Goal: Task Accomplishment & Management: Use online tool/utility

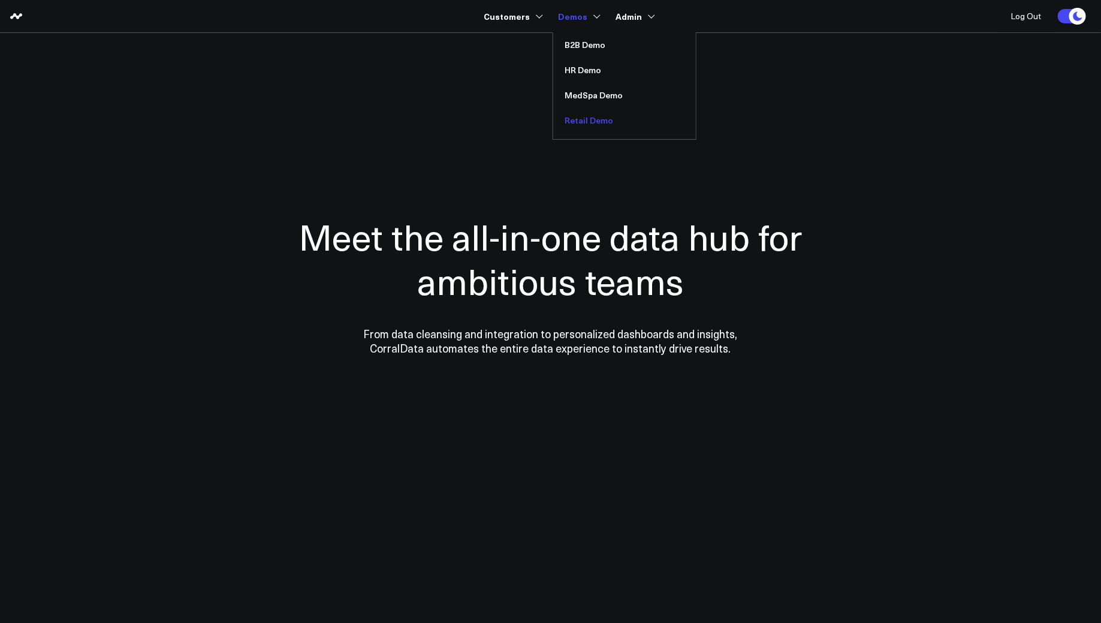
click at [581, 120] on link "Retail Demo" at bounding box center [624, 120] width 143 height 25
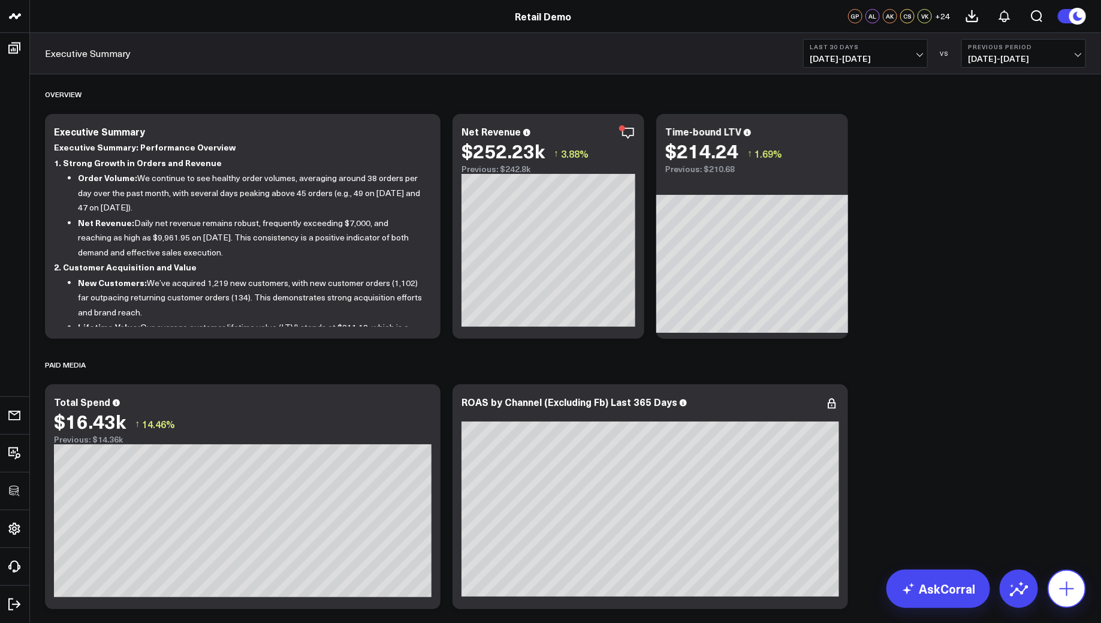
click at [1067, 590] on icon at bounding box center [1066, 588] width 14 height 14
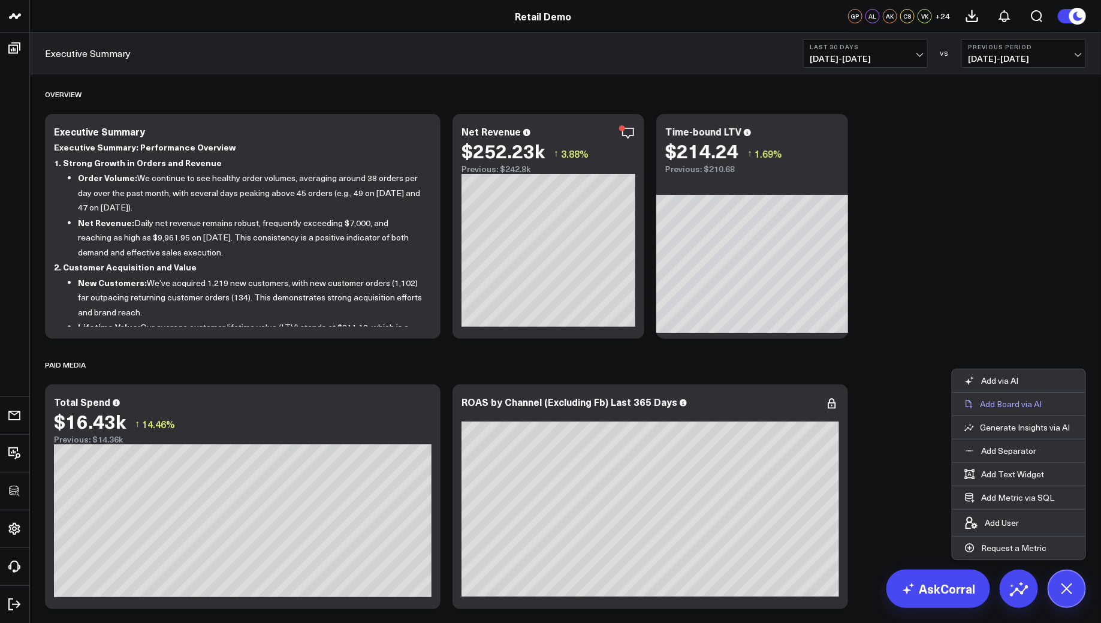
click at [1028, 404] on p "Add Board via AI" at bounding box center [1011, 403] width 62 height 11
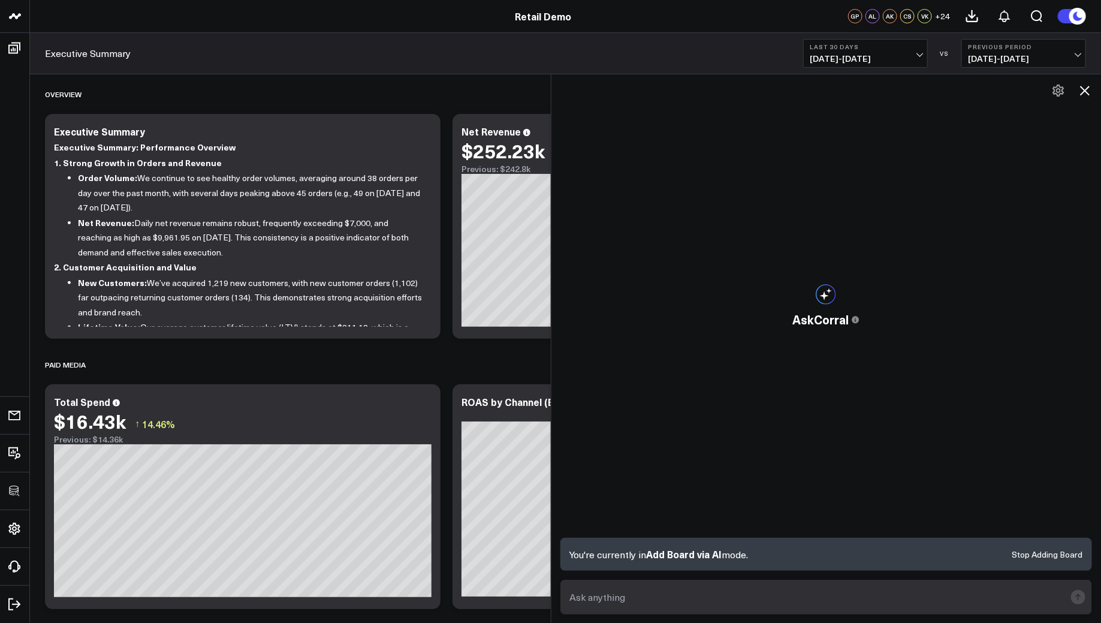
click at [658, 591] on textarea at bounding box center [816, 597] width 499 height 22
paste textarea "Build a marketing performance dashboard for paid social."
type textarea "Build a marketing performance dashboard for paid social"
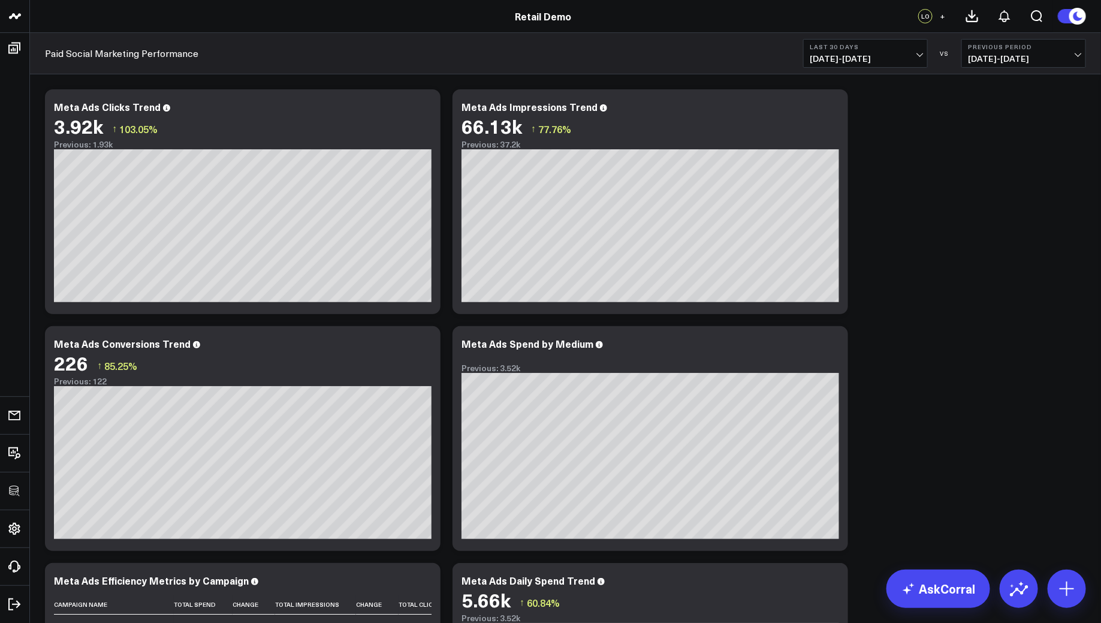
click at [544, 12] on link "Retail Demo" at bounding box center [543, 16] width 56 height 13
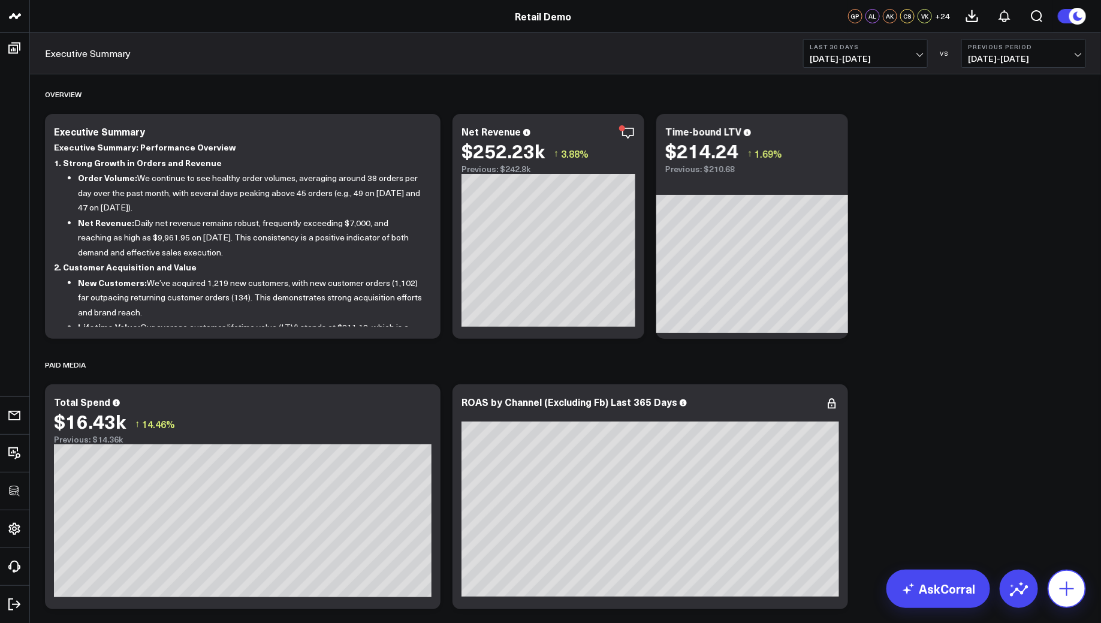
click at [1068, 588] on icon at bounding box center [1066, 588] width 14 height 14
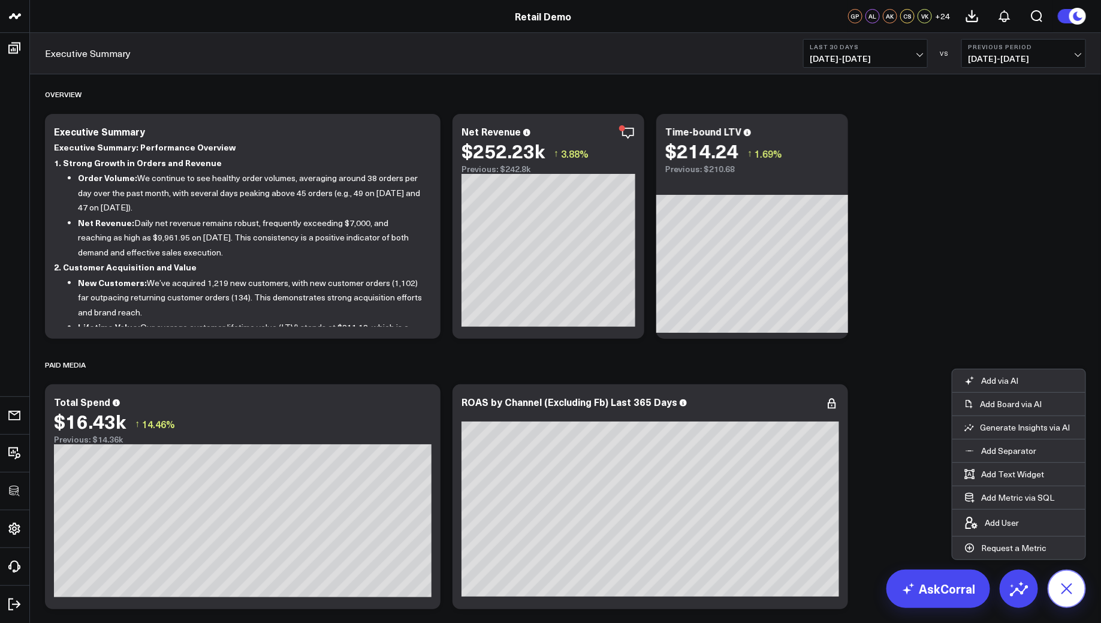
click at [1064, 584] on icon at bounding box center [1066, 588] width 27 height 27
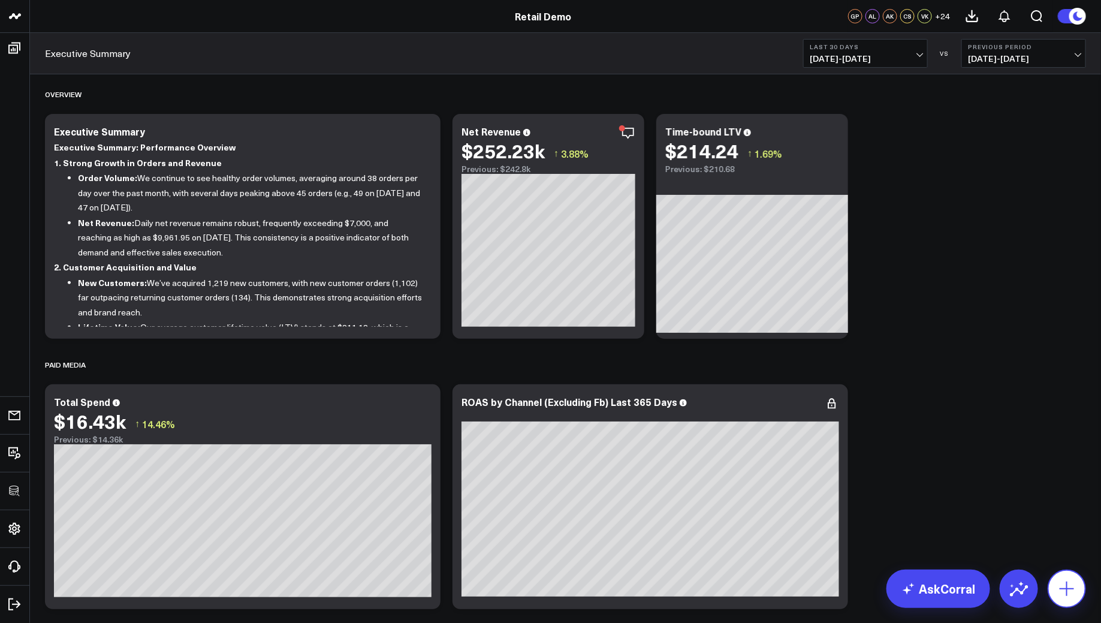
click at [1069, 580] on icon at bounding box center [1066, 588] width 19 height 19
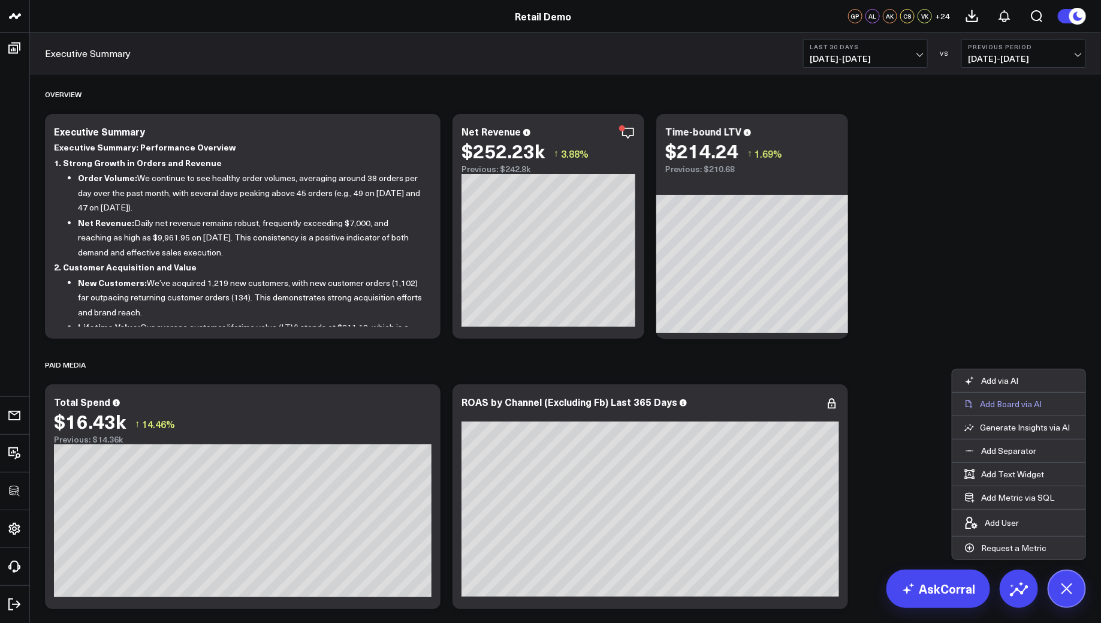
click at [1022, 406] on p "Add Board via AI" at bounding box center [1011, 403] width 62 height 11
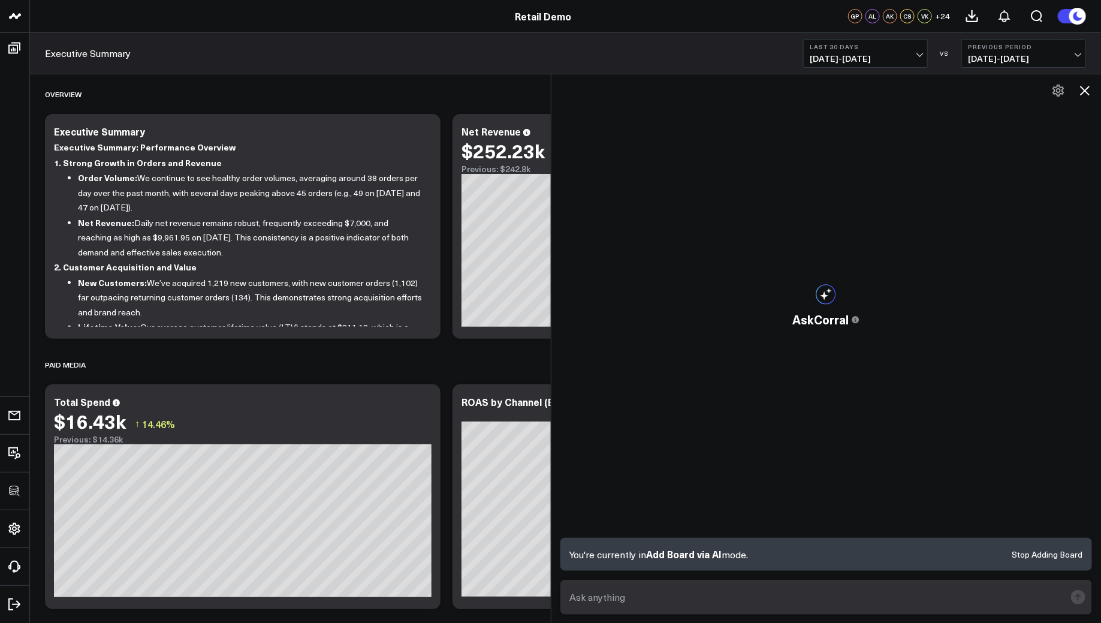
click at [584, 587] on textarea at bounding box center [816, 597] width 499 height 22
type textarea "Build a marketing perfromance dashbo"
click at [667, 596] on textarea "Build a marketing perfromance dashbo" at bounding box center [816, 597] width 499 height 22
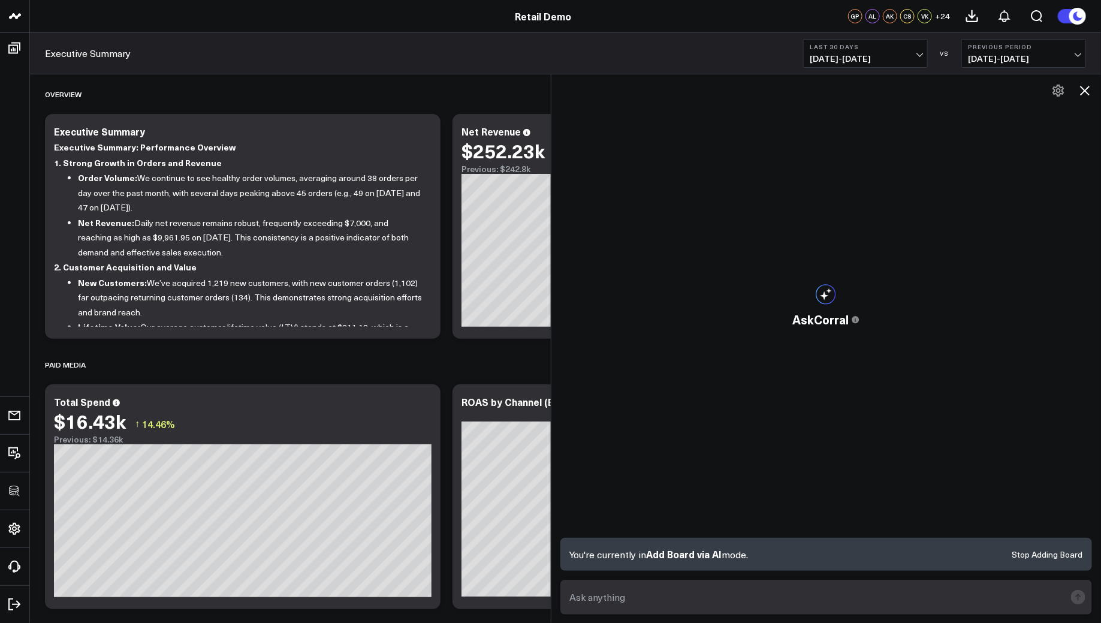
click at [1086, 99] on button at bounding box center [1084, 90] width 20 height 20
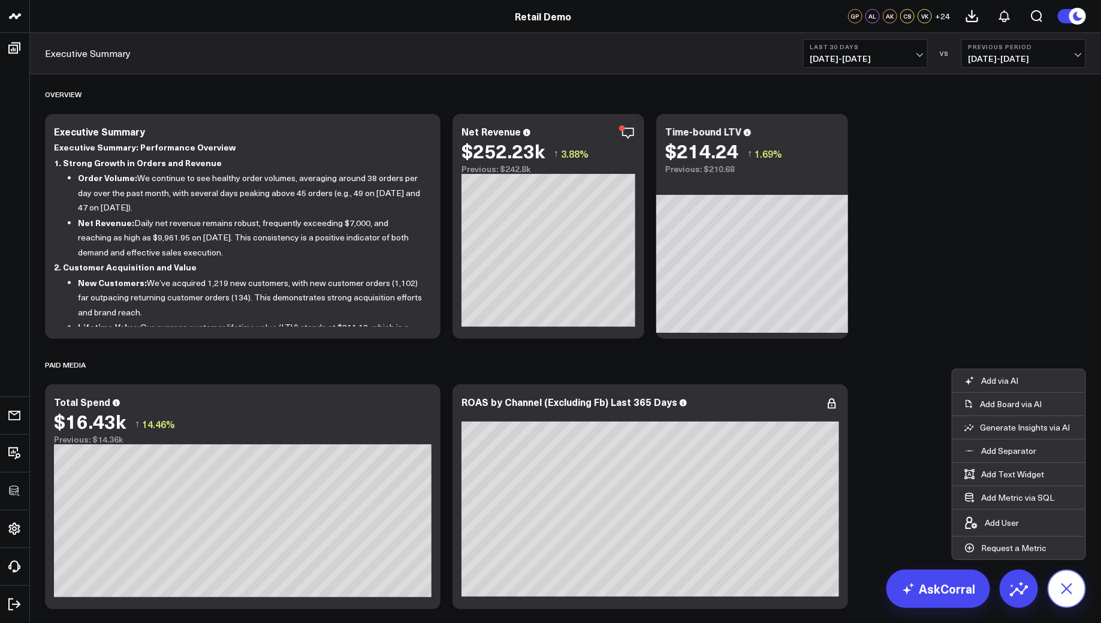
click at [1062, 590] on icon at bounding box center [1066, 588] width 27 height 27
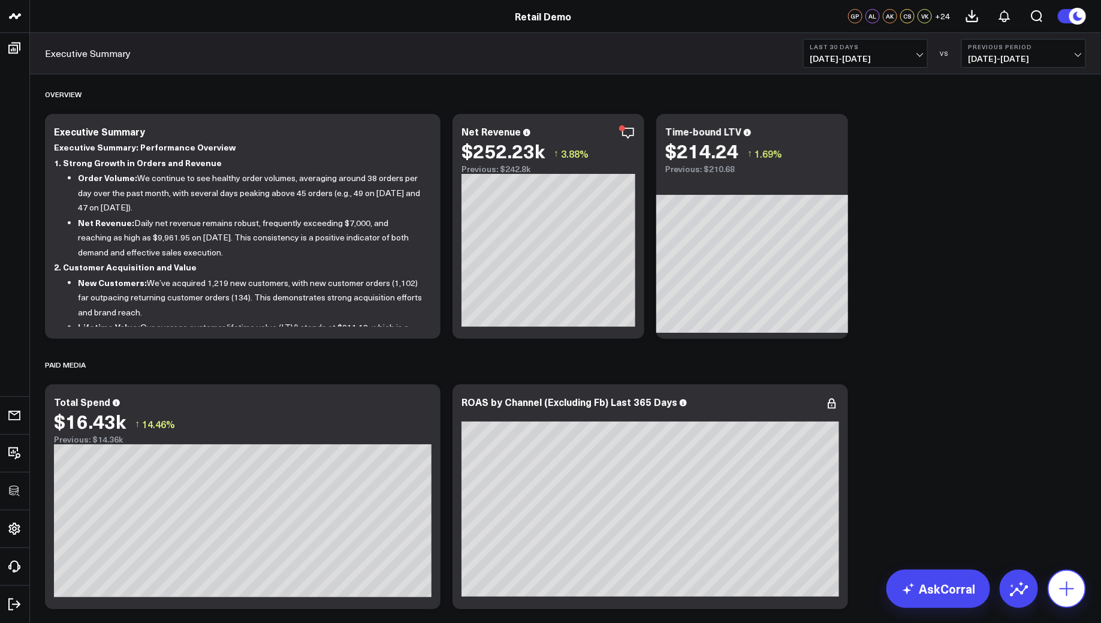
click at [1065, 584] on icon at bounding box center [1066, 588] width 19 height 19
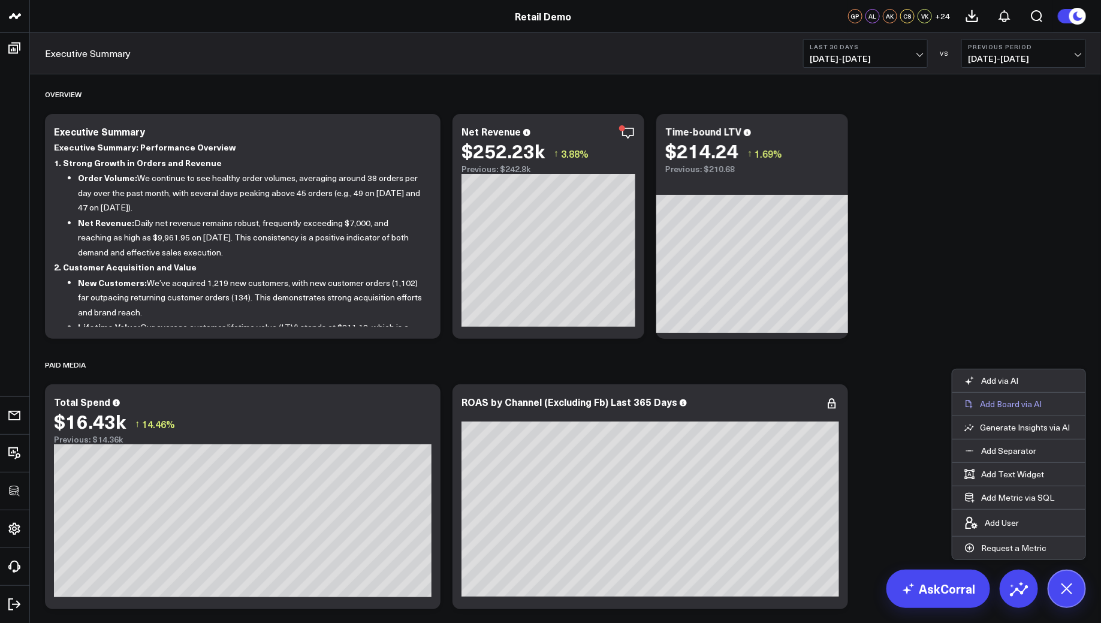
click at [998, 404] on p "Add Board via AI" at bounding box center [1011, 403] width 62 height 11
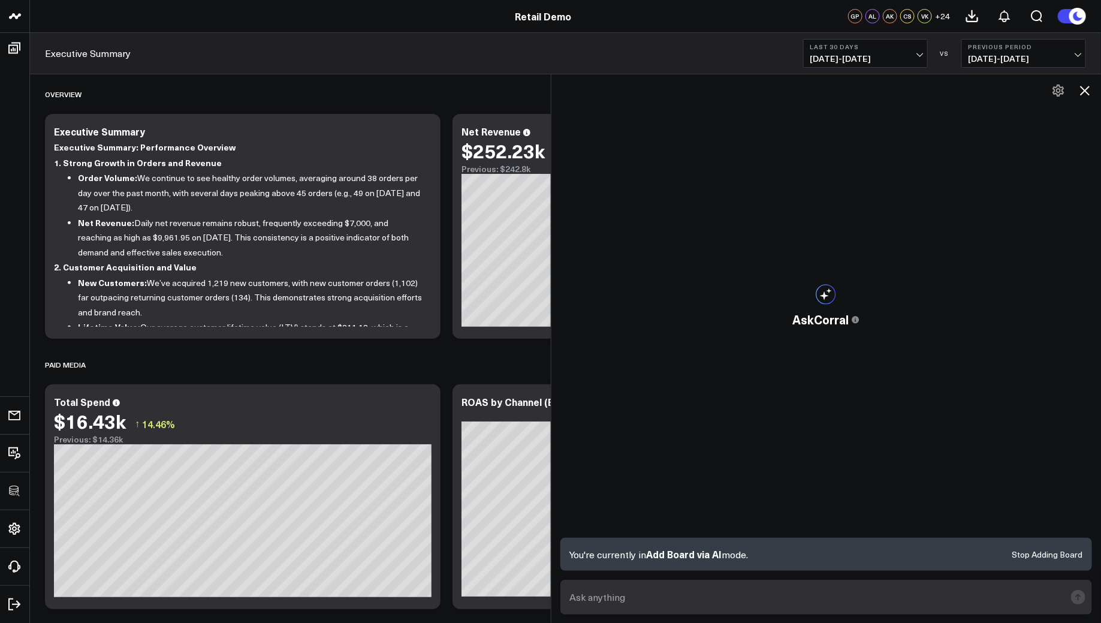
click at [769, 597] on textarea at bounding box center [816, 597] width 499 height 22
type textarea "Build a marketing performance dashboard for paid social"
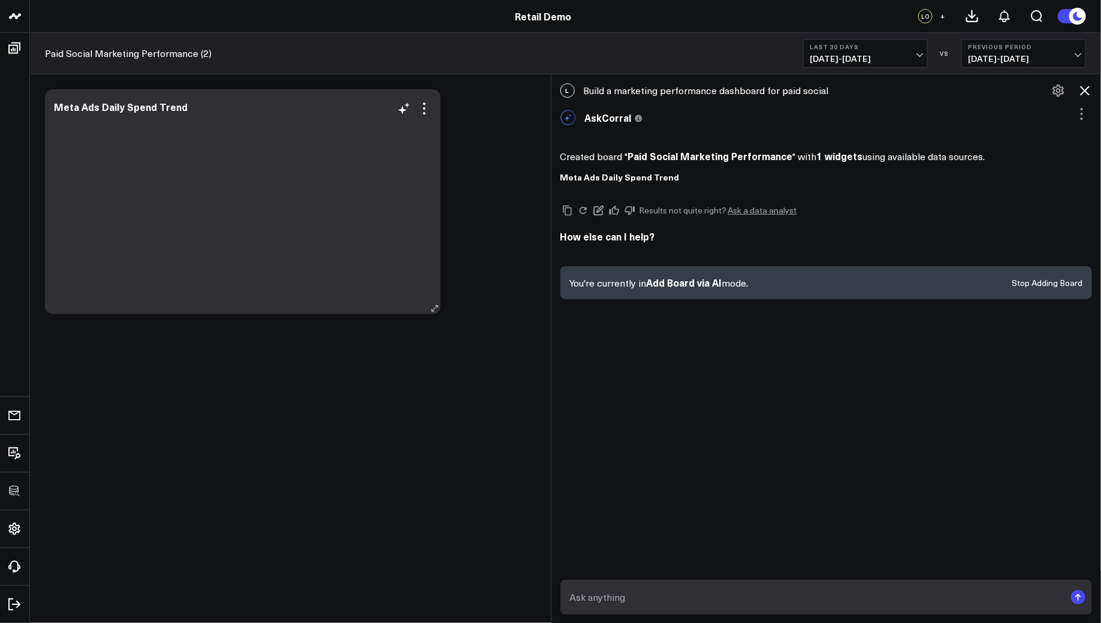
click at [252, 152] on div at bounding box center [242, 214] width 377 height 176
click at [1089, 82] on button at bounding box center [1084, 90] width 20 height 20
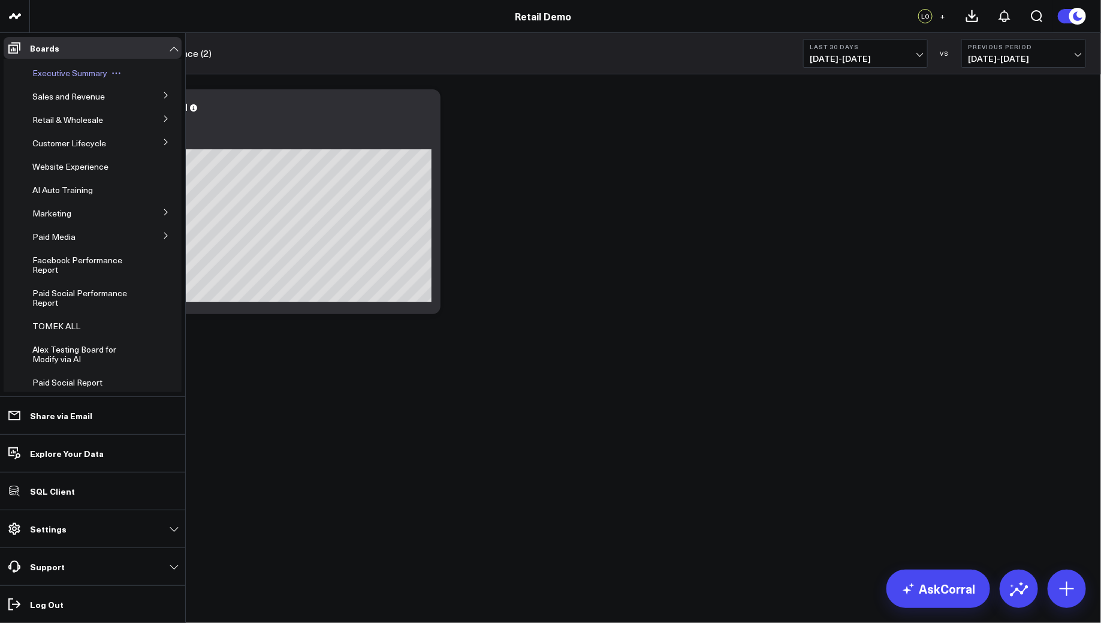
click at [36, 69] on span "Executive Summary" at bounding box center [69, 72] width 75 height 11
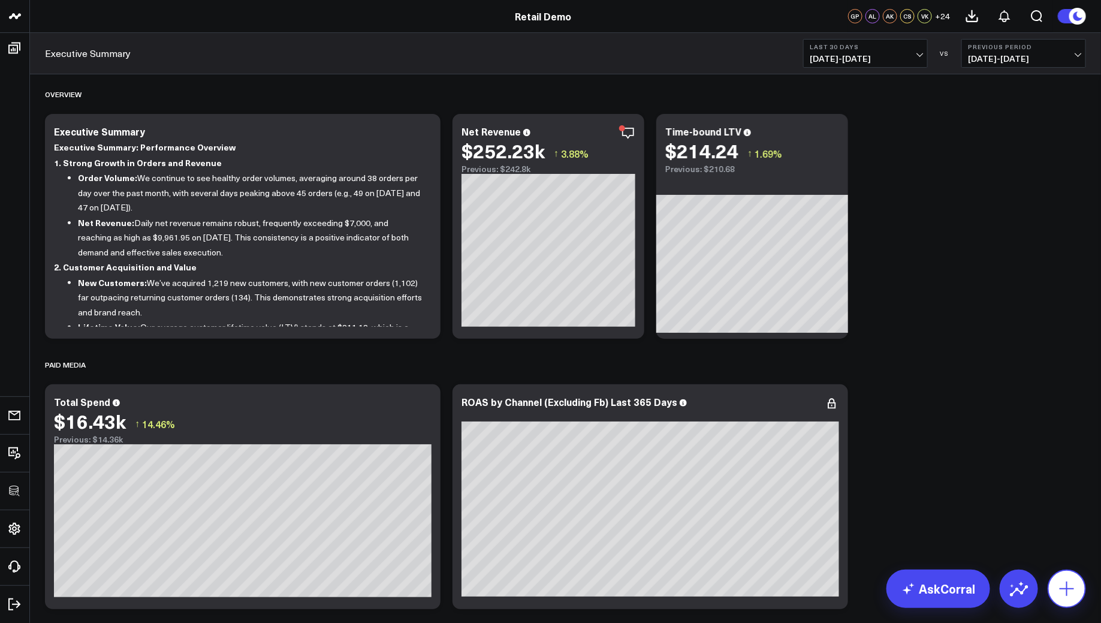
click at [1069, 589] on icon at bounding box center [1066, 588] width 19 height 19
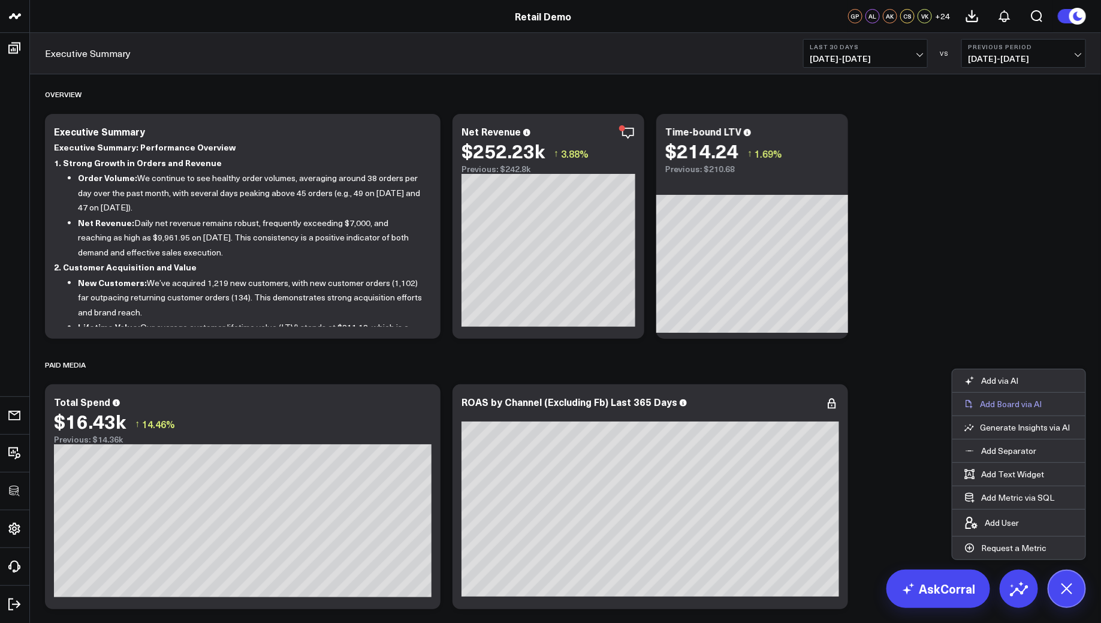
click at [1010, 405] on p "Add Board via AI" at bounding box center [1011, 403] width 62 height 11
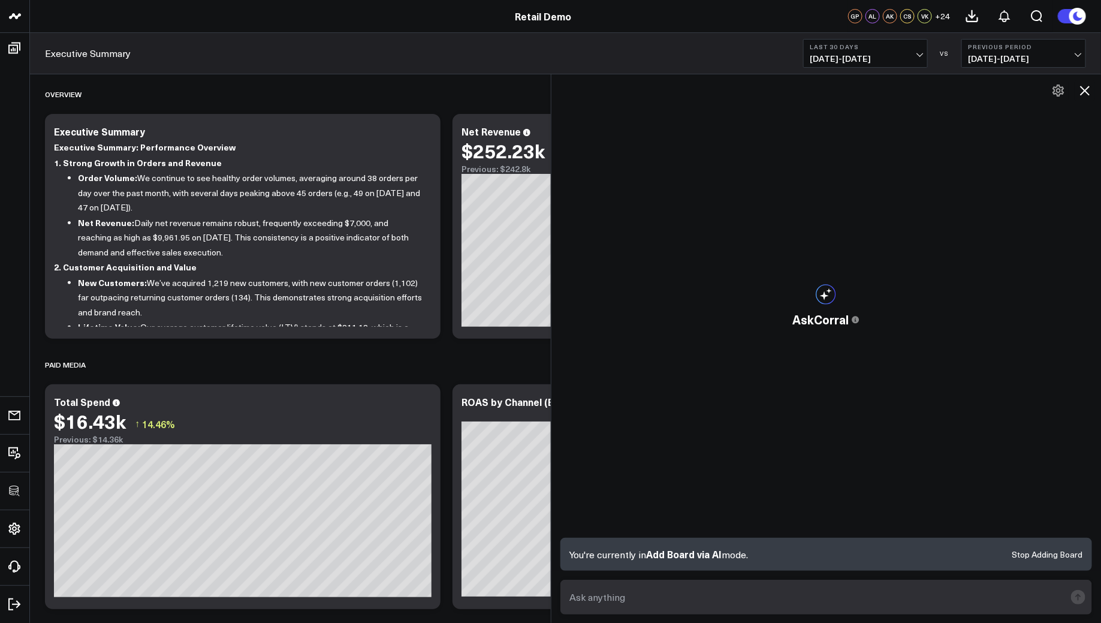
click at [608, 596] on textarea at bounding box center [816, 597] width 499 height 22
paste textarea "Build a marketing performance dashboard for paid campaigns vs organic traffic."
type textarea "Build a marketing performance dashboard for paid campaigns vs organic traffic."
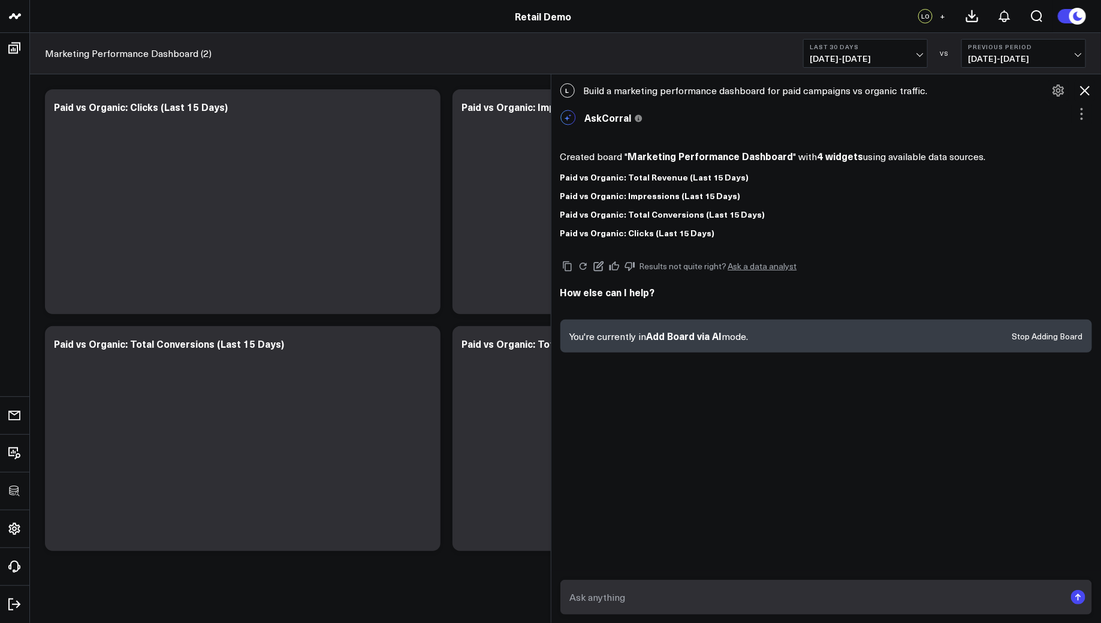
click at [1087, 92] on icon at bounding box center [1085, 91] width 10 height 10
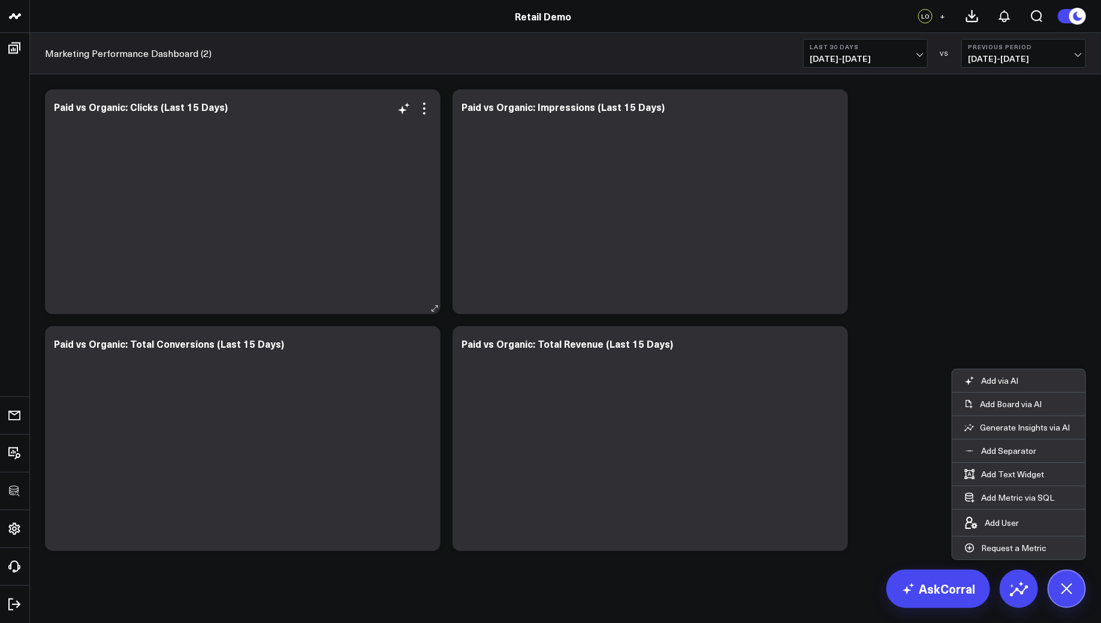
click at [331, 211] on div at bounding box center [242, 214] width 377 height 176
click at [595, 240] on div at bounding box center [649, 214] width 377 height 176
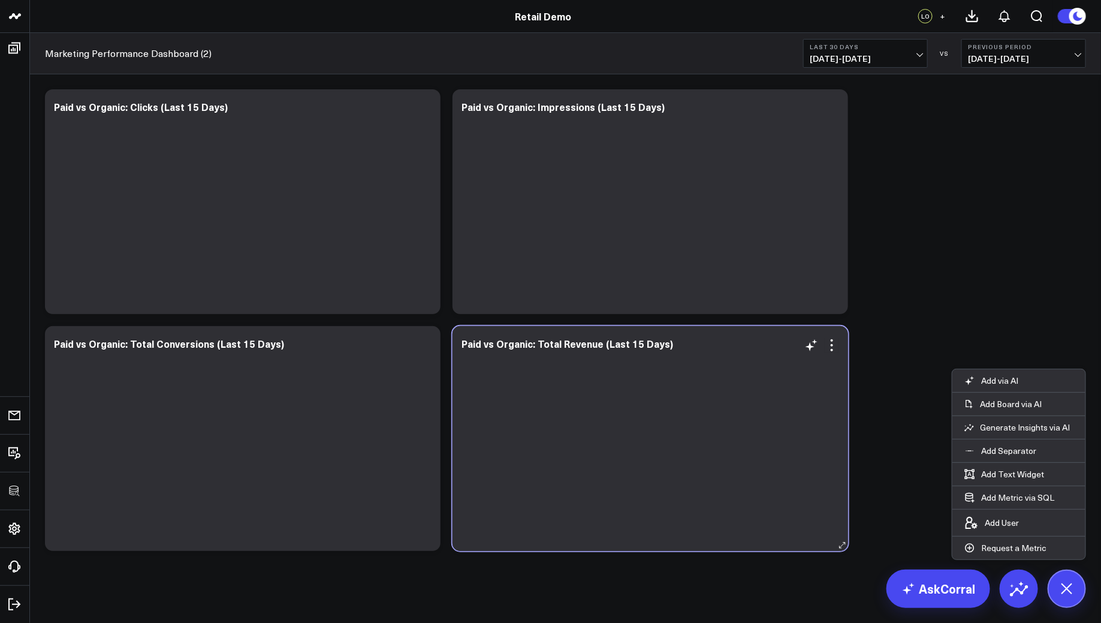
click at [585, 401] on div at bounding box center [649, 451] width 377 height 176
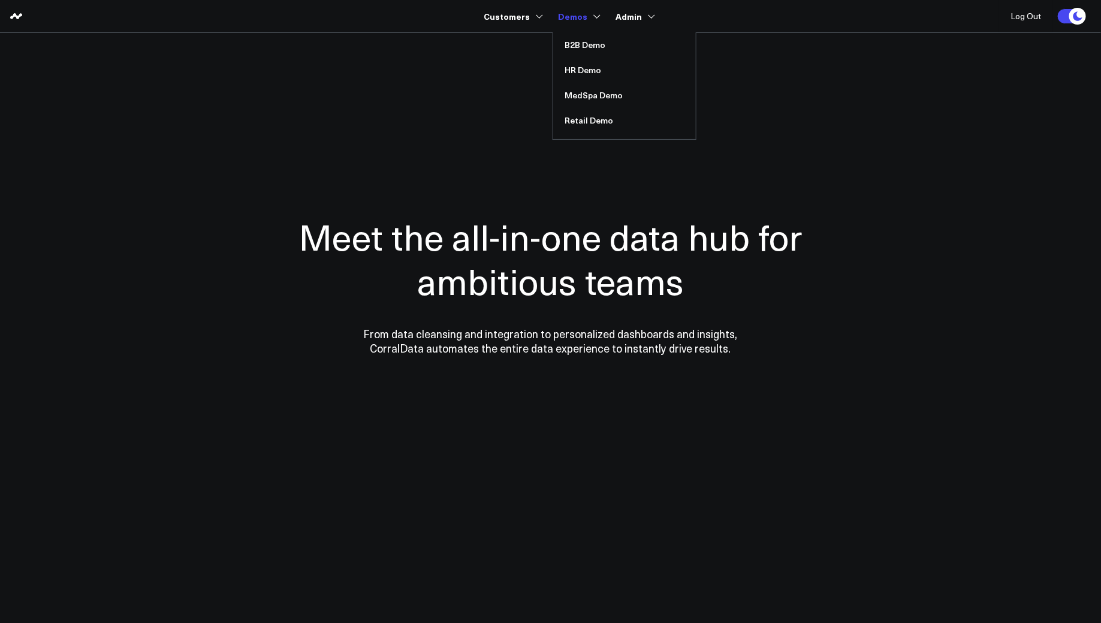
click at [589, 22] on link "Demos" at bounding box center [578, 16] width 40 height 22
click at [584, 90] on link "MedSpa Demo" at bounding box center [624, 95] width 143 height 25
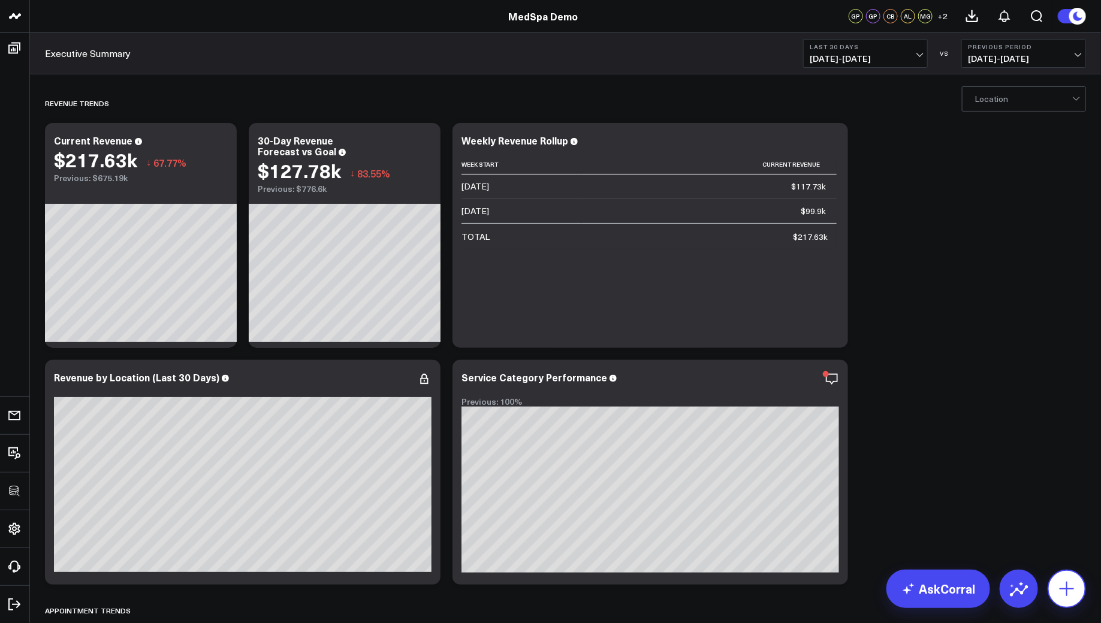
click at [1068, 588] on icon at bounding box center [1066, 588] width 14 height 14
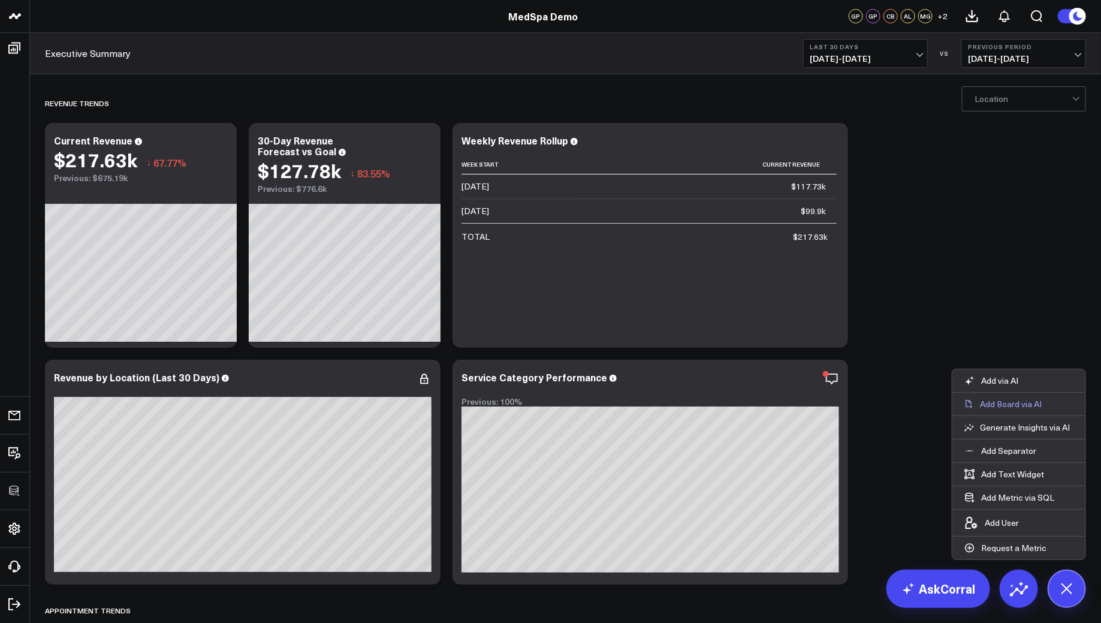
click at [1014, 401] on p "Add Board via AI" at bounding box center [1011, 403] width 62 height 11
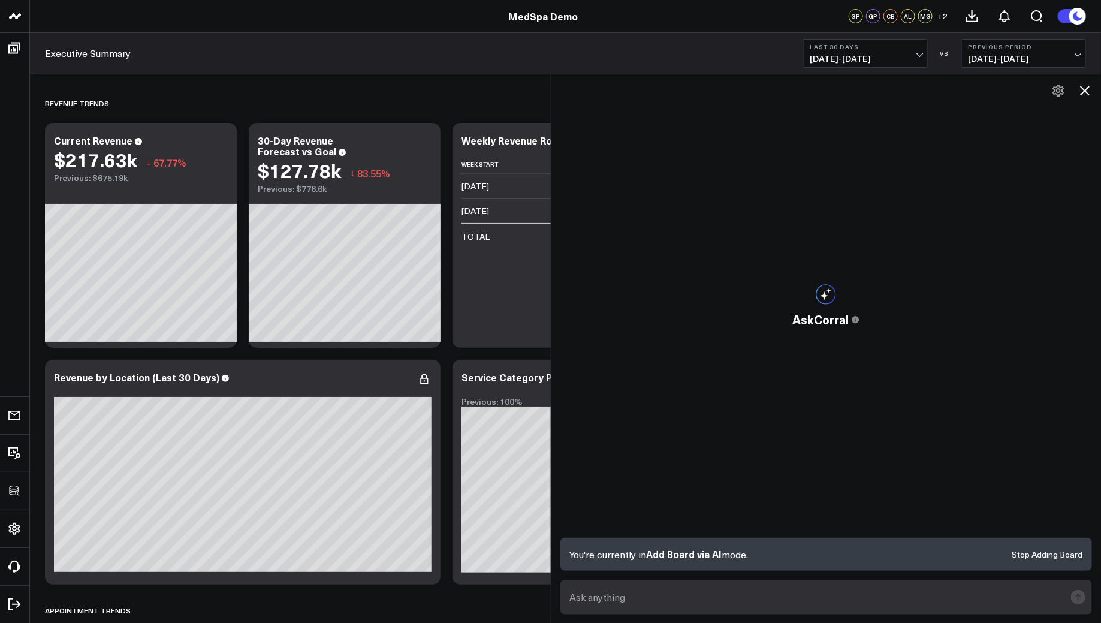
click at [611, 601] on textarea at bounding box center [816, 597] width 499 height 22
paste textarea "Build a marketing performance dashboard for paid campaigns vs organic traffic."
type textarea "Build a marketing performance dashboard for paid campaigns vs organic traffic."
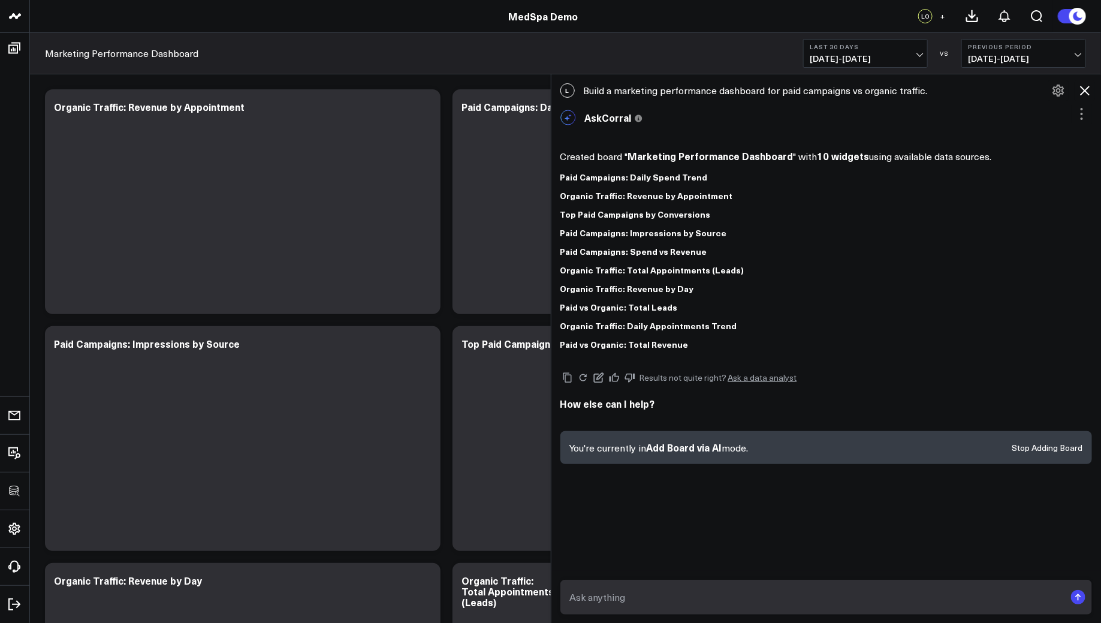
click at [1084, 83] on icon at bounding box center [1084, 90] width 14 height 14
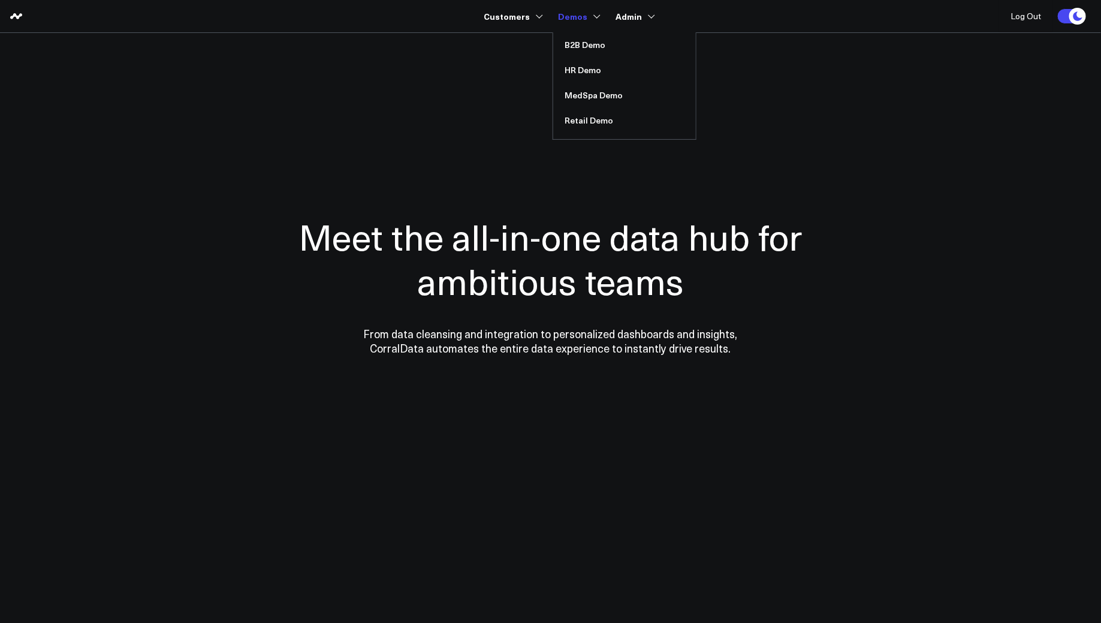
click at [583, 23] on link "Demos" at bounding box center [578, 16] width 40 height 22
click at [591, 100] on link "MedSpa Demo" at bounding box center [624, 95] width 143 height 25
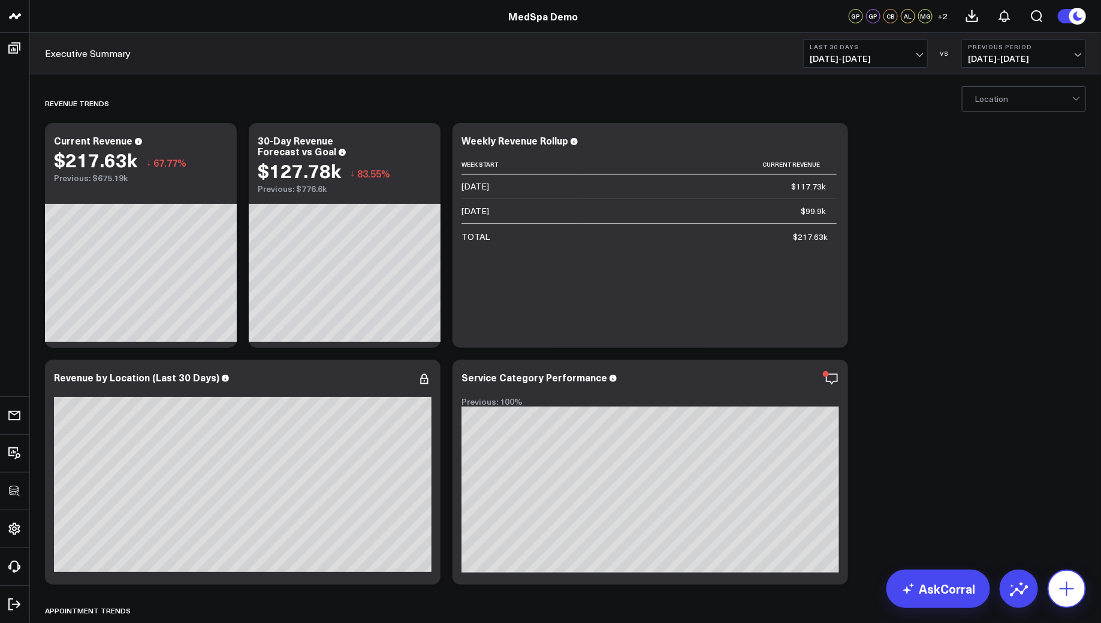
click at [1064, 585] on icon at bounding box center [1066, 588] width 19 height 19
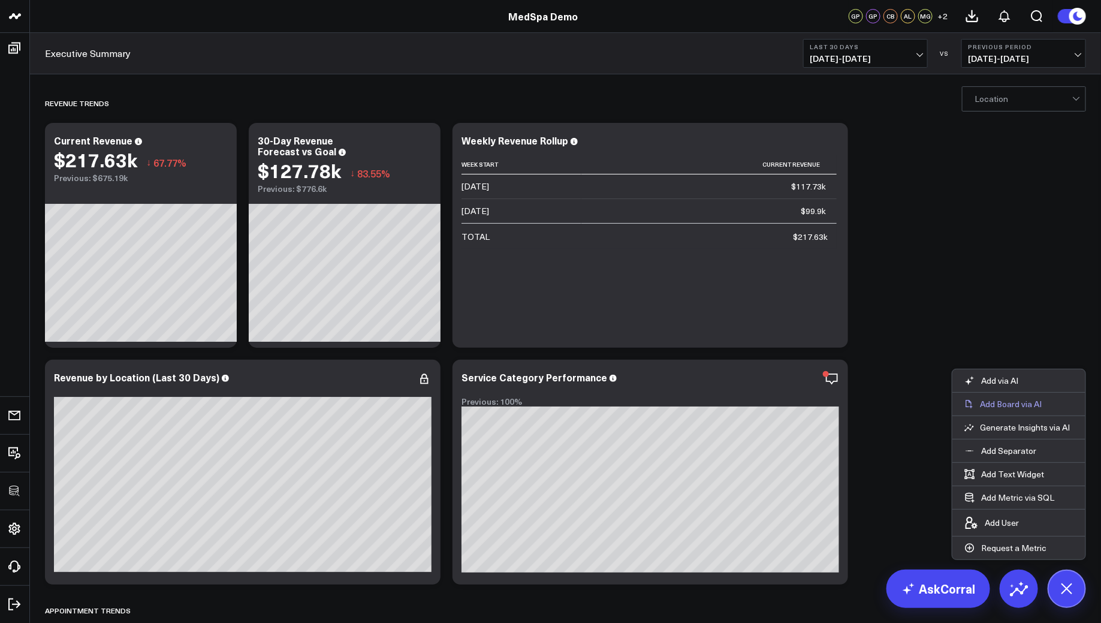
click at [1011, 406] on p "Add Board via AI" at bounding box center [1011, 403] width 62 height 11
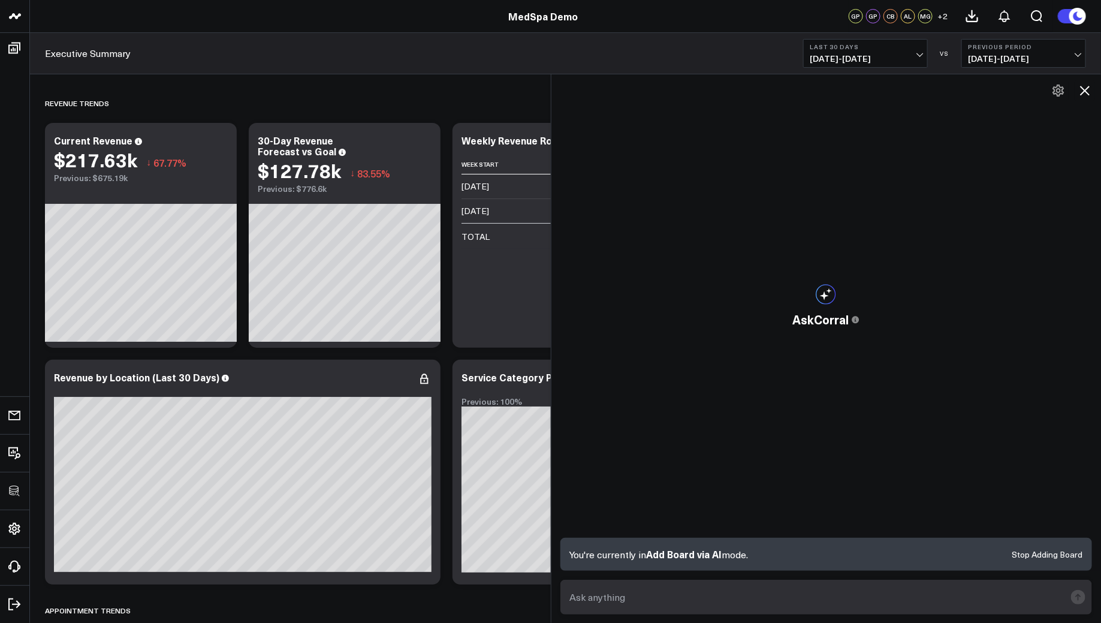
click at [647, 598] on textarea at bounding box center [816, 597] width 499 height 22
paste textarea "Build a marketing performance dashboard for paid campaigns vs organic traffic."
type textarea "Build a marketing performance dashboard for paid campaigns vs organic traffic."
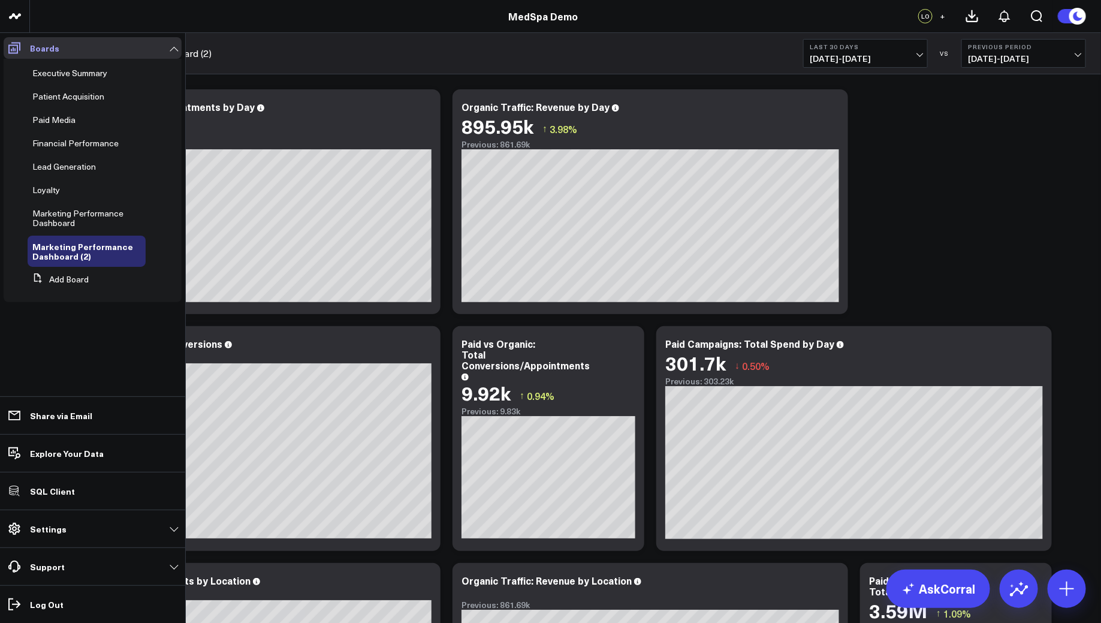
click at [13, 44] on icon at bounding box center [14, 48] width 14 height 14
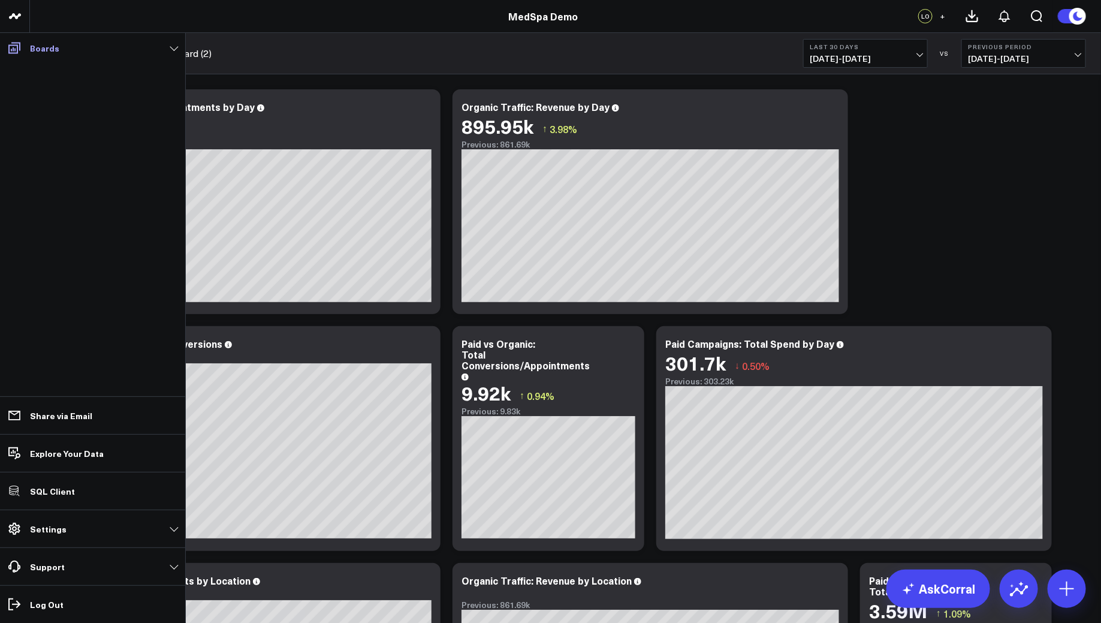
click at [34, 49] on p "Boards" at bounding box center [44, 48] width 29 height 10
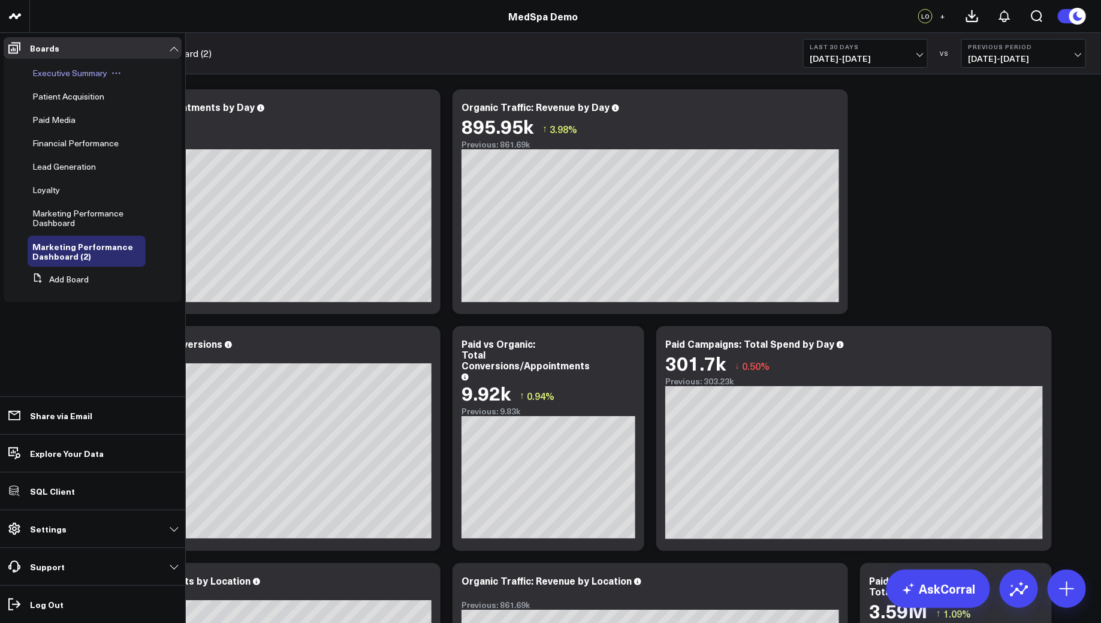
click at [50, 73] on span "Executive Summary" at bounding box center [69, 72] width 75 height 11
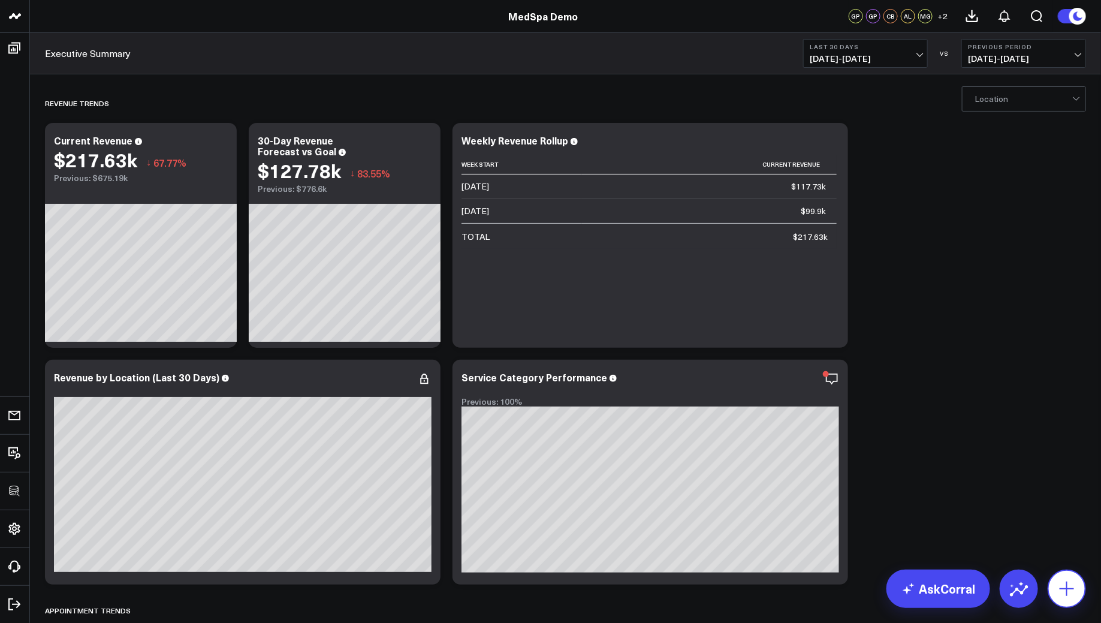
click at [1068, 585] on icon at bounding box center [1066, 588] width 19 height 19
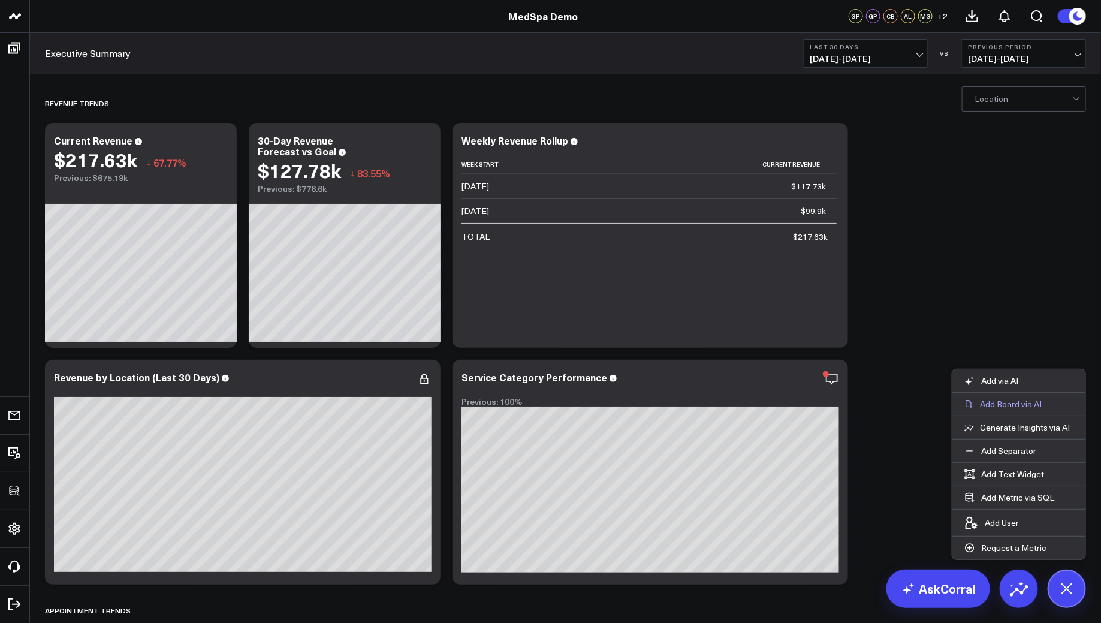
click at [1008, 408] on p "Add Board via AI" at bounding box center [1011, 403] width 62 height 11
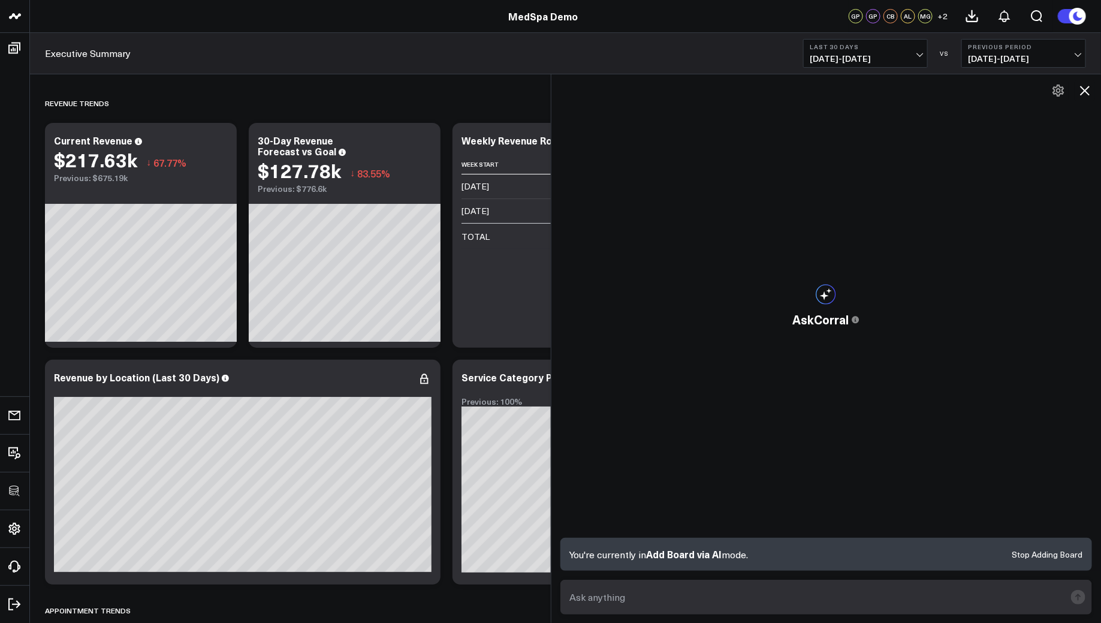
click at [626, 595] on textarea at bounding box center [816, 597] width 499 height 22
paste textarea "Build a marketing performance dashboard for paid social."
type textarea "Build a marketing performance dashboard for paid social."
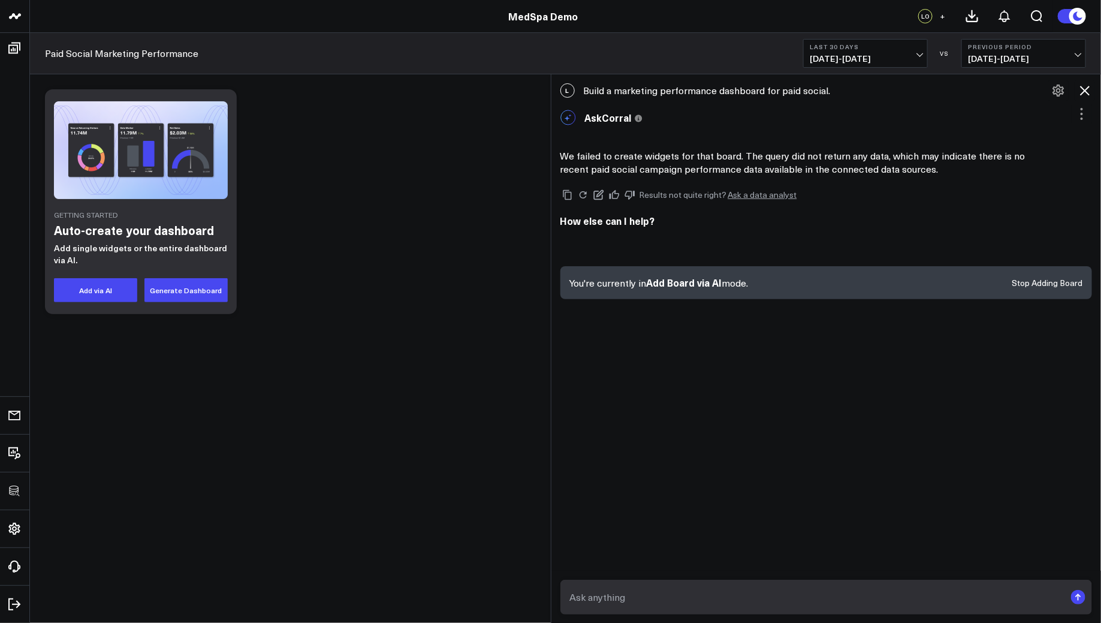
click at [1080, 91] on icon at bounding box center [1084, 90] width 14 height 14
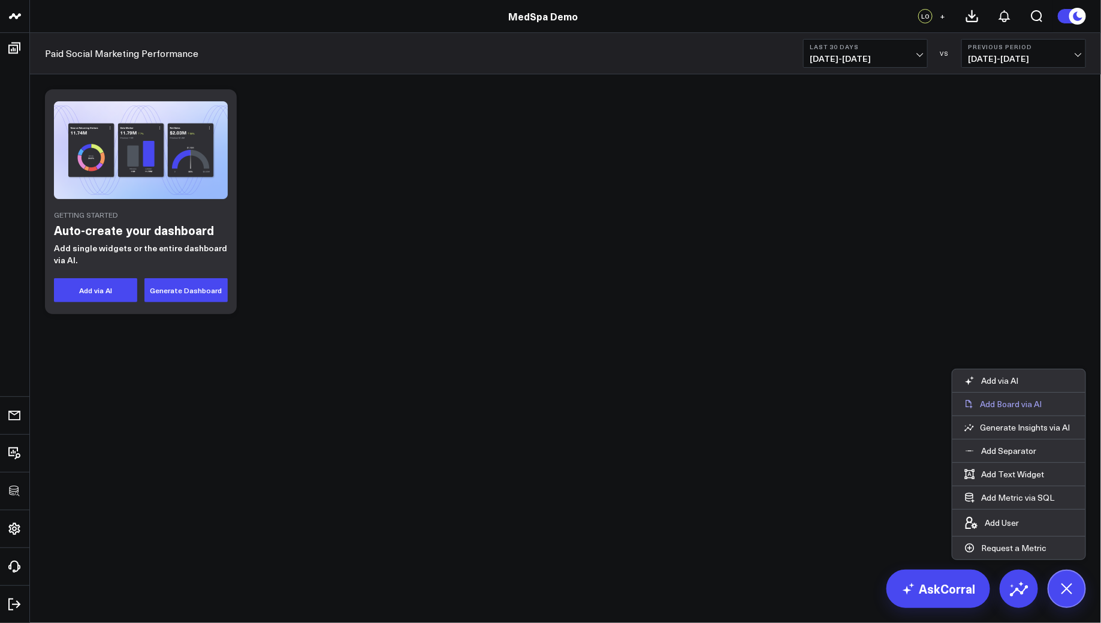
click at [1006, 404] on p "Add Board via AI" at bounding box center [1011, 403] width 62 height 11
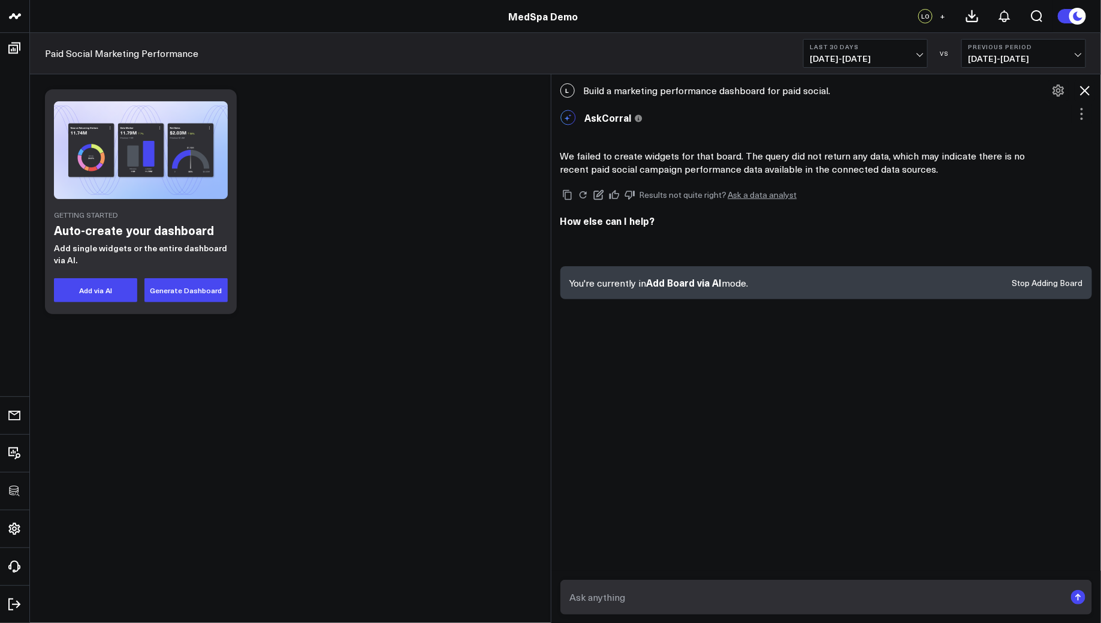
click at [403, 347] on div "Getting Started Auto-create your dashboard Add single widgets or the entire das…" at bounding box center [565, 233] width 1071 height 318
click at [1086, 89] on icon at bounding box center [1085, 91] width 10 height 10
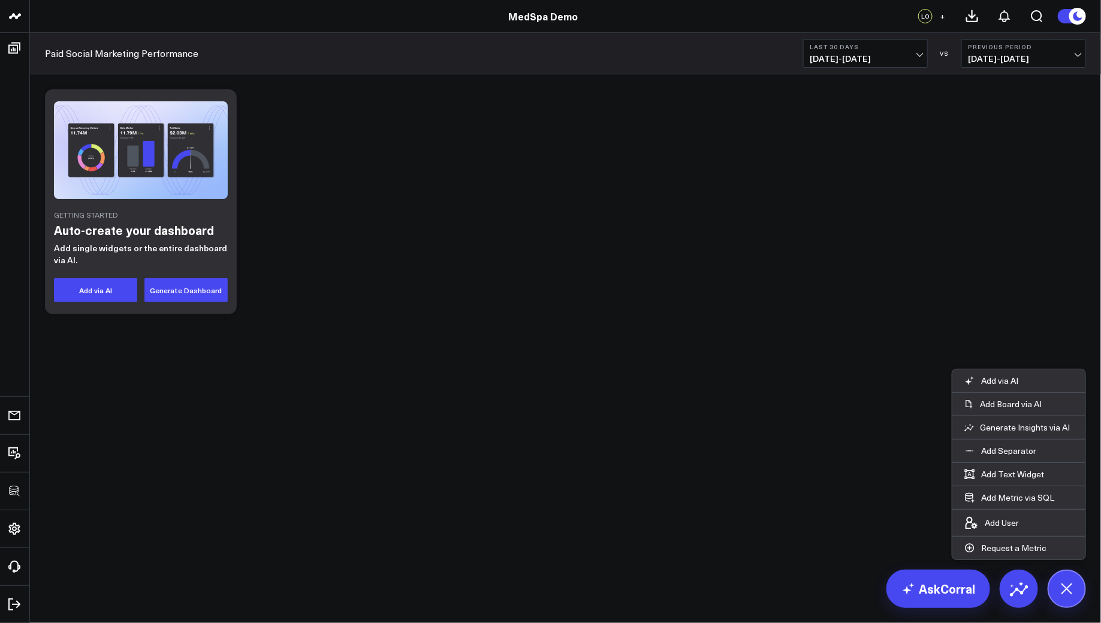
click at [844, 560] on body "3725 Test 829 Studios Accenture Activant Capital Agriculture & Farming Demo All…" at bounding box center [550, 311] width 1101 height 623
click at [801, 555] on body "3725 Test 829 Studios Accenture Activant Capital Agriculture & Farming Demo All…" at bounding box center [550, 311] width 1101 height 623
click at [1068, 585] on icon at bounding box center [1066, 588] width 20 height 20
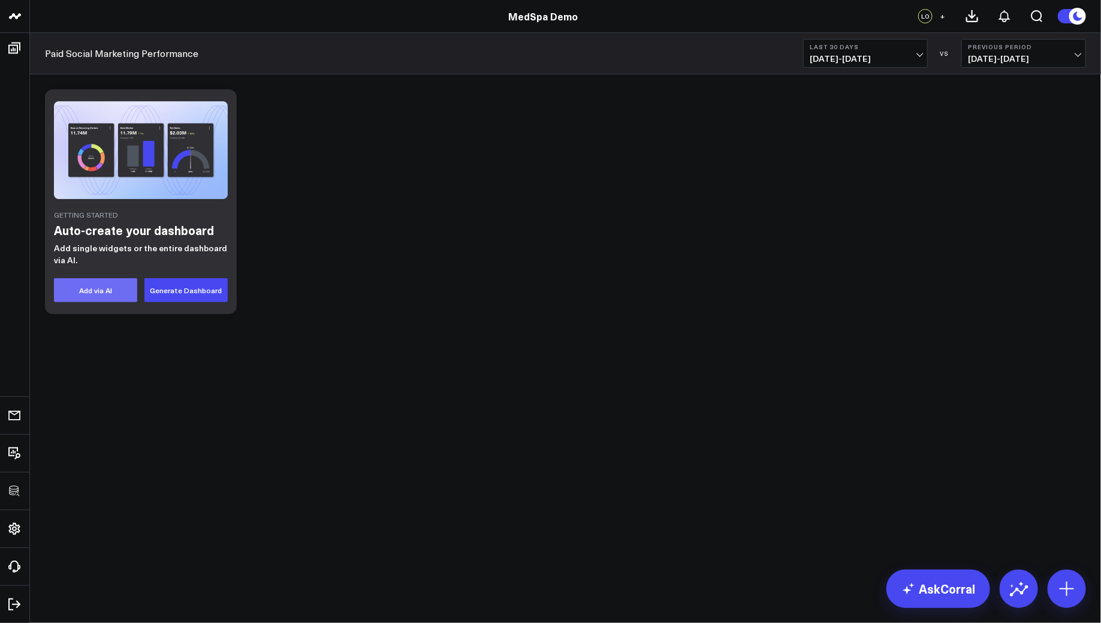
click at [100, 286] on button "Add via AI" at bounding box center [95, 290] width 83 height 24
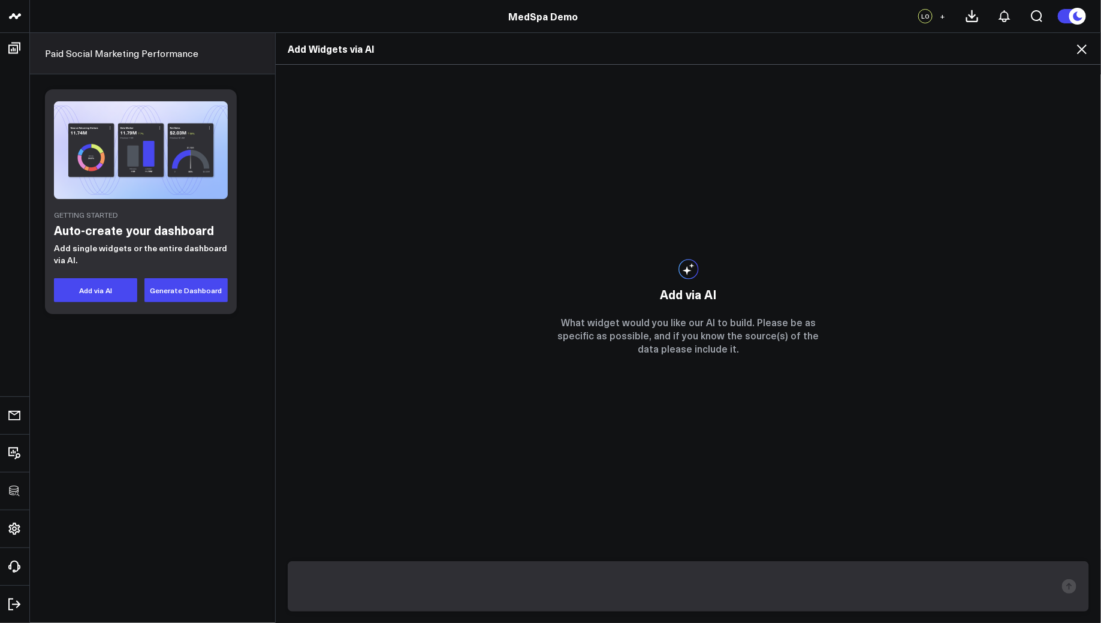
type textarea "Build a marketing performance dashboard for paid social."
click at [398, 582] on textarea "Build a marketing performance dashboard for paid social." at bounding box center [678, 585] width 756 height 31
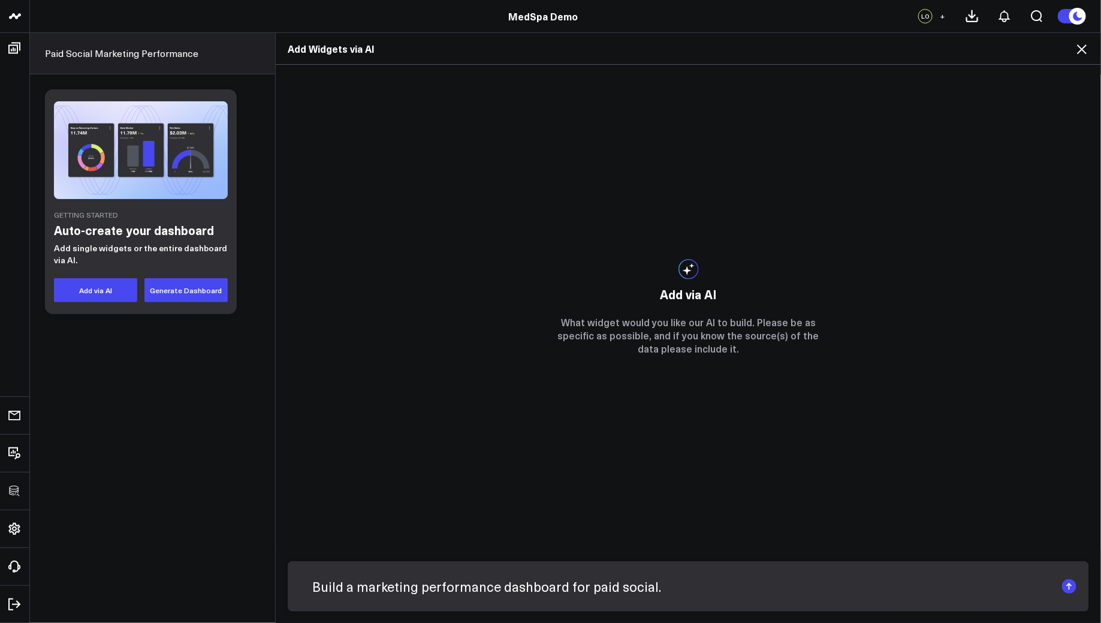
click at [398, 582] on textarea "Build a marketing performance dashboard for paid social." at bounding box center [678, 585] width 756 height 31
paste textarea "Create a social media engagement dashboard by channel."
type textarea "Create a social media engagement dashboard by channel."
click at [693, 597] on textarea "Create a social media engagement dashboard by channel." at bounding box center [678, 585] width 756 height 31
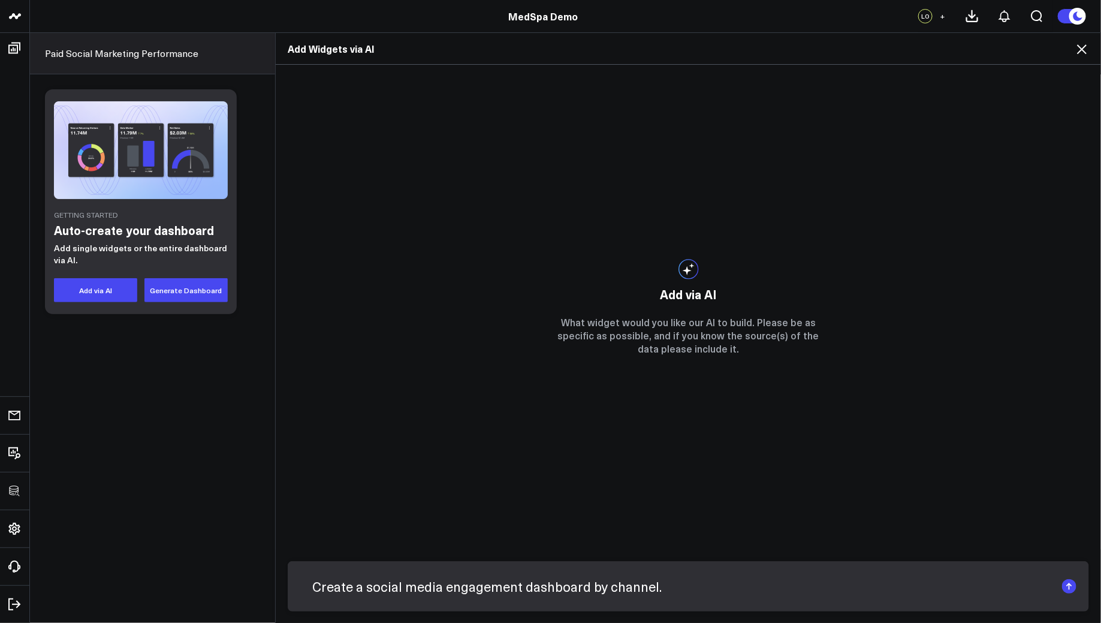
click at [693, 597] on textarea "Create a social media engagement dashboard by channel." at bounding box center [678, 585] width 756 height 31
click at [156, 398] on div "Add Widgets via AI Add via AI What widget would you like our AI to build. Pleas…" at bounding box center [550, 327] width 1101 height 590
click at [1082, 50] on icon at bounding box center [1081, 49] width 14 height 14
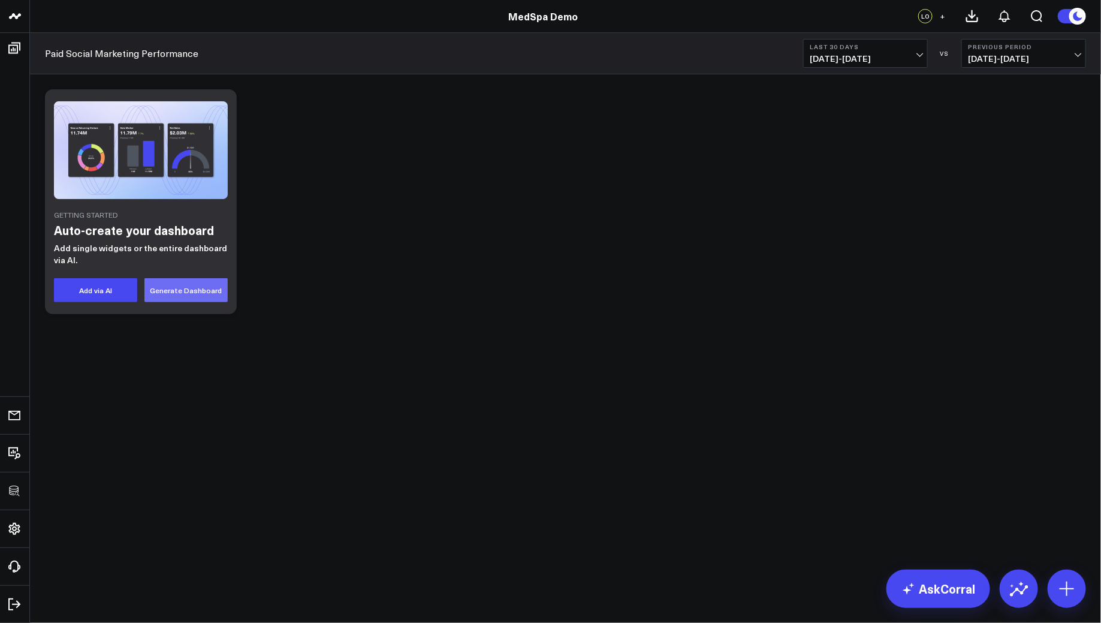
click at [188, 292] on button "Generate Dashboard" at bounding box center [185, 290] width 83 height 24
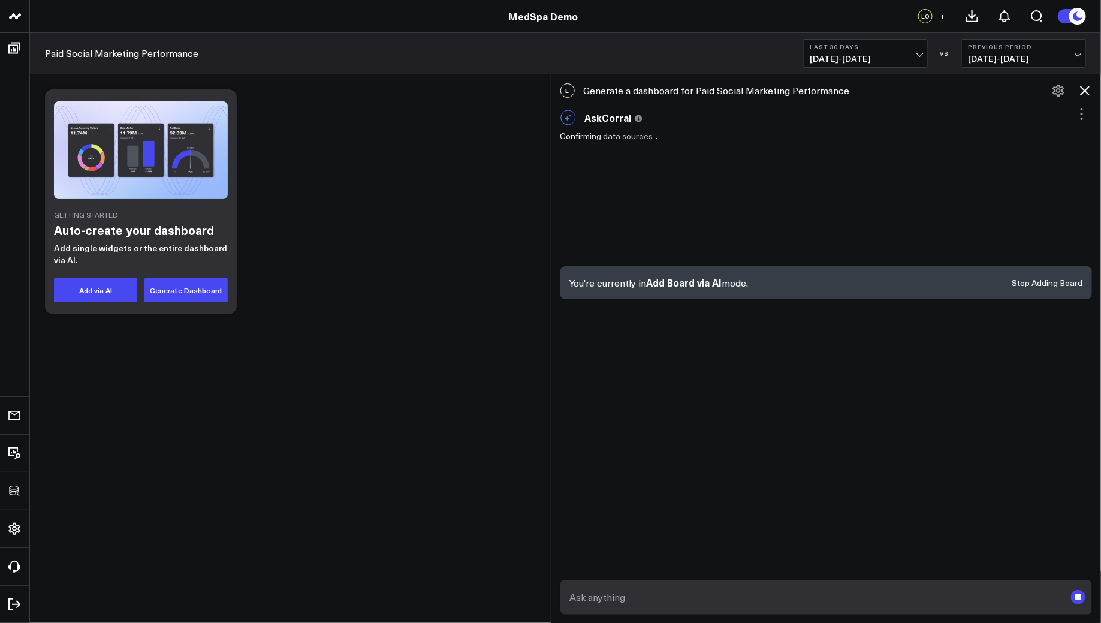
click at [635, 600] on textarea at bounding box center [816, 597] width 499 height 22
paste textarea "Create a social media engagement dashboard by channel."
type textarea "Create a social media engagement dashboard by channel."
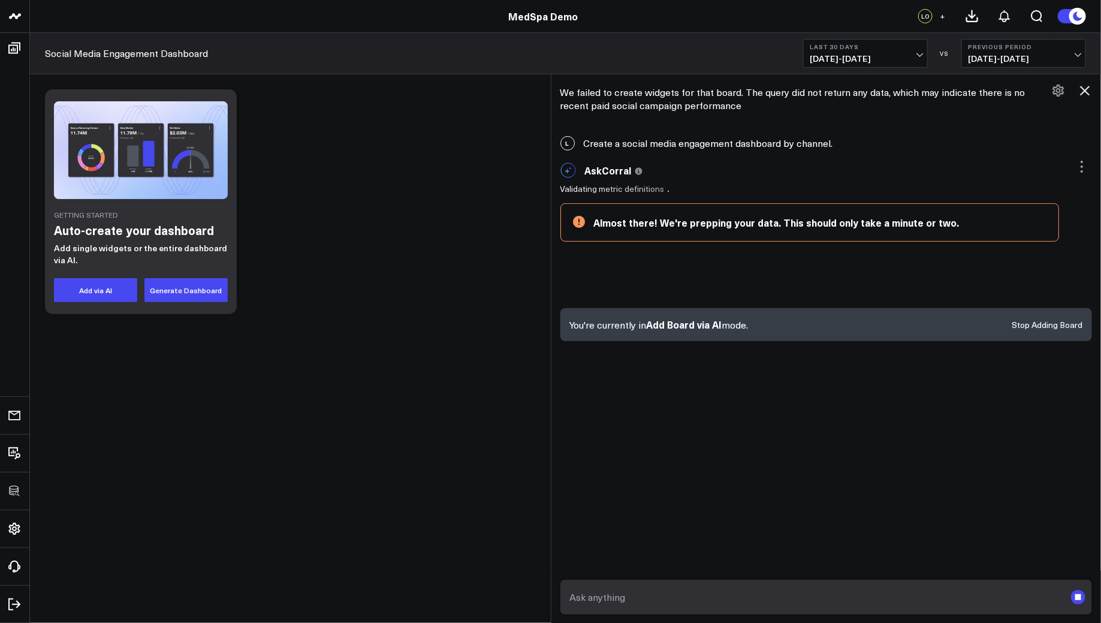
scroll to position [64, 0]
click at [597, 303] on icon at bounding box center [663, 260] width 180 height 90
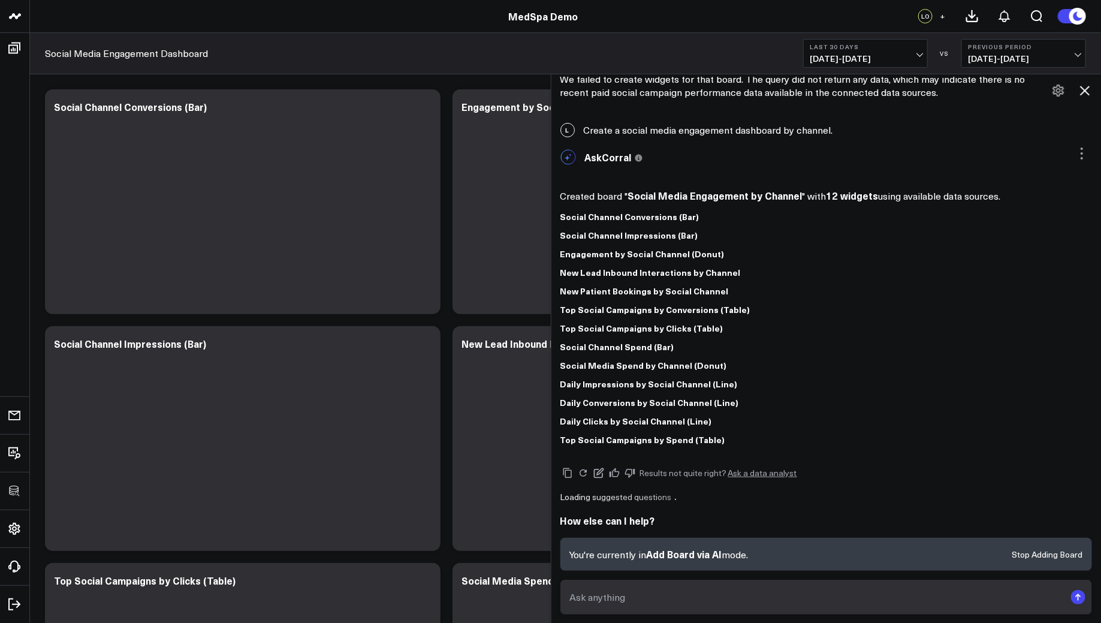
scroll to position [56, 0]
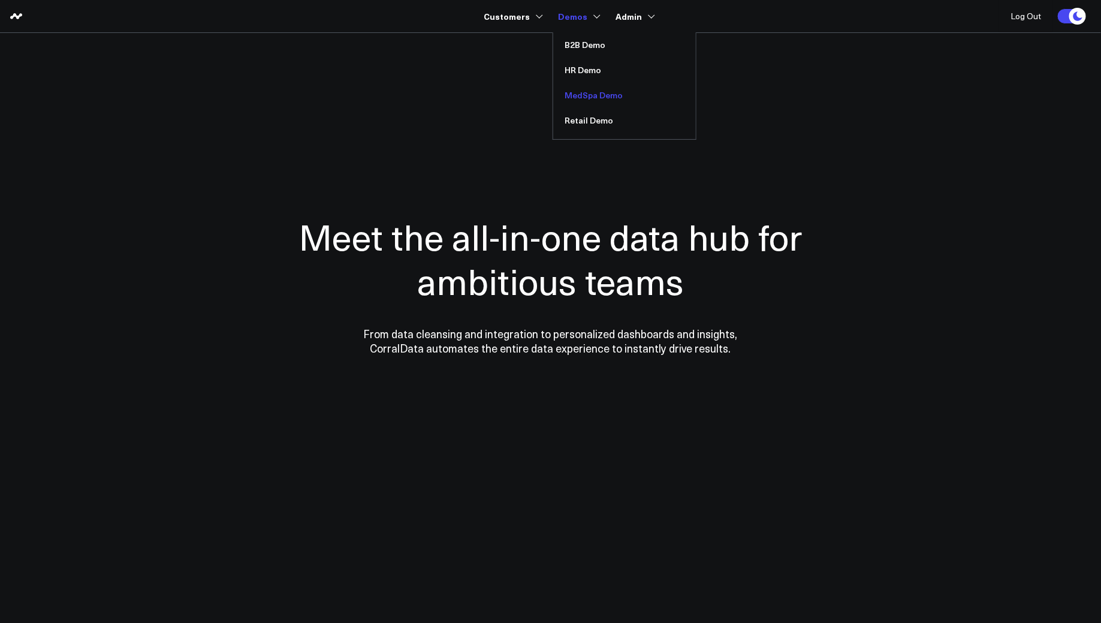
click at [576, 95] on link "MedSpa Demo" at bounding box center [624, 95] width 143 height 25
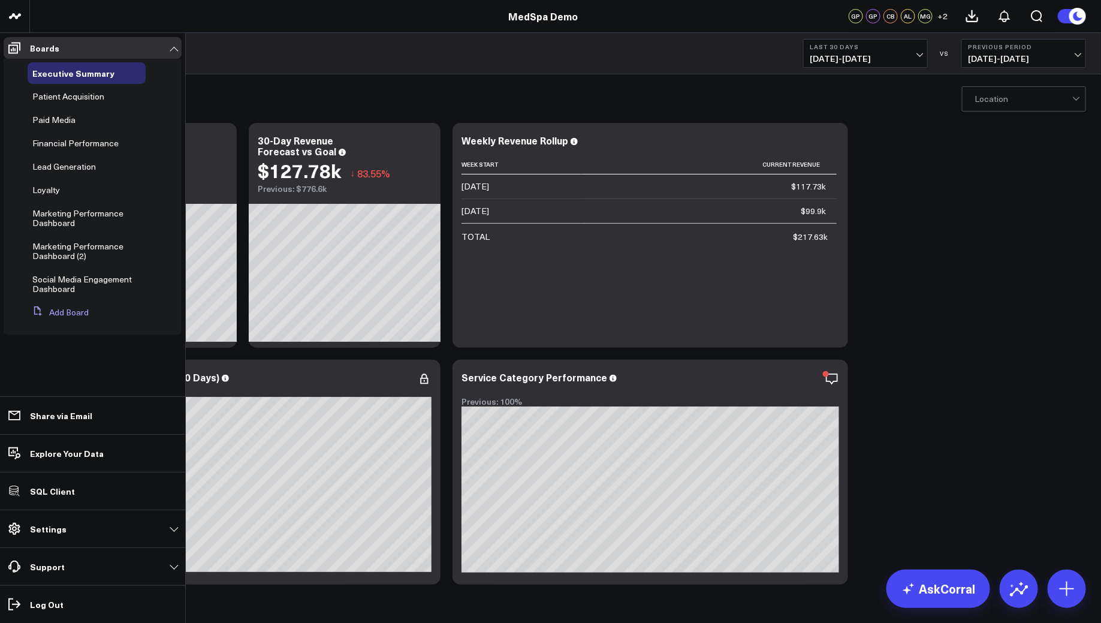
click at [42, 312] on icon at bounding box center [37, 311] width 11 height 11
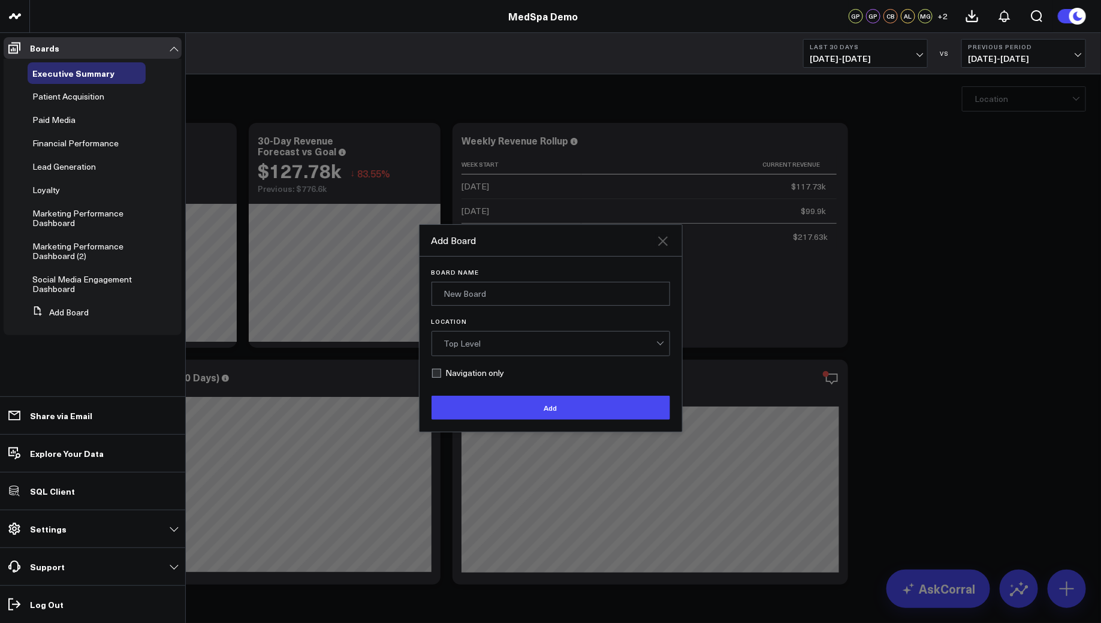
click at [658, 240] on icon "Close" at bounding box center [663, 241] width 14 height 14
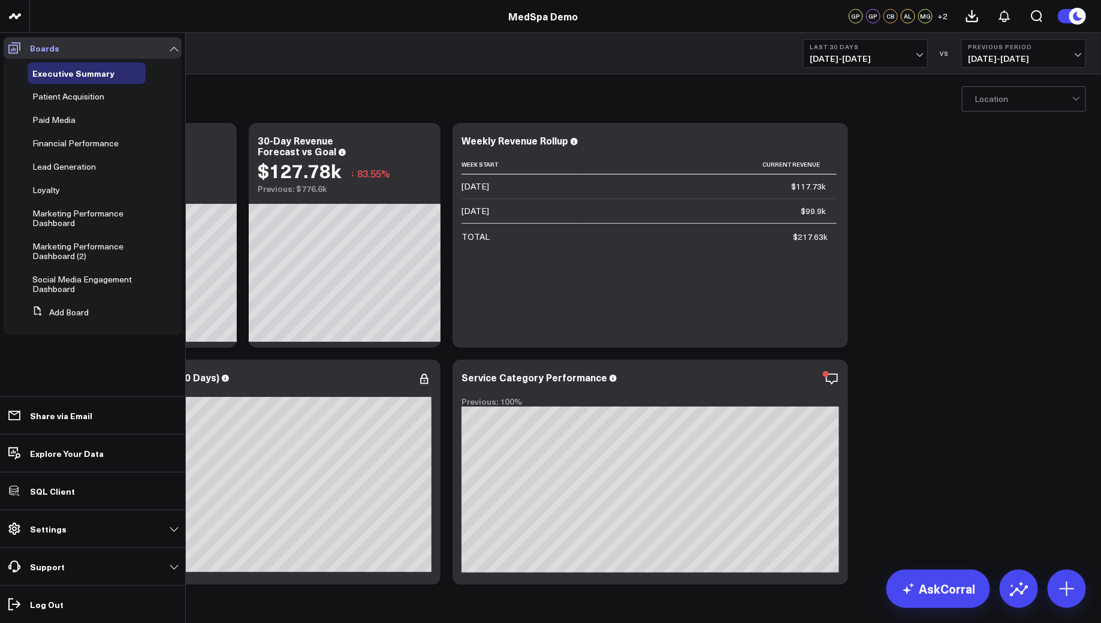
click at [175, 44] on link "Boards" at bounding box center [93, 48] width 178 height 22
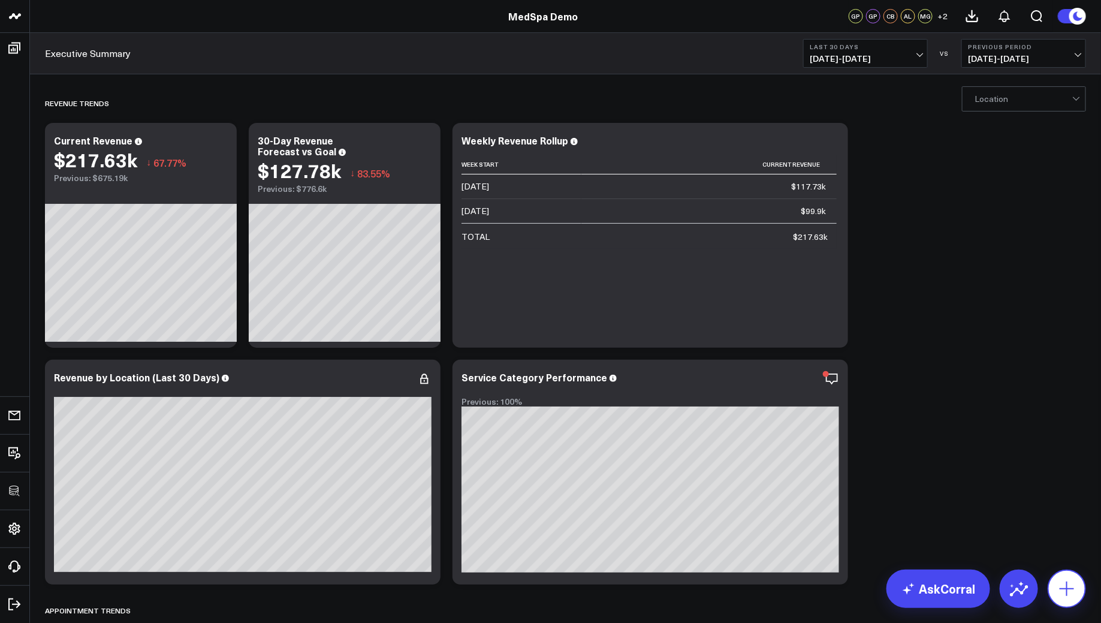
click at [1062, 582] on icon at bounding box center [1066, 588] width 19 height 19
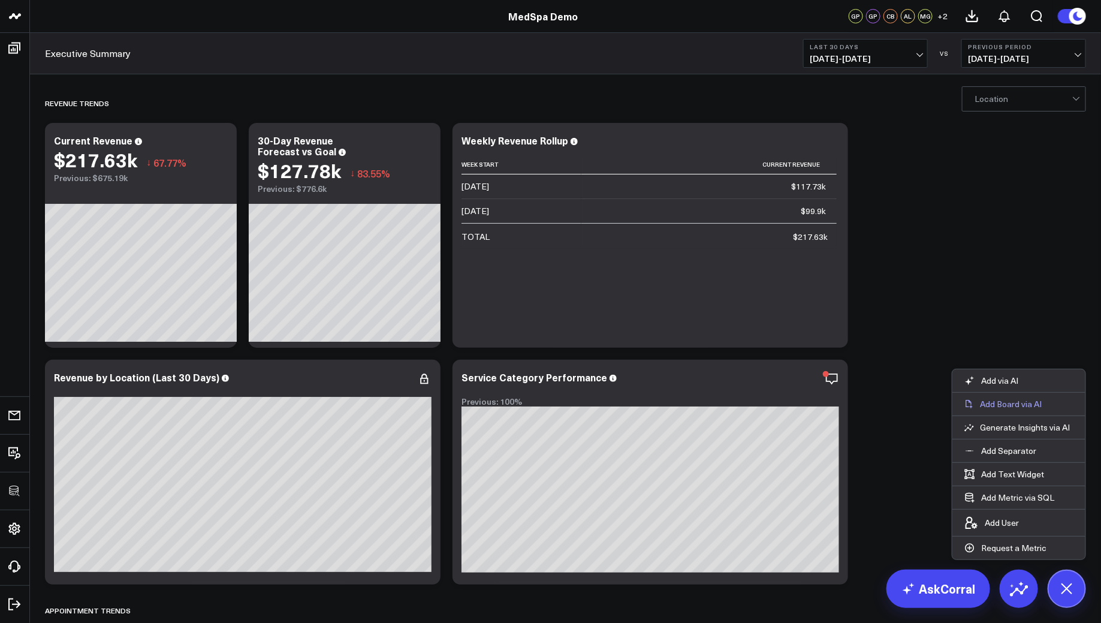
click at [1020, 401] on p "Add Board via AI" at bounding box center [1011, 403] width 62 height 11
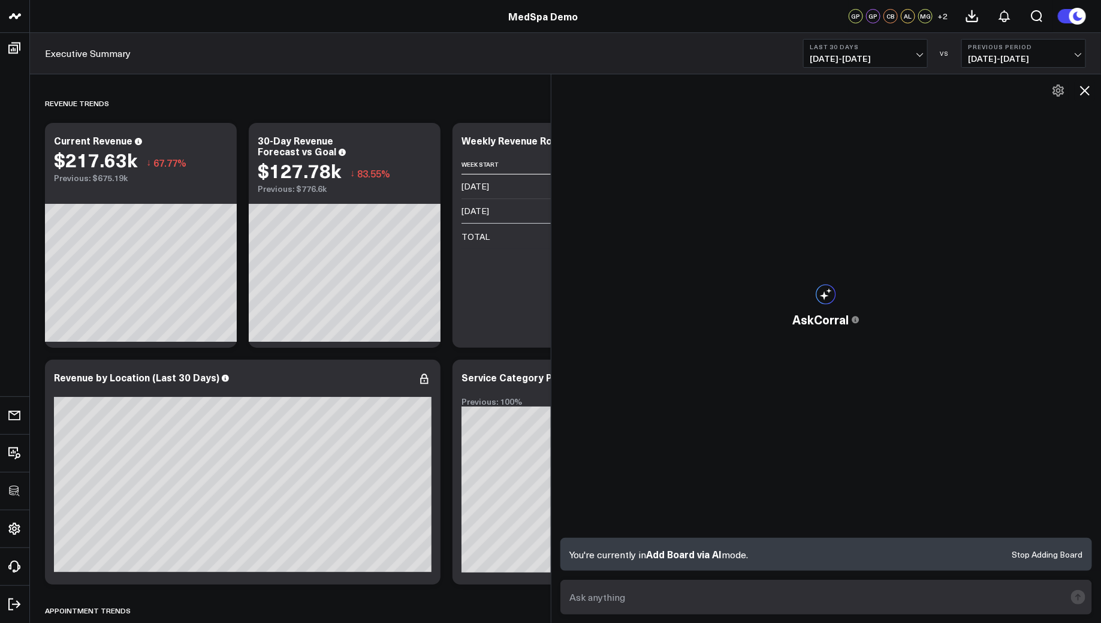
click at [641, 591] on textarea at bounding box center [816, 597] width 499 height 22
paste textarea "Create a social media engagement dashboard by channel."
type textarea "Create a social media engagement dashboard by channel."
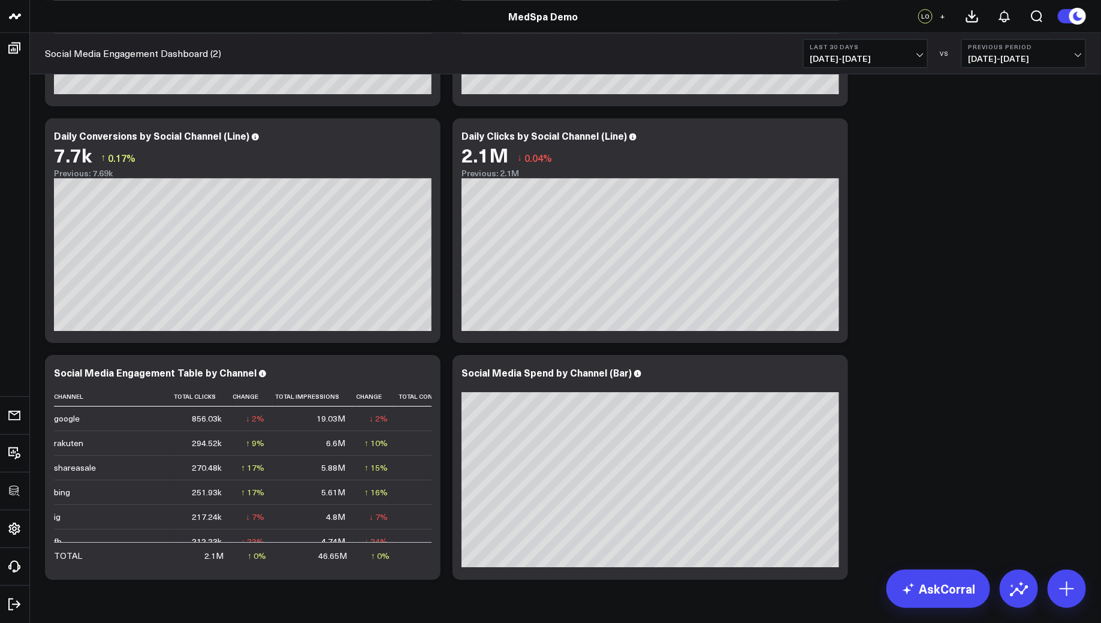
scroll to position [1663, 0]
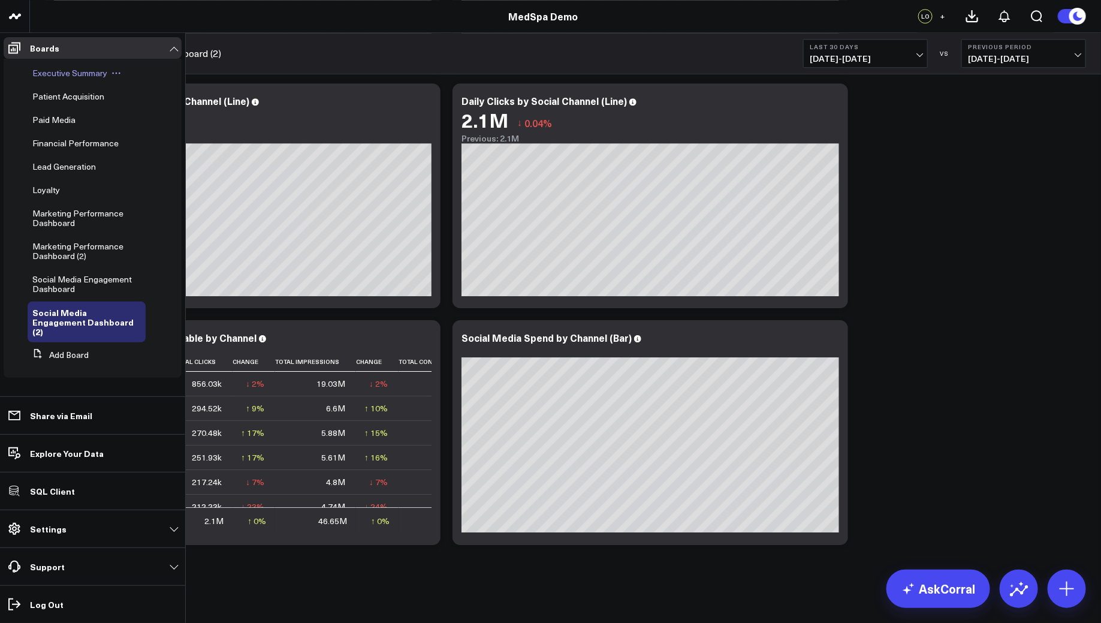
click at [39, 67] on span "Executive Summary" at bounding box center [69, 72] width 75 height 11
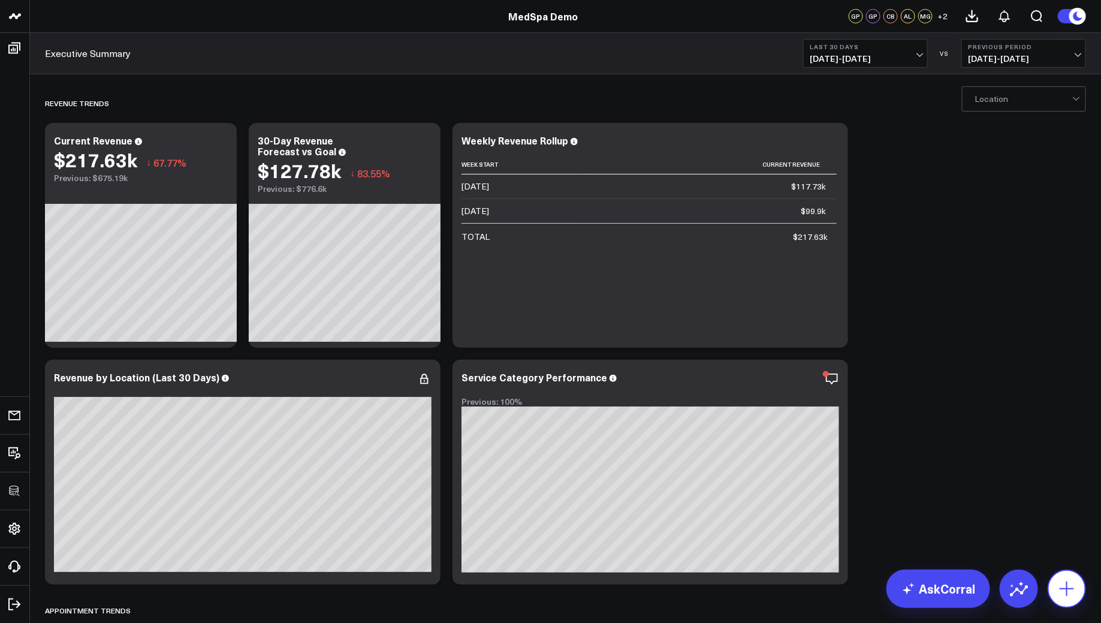
click at [1067, 587] on icon at bounding box center [1066, 588] width 19 height 19
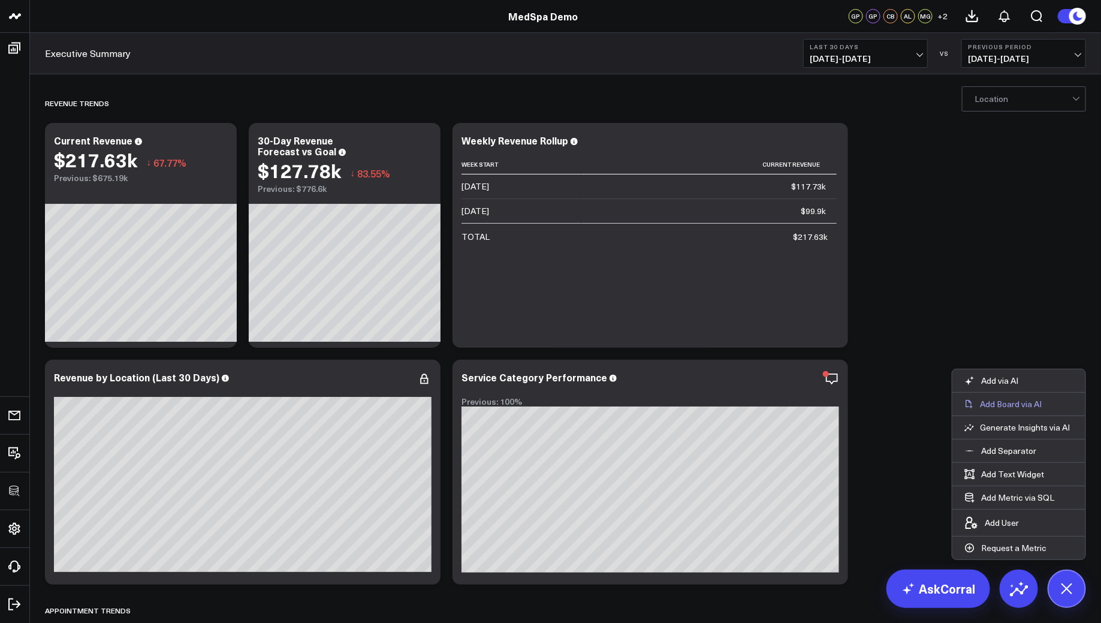
click at [1017, 406] on p "Add Board via AI" at bounding box center [1011, 403] width 62 height 11
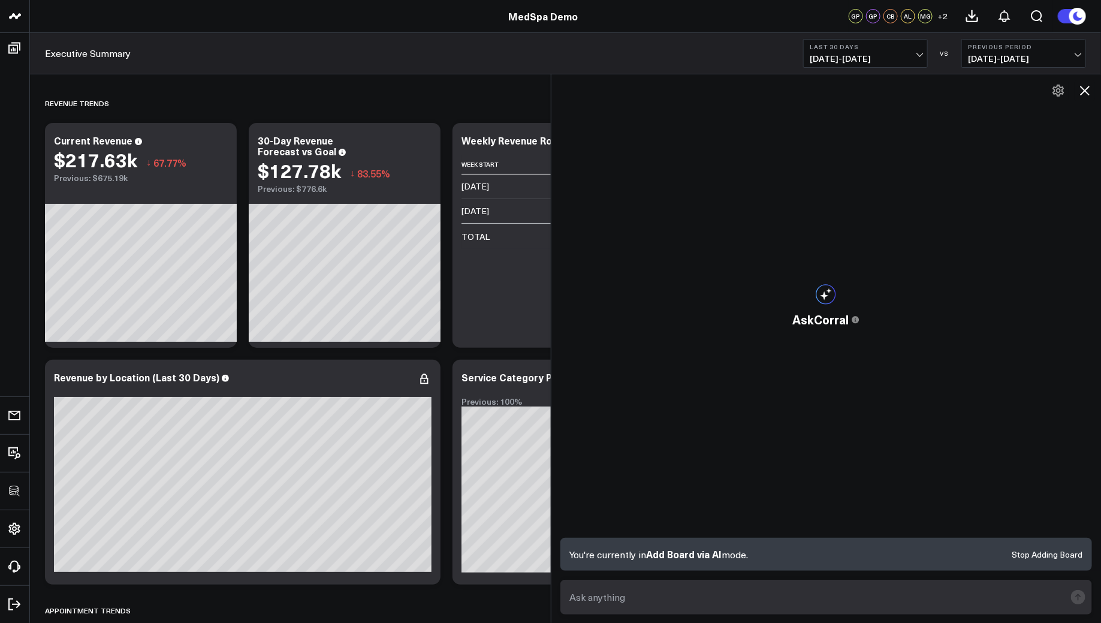
click at [624, 603] on textarea at bounding box center [816, 597] width 499 height 22
click at [1084, 94] on icon at bounding box center [1084, 90] width 14 height 14
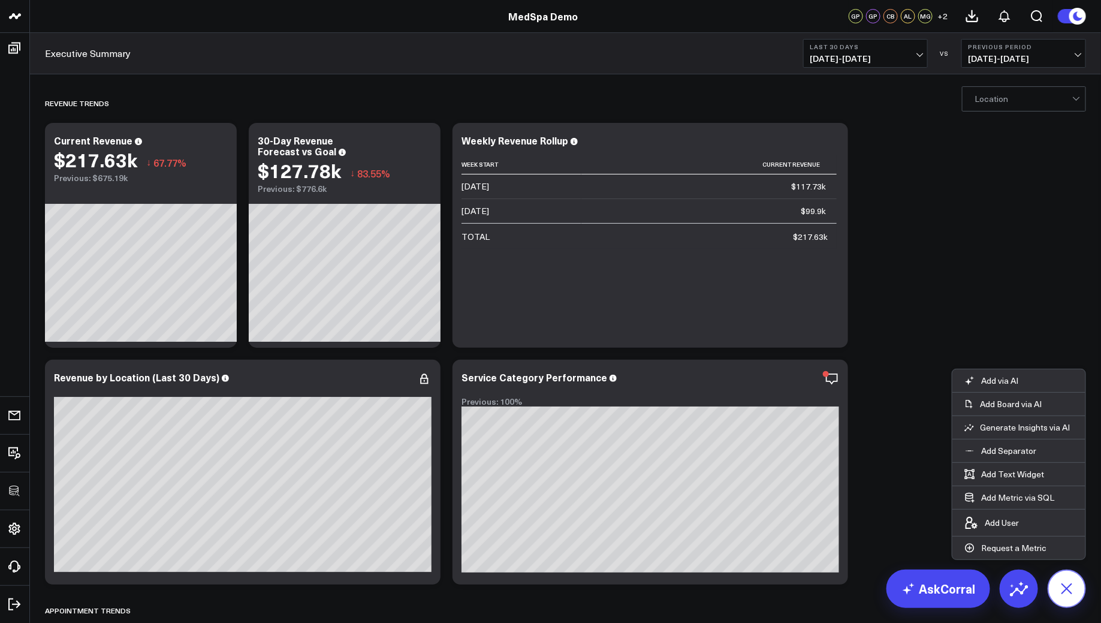
click at [1064, 588] on icon at bounding box center [1066, 588] width 27 height 27
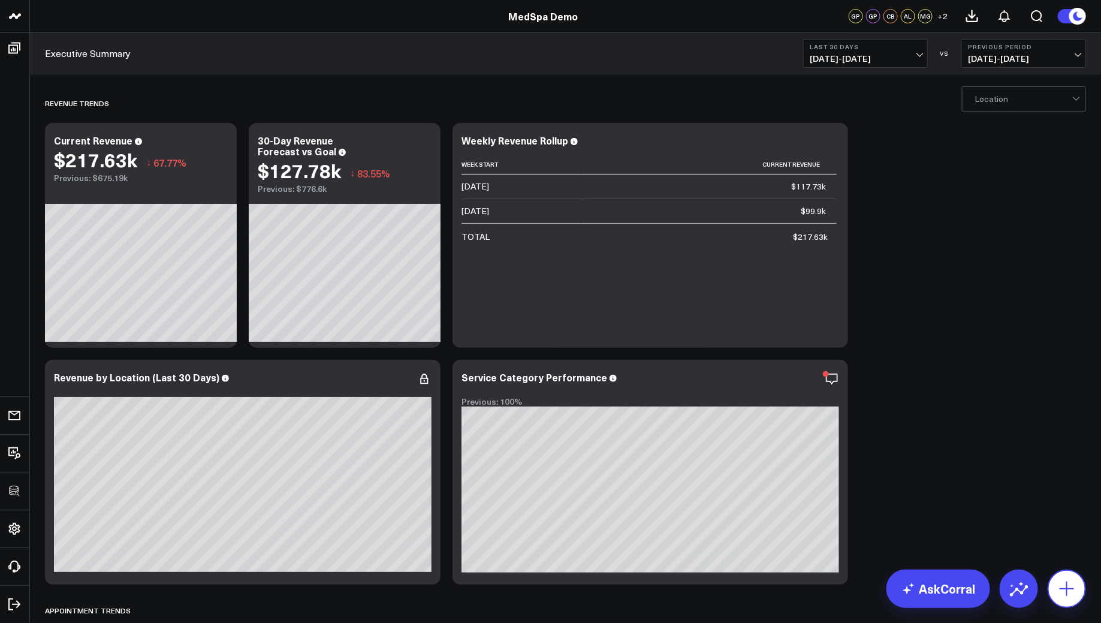
click at [1065, 583] on icon at bounding box center [1066, 588] width 19 height 19
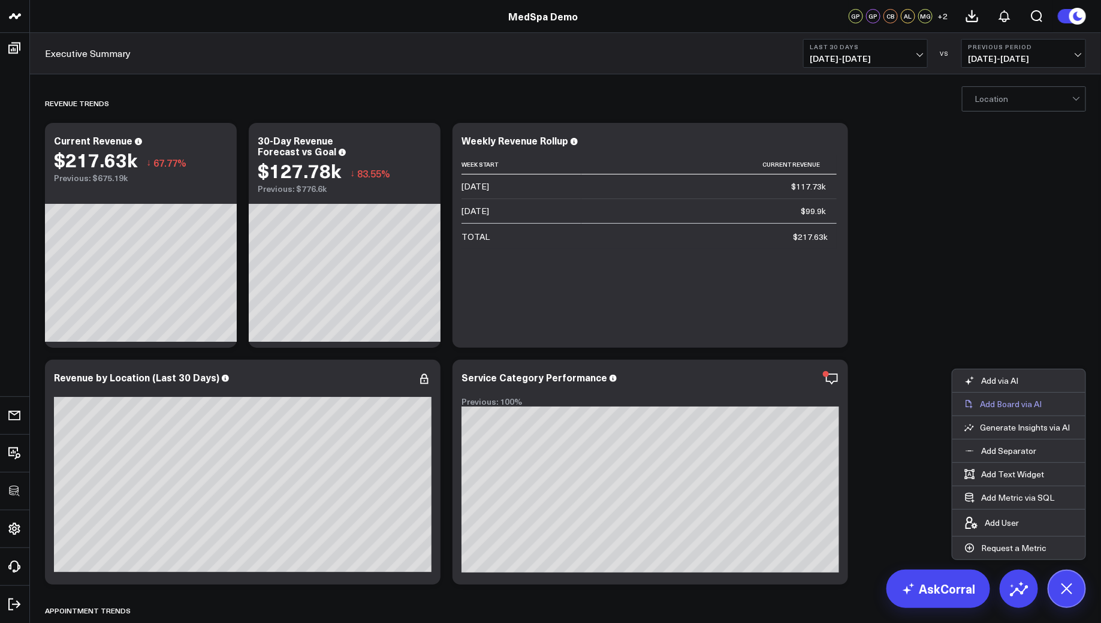
click at [1010, 408] on p "Add Board via AI" at bounding box center [1011, 403] width 62 height 11
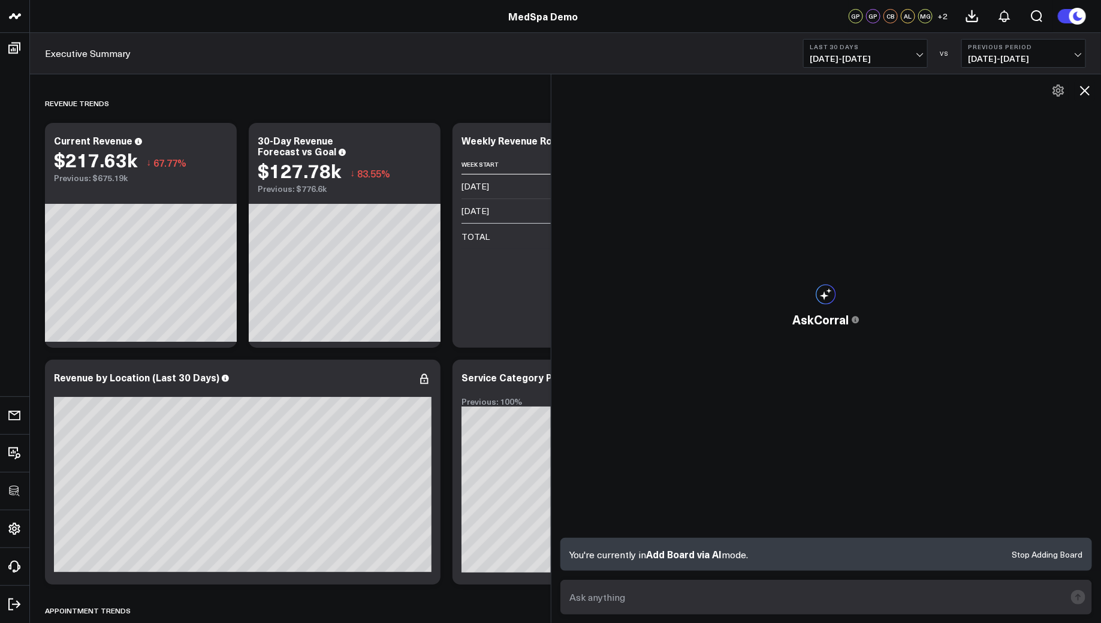
click at [597, 592] on textarea at bounding box center [816, 597] width 499 height 22
paste textarea "Create a social media engagement dashboard by channel."
type textarea "Create a social media engagement dashboard by channel."
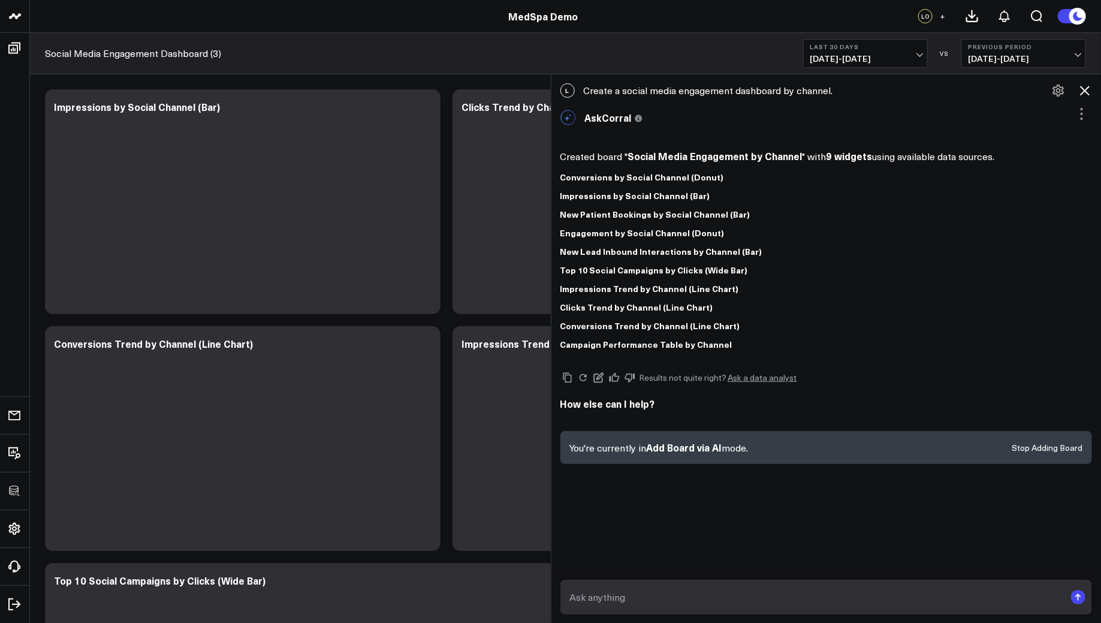
click at [1085, 88] on icon at bounding box center [1084, 90] width 14 height 14
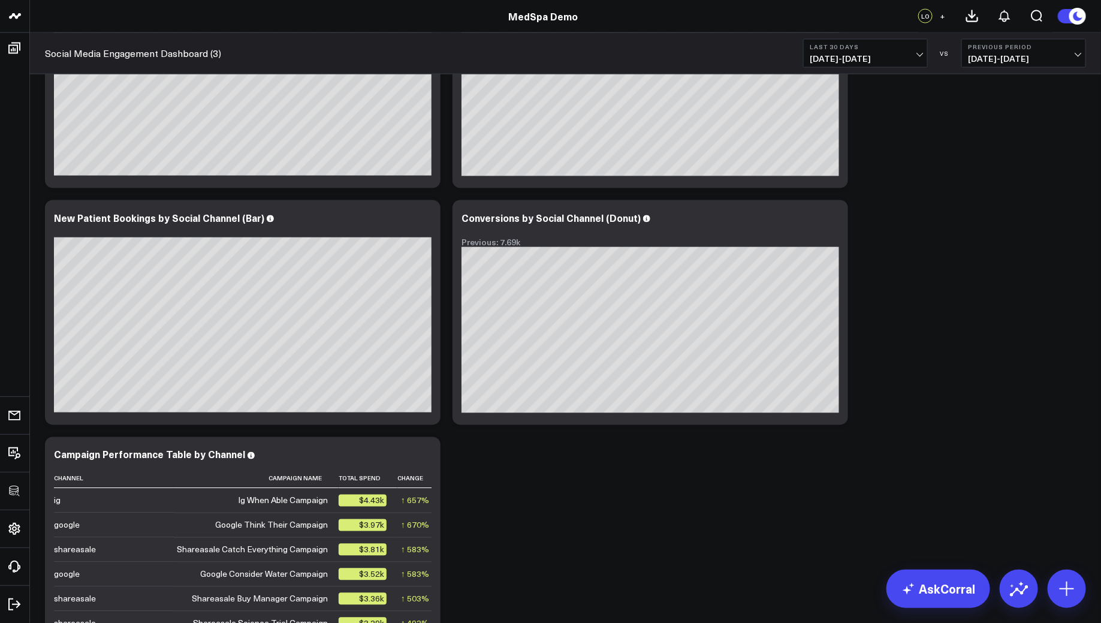
scroll to position [838, 0]
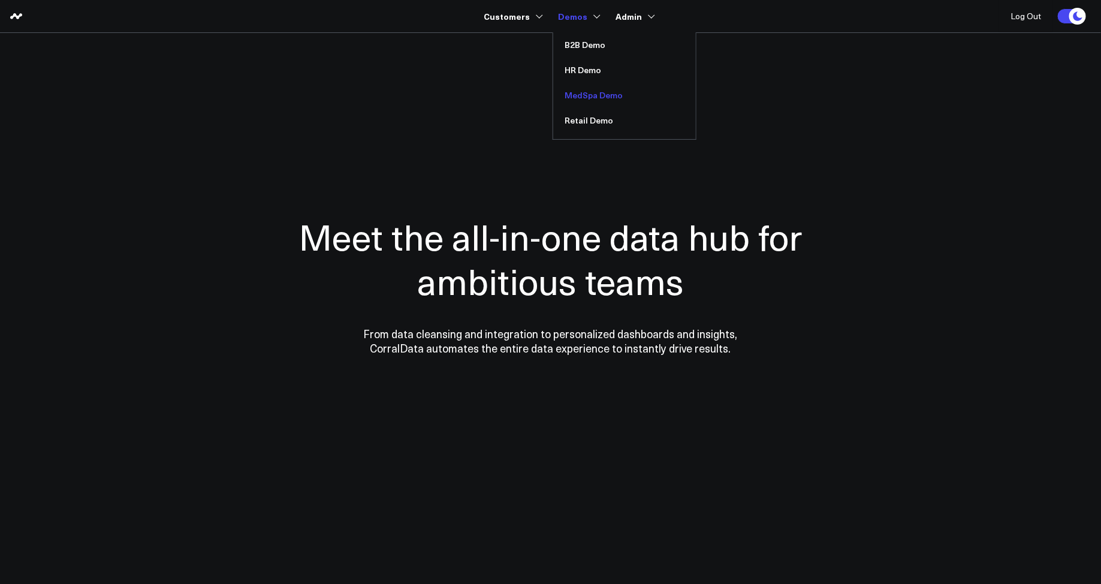
click at [578, 98] on link "MedSpa Demo" at bounding box center [624, 95] width 143 height 25
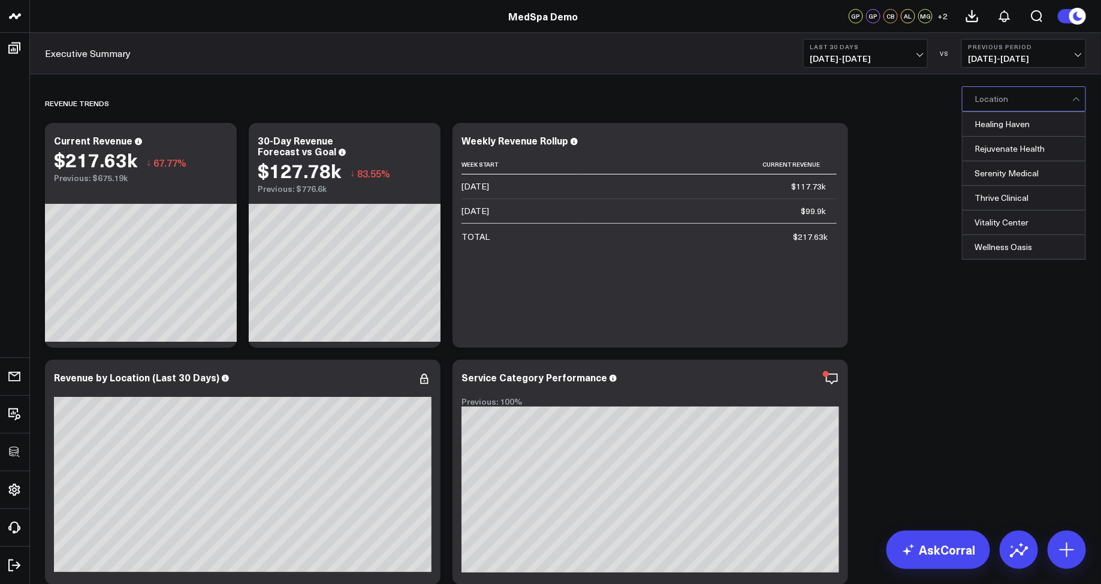
click at [990, 102] on div at bounding box center [1023, 99] width 98 height 24
click at [919, 116] on div "REVENUE TRENDS" at bounding box center [496, 103] width 903 height 28
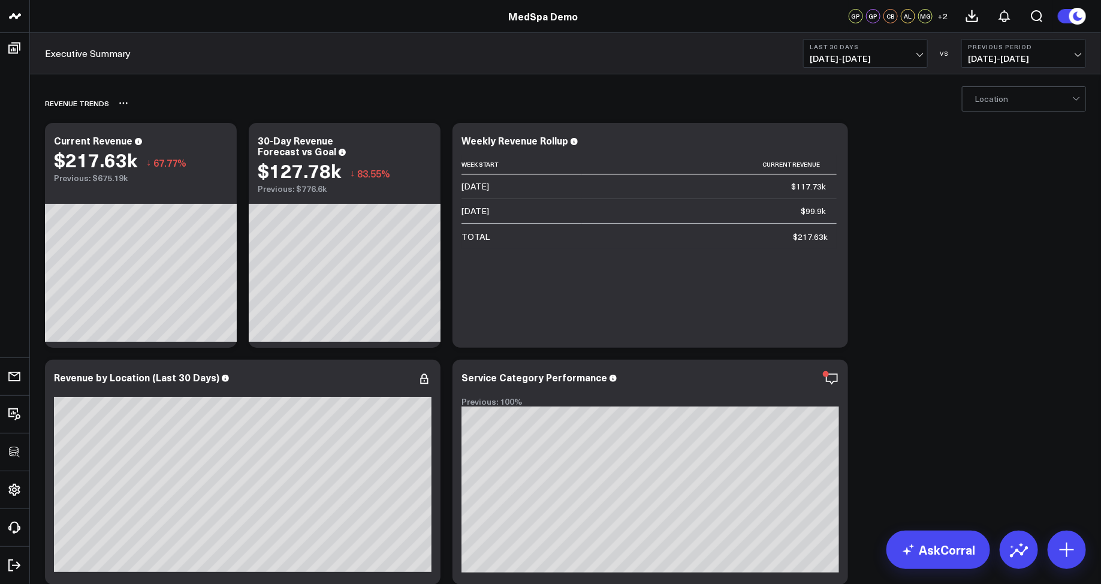
click at [234, 96] on div "REVENUE TRENDS" at bounding box center [496, 103] width 903 height 28
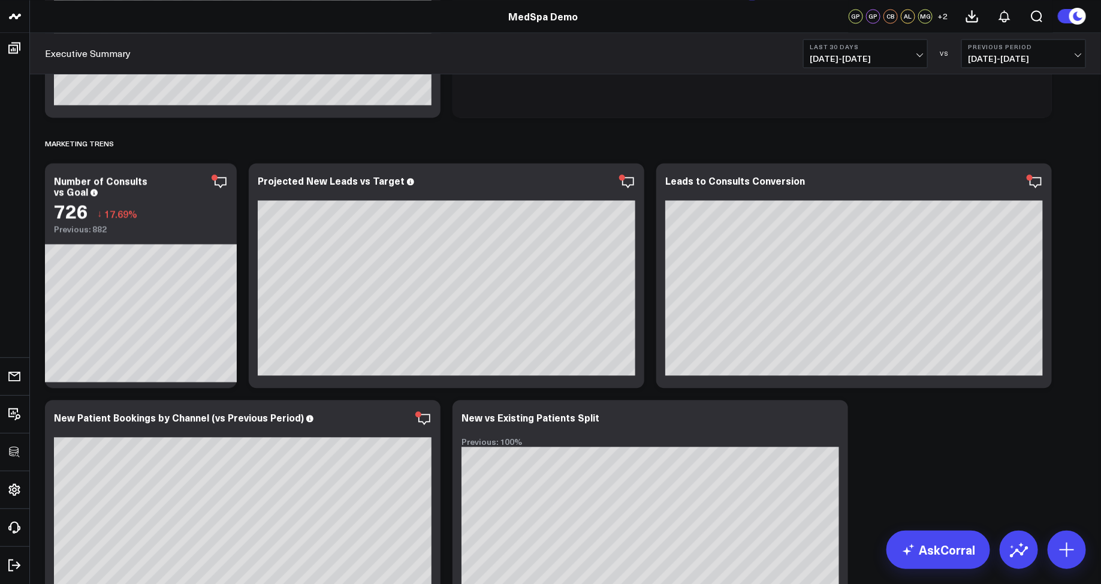
scroll to position [1209, 0]
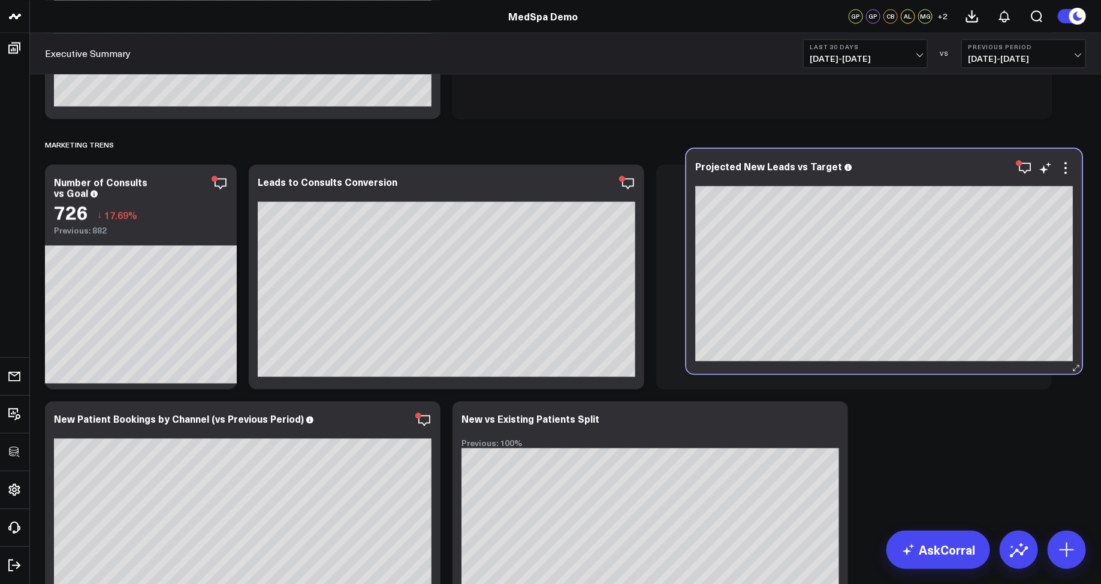
drag, startPoint x: 436, startPoint y: 193, endPoint x: 904, endPoint y: 178, distance: 467.6
click at [904, 178] on div at bounding box center [883, 178] width 377 height 8
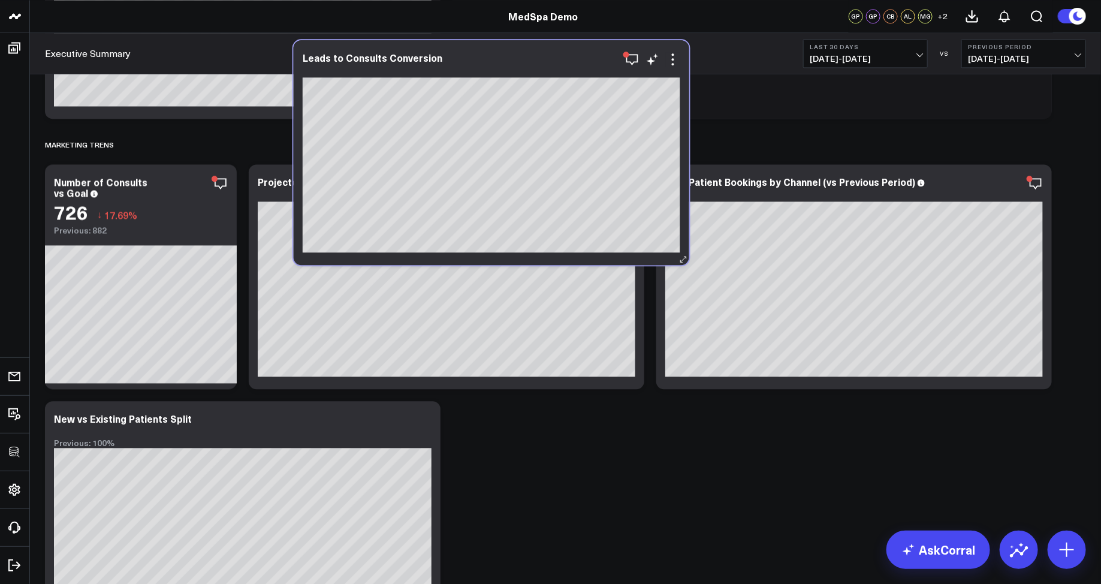
scroll to position [1209, 0]
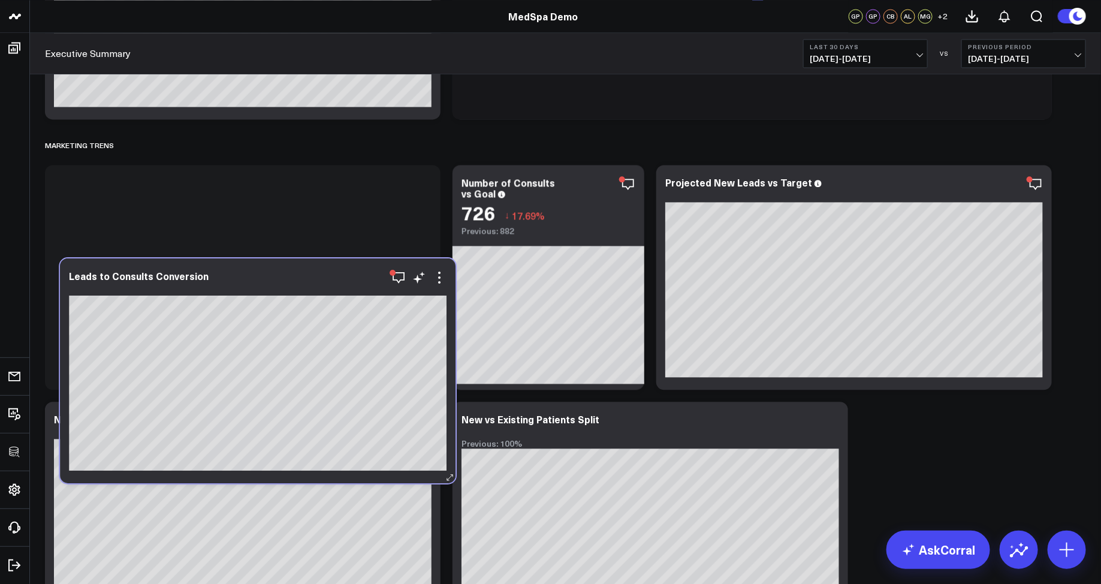
drag, startPoint x: 442, startPoint y: 183, endPoint x: 247, endPoint y: 245, distance: 204.3
click at [248, 270] on div "Leads to Consults Conversion" at bounding box center [257, 275] width 377 height 11
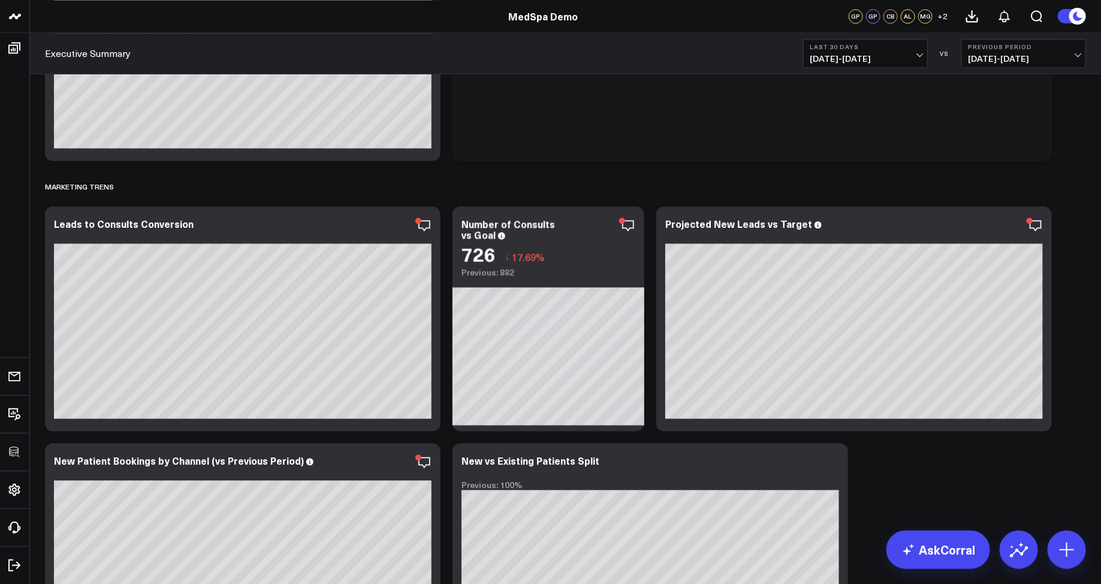
scroll to position [1164, 0]
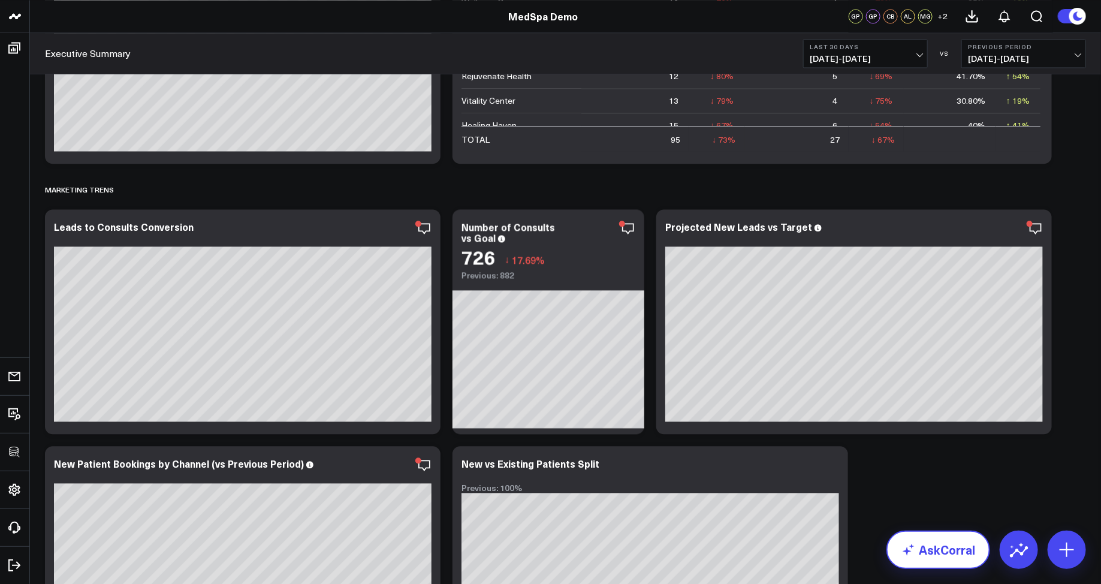
click at [937, 548] on link "AskCorral" at bounding box center [938, 549] width 104 height 38
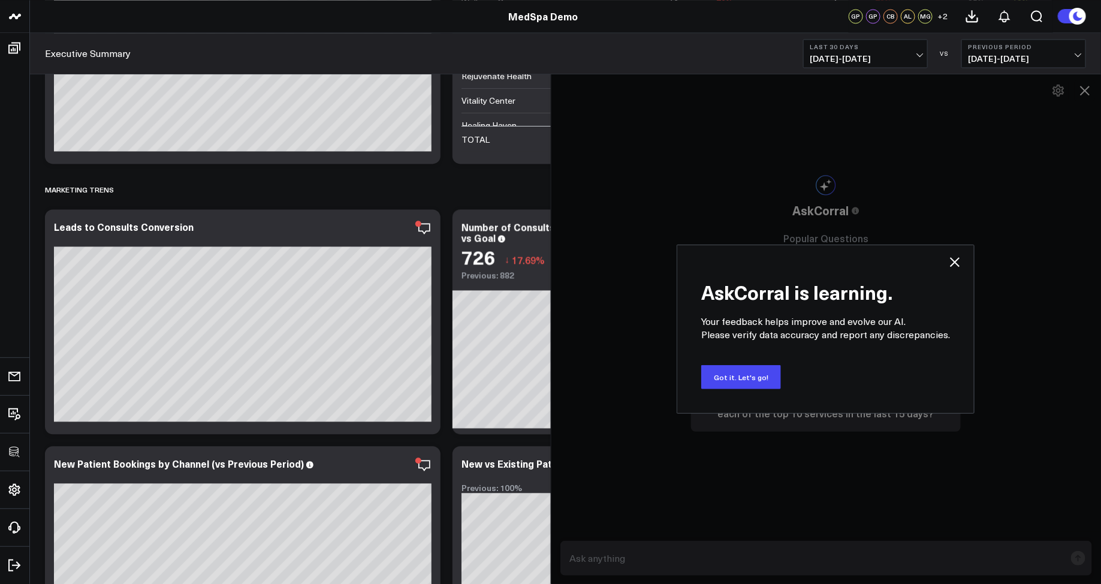
click at [953, 265] on icon at bounding box center [954, 262] width 14 height 14
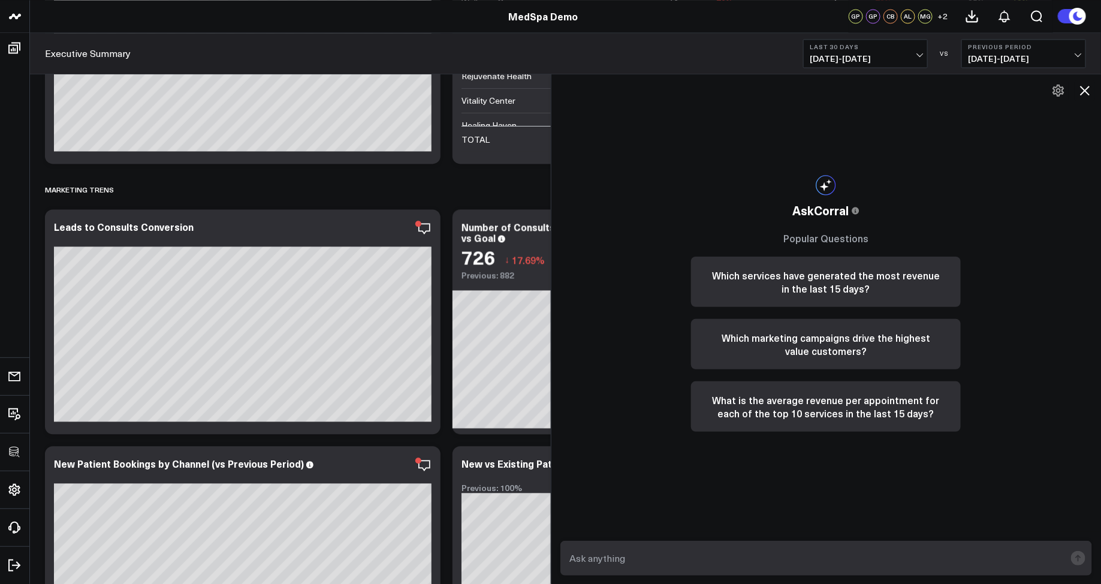
click at [656, 562] on textarea at bounding box center [816, 558] width 499 height 22
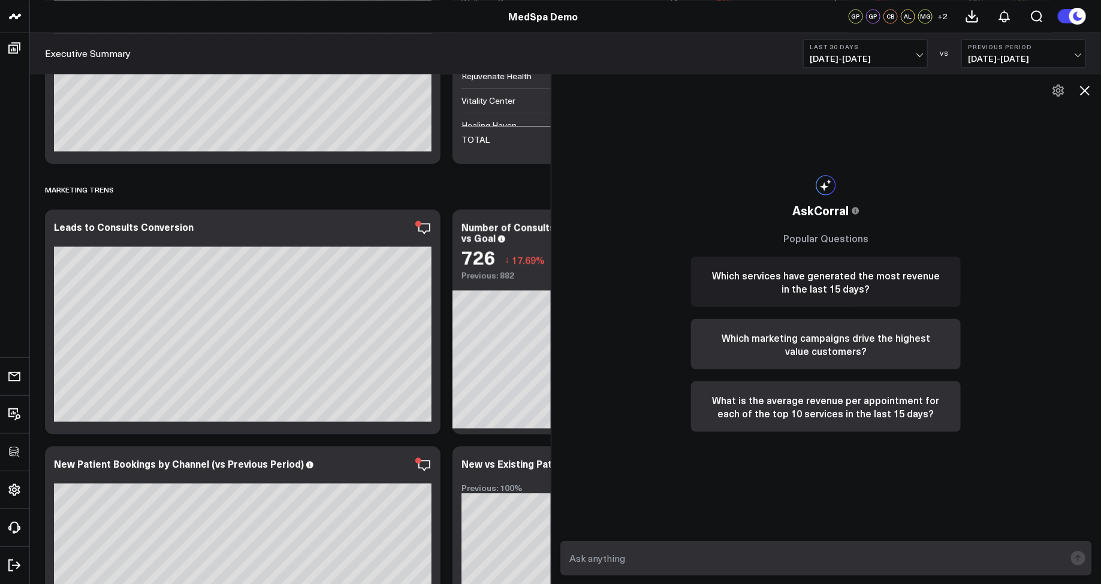
click at [747, 283] on button "Which services have generated the most revenue in the last 15 days?" at bounding box center [826, 281] width 270 height 50
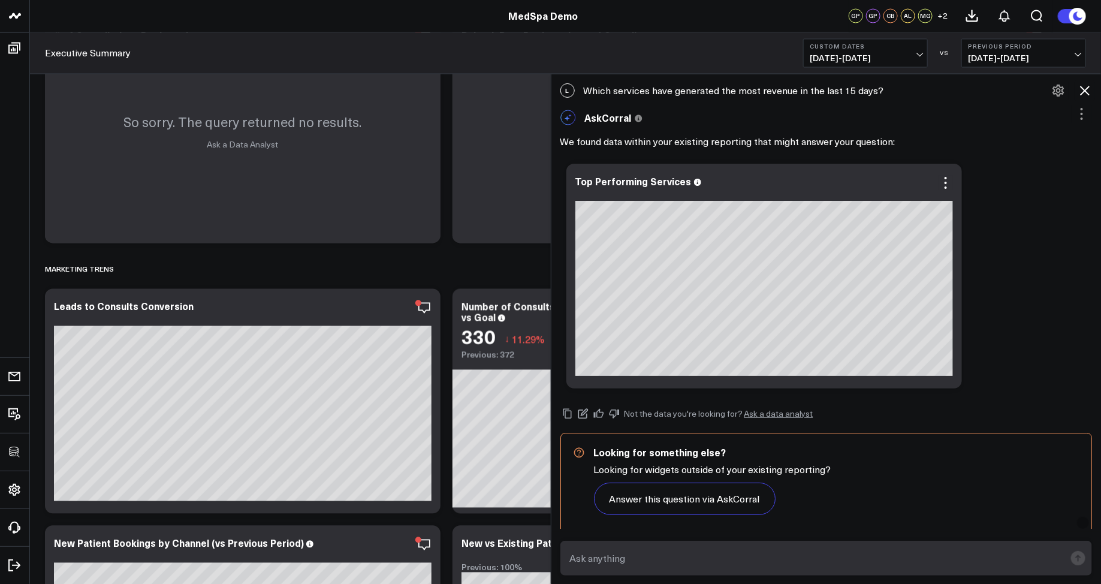
scroll to position [9, 0]
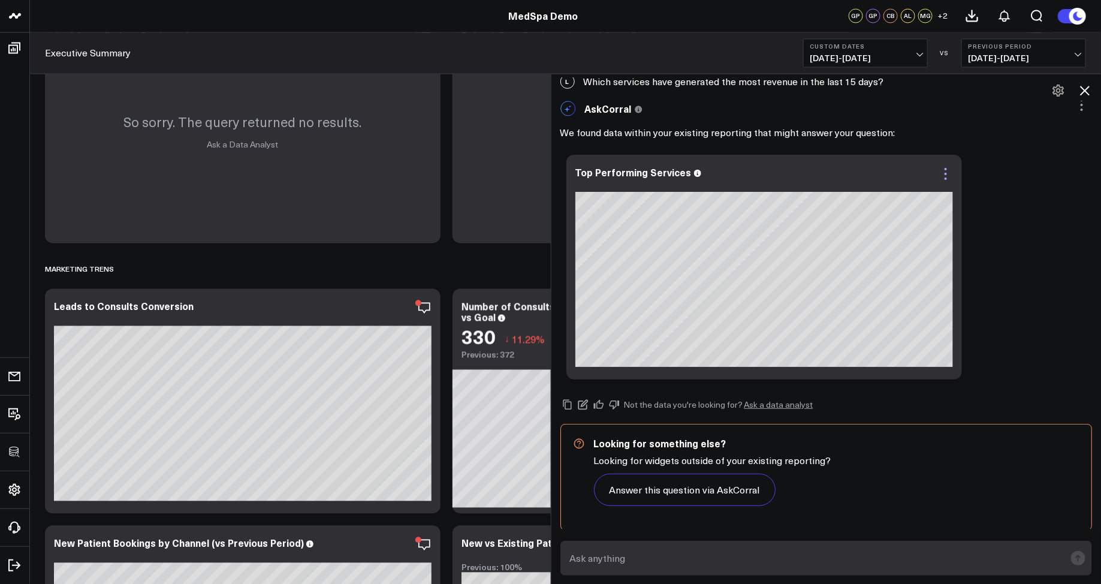
click at [941, 174] on icon at bounding box center [945, 174] width 14 height 14
click at [907, 388] on div "Not the data you're looking for? Ask a data analyst Looking for something else?…" at bounding box center [826, 457] width 532 height 145
click at [1058, 379] on div "Ask support Change chart to Fuel Gauge Fuel Gauge w/o Comparison Comparison Bar…" at bounding box center [826, 267] width 532 height 237
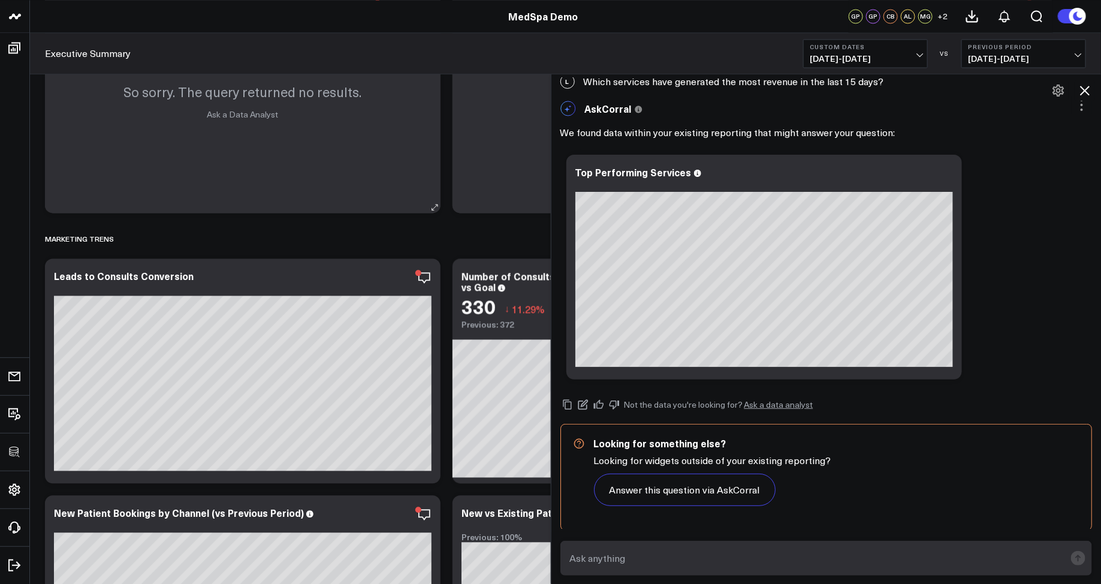
drag, startPoint x: 801, startPoint y: 176, endPoint x: 434, endPoint y: 171, distance: 367.3
click at [434, 171] on body "3725 Test 829 Studios Accenture Activant Capital Agriculture & Farming Demo All…" at bounding box center [550, 95] width 1101 height 2420
click at [520, 197] on body "3725 Test 829 Studios Accenture Activant Capital Agriculture & Farming Demo All…" at bounding box center [550, 95] width 1101 height 2420
click at [322, 209] on body "3725 Test 829 Studios Accenture Activant Capital Agriculture & Farming Demo All…" at bounding box center [550, 95] width 1101 height 2420
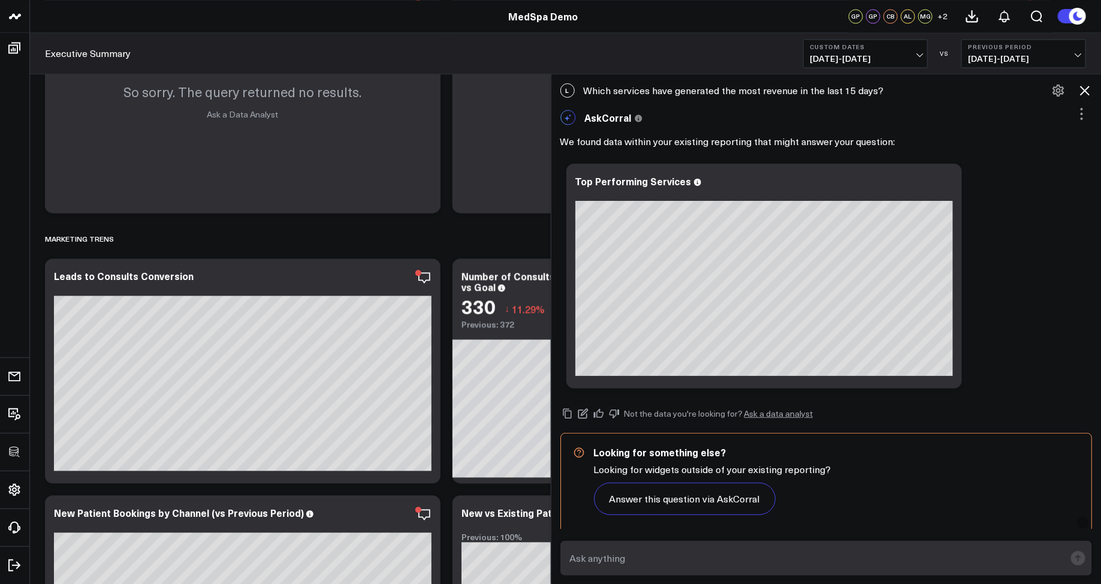
click at [1088, 90] on icon at bounding box center [1084, 90] width 14 height 14
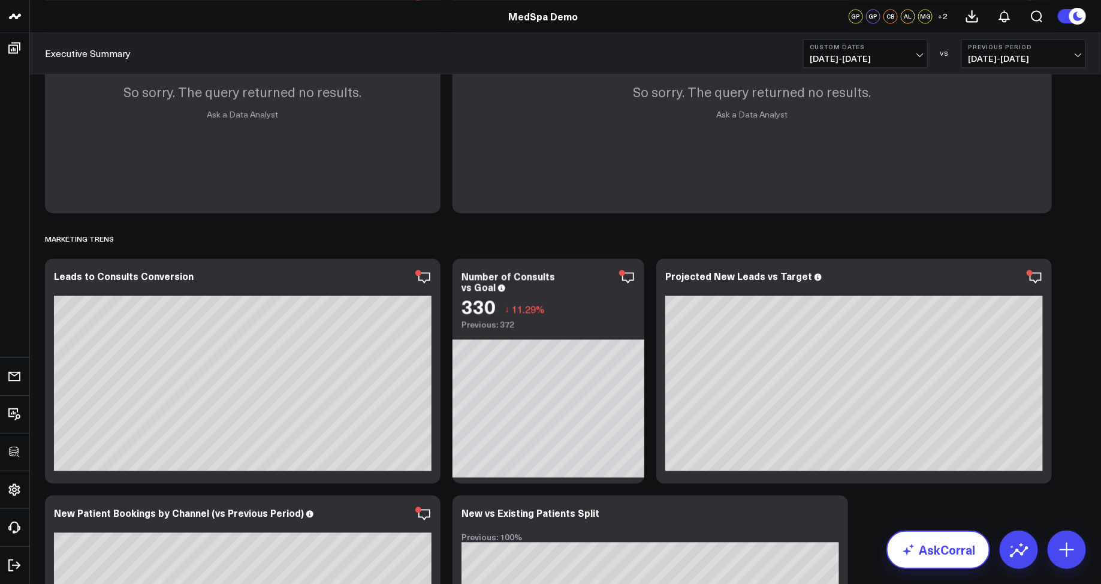
click at [937, 550] on link "AskCorral" at bounding box center [938, 549] width 104 height 38
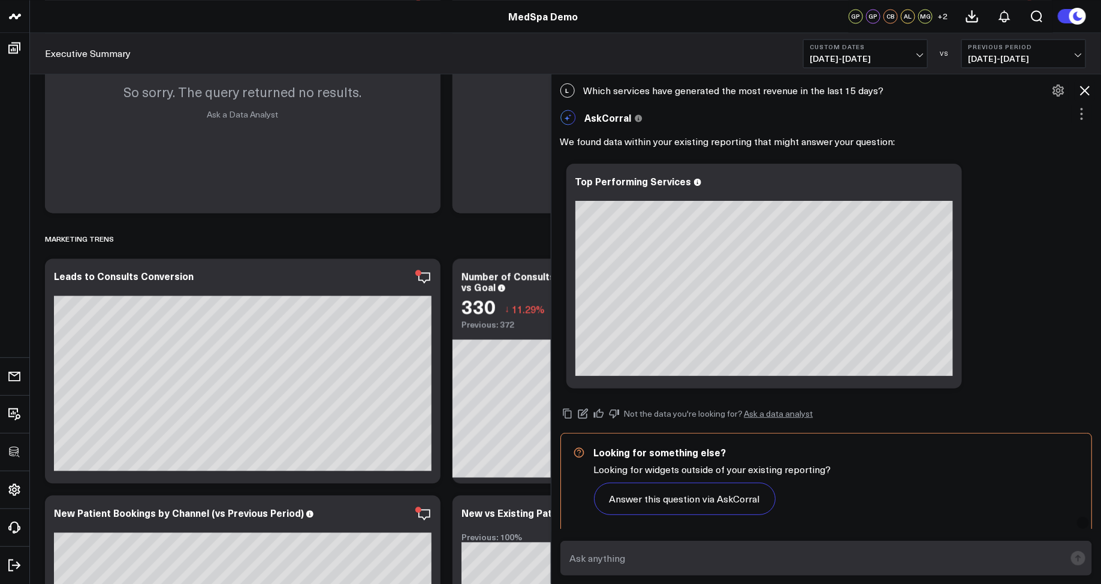
click at [1085, 92] on icon at bounding box center [1084, 90] width 14 height 14
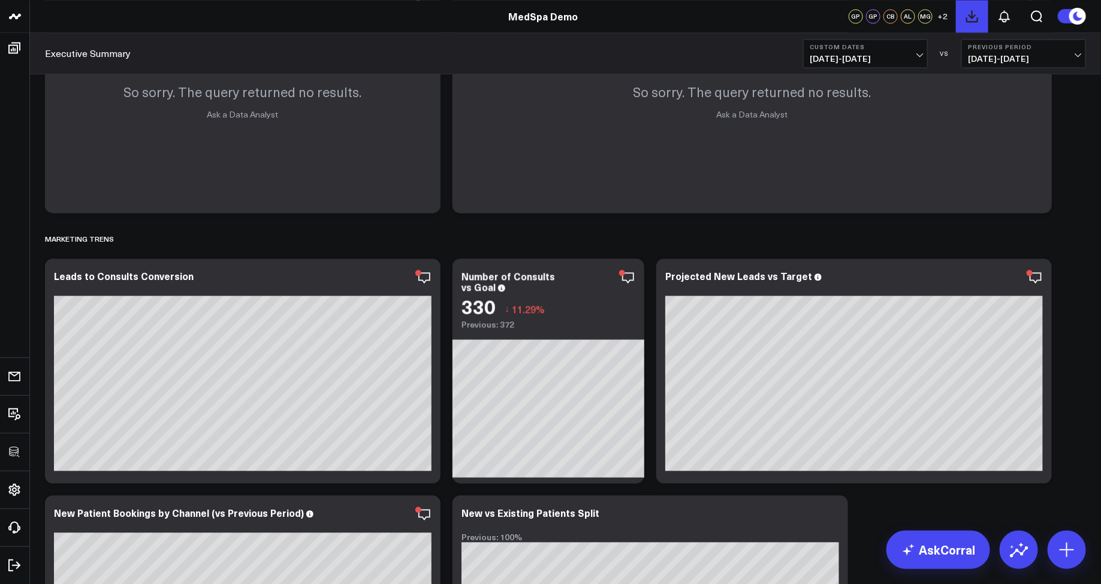
click at [972, 20] on icon at bounding box center [972, 16] width 14 height 14
click at [1009, 23] on button at bounding box center [1004, 16] width 32 height 32
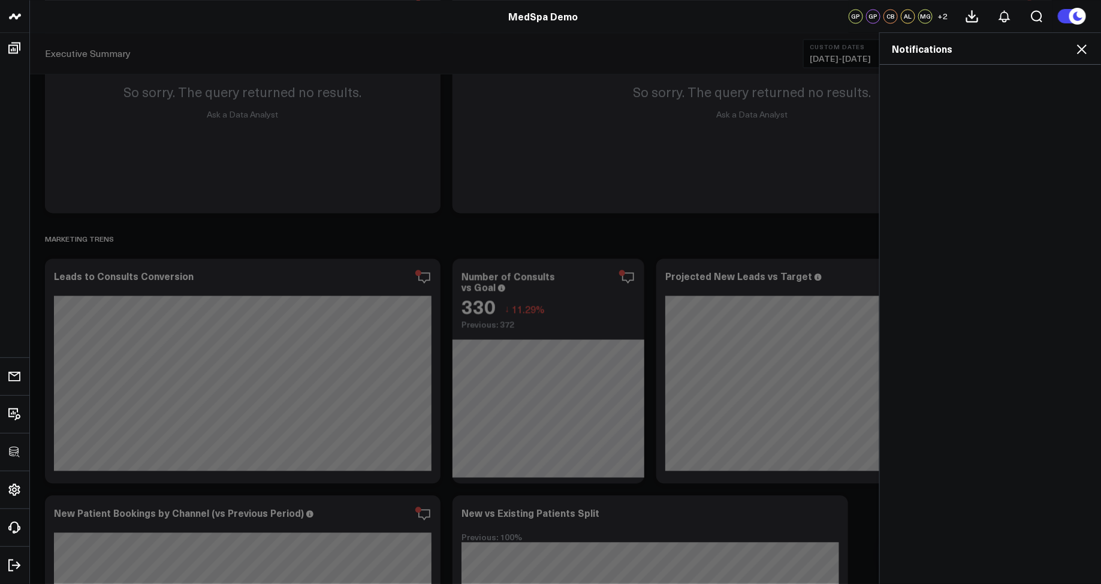
click at [1083, 52] on icon at bounding box center [1081, 49] width 14 height 14
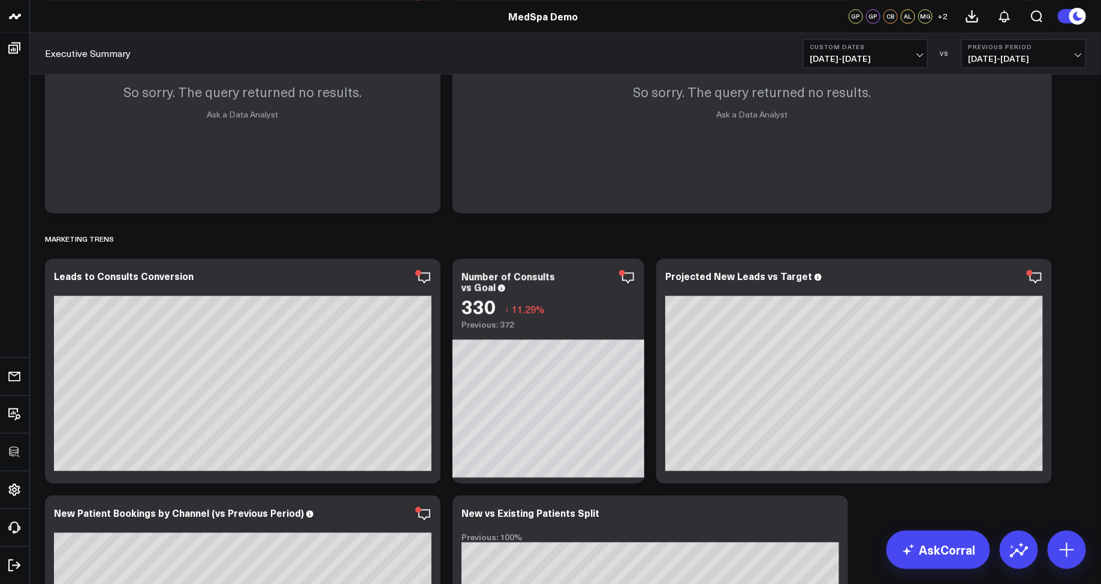
click at [1073, 17] on icon at bounding box center [1077, 16] width 13 height 13
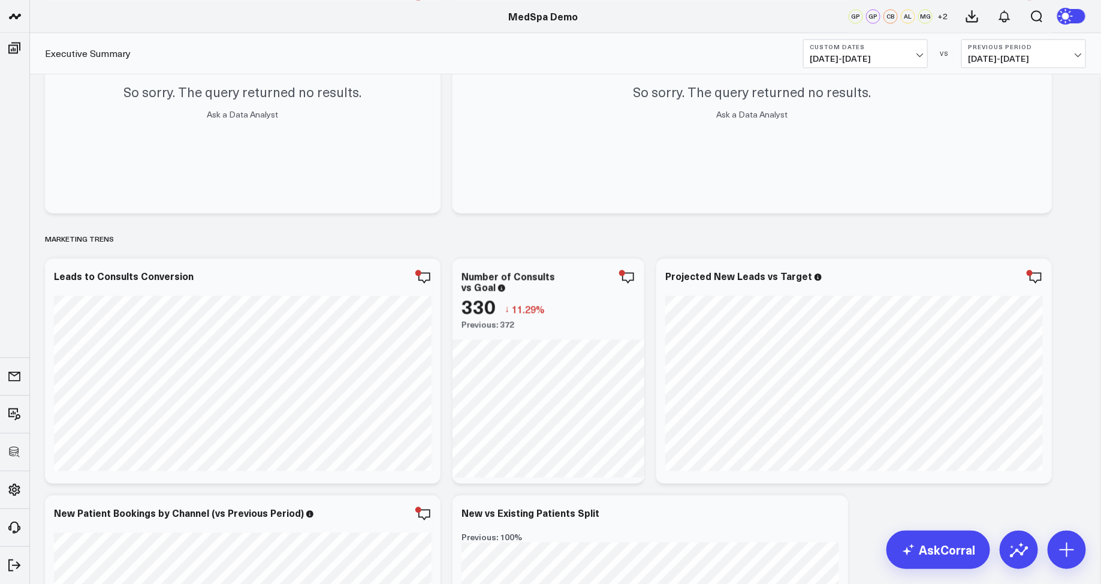
click at [1073, 17] on circle at bounding box center [1066, 16] width 17 height 17
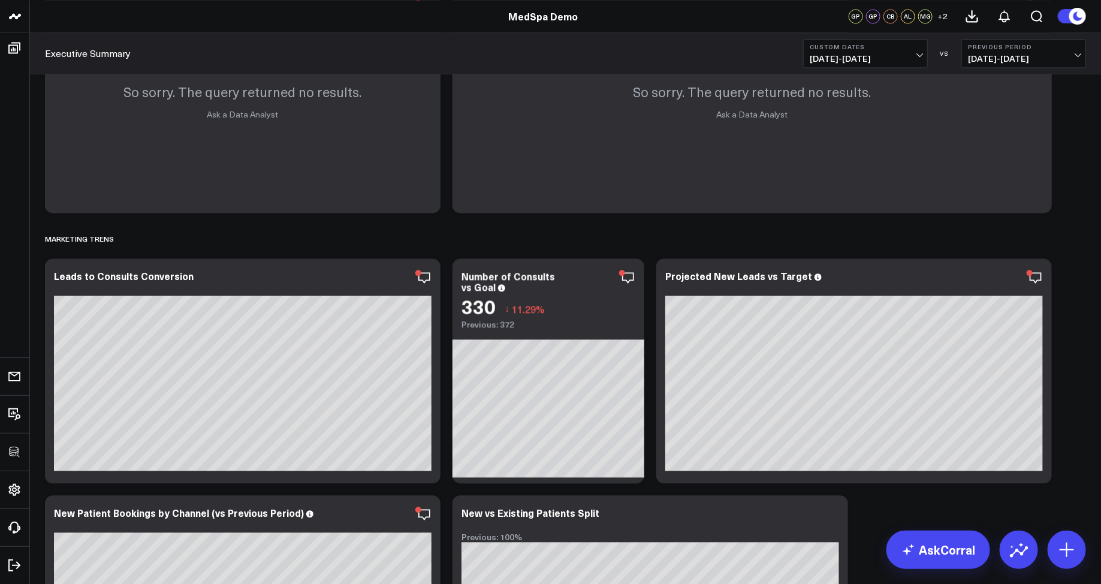
click at [1073, 17] on icon at bounding box center [1077, 16] width 13 height 13
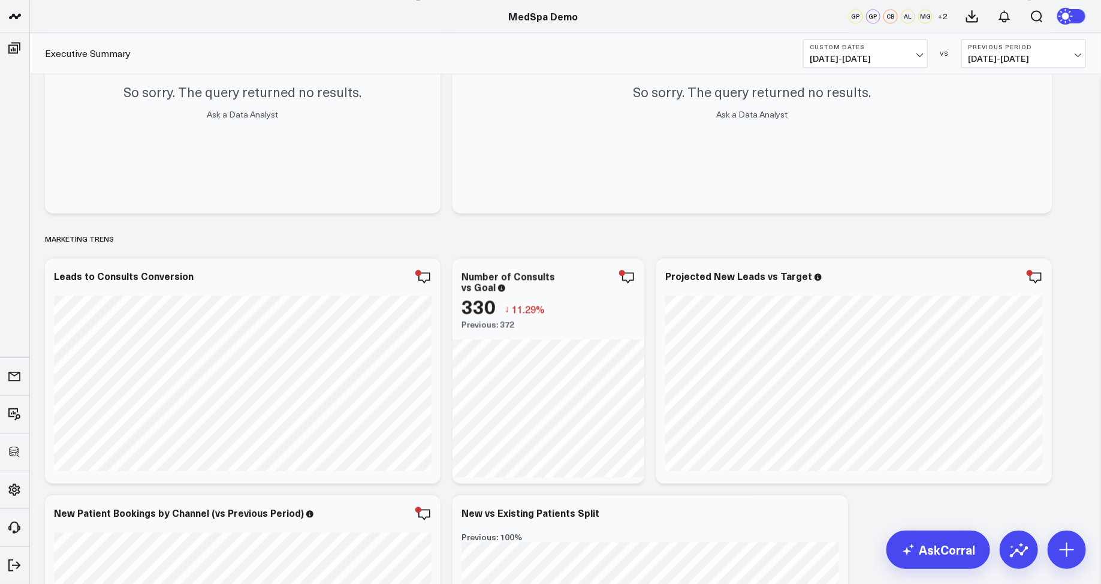
click at [1073, 17] on circle at bounding box center [1066, 16] width 17 height 17
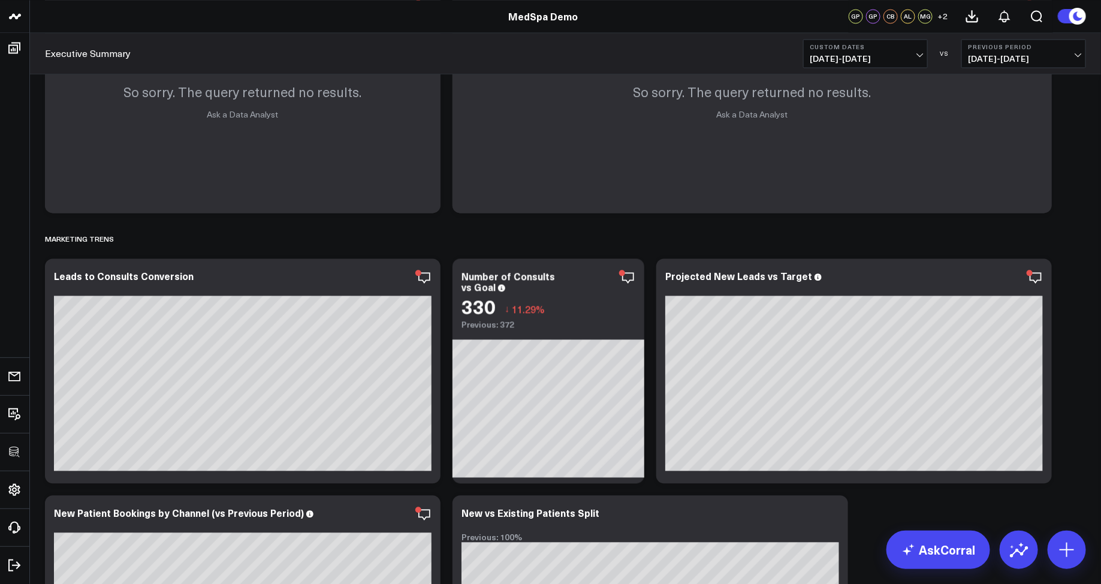
click at [1073, 17] on icon at bounding box center [1077, 16] width 13 height 13
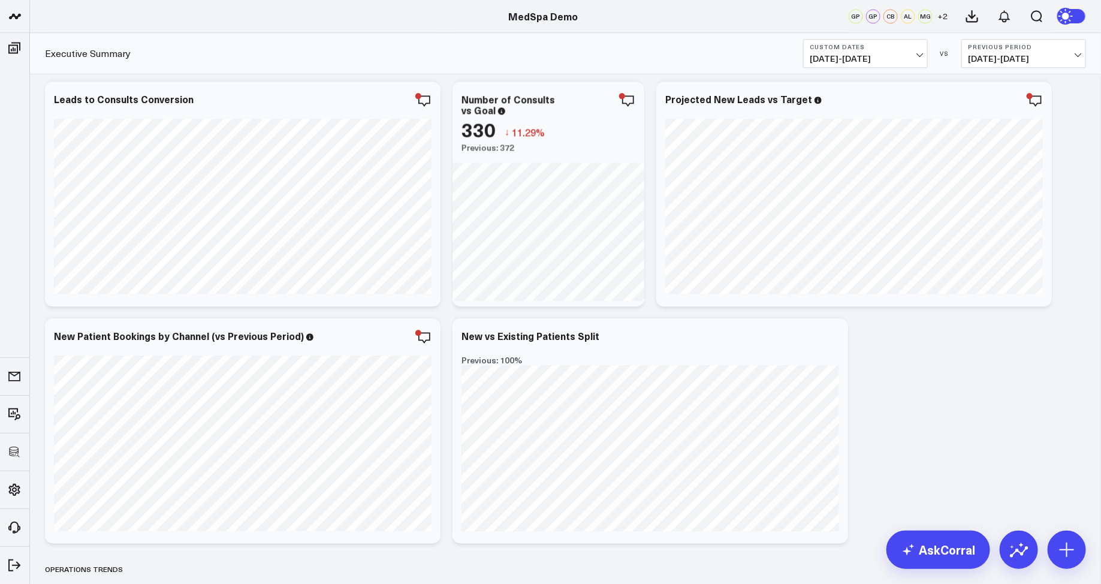
scroll to position [1287, 0]
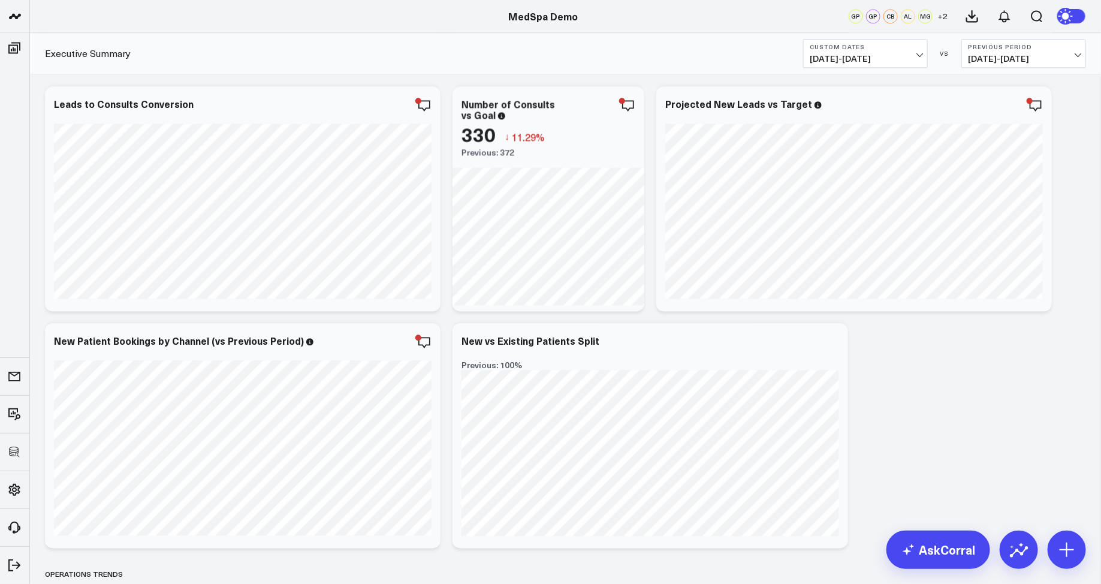
click at [1074, 21] on icon at bounding box center [1069, 16] width 22 height 22
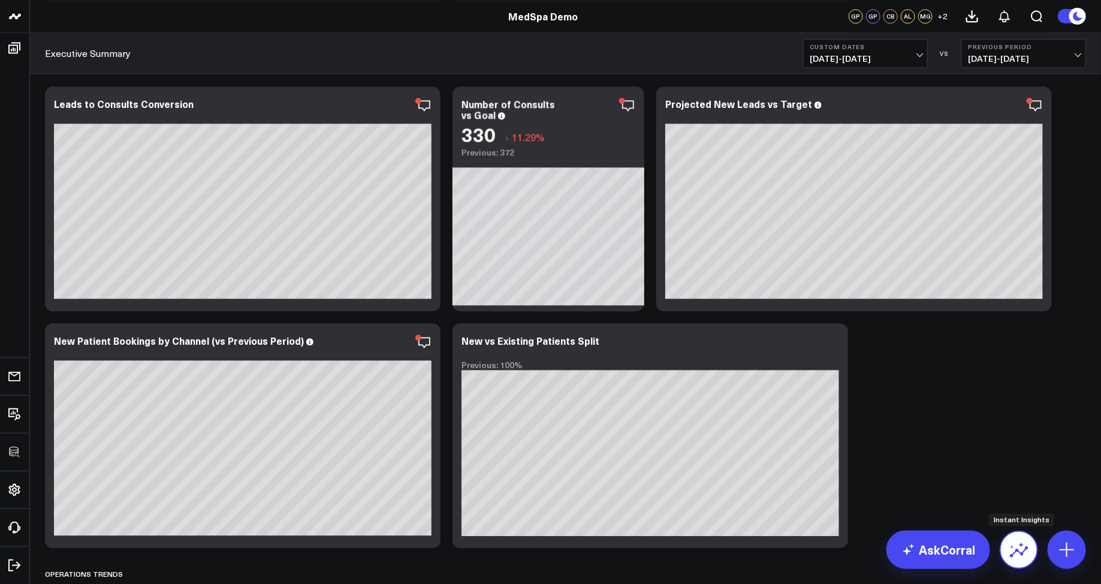
click at [1016, 546] on icon at bounding box center [1018, 549] width 19 height 19
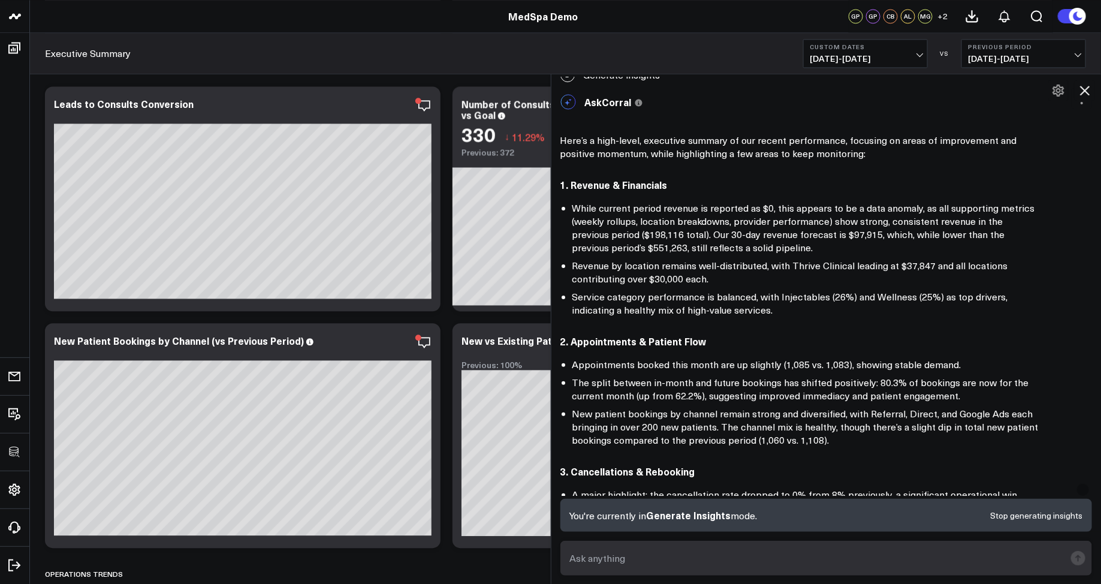
scroll to position [0, 0]
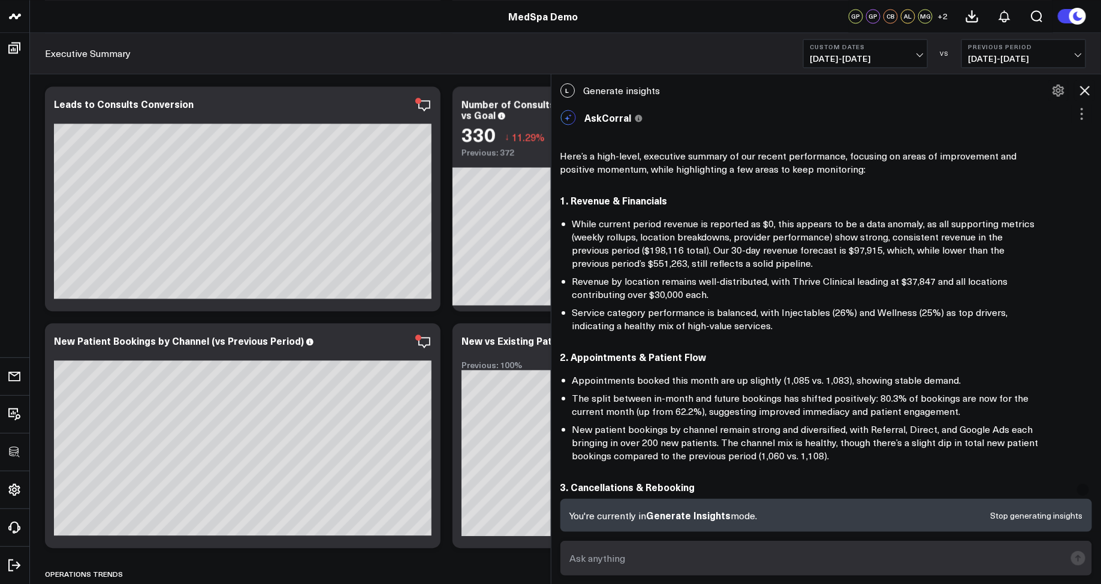
click at [1089, 93] on icon at bounding box center [1084, 90] width 14 height 14
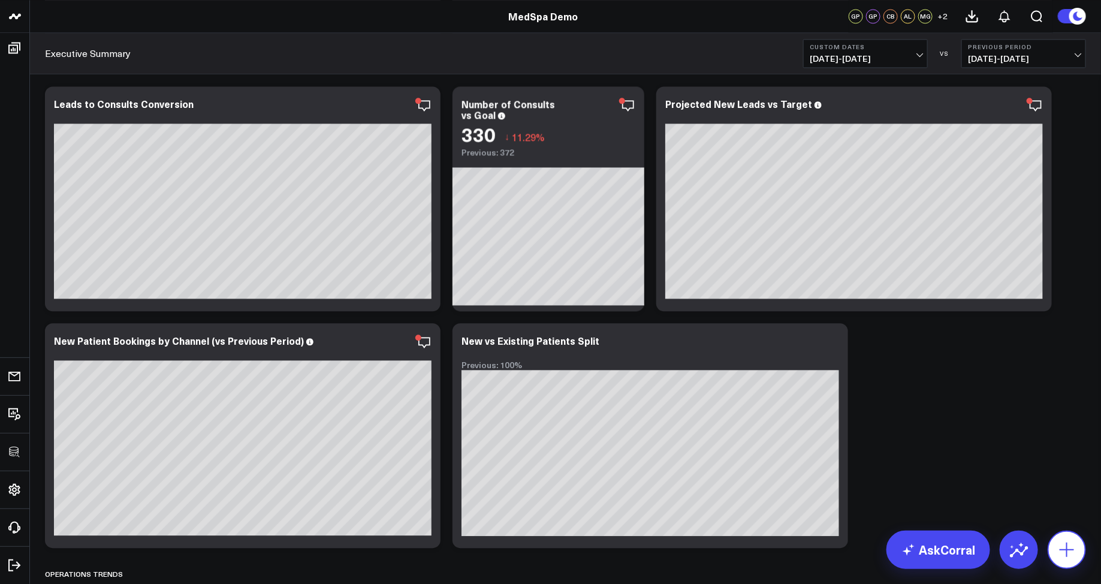
click at [1058, 543] on icon at bounding box center [1066, 549] width 19 height 19
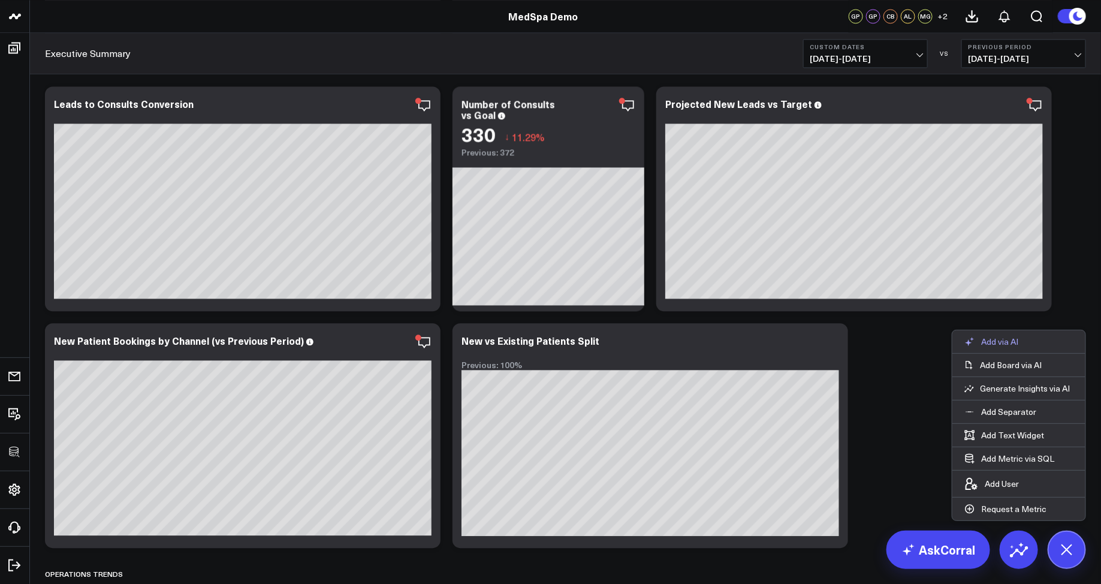
click at [989, 344] on p "Add via AI" at bounding box center [999, 341] width 37 height 11
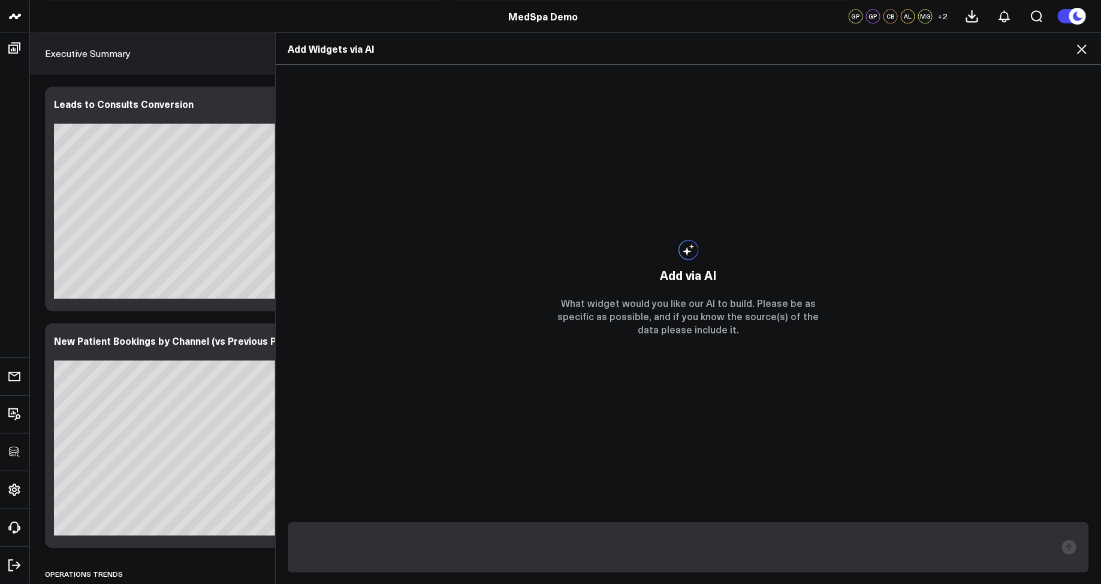
click at [1076, 44] on icon at bounding box center [1081, 49] width 14 height 14
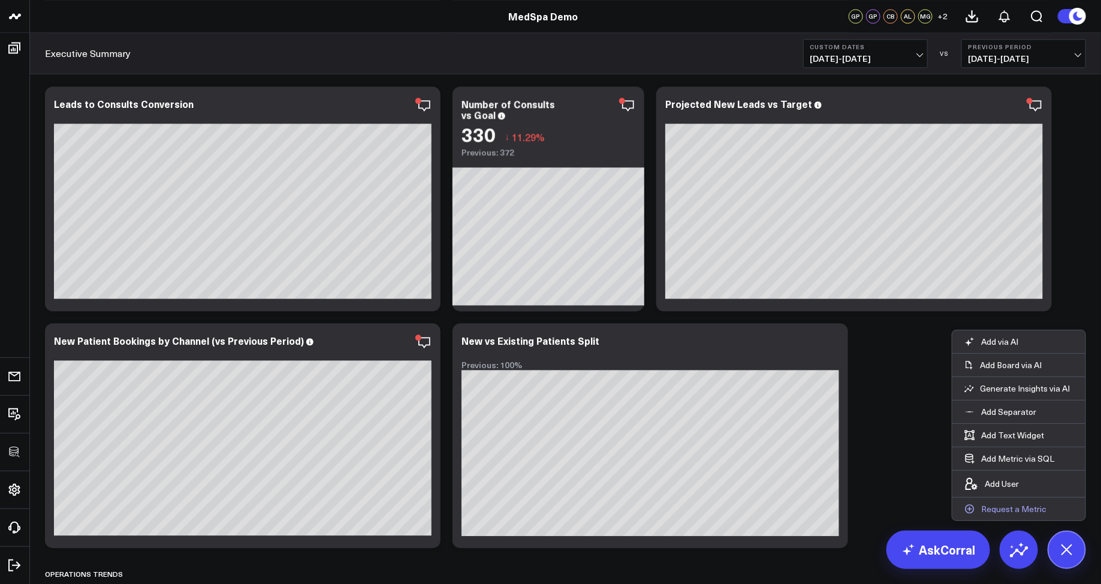
scroll to position [547, 0]
click at [1005, 364] on p "Add Board via AI" at bounding box center [1011, 365] width 62 height 11
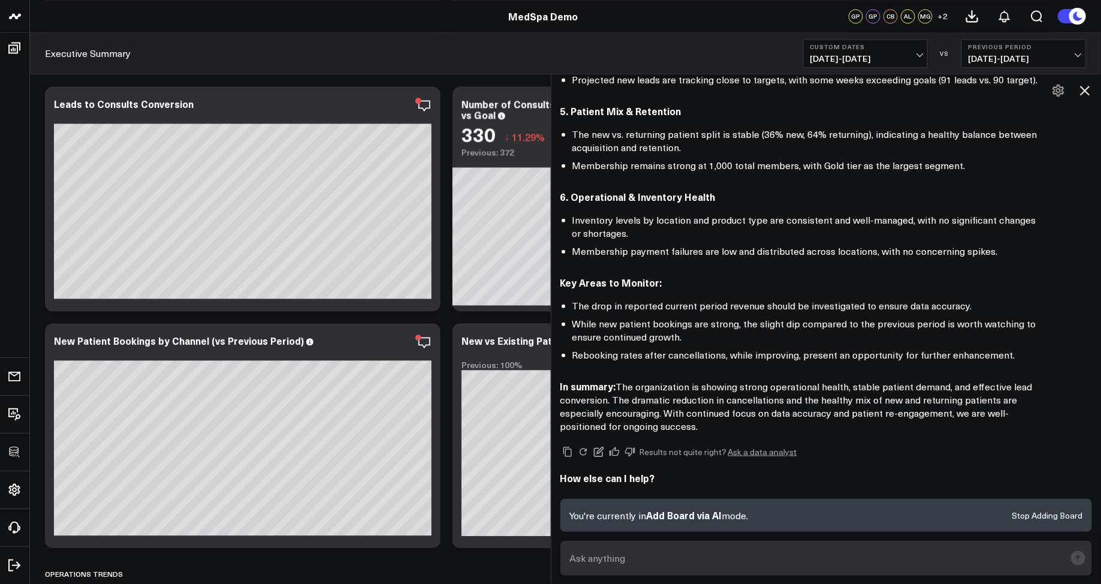
click at [642, 568] on form at bounding box center [826, 557] width 532 height 35
click at [639, 554] on textarea at bounding box center [816, 558] width 499 height 22
type textarea "build me a marketing performance dashboard"
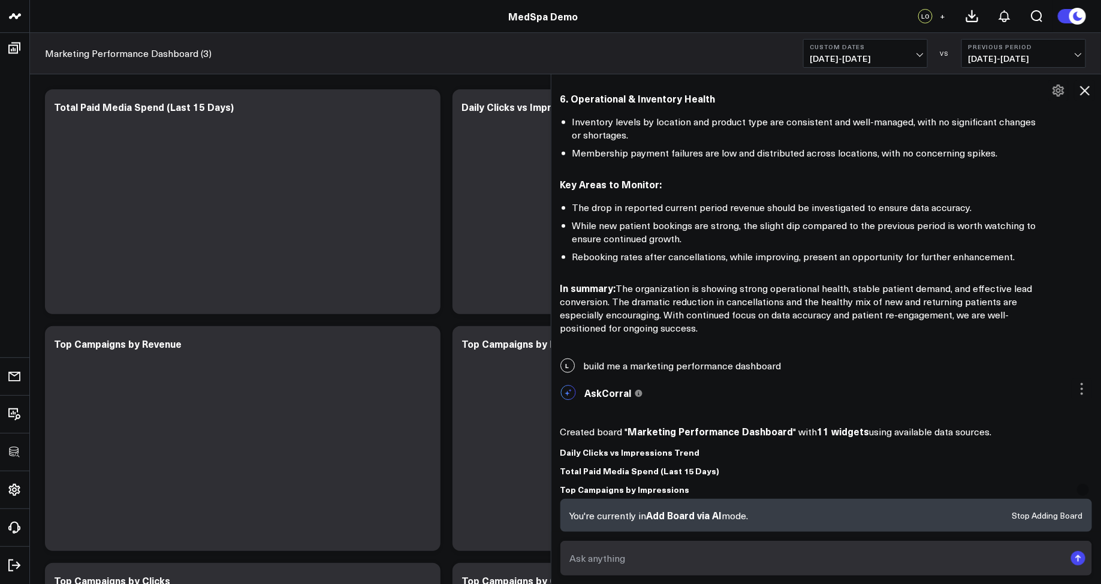
scroll to position [876, 0]
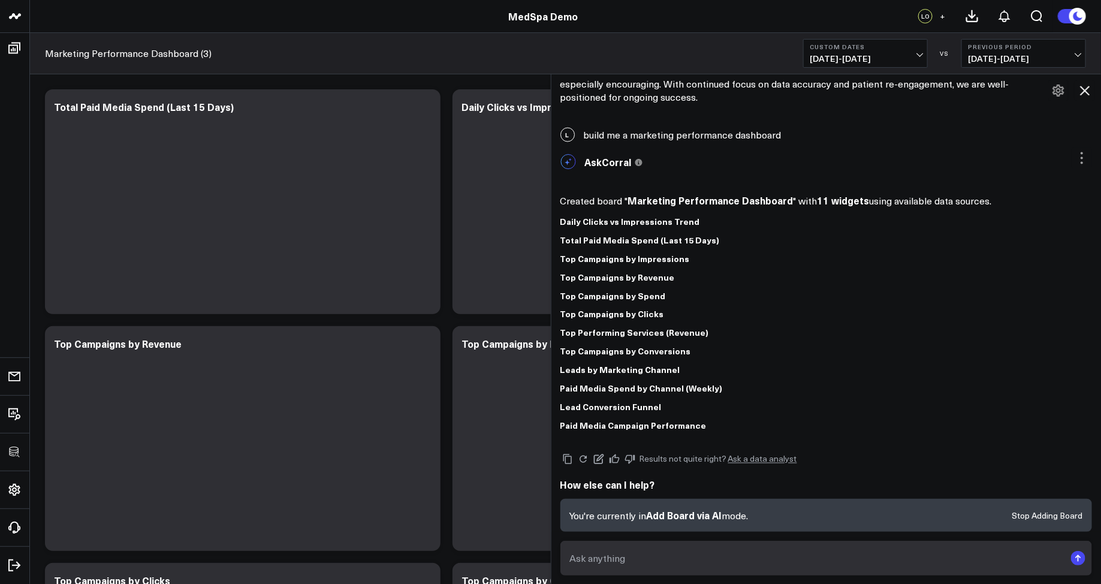
click at [1082, 88] on icon at bounding box center [1085, 91] width 10 height 10
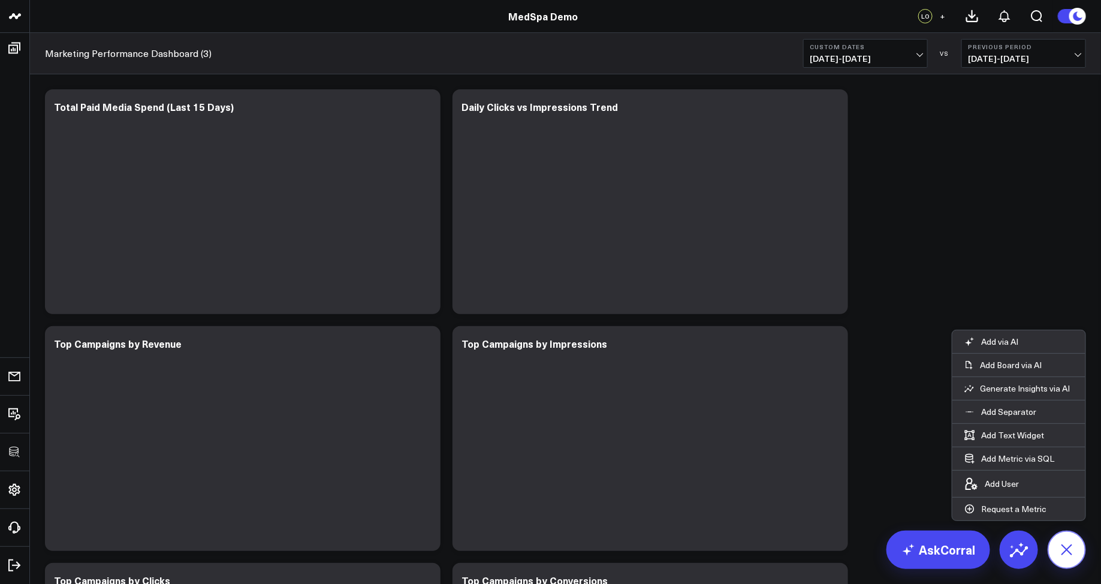
click at [1070, 542] on icon at bounding box center [1066, 549] width 27 height 27
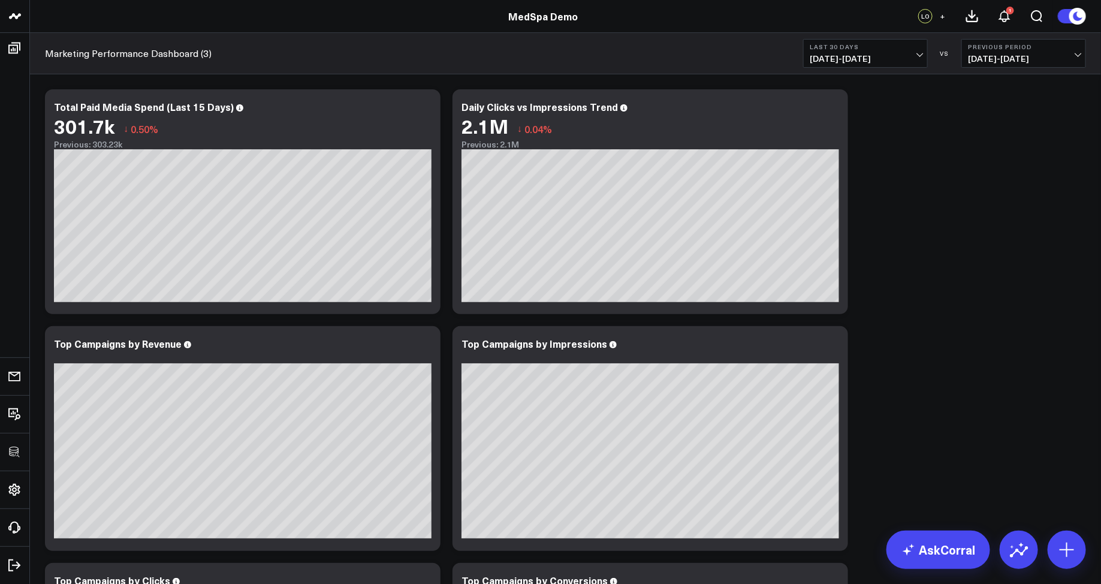
scroll to position [6, 0]
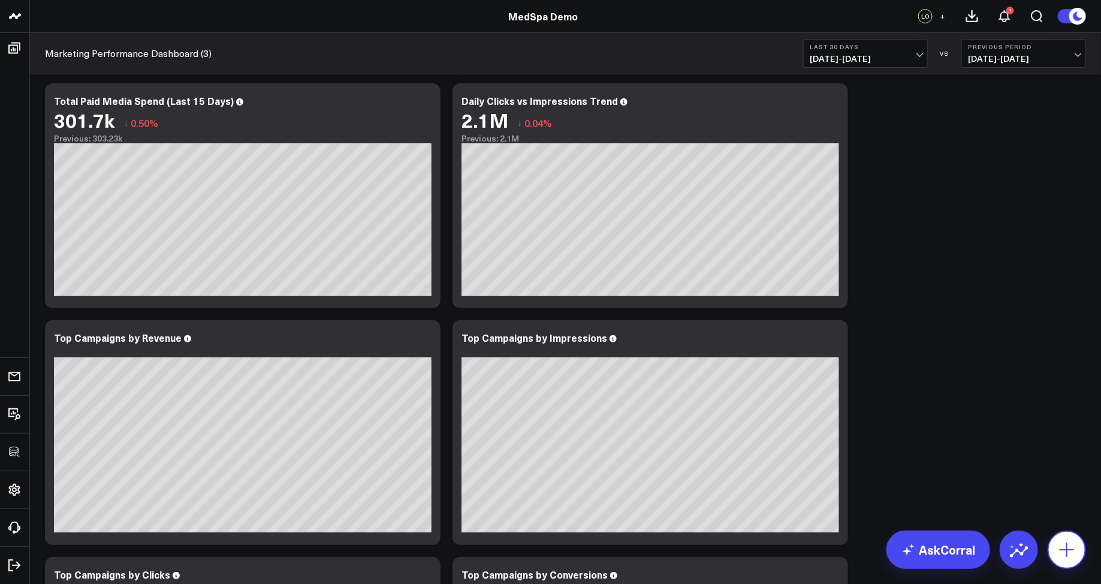
click at [1076, 555] on icon at bounding box center [1066, 549] width 19 height 19
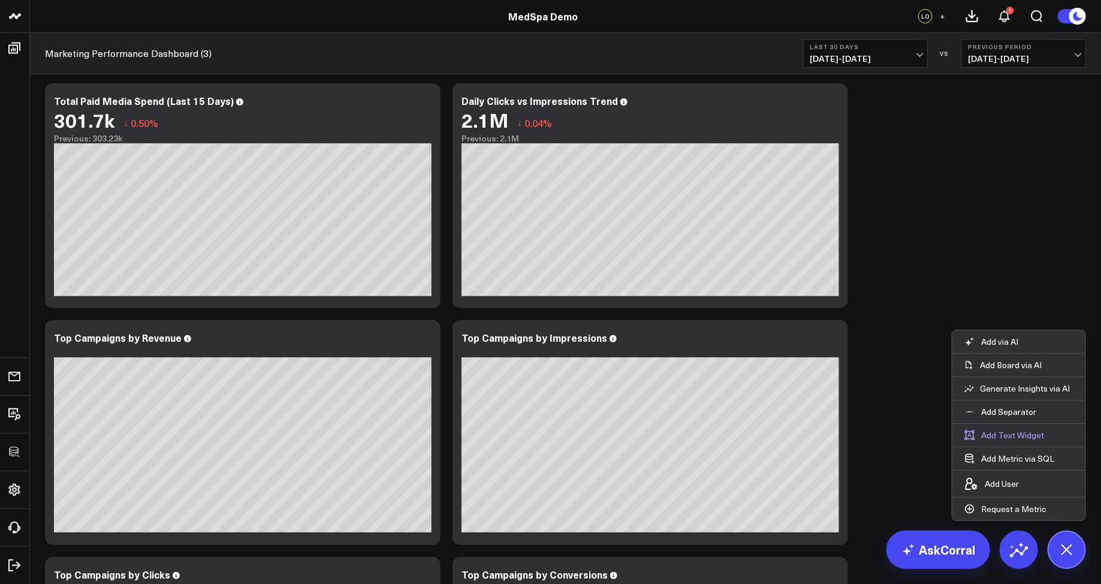
scroll to position [28, 0]
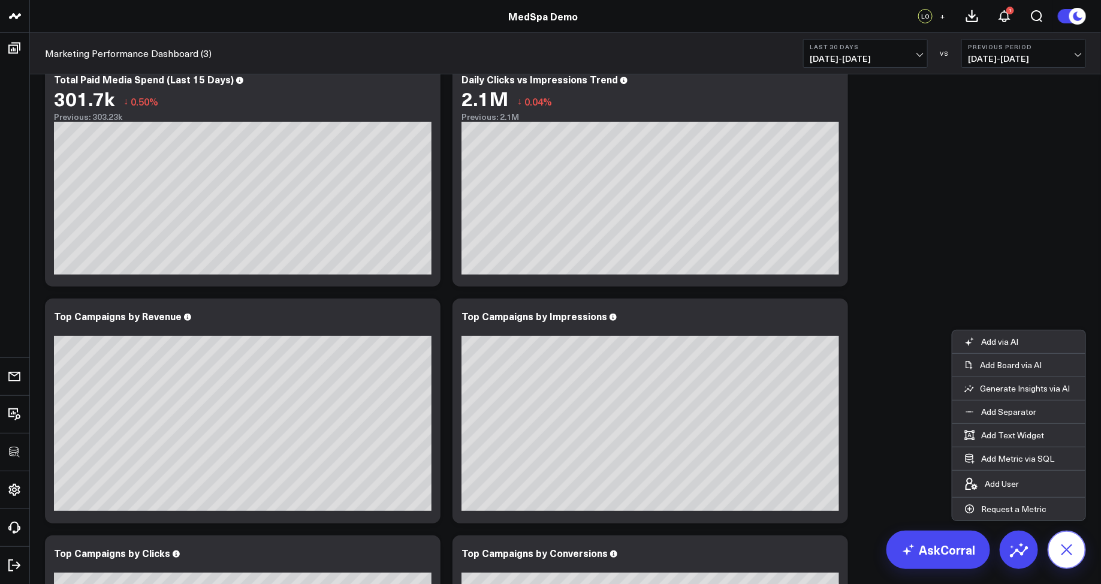
click at [1076, 549] on icon at bounding box center [1066, 549] width 27 height 27
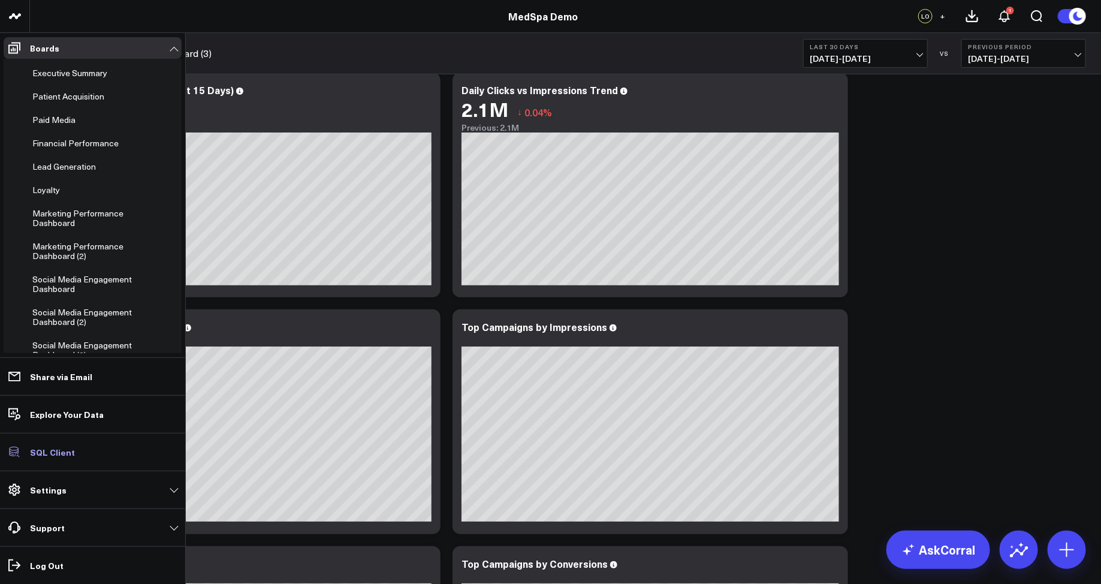
scroll to position [39, 0]
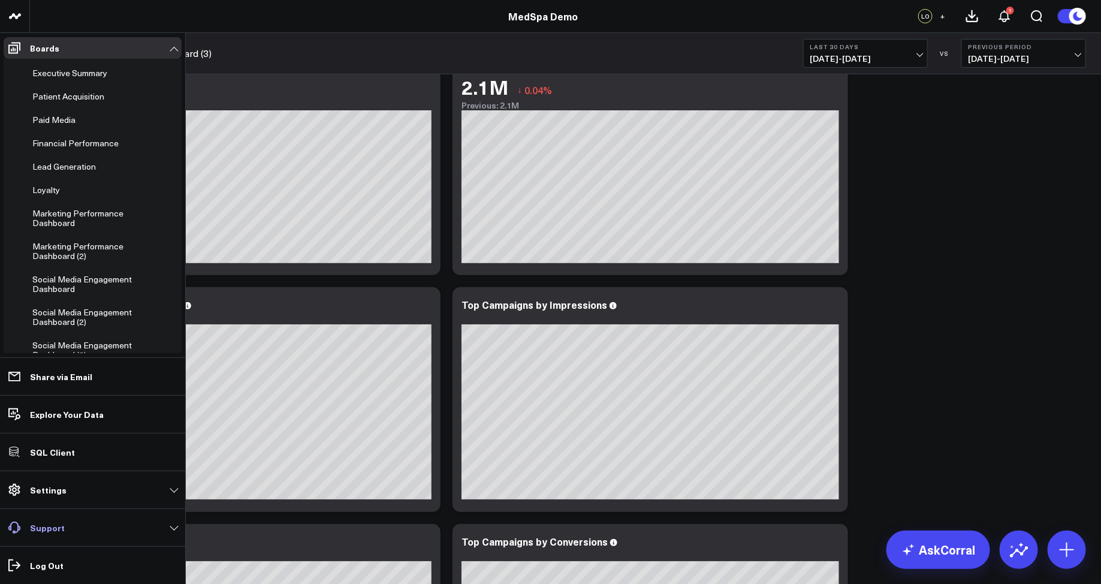
click at [179, 527] on link "Support" at bounding box center [93, 527] width 178 height 22
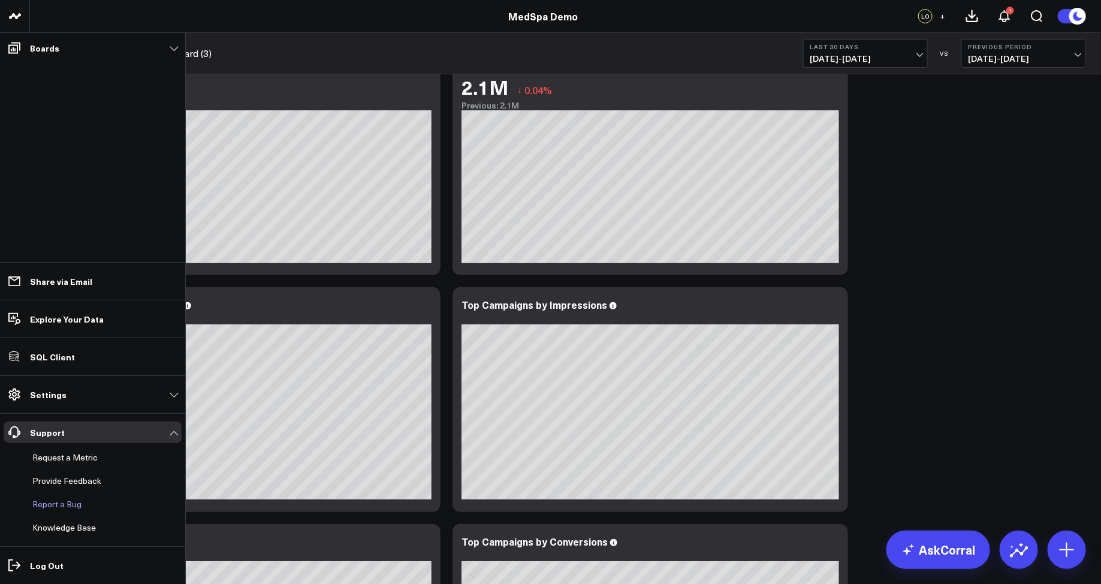
click at [50, 505] on button "Report a Bug" at bounding box center [55, 504] width 54 height 22
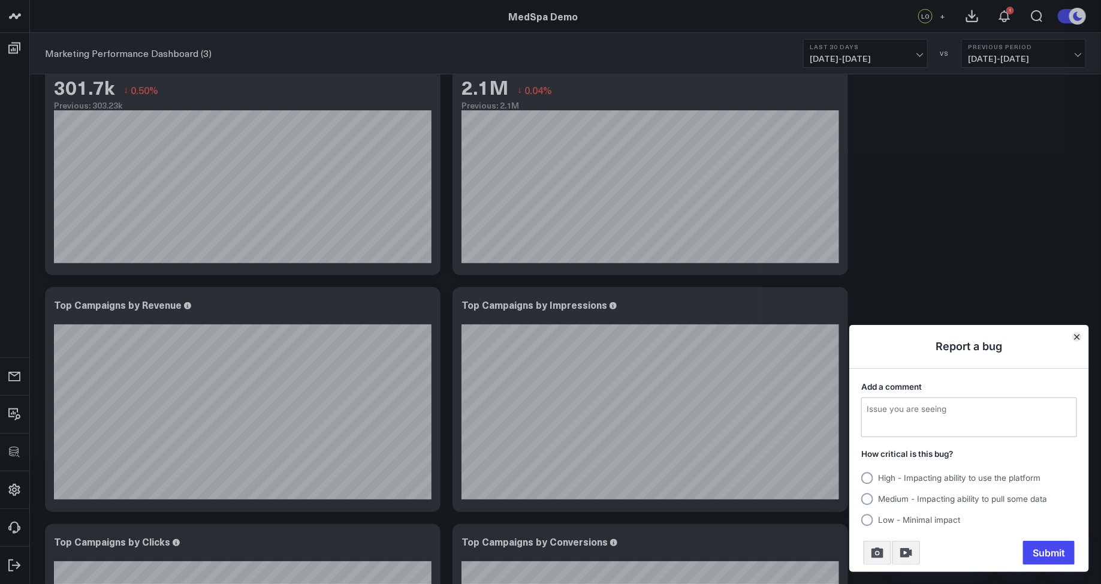
click at [1079, 338] on icon "Close" at bounding box center [1076, 336] width 5 height 5
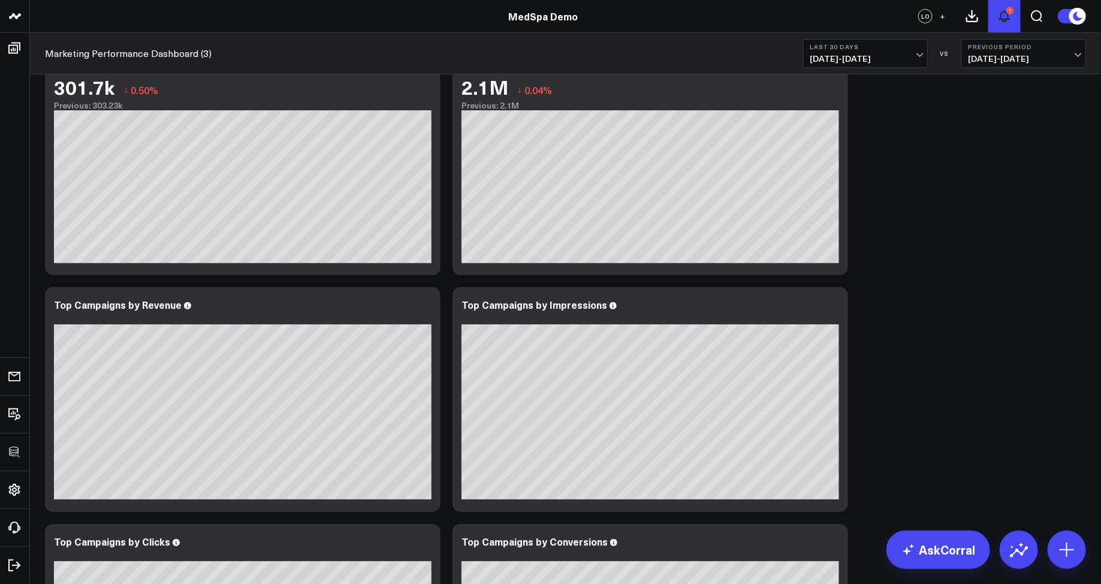
click at [1011, 19] on icon at bounding box center [1004, 16] width 14 height 14
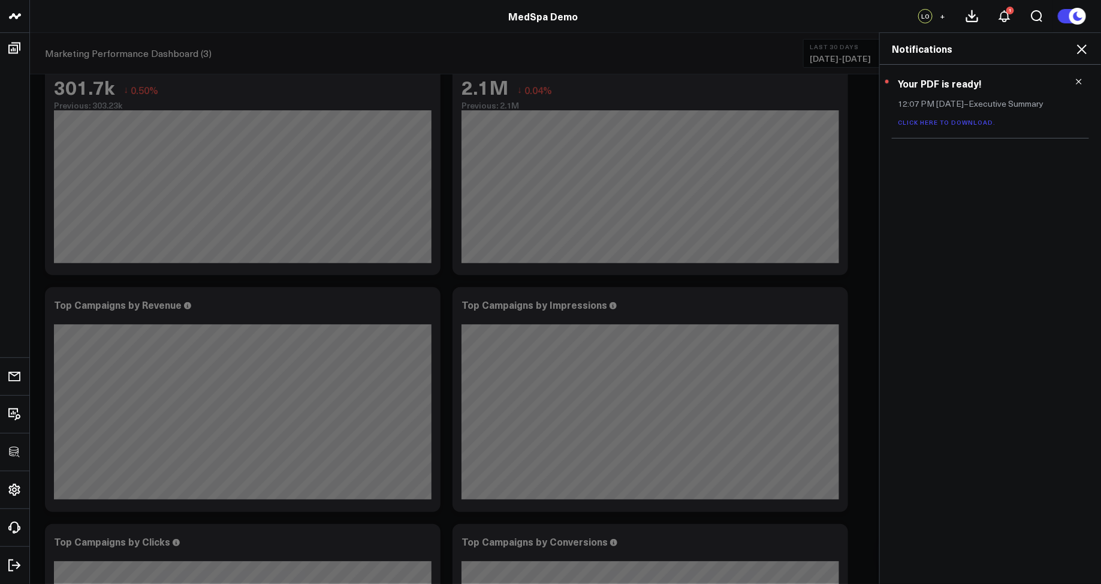
click at [937, 119] on link "Click here to download." at bounding box center [947, 122] width 98 height 8
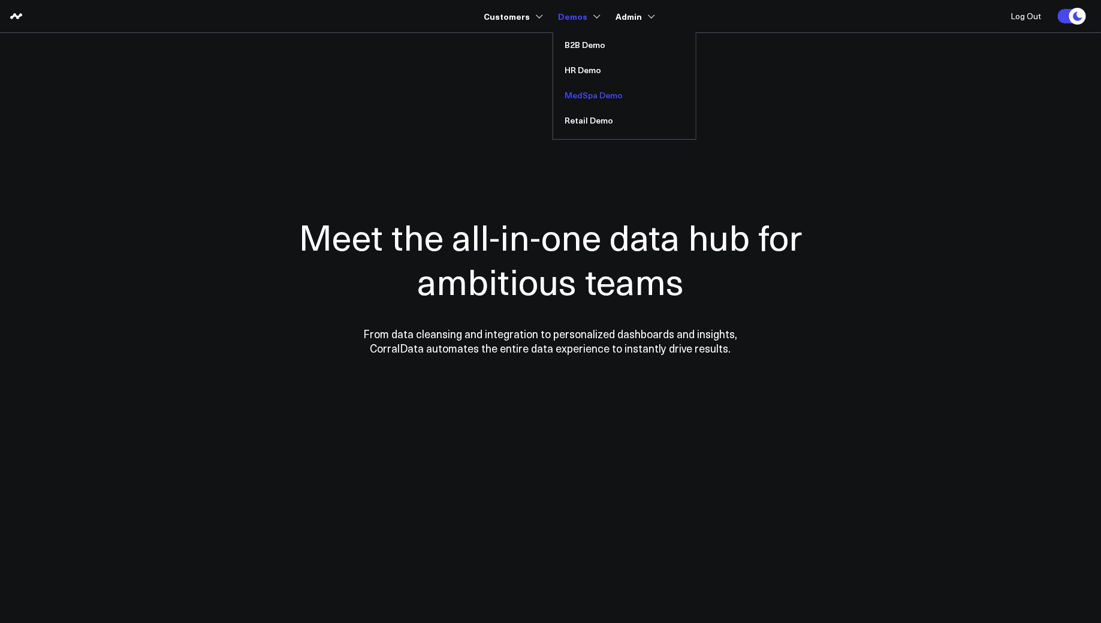
click at [590, 92] on link "MedSpa Demo" at bounding box center [624, 95] width 143 height 25
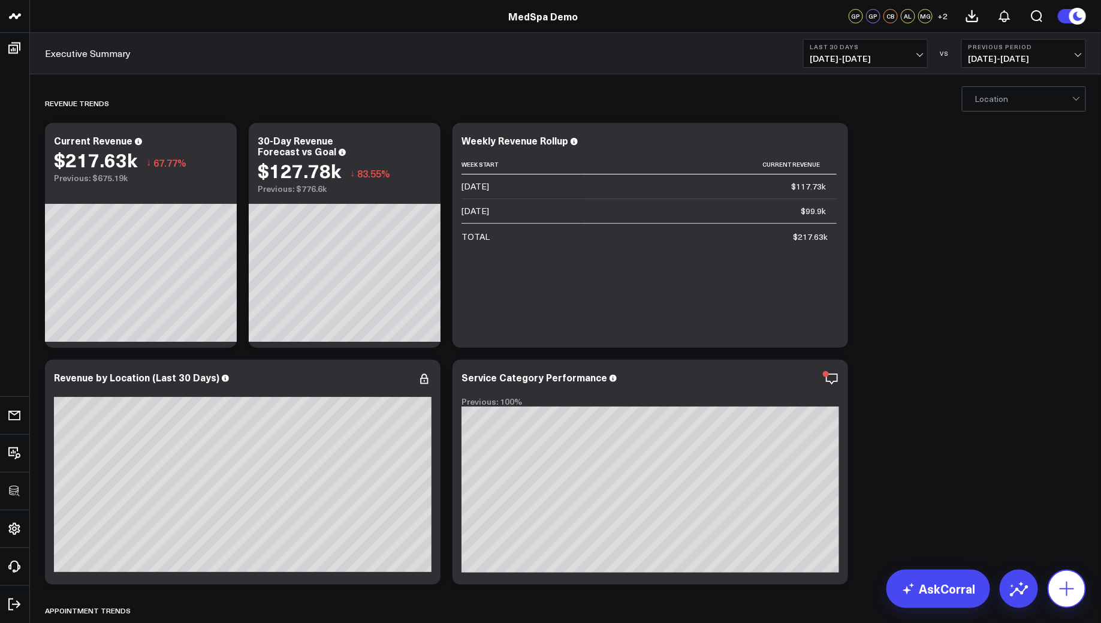
click at [1067, 585] on icon at bounding box center [1066, 588] width 19 height 19
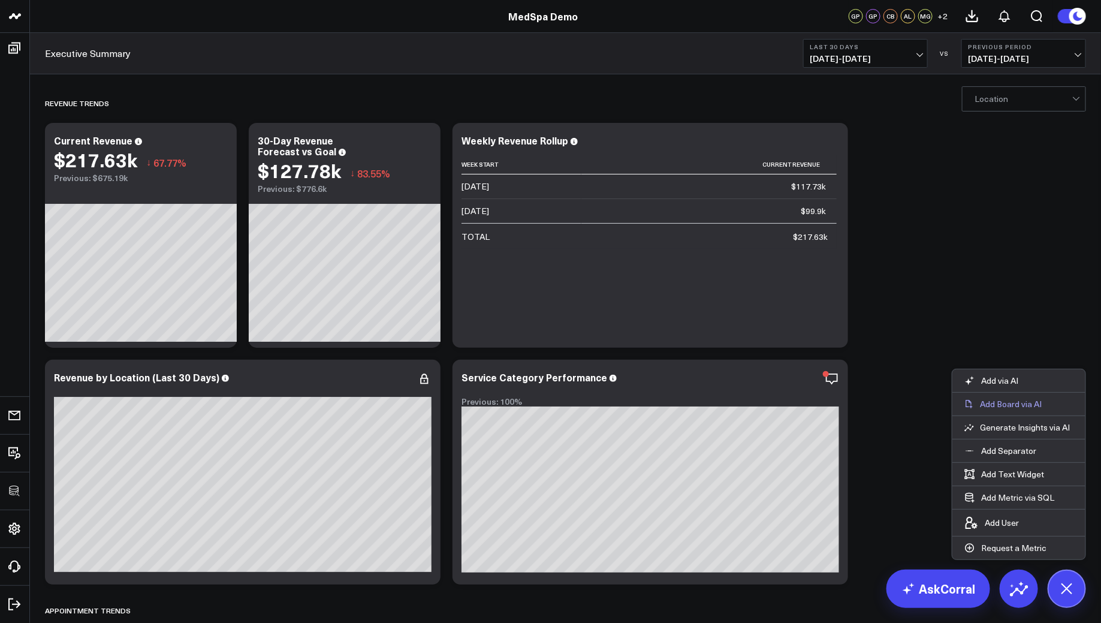
click at [1019, 409] on p "Add Board via AI" at bounding box center [1011, 403] width 62 height 11
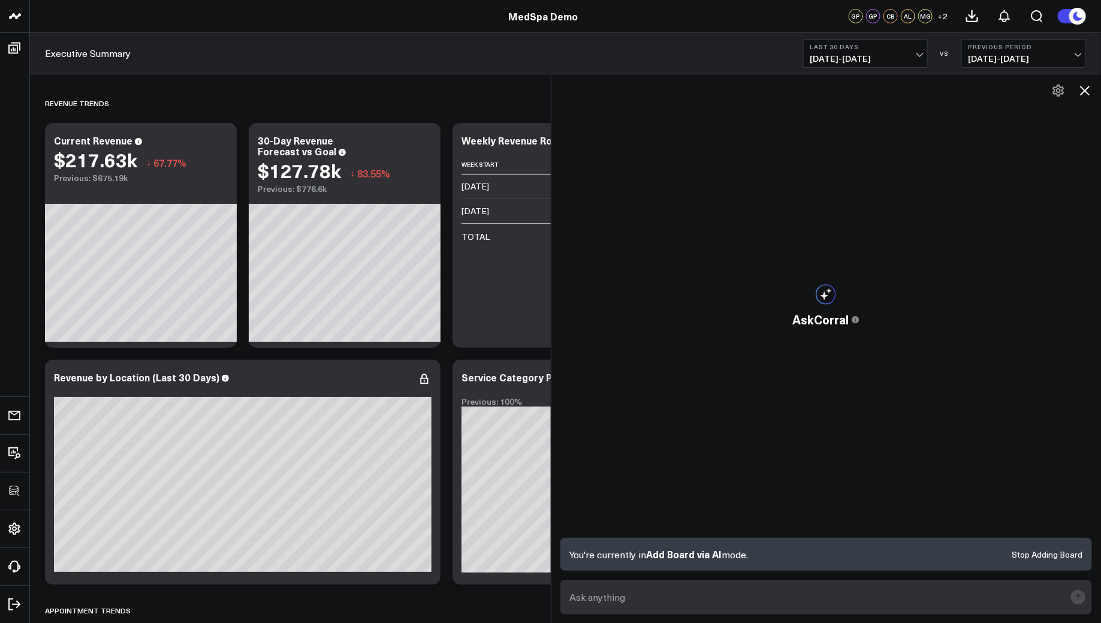
click at [642, 595] on textarea at bounding box center [816, 597] width 499 height 22
type textarea "create a social media engagement dashboard by platform"
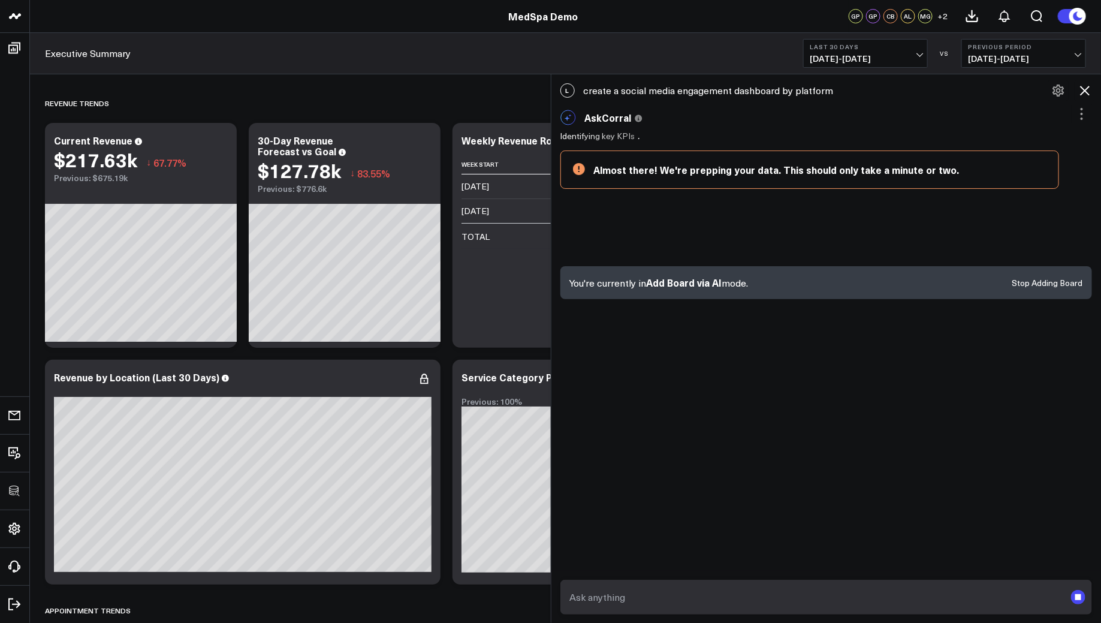
click at [1080, 90] on icon at bounding box center [1084, 90] width 14 height 14
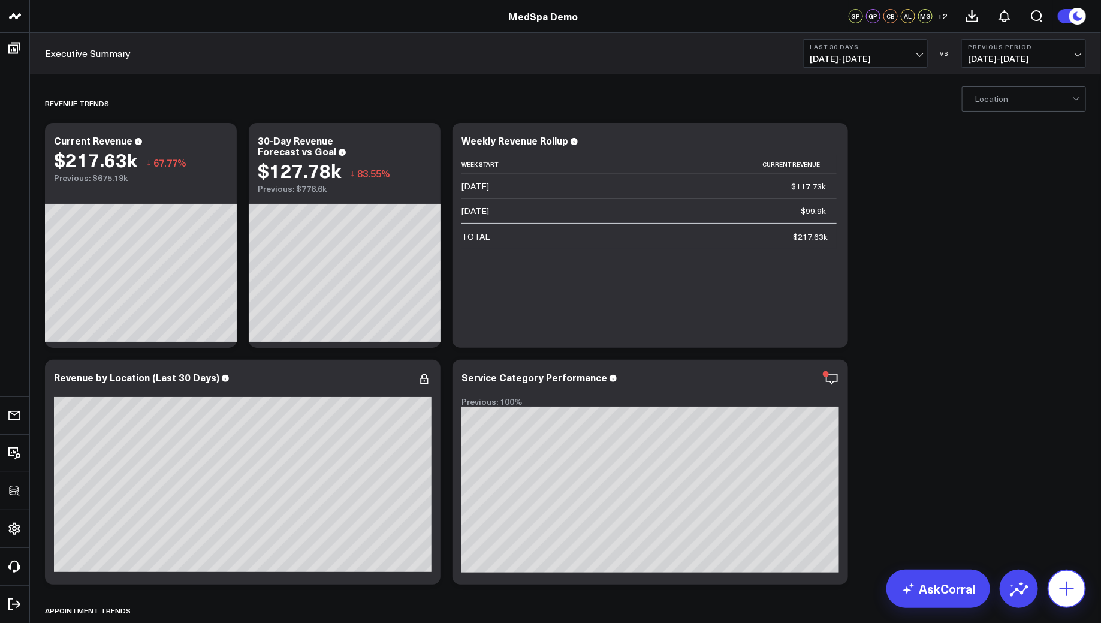
click at [1057, 590] on icon at bounding box center [1066, 588] width 19 height 19
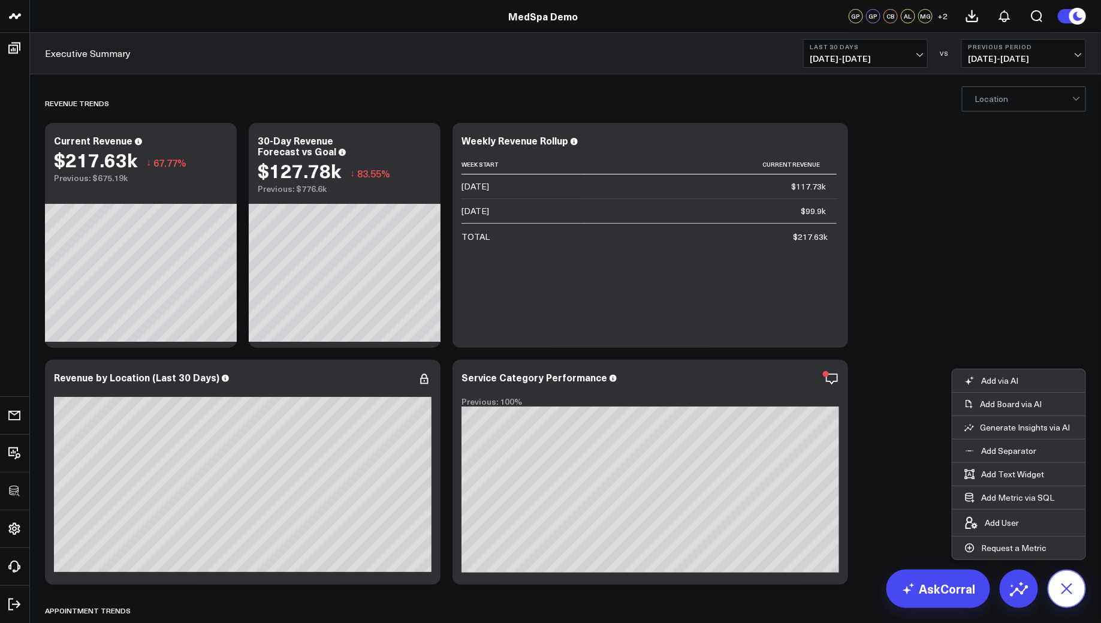
click at [1057, 590] on icon at bounding box center [1066, 588] width 27 height 27
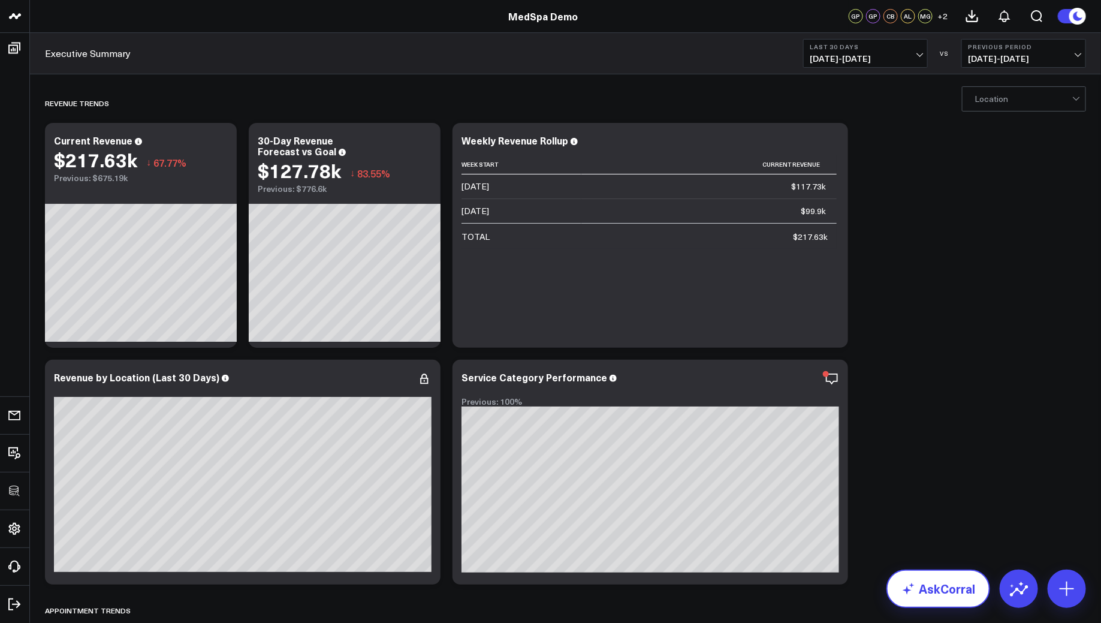
click at [940, 593] on link "AskCorral" at bounding box center [938, 588] width 104 height 38
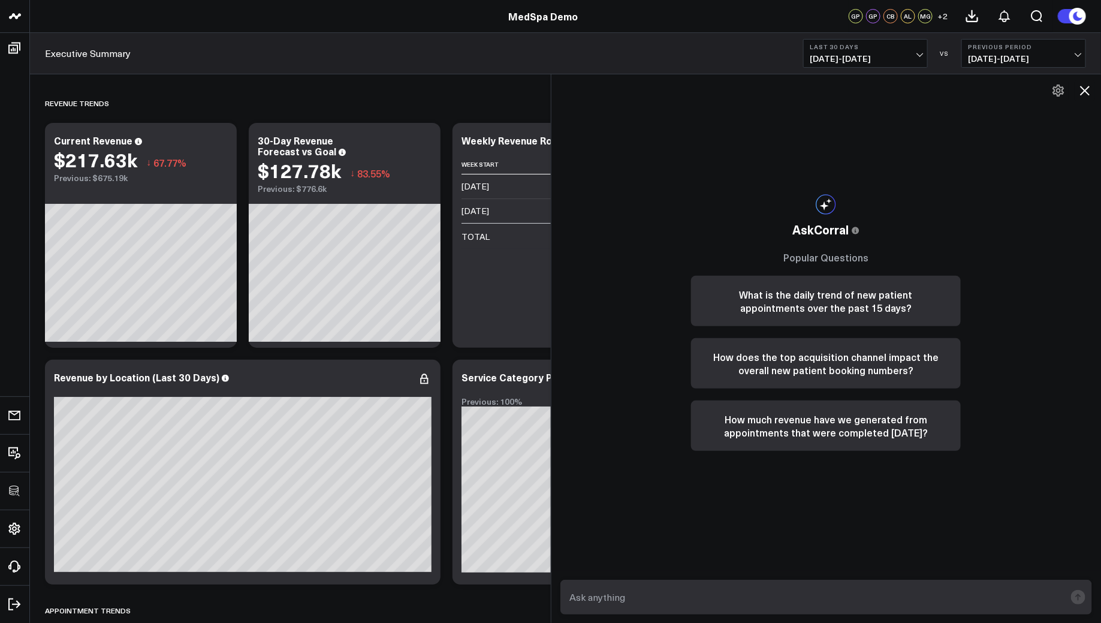
click at [1083, 103] on div "AskCorral This feature is experimental, yet powerful. Always check your answers…" at bounding box center [826, 348] width 550 height 549
click at [1086, 92] on icon at bounding box center [1085, 91] width 10 height 10
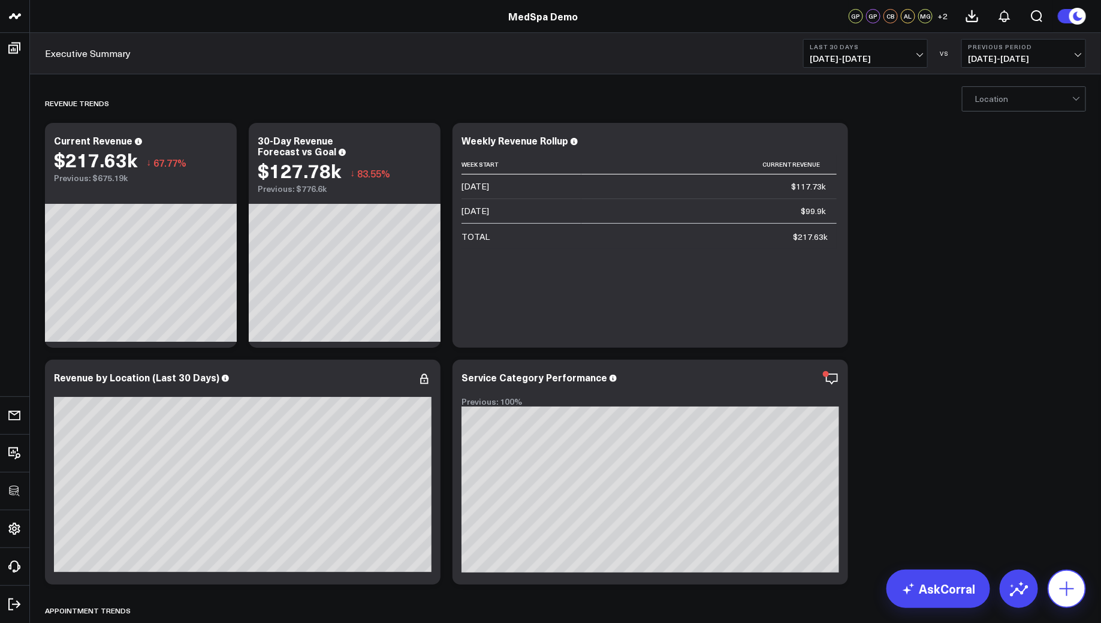
click at [1072, 587] on icon at bounding box center [1066, 588] width 14 height 14
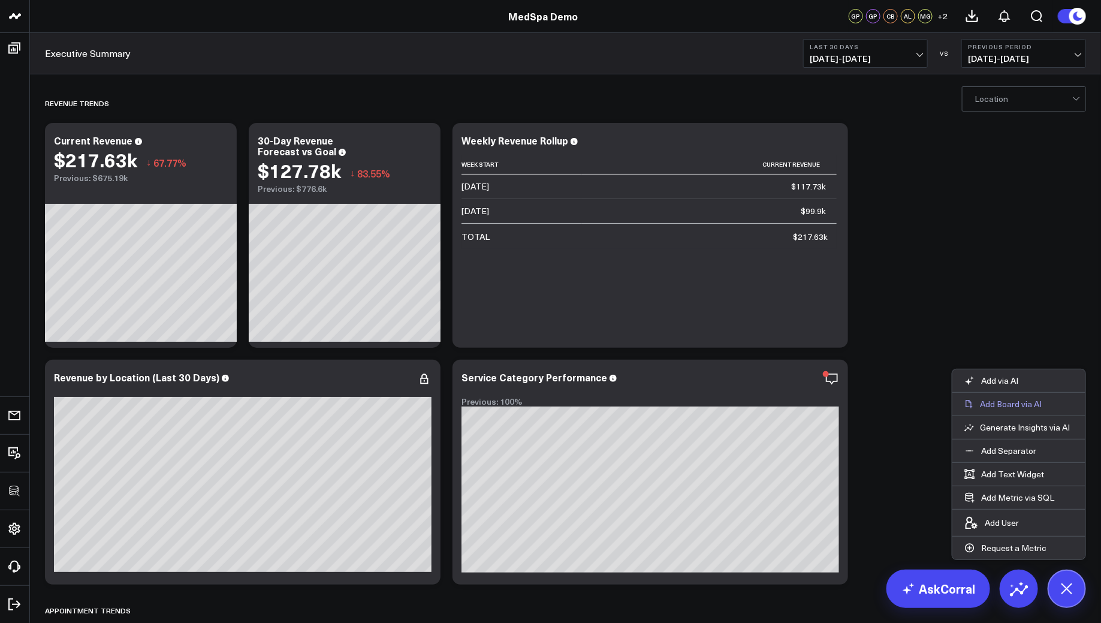
click at [1001, 405] on p "Add Board via AI" at bounding box center [1011, 403] width 62 height 11
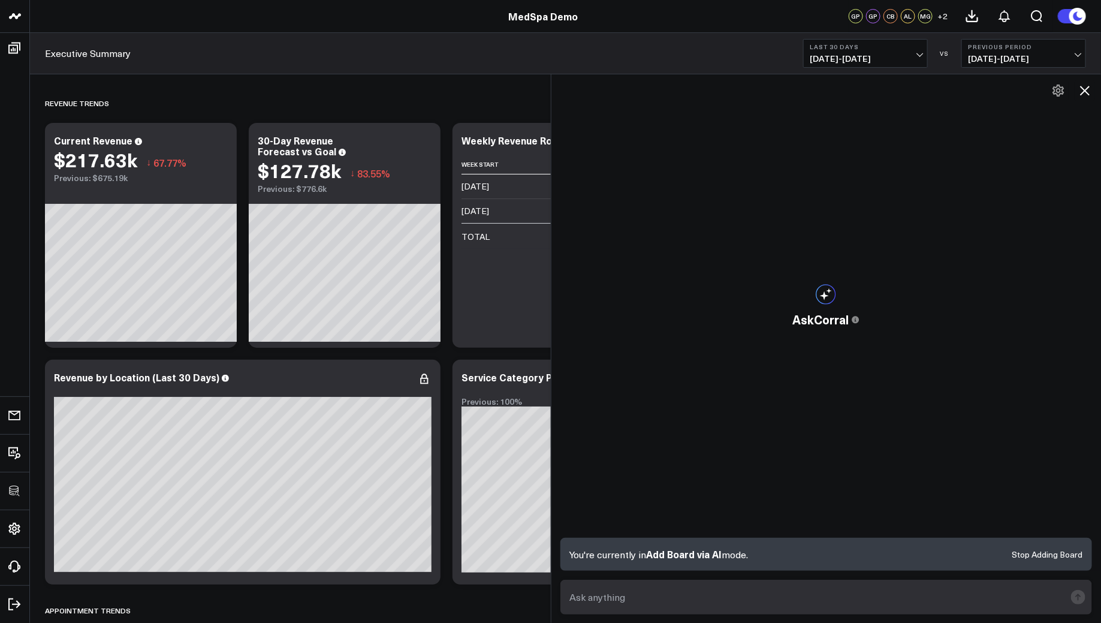
click at [620, 601] on textarea at bounding box center [816, 597] width 499 height 22
type textarea "create a social media engagement dashboard b"
click at [1086, 94] on icon at bounding box center [1084, 90] width 14 height 14
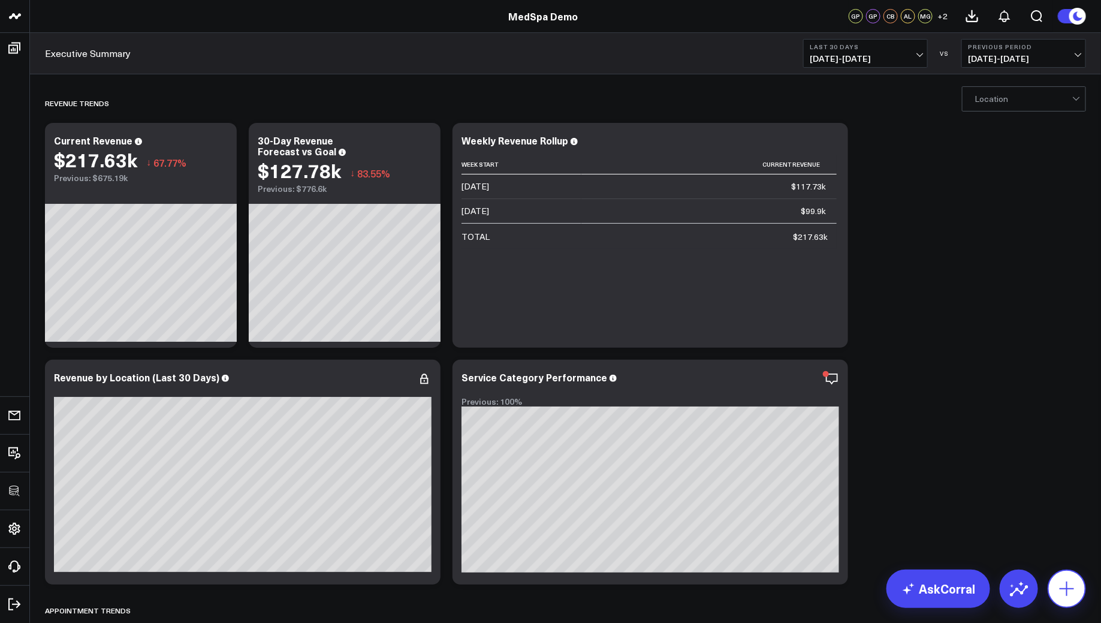
click at [1068, 581] on icon at bounding box center [1066, 588] width 19 height 19
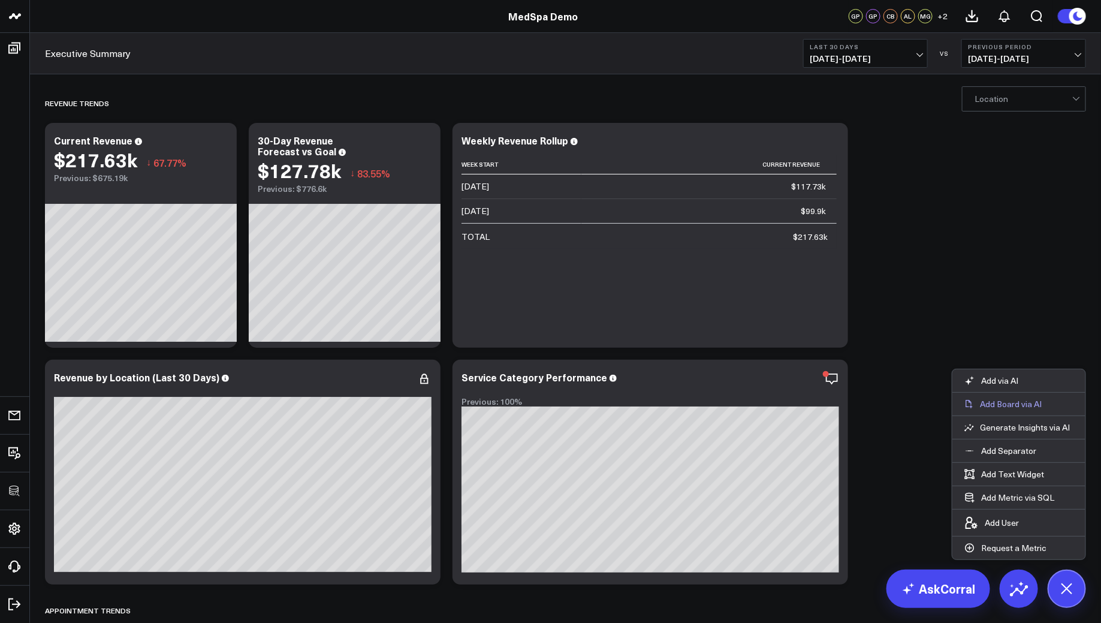
click at [1010, 406] on p "Add Board via AI" at bounding box center [1011, 403] width 62 height 11
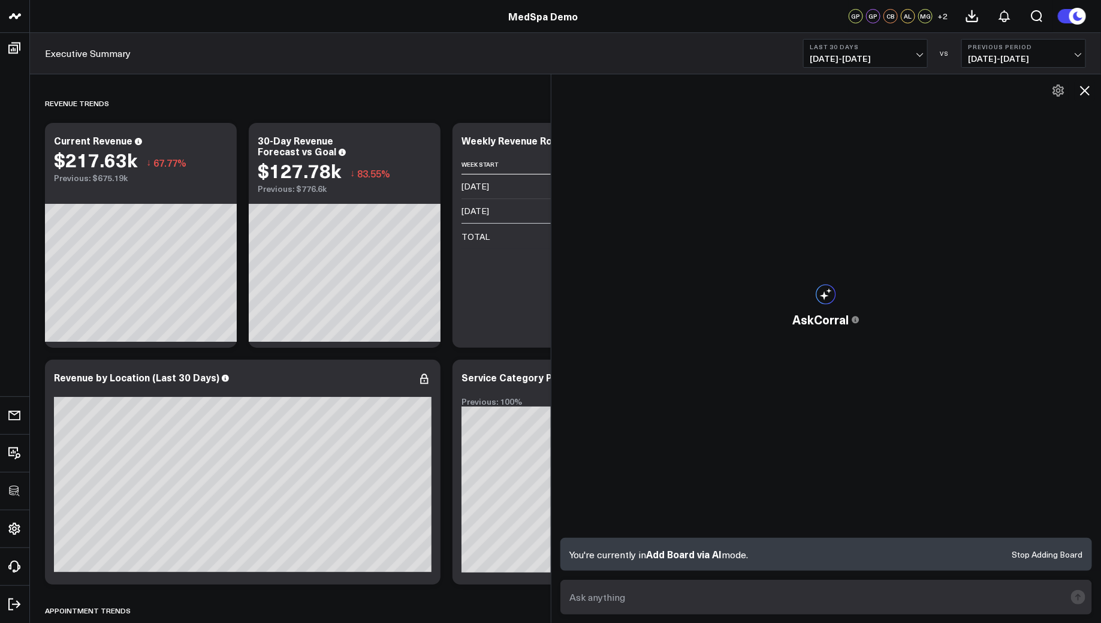
click at [605, 606] on textarea at bounding box center [816, 597] width 499 height 22
type textarea "create a social media engagement dashboard by platform"
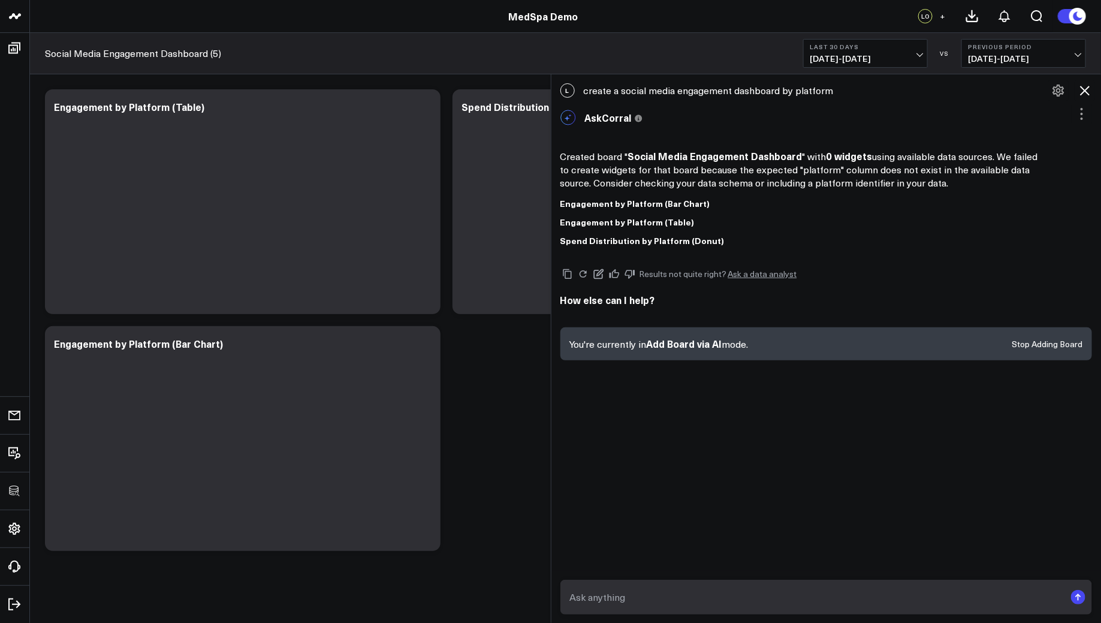
click at [1086, 87] on icon at bounding box center [1084, 90] width 14 height 14
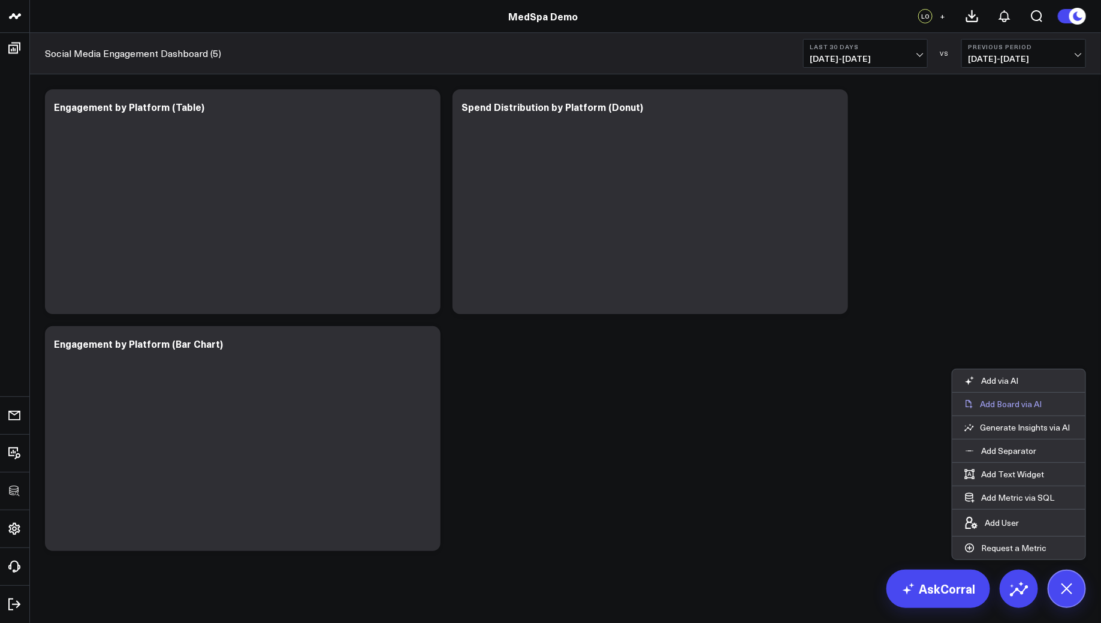
click at [1018, 415] on button "Add Board via AI" at bounding box center [1018, 403] width 133 height 23
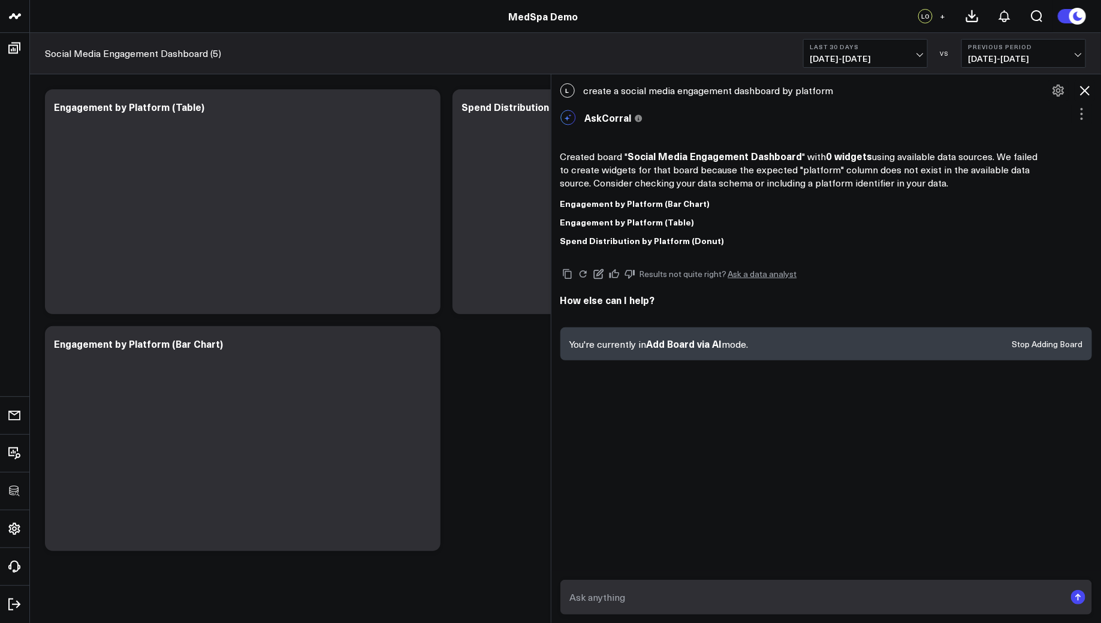
click at [697, 604] on textarea at bounding box center [816, 597] width 499 height 22
type textarea "create a social media engagement dashboard by channel"
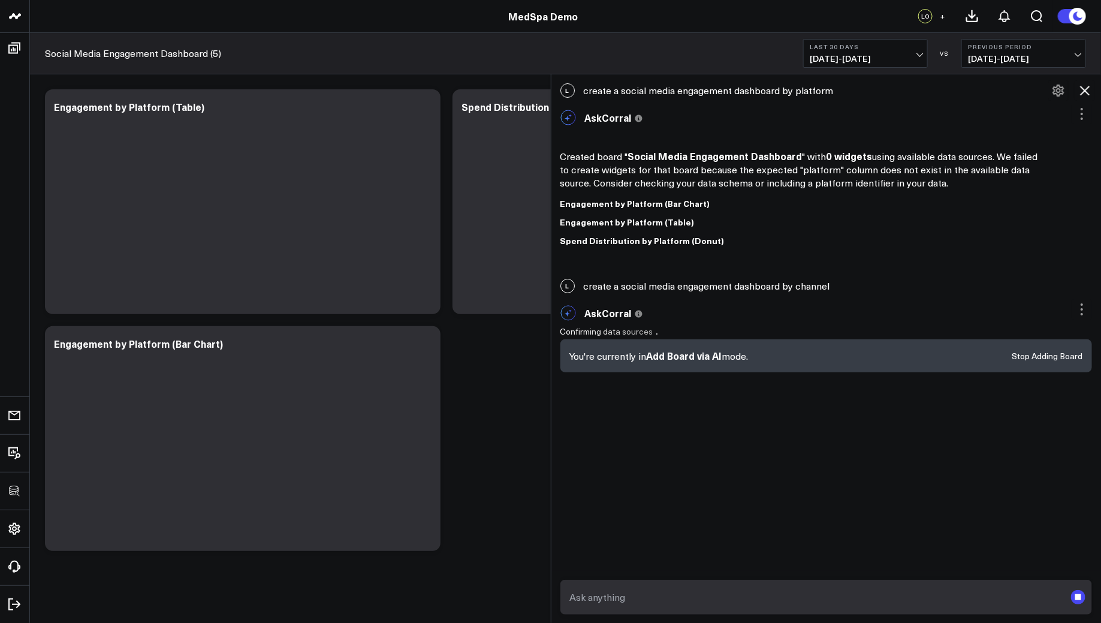
scroll to position [5, 0]
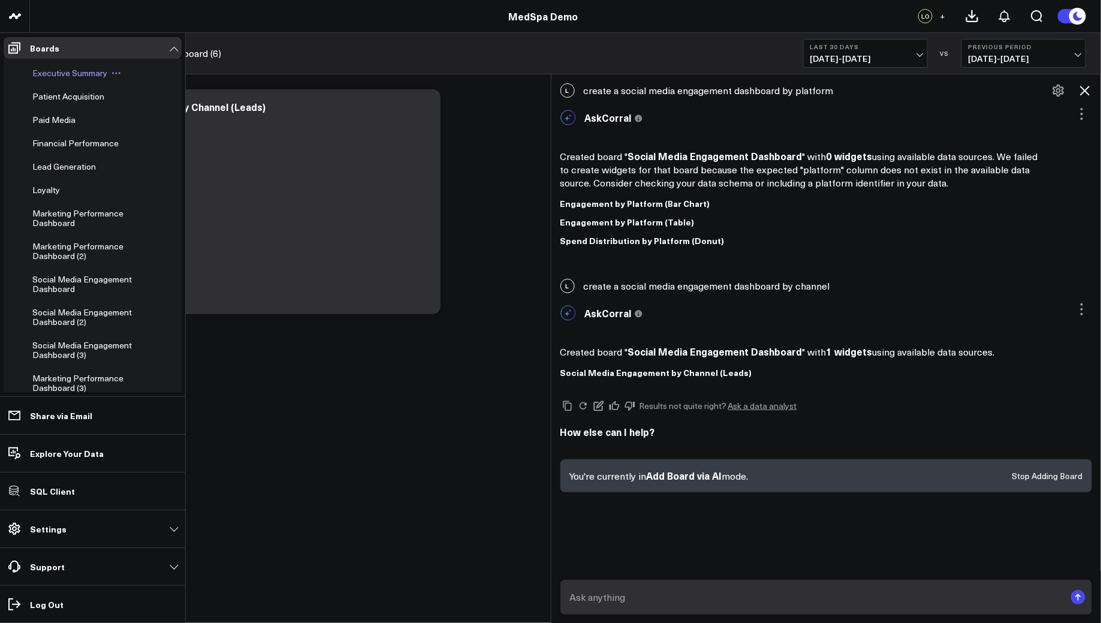
click at [51, 67] on span "Executive Summary" at bounding box center [69, 72] width 75 height 11
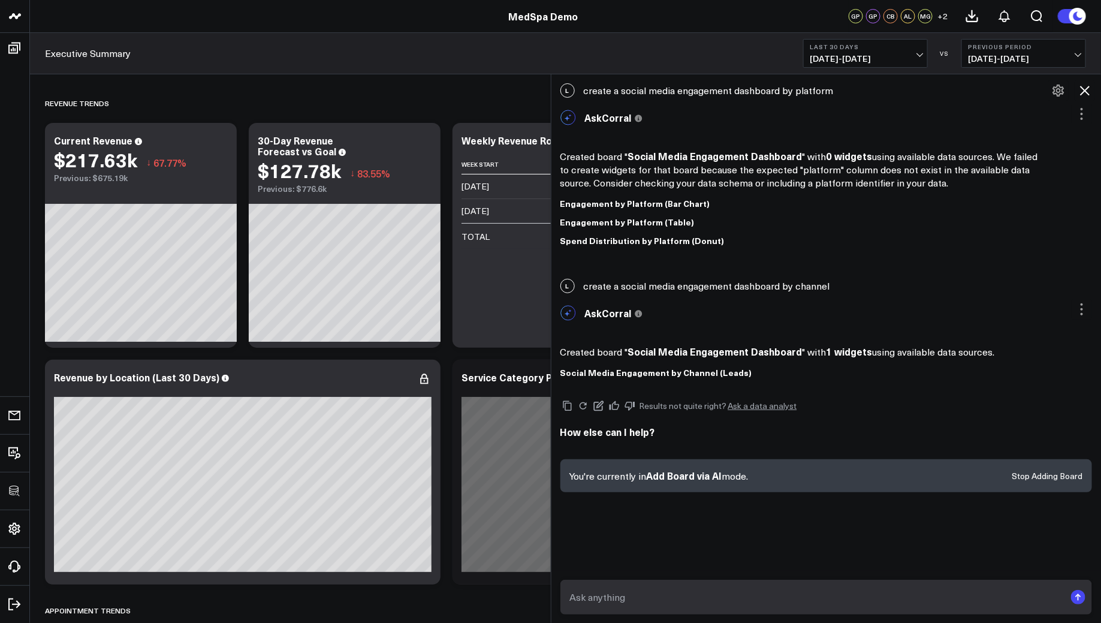
click at [1087, 89] on icon at bounding box center [1084, 90] width 14 height 14
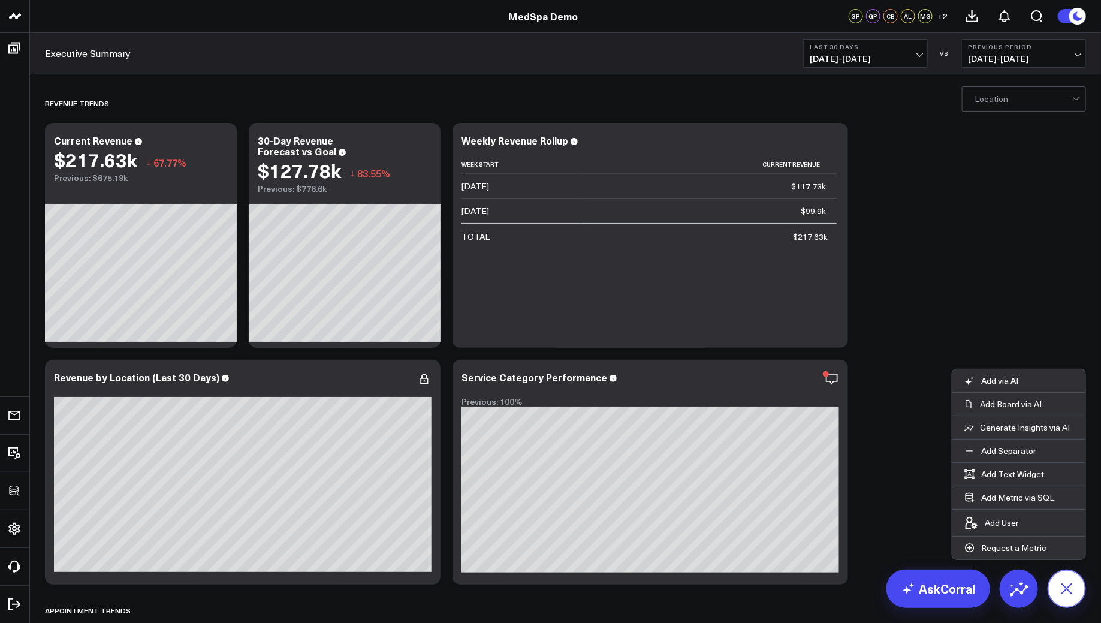
click at [1070, 590] on icon at bounding box center [1066, 588] width 27 height 27
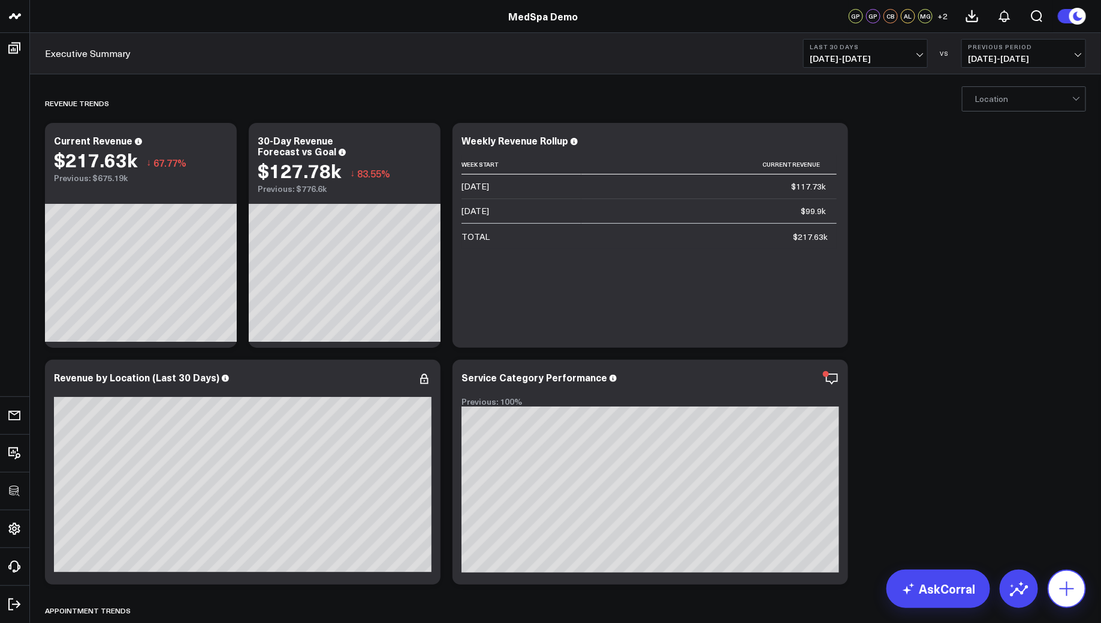
click at [1070, 590] on icon at bounding box center [1066, 588] width 19 height 19
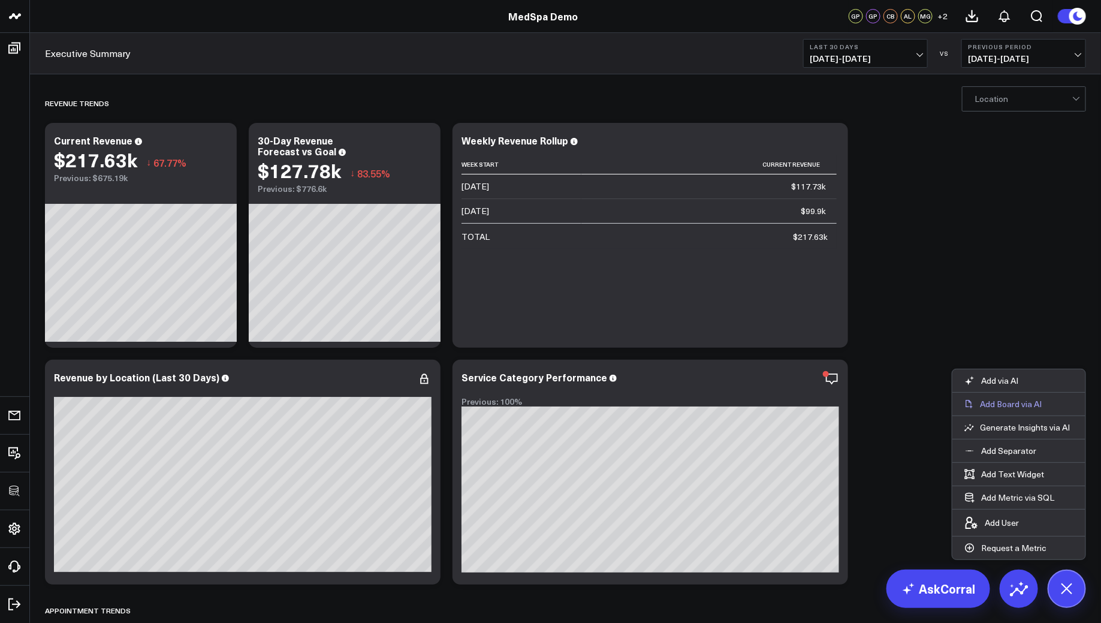
click at [1001, 404] on p "Add Board via AI" at bounding box center [1011, 403] width 62 height 11
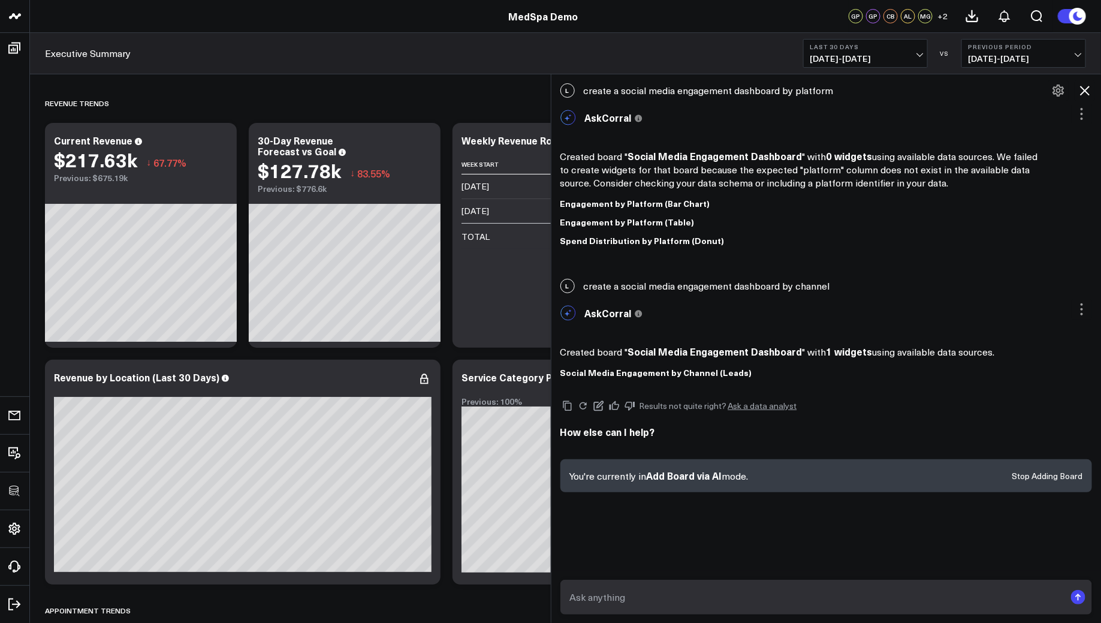
click at [642, 608] on form at bounding box center [826, 596] width 532 height 35
click at [639, 603] on textarea at bounding box center [816, 597] width 499 height 22
paste textarea "Create a company KPI dashboard for the board meeting."
type textarea "Create a company KPI dashboard for the board meeting."
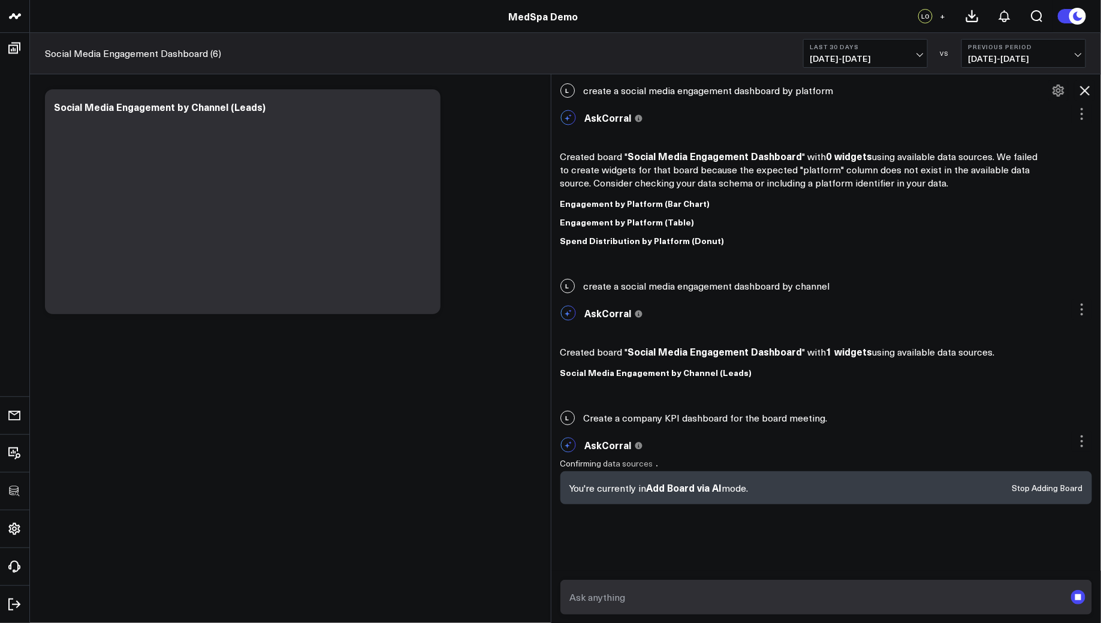
scroll to position [4, 0]
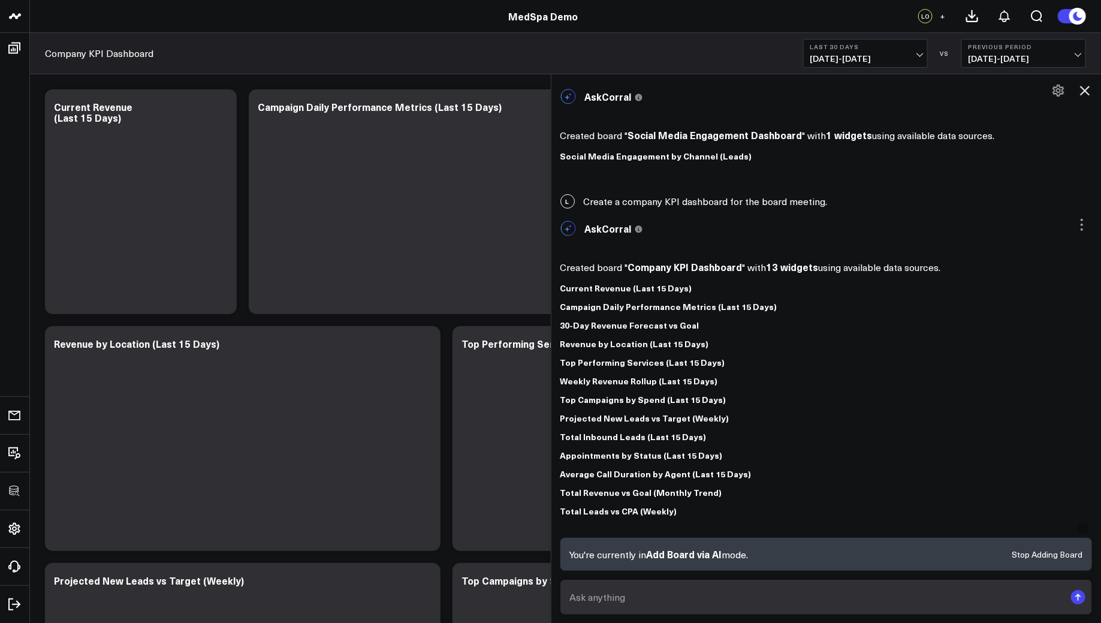
scroll to position [263, 0]
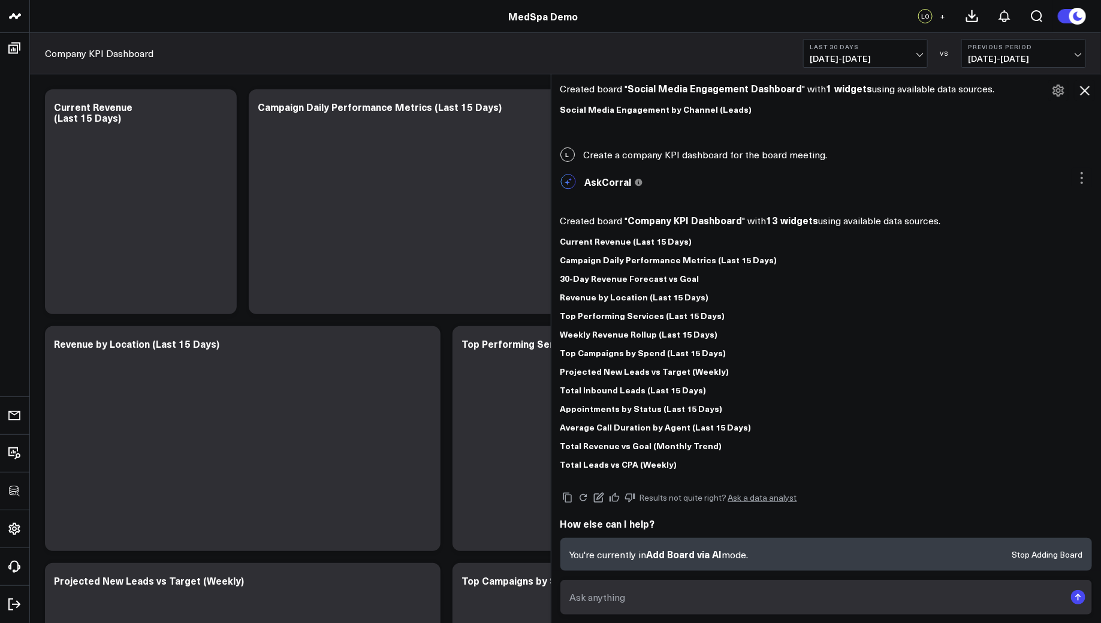
click at [1079, 92] on icon at bounding box center [1084, 90] width 14 height 14
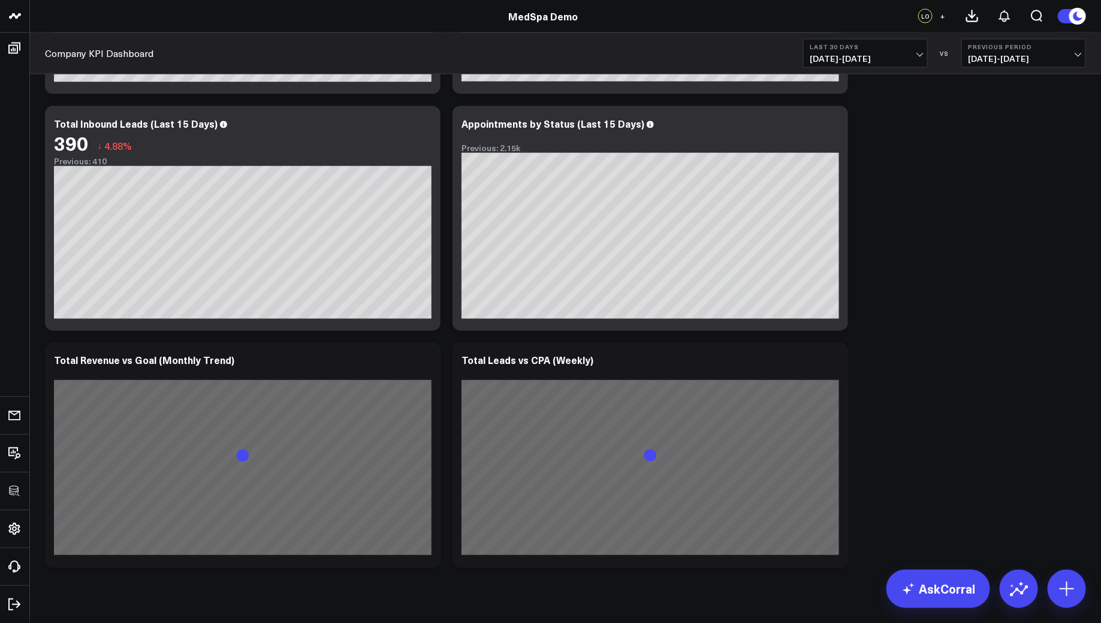
scroll to position [953, 0]
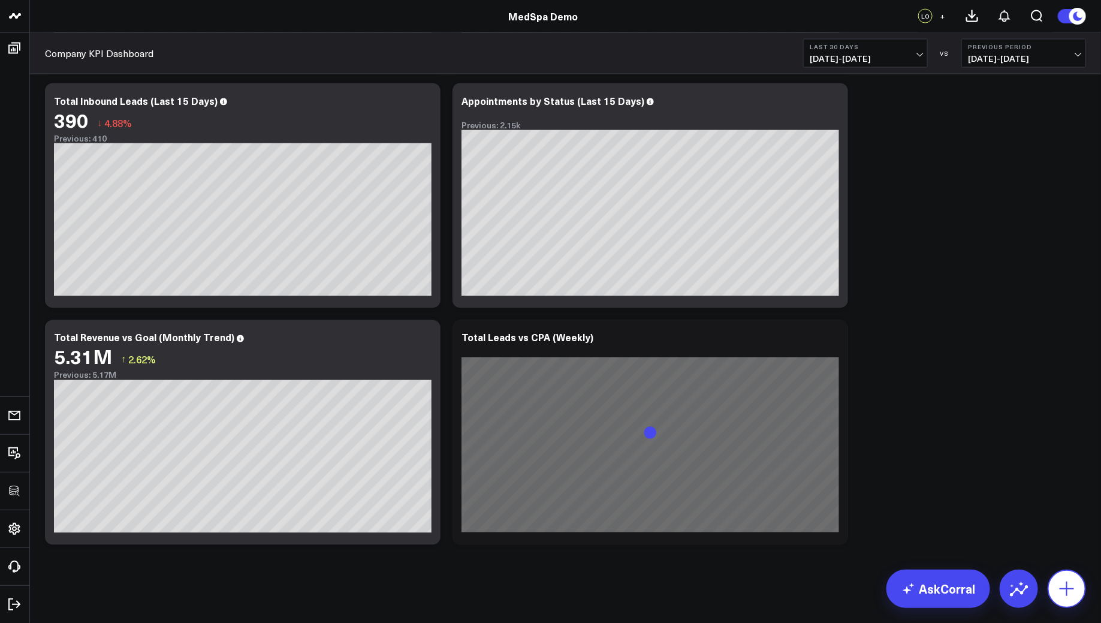
click at [1056, 600] on button at bounding box center [1066, 588] width 38 height 38
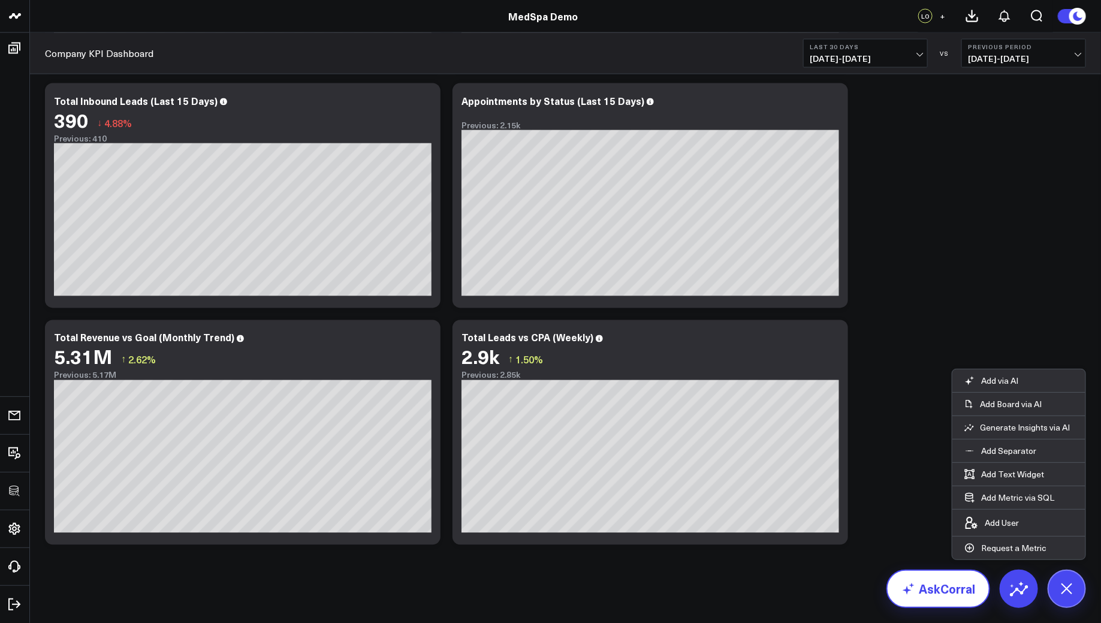
click at [934, 570] on link "AskCorral" at bounding box center [938, 588] width 104 height 38
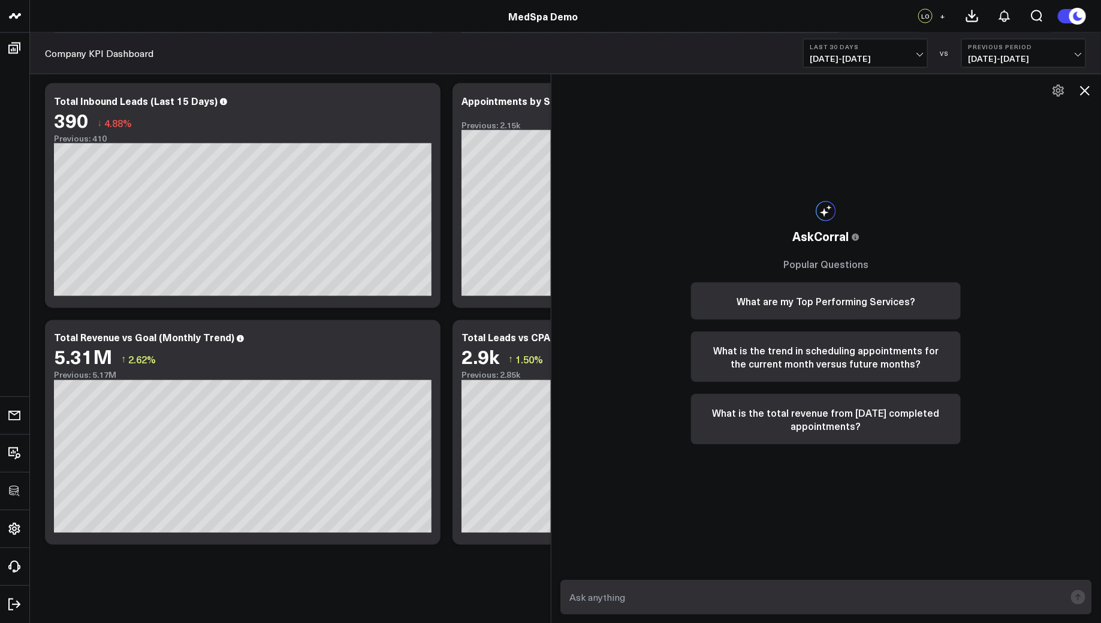
click at [1087, 92] on icon at bounding box center [1085, 91] width 10 height 10
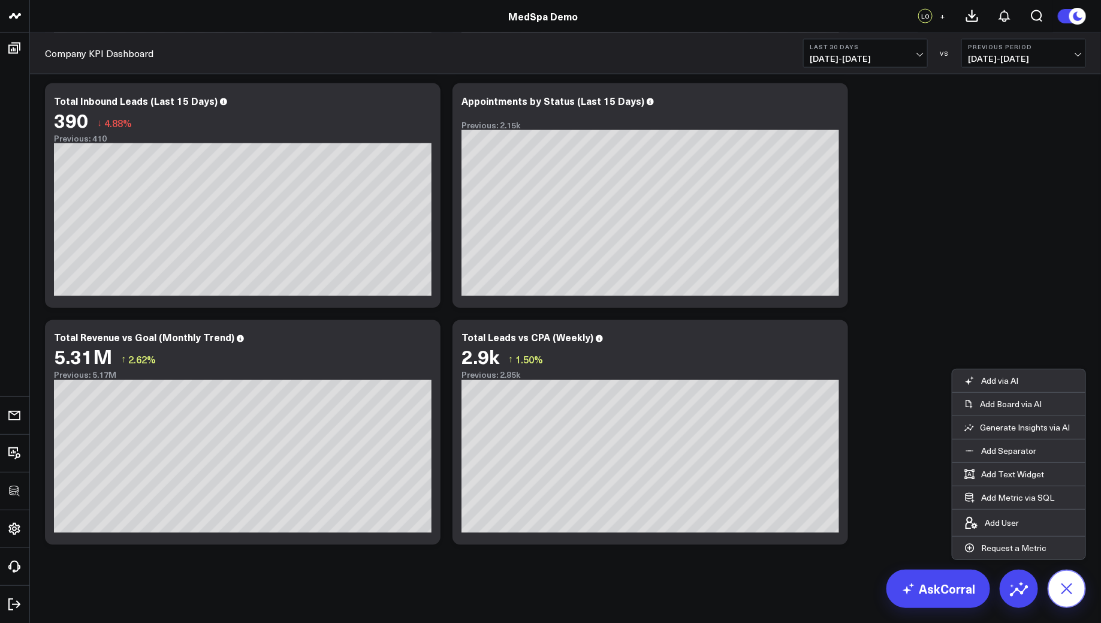
click at [1070, 584] on icon at bounding box center [1066, 588] width 27 height 27
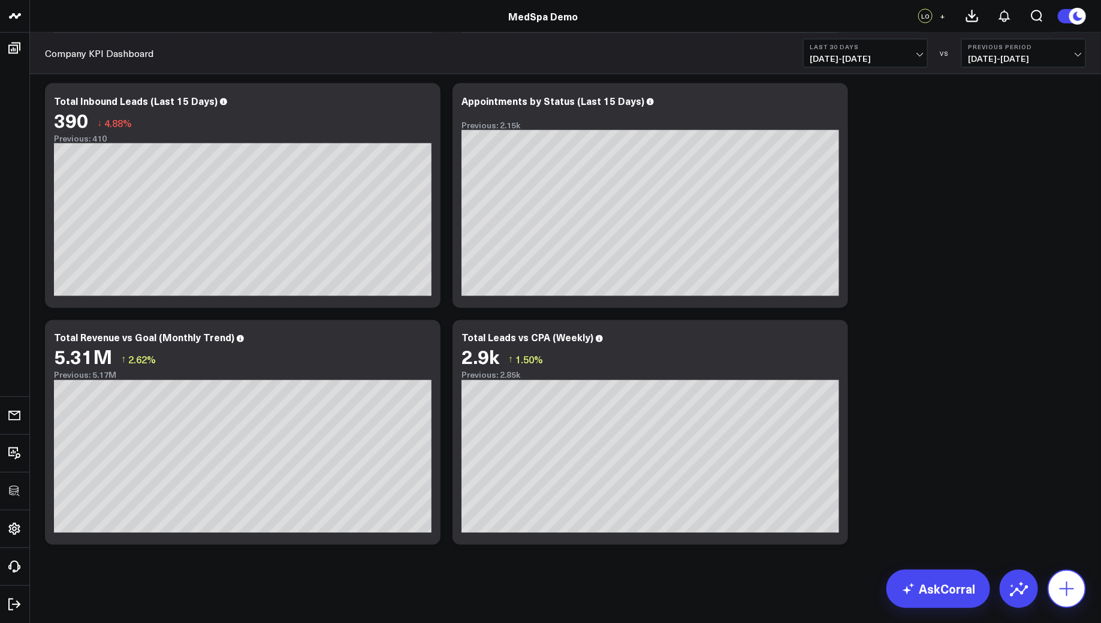
click at [1070, 584] on icon at bounding box center [1066, 588] width 19 height 19
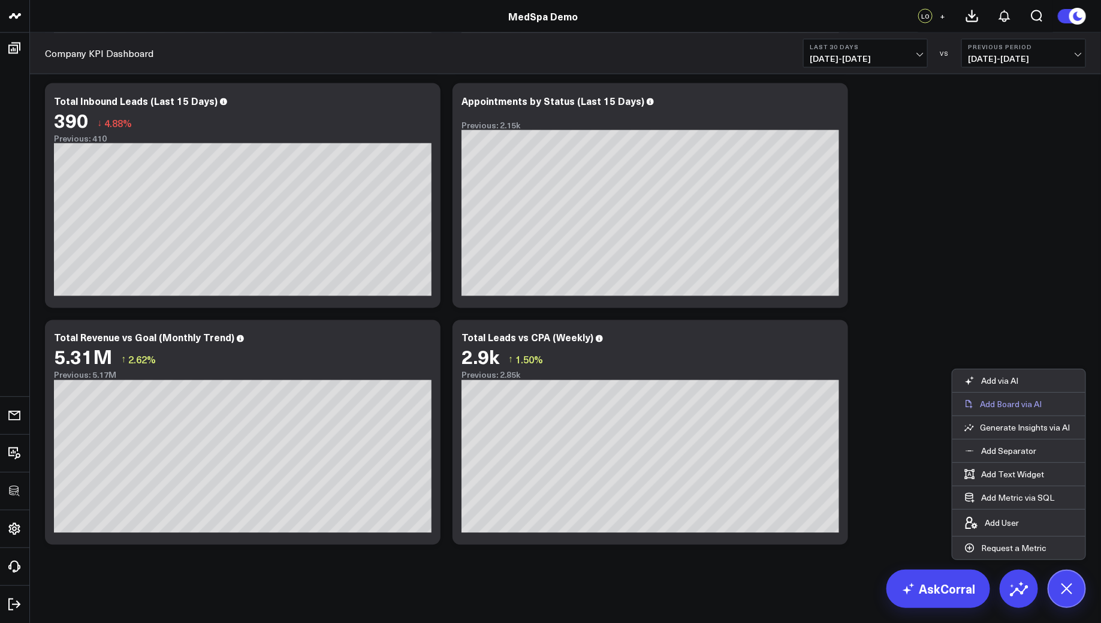
click at [1007, 409] on p "Add Board via AI" at bounding box center [1011, 403] width 62 height 11
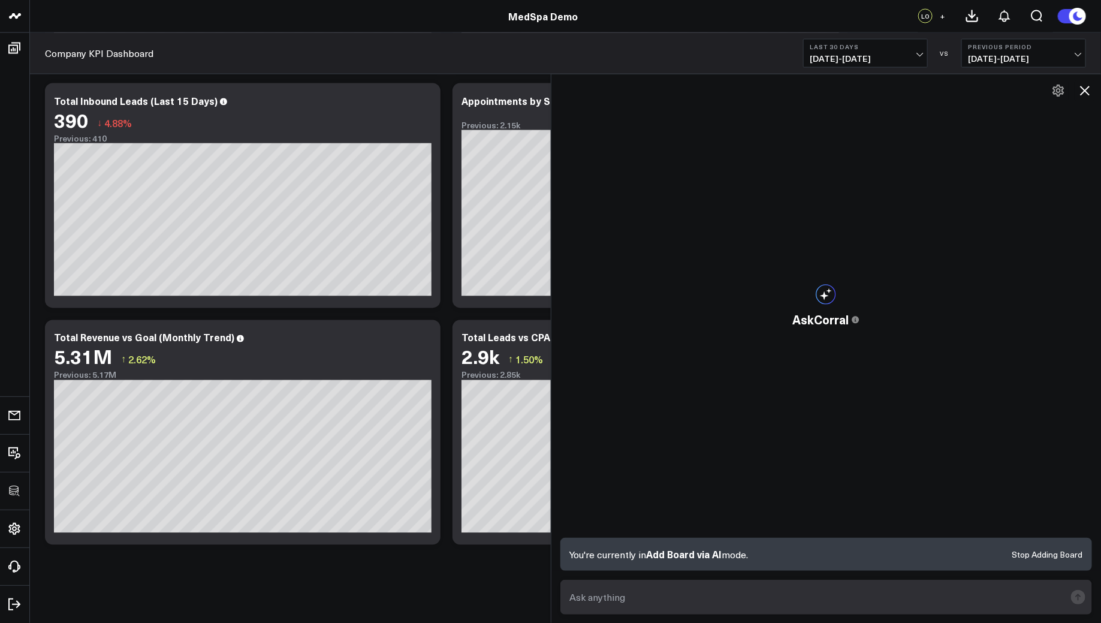
click at [1080, 92] on icon at bounding box center [1084, 90] width 14 height 14
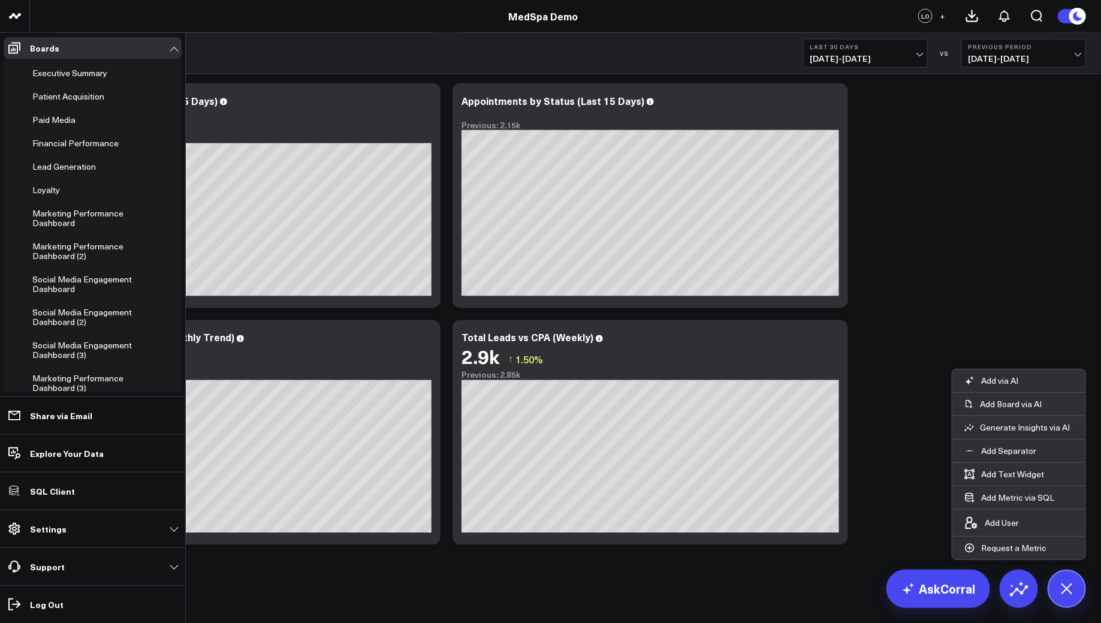
click at [25, 73] on li "Executive Summary" at bounding box center [93, 73] width 178 height 22
click at [35, 73] on span "Executive Summary" at bounding box center [69, 72] width 75 height 11
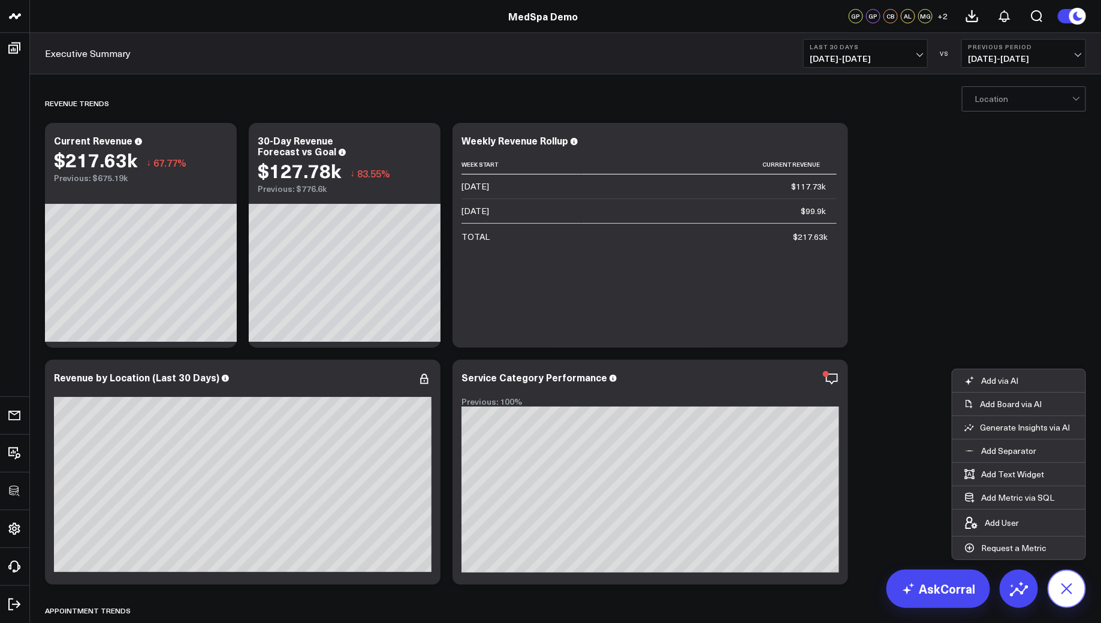
click at [1062, 585] on icon at bounding box center [1066, 588] width 27 height 27
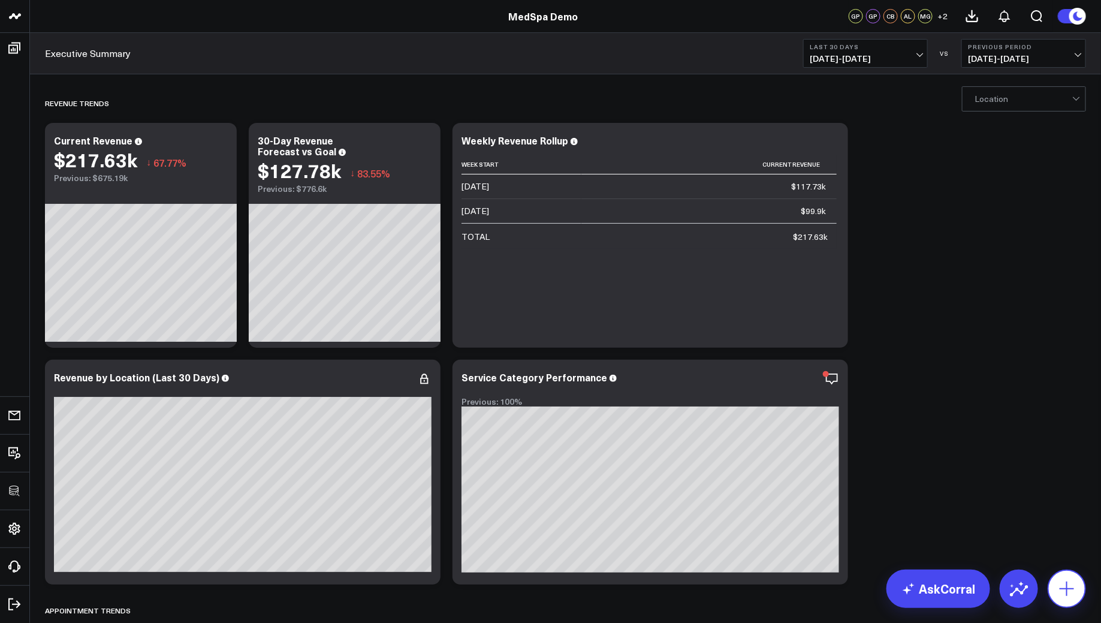
click at [1064, 583] on icon at bounding box center [1066, 588] width 19 height 19
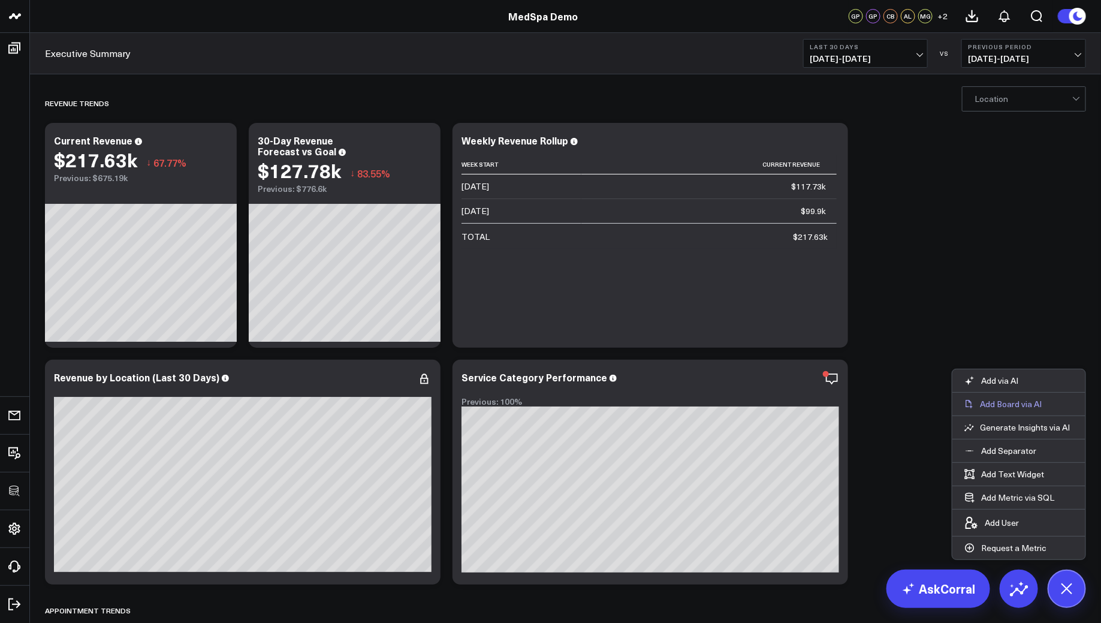
click at [1010, 407] on p "Add Board via AI" at bounding box center [1011, 403] width 62 height 11
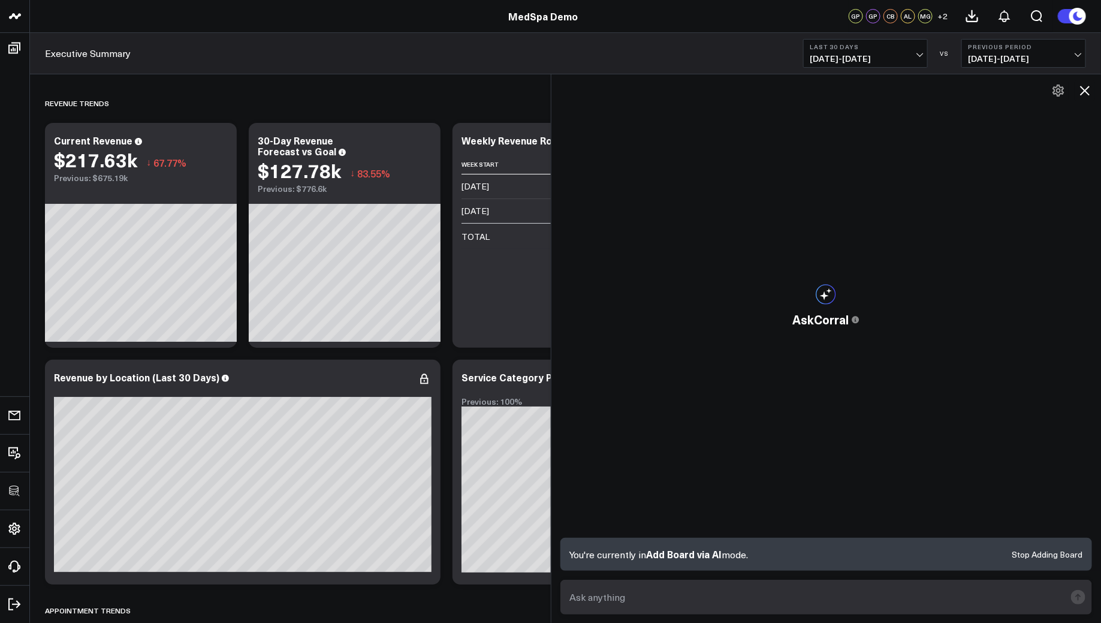
click at [618, 593] on textarea at bounding box center [816, 597] width 499 height 22
paste textarea "Create a company KPI dashboard for the board meeting"
type textarea "Create a company KPI dashboard for the board meeting"
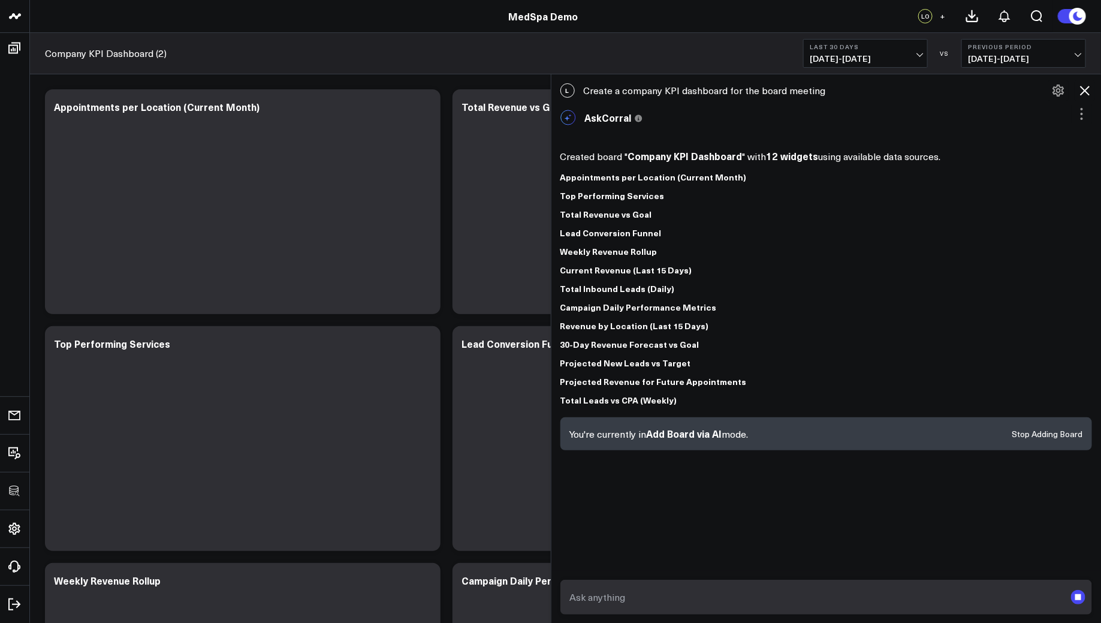
click at [1090, 94] on icon at bounding box center [1084, 90] width 14 height 14
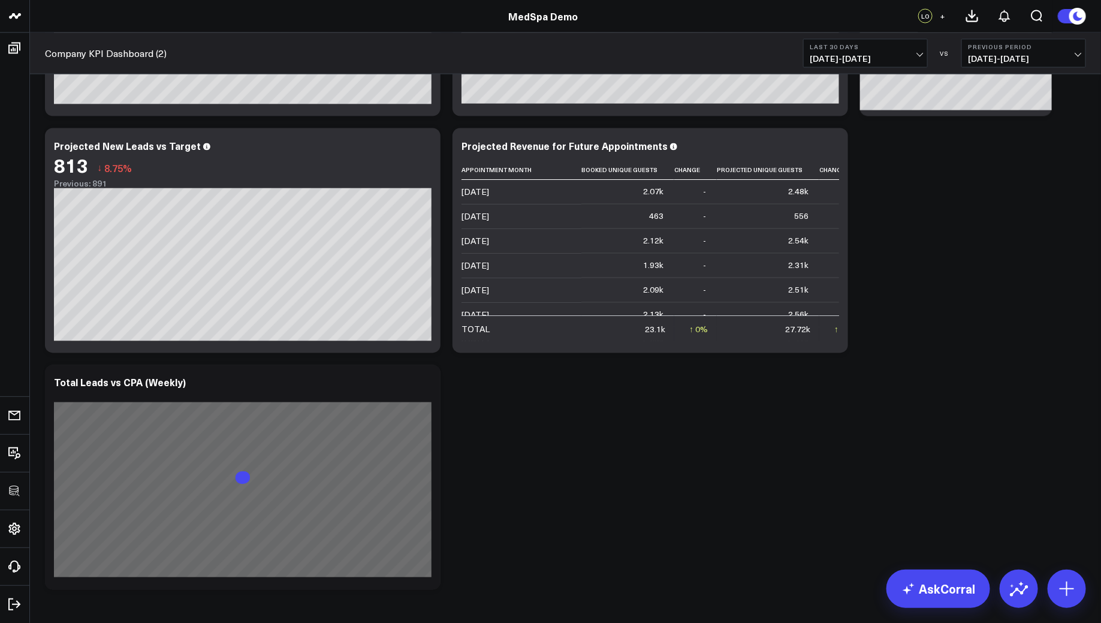
scroll to position [953, 0]
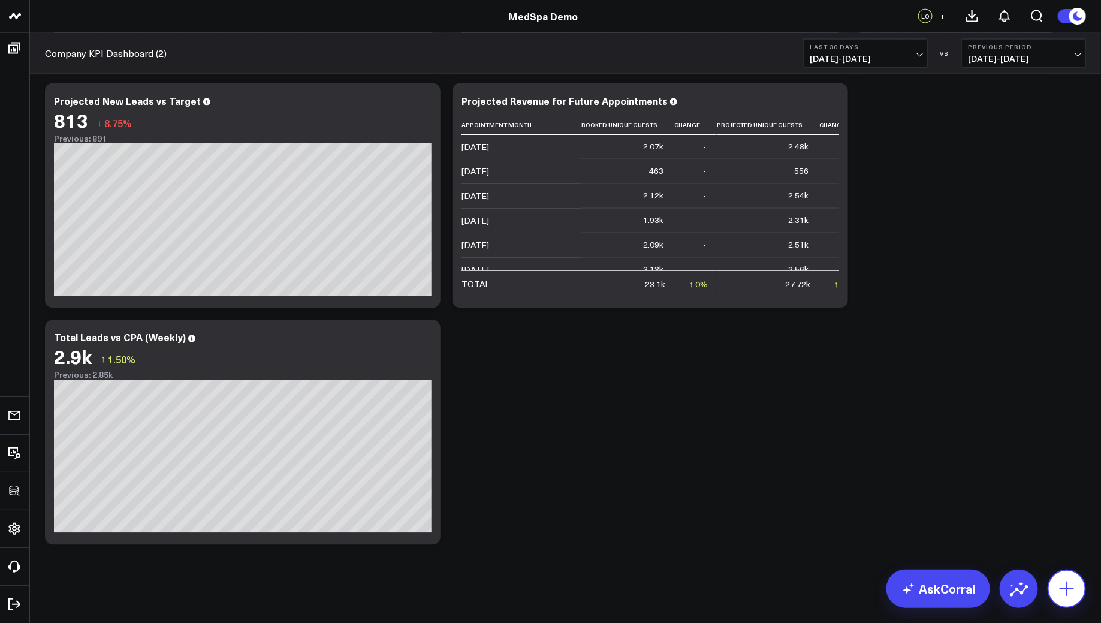
click at [1067, 576] on button at bounding box center [1066, 588] width 38 height 38
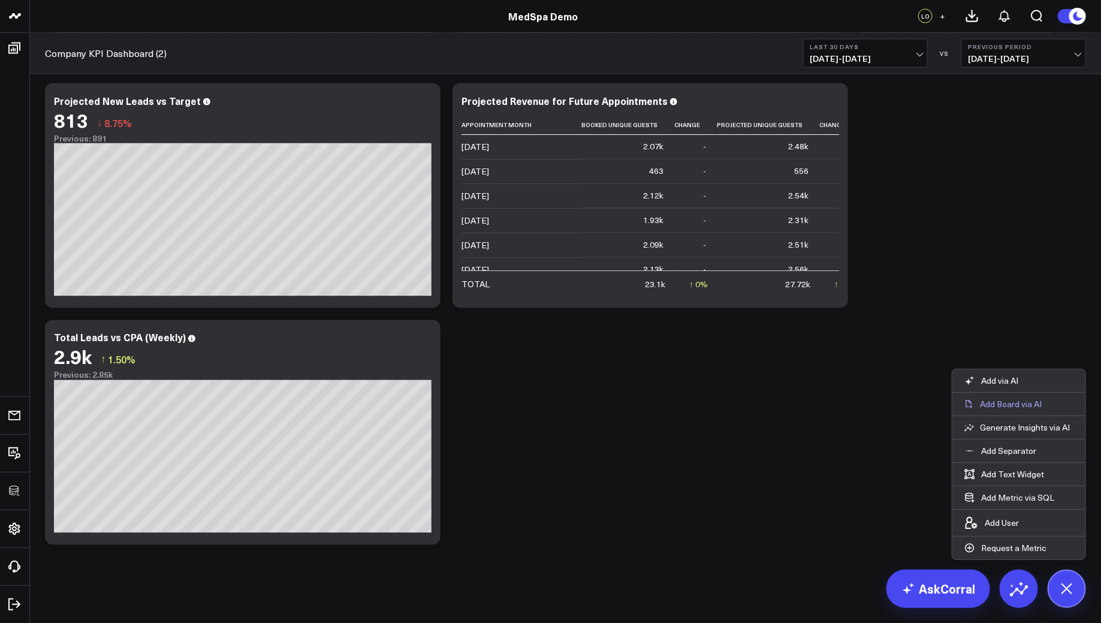
click at [1019, 409] on p "Add Board via AI" at bounding box center [1011, 403] width 62 height 11
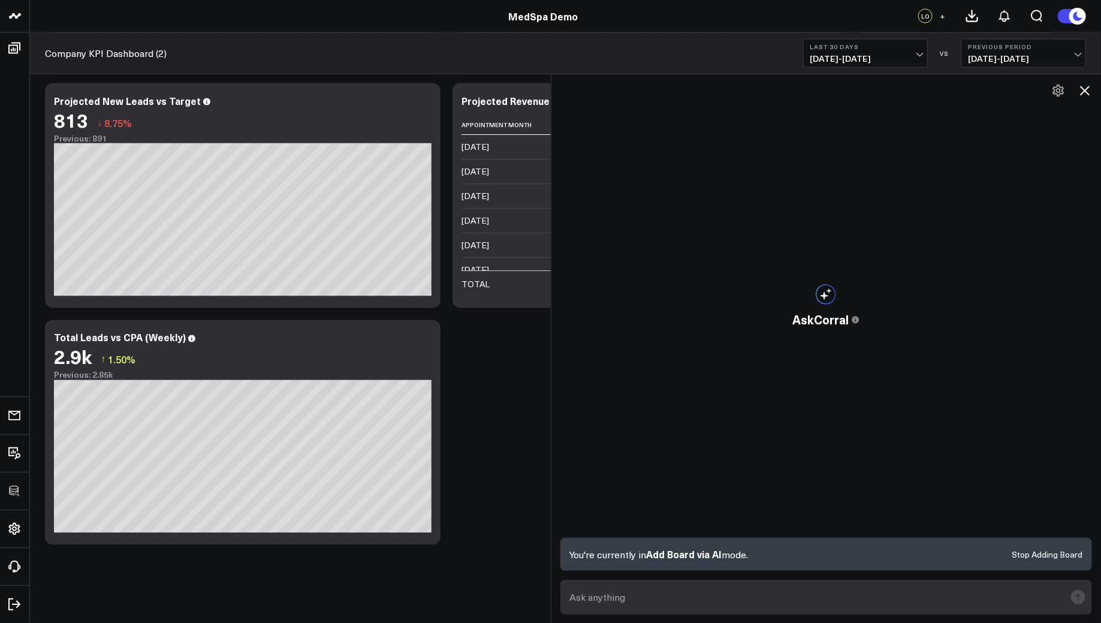
click at [597, 603] on textarea at bounding box center [816, 597] width 499 height 22
paste textarea "Build a dashboard showing revenue by treatment type"
type textarea "Build a dashboard showing revenue by treatment type"
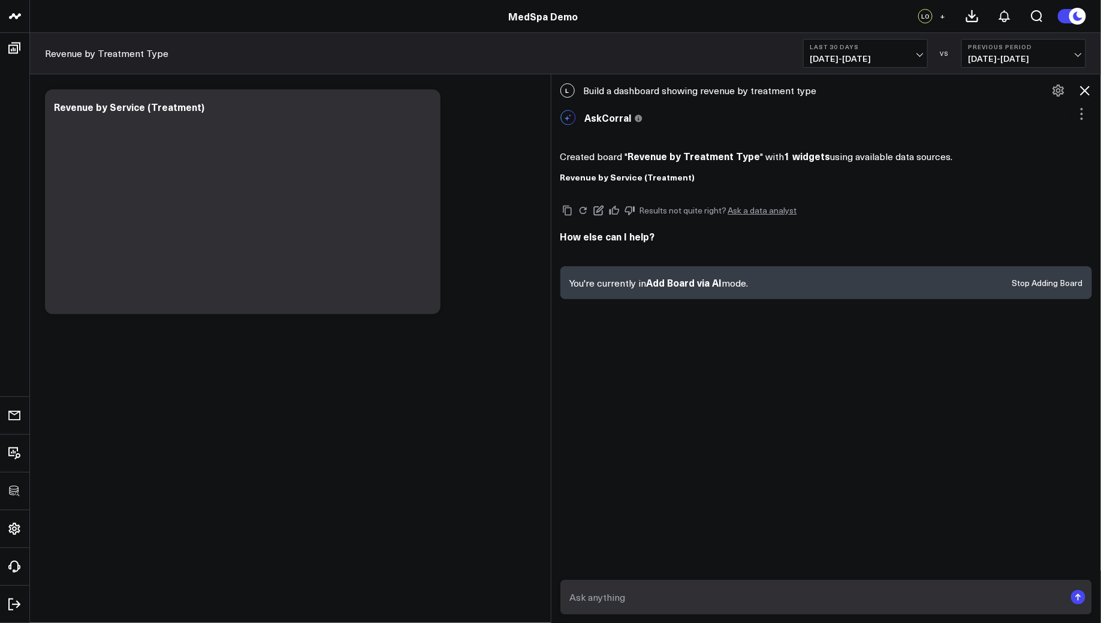
click at [678, 348] on div "L Build a dashboard showing revenue by treatment type AskCorral This feature is…" at bounding box center [826, 348] width 550 height 549
click at [627, 186] on div "Created board " Revenue by Treatment Type " with 1 widgets using available data…" at bounding box center [826, 161] width 532 height 60
click at [1091, 87] on icon at bounding box center [1084, 90] width 14 height 14
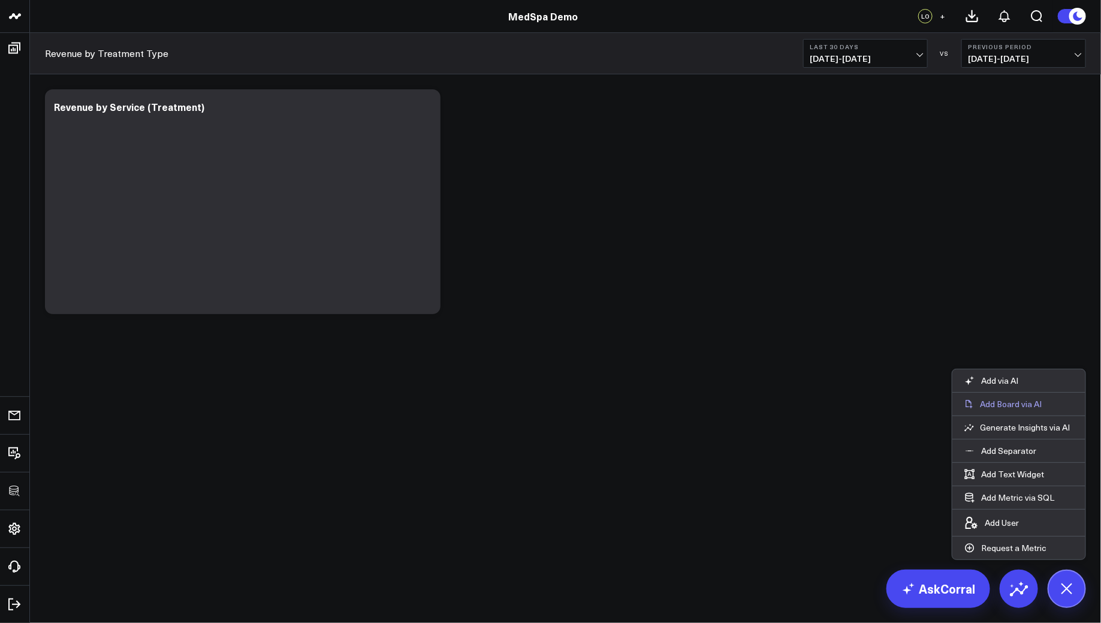
click at [1021, 400] on p "Add Board via AI" at bounding box center [1011, 403] width 62 height 11
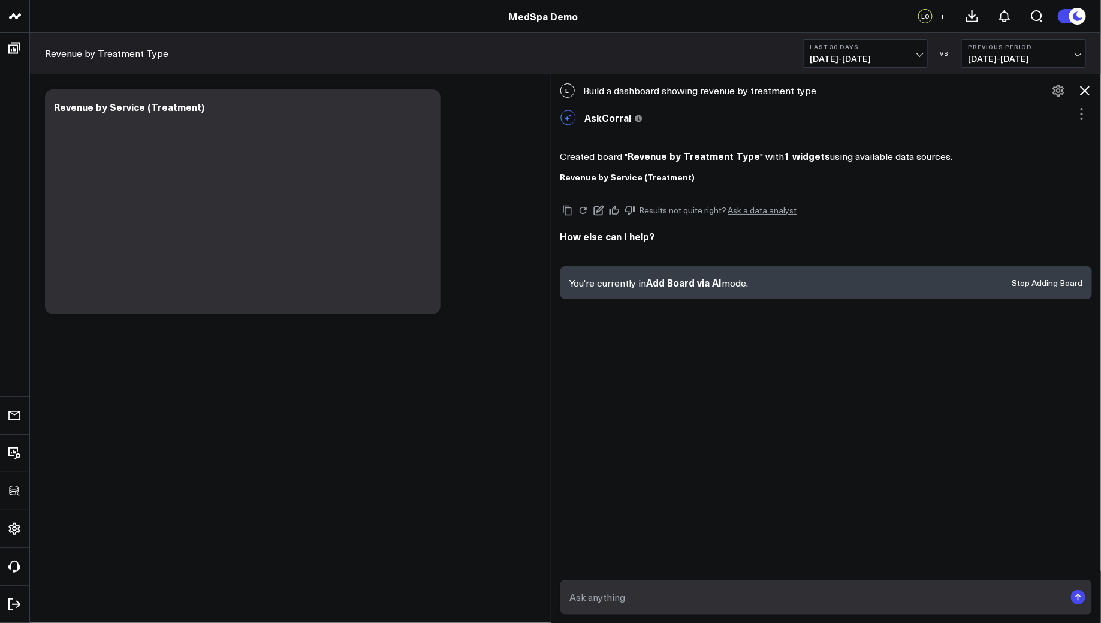
click at [1088, 85] on icon at bounding box center [1084, 90] width 14 height 14
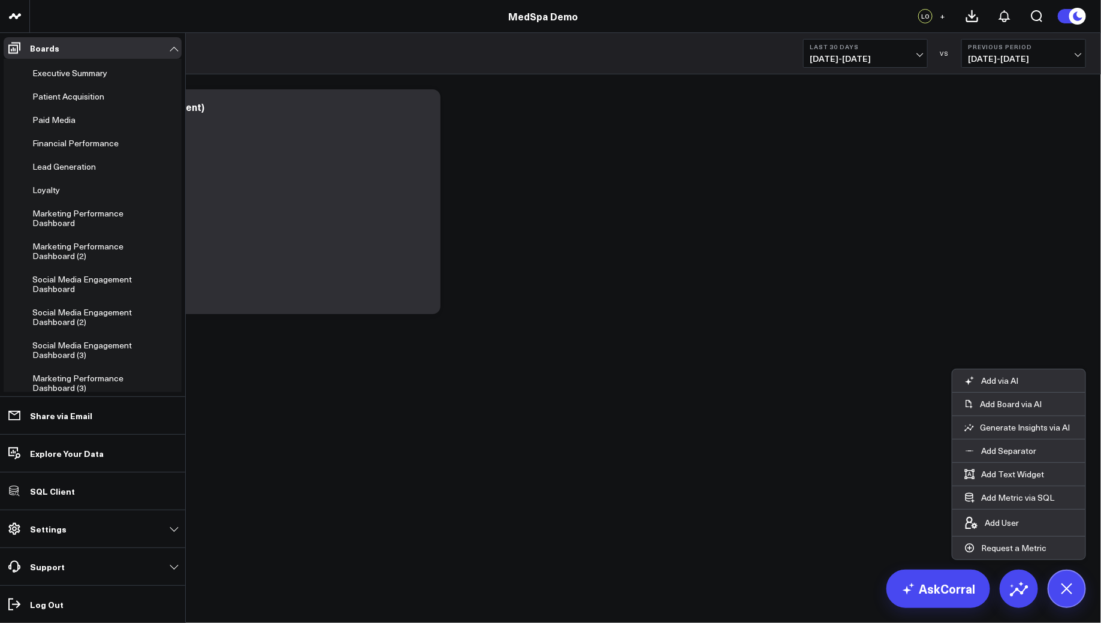
click at [35, 84] on ul "Executive Summary Patient Acquisition Paid Media Financial Performance Lead Gen…" at bounding box center [93, 345] width 178 height 573
click at [35, 74] on span "Executive Summary" at bounding box center [69, 72] width 75 height 11
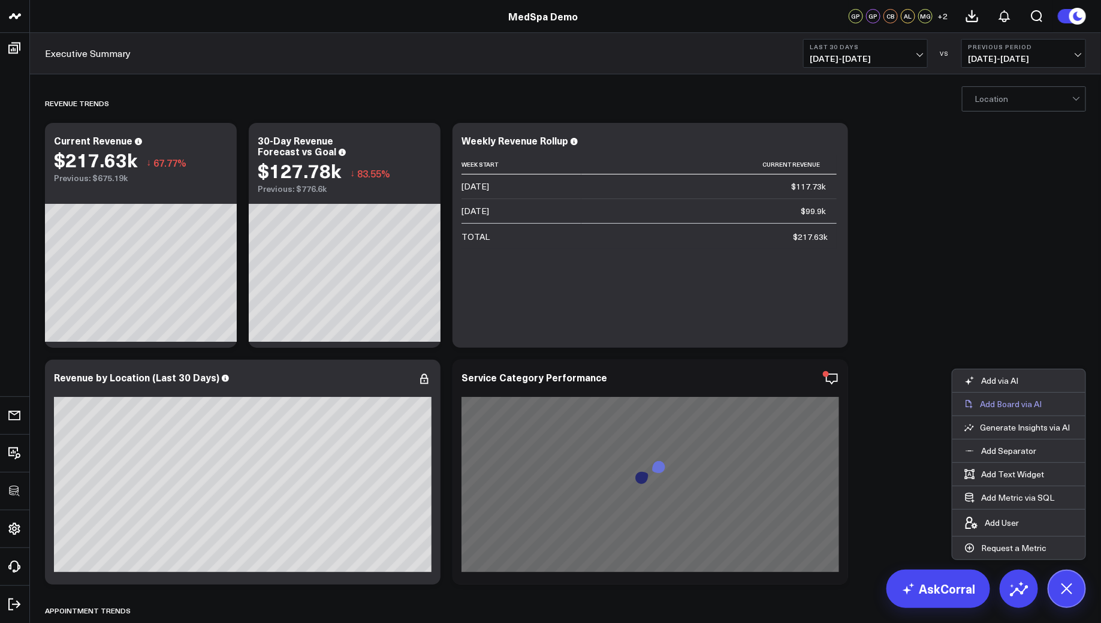
click at [1022, 398] on button "Add Board via AI" at bounding box center [1018, 403] width 133 height 23
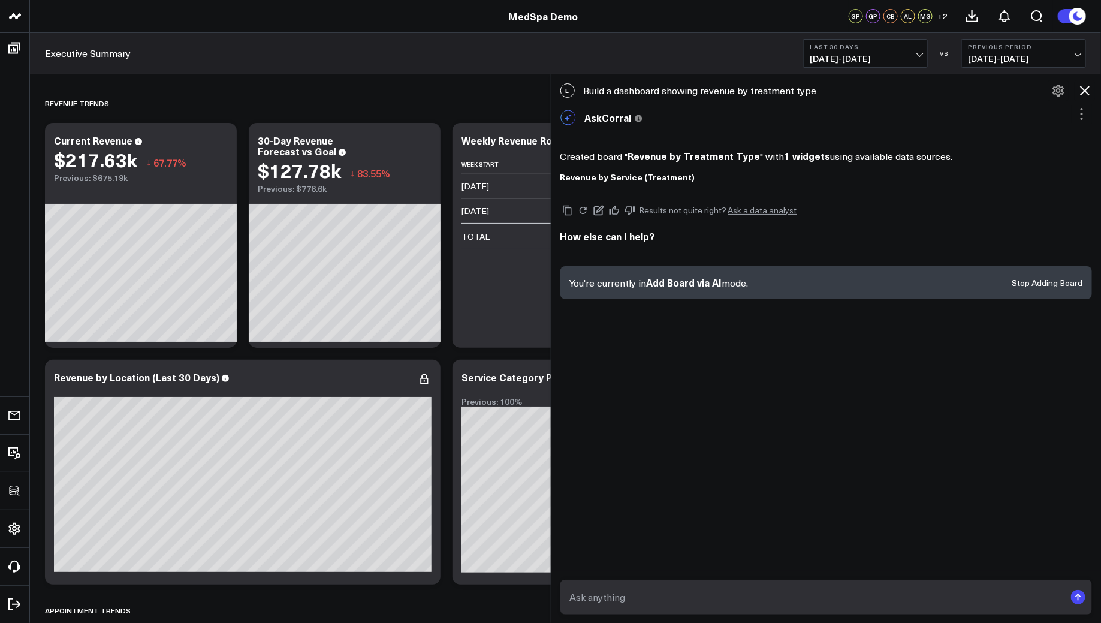
click at [682, 597] on textarea at bounding box center [816, 597] width 499 height 22
paste textarea "Build a dashboard for appointment utilization rates per provider."
type textarea "Build a dashboard for appointment utilization rates per provider."
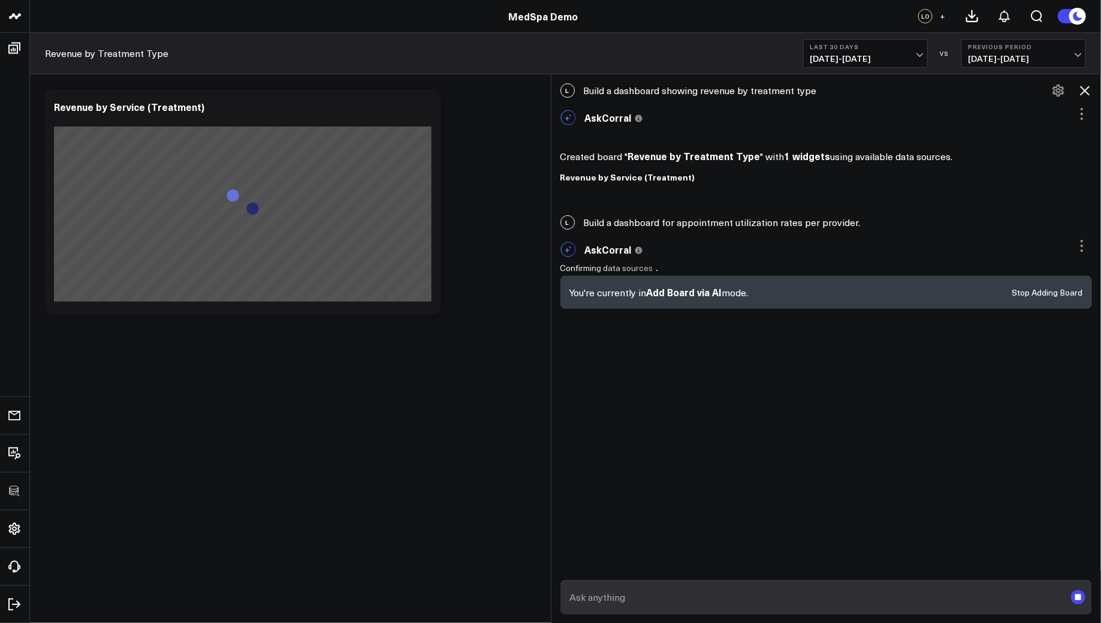
scroll to position [5, 0]
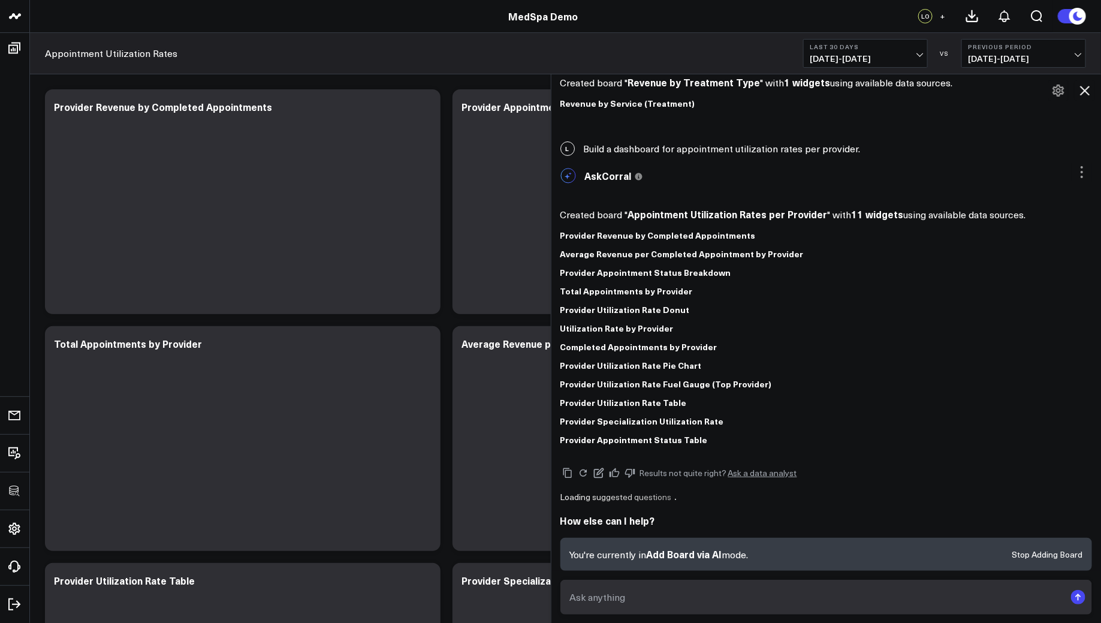
scroll to position [52, 0]
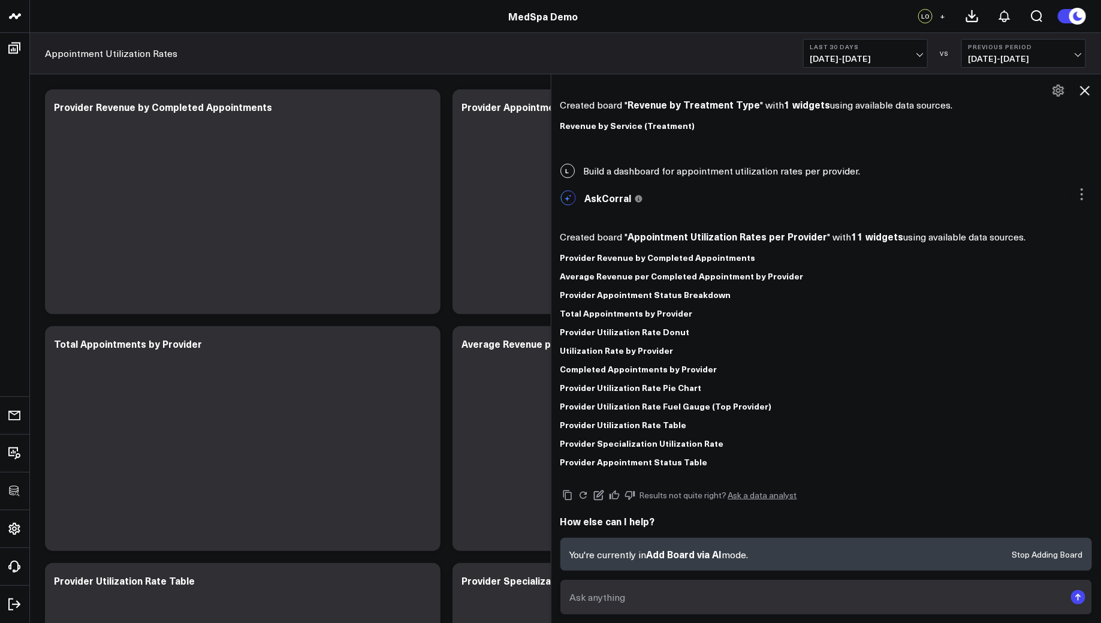
click at [1091, 86] on icon at bounding box center [1084, 90] width 14 height 14
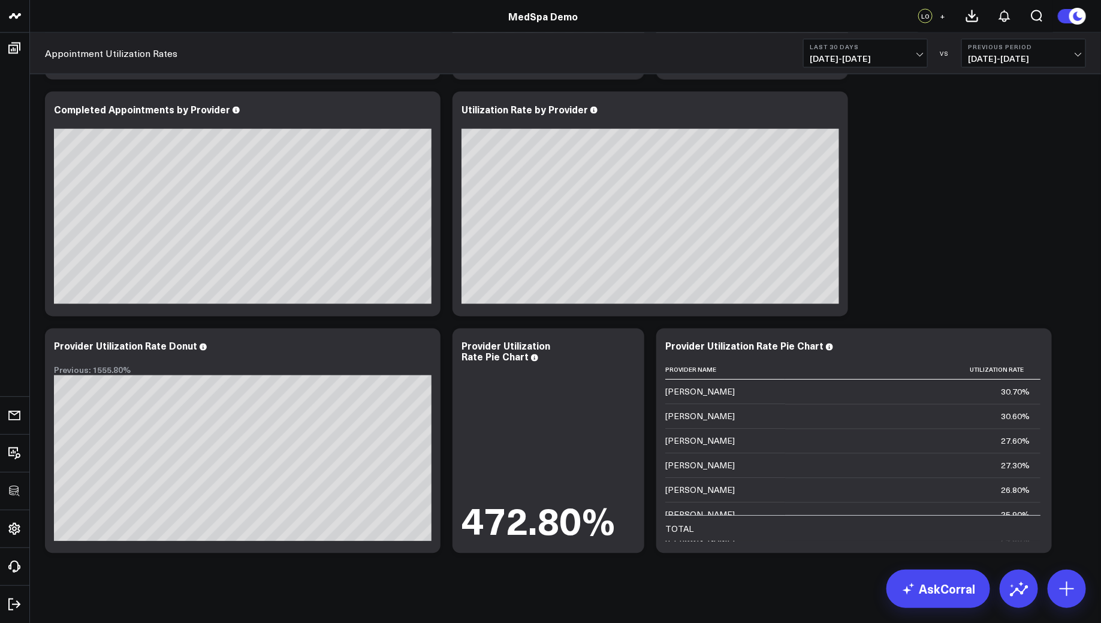
scroll to position [953, 0]
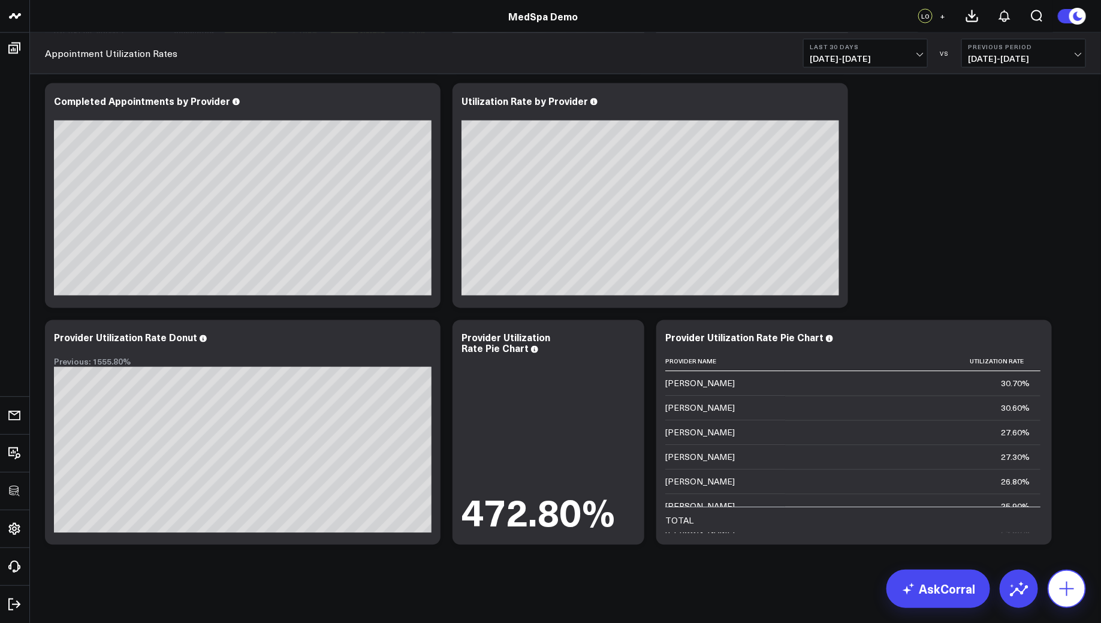
click at [1069, 581] on icon at bounding box center [1066, 588] width 19 height 19
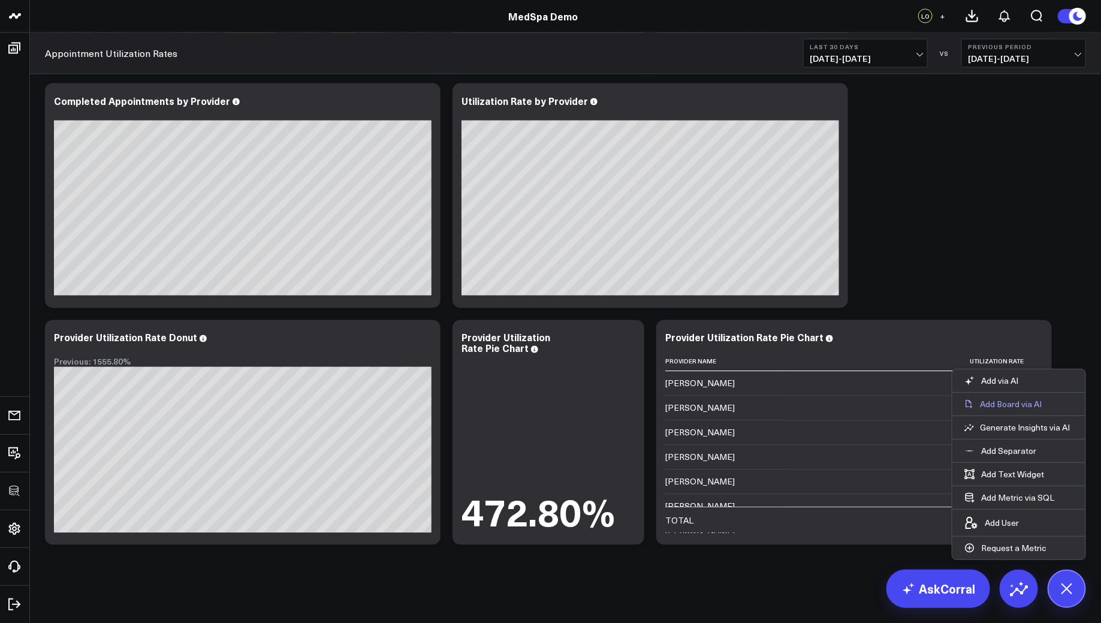
click at [999, 400] on p "Add Board via AI" at bounding box center [1011, 403] width 62 height 11
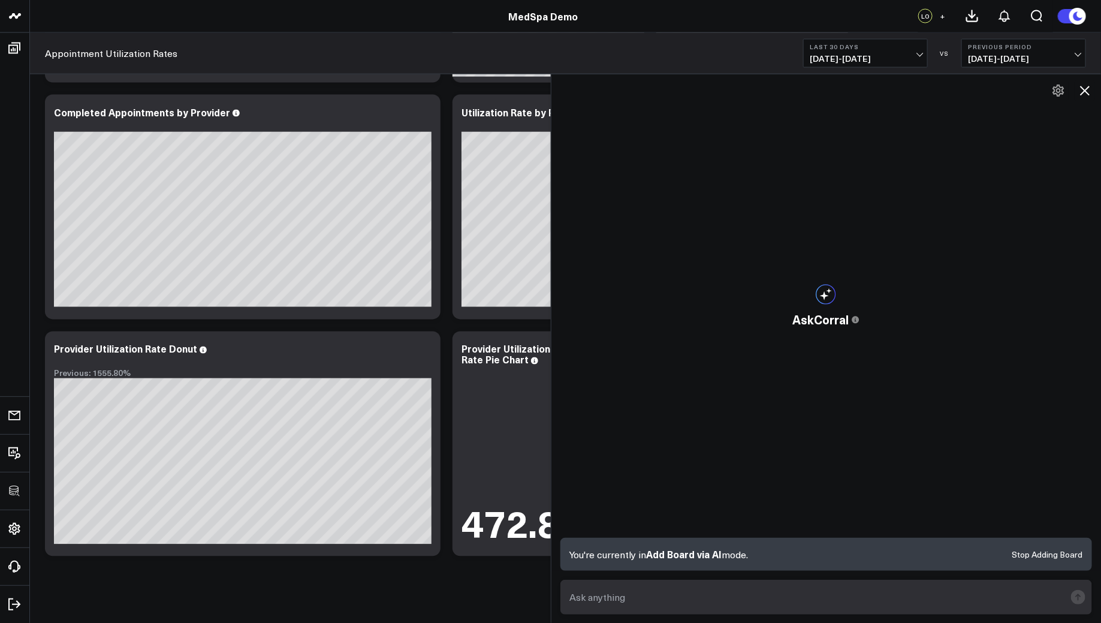
scroll to position [949, 0]
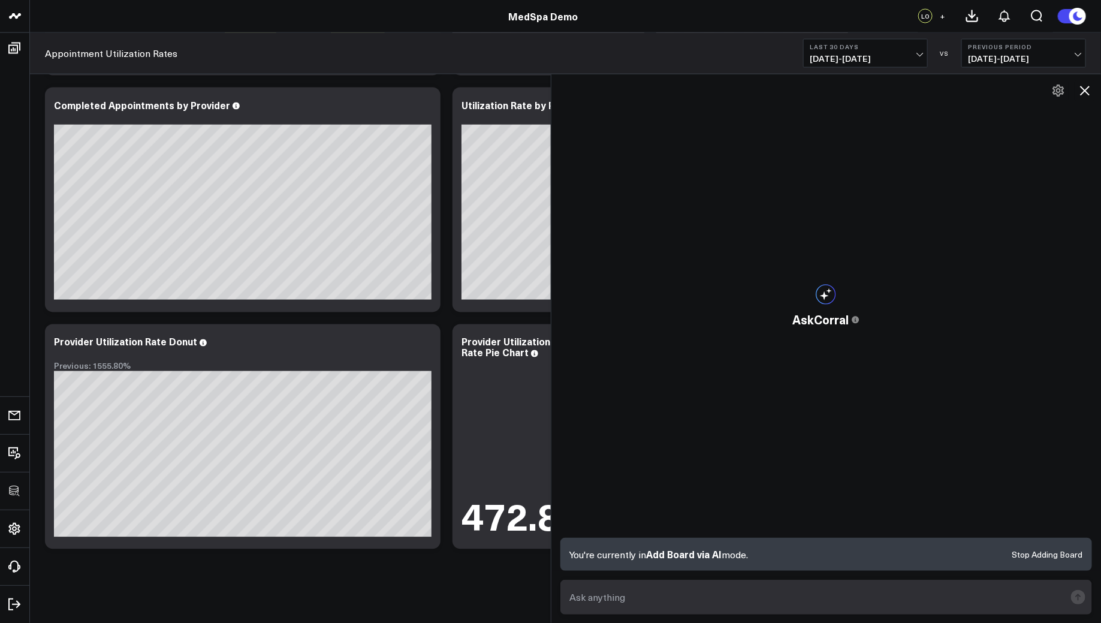
click at [690, 598] on textarea at bounding box center [816, 597] width 499 height 22
paste textarea "Build a dashboard for appointment utilization rates per provider."
type textarea "Build a dashboard for appointment utilization rates per provider."
click at [1084, 90] on icon at bounding box center [1085, 91] width 10 height 10
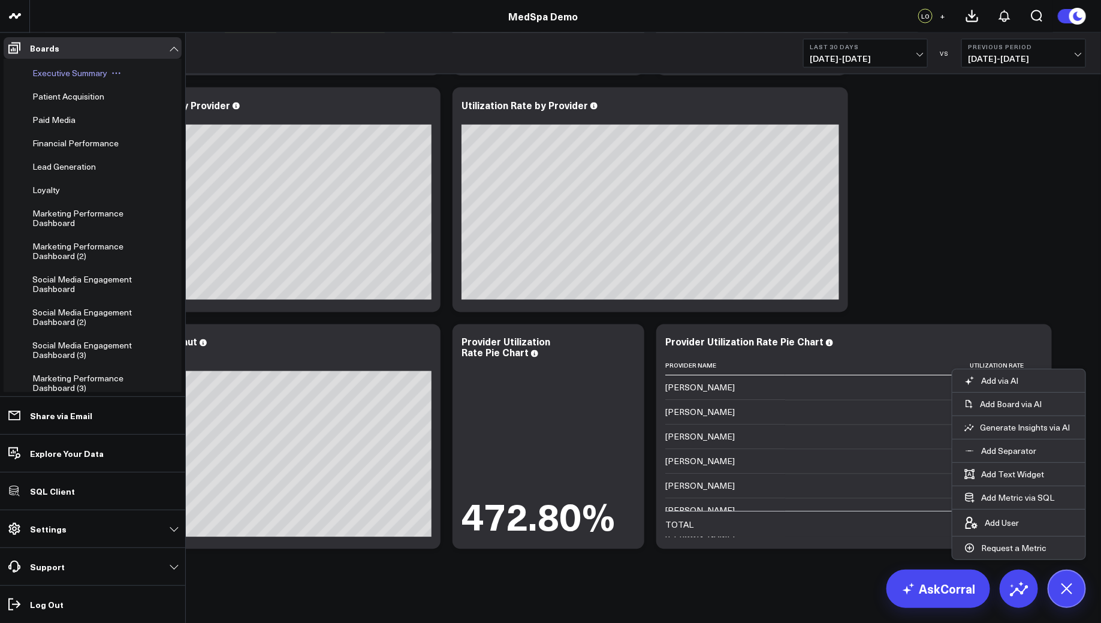
click at [31, 74] on div "Executive Summary" at bounding box center [87, 73] width 118 height 22
click at [35, 73] on span "Executive Summary" at bounding box center [69, 72] width 75 height 11
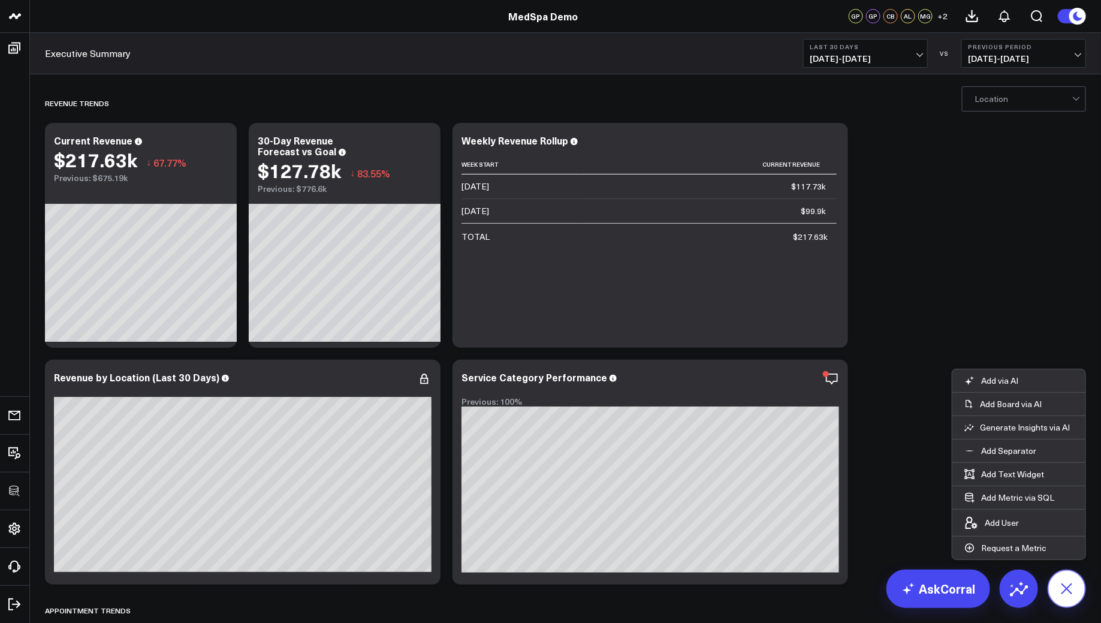
click at [1069, 590] on icon at bounding box center [1066, 588] width 20 height 20
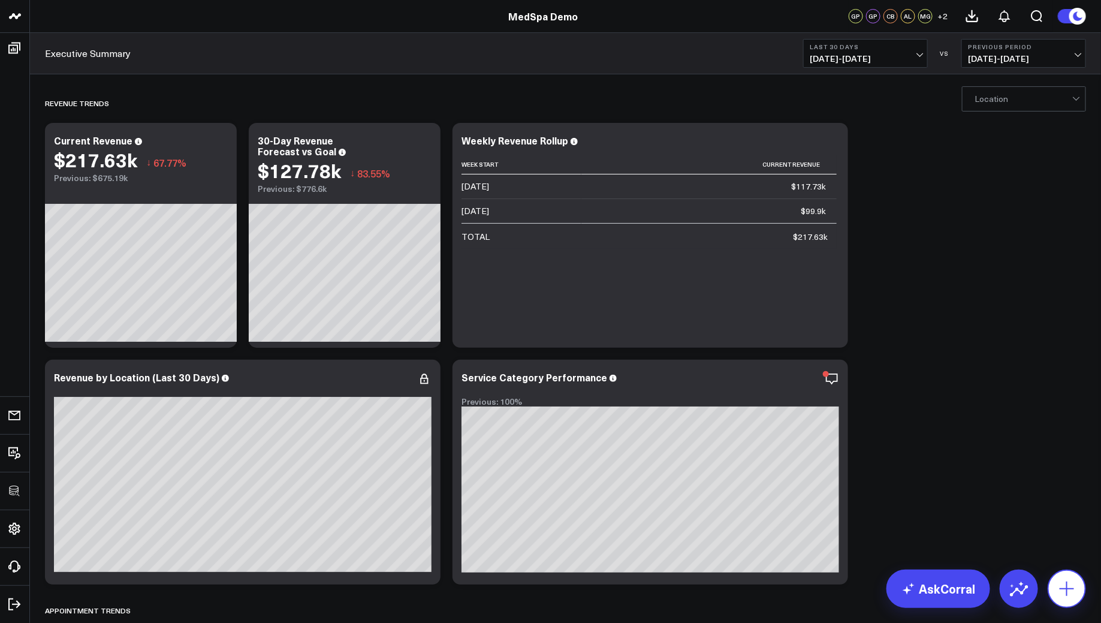
click at [1064, 587] on icon at bounding box center [1066, 588] width 19 height 19
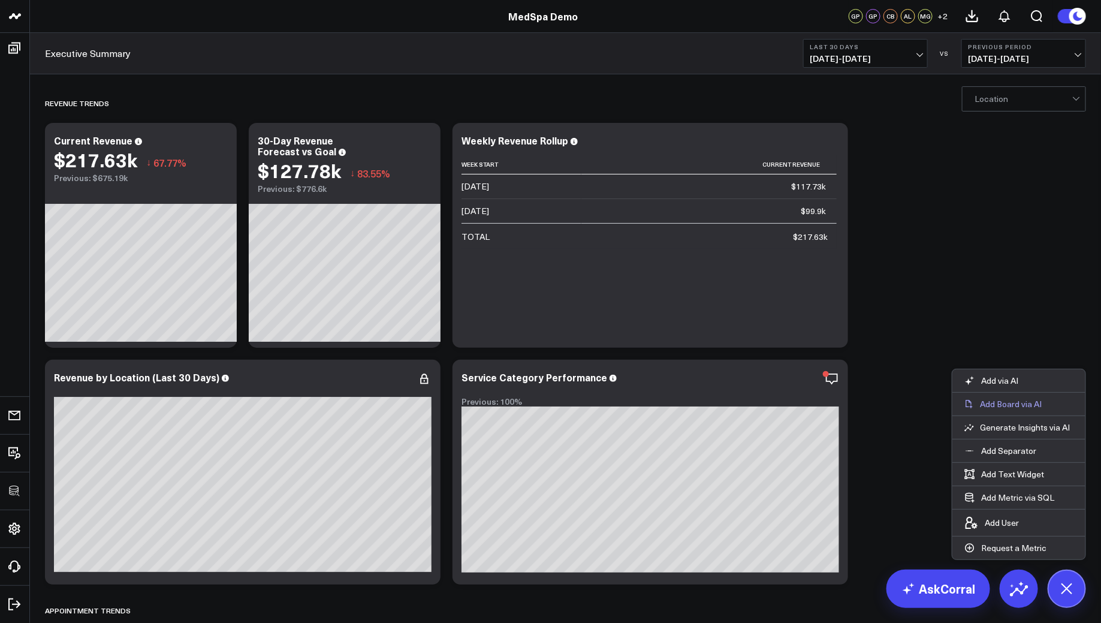
click at [995, 408] on p "Add Board via AI" at bounding box center [1011, 403] width 62 height 11
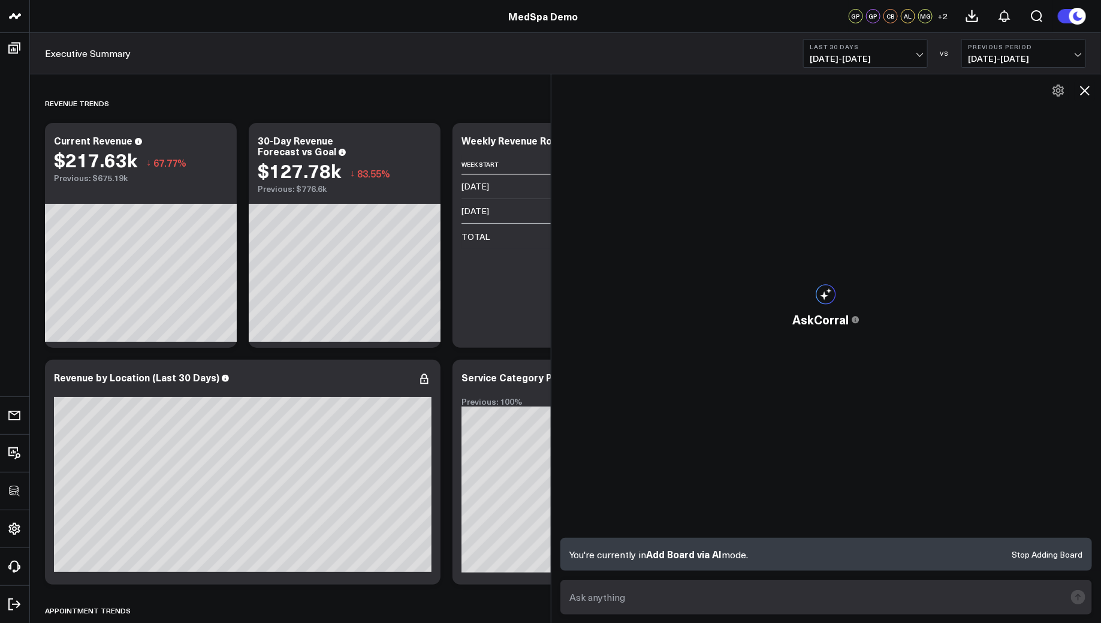
click at [592, 603] on textarea at bounding box center [816, 597] width 499 height 22
paste textarea "Build a dashboard for appointment utilization rates per provider."
type textarea "Build a dashboard for appointment utilization rates per provider."
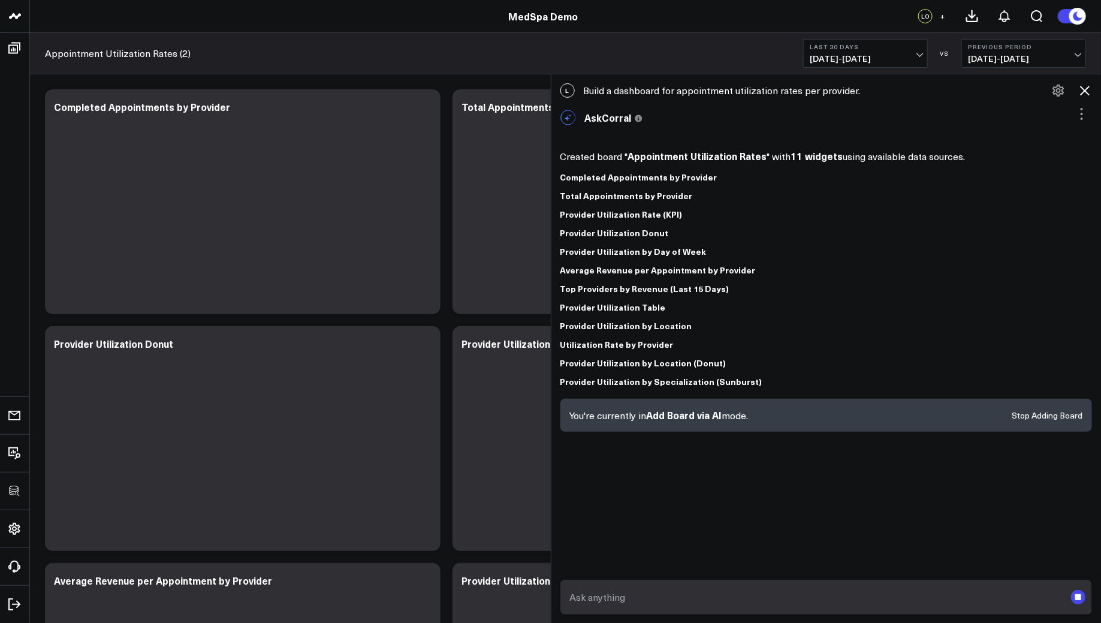
click at [1084, 85] on icon at bounding box center [1084, 90] width 14 height 14
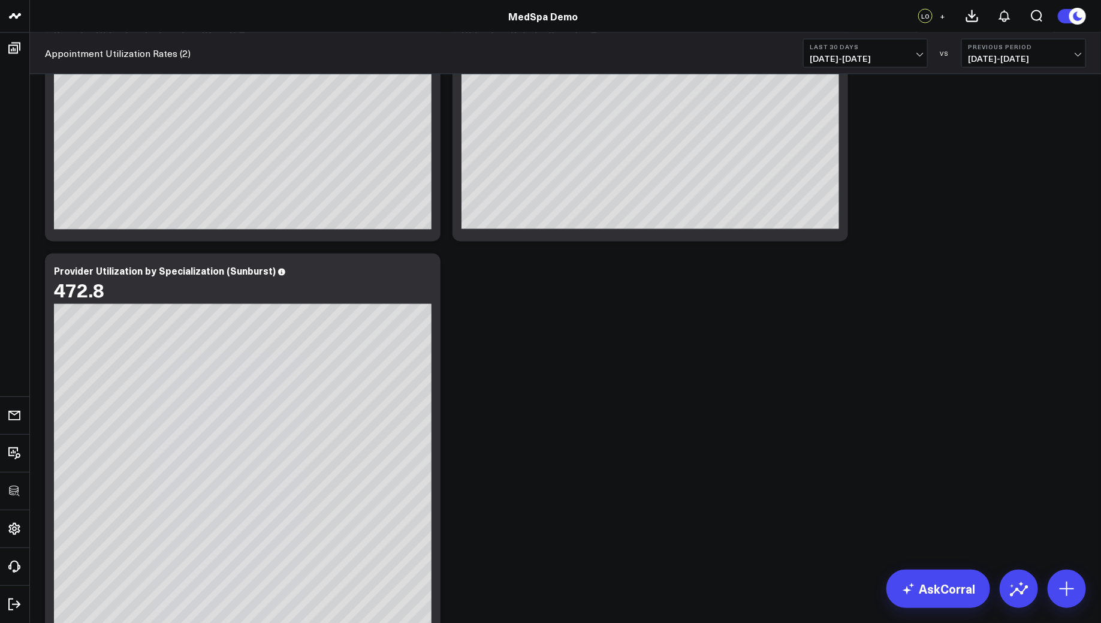
scroll to position [1020, 0]
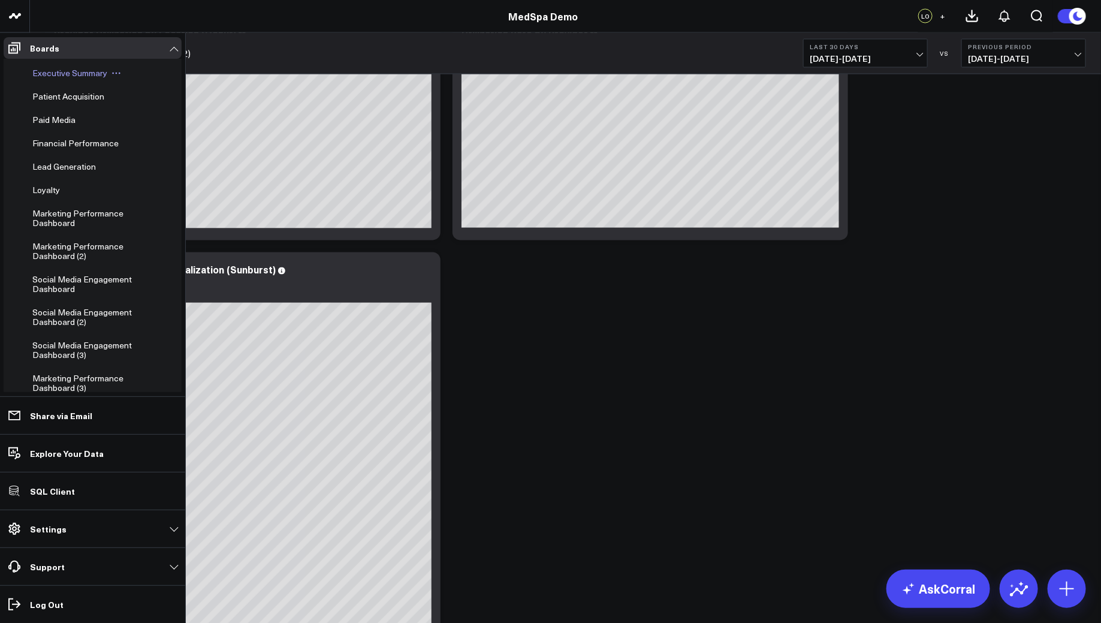
click at [36, 79] on div "Executive Summary" at bounding box center [87, 73] width 118 height 22
click at [37, 72] on span "Executive Summary" at bounding box center [69, 72] width 75 height 11
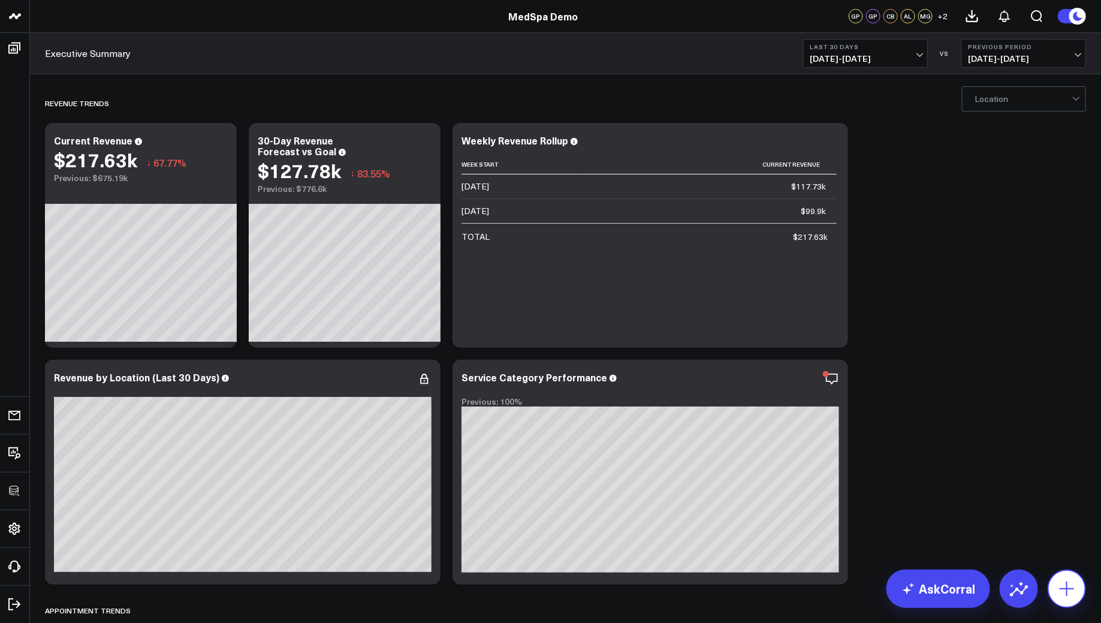
click at [1064, 587] on icon at bounding box center [1066, 588] width 19 height 19
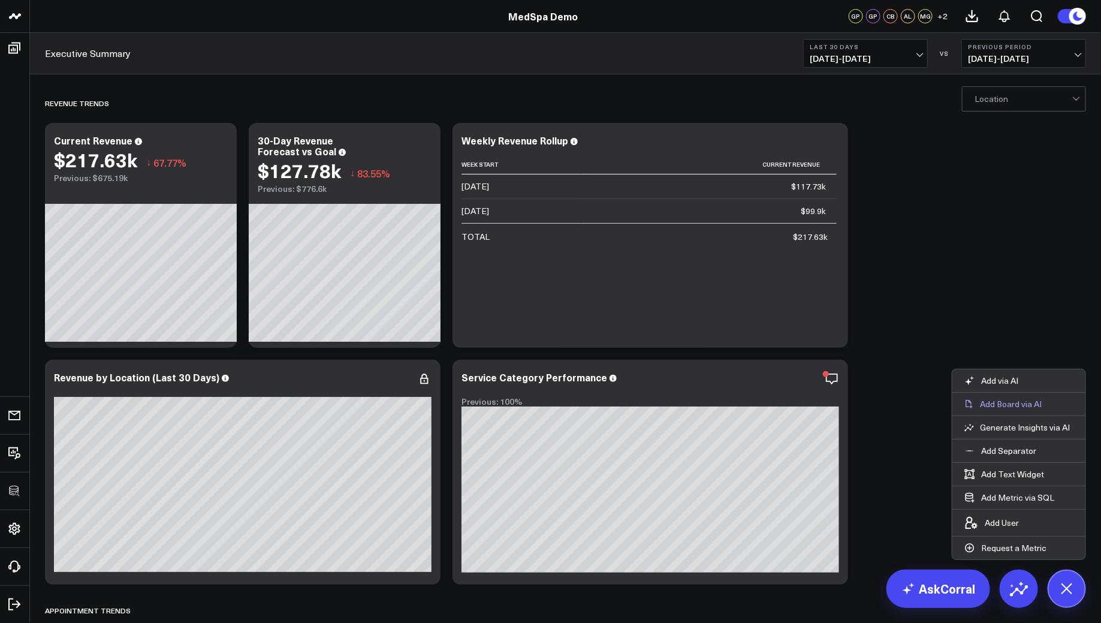
click at [1019, 406] on p "Add Board via AI" at bounding box center [1011, 403] width 62 height 11
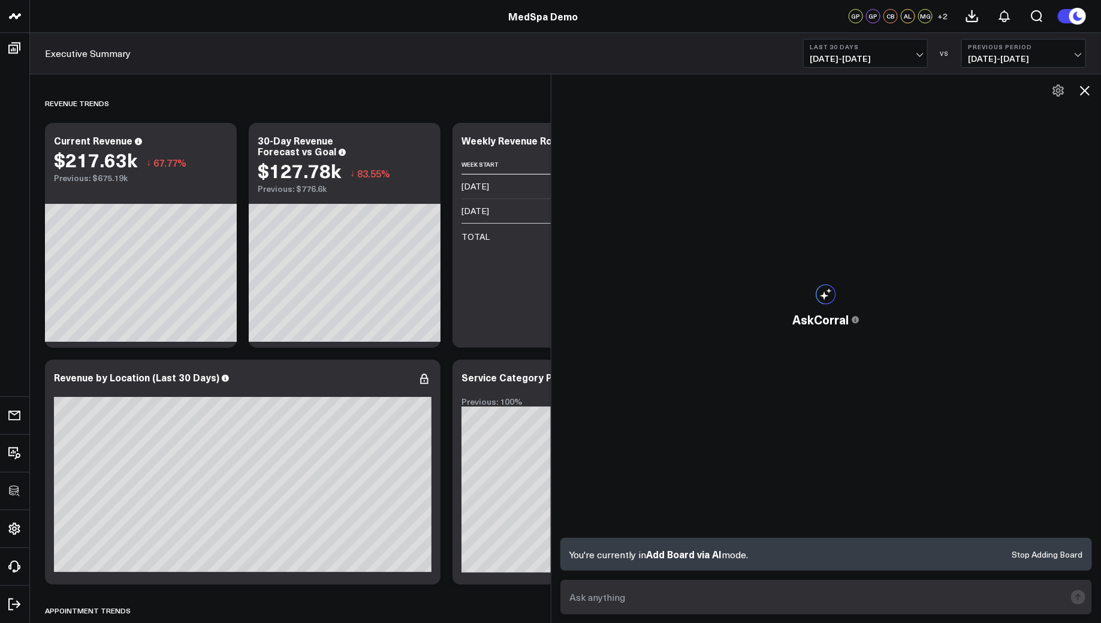
click at [604, 593] on textarea at bounding box center [816, 597] width 499 height 22
type textarea "BUILD A DASHBOARD FOR APPOINTMENT UI"
click at [578, 584] on form "BUILD A DASHBOARD FOR APPOINTMENT UI" at bounding box center [826, 596] width 532 height 35
click at [578, 590] on textarea "BUILD A DASHBOARD FOR APPOINTMENT UI" at bounding box center [816, 597] width 499 height 22
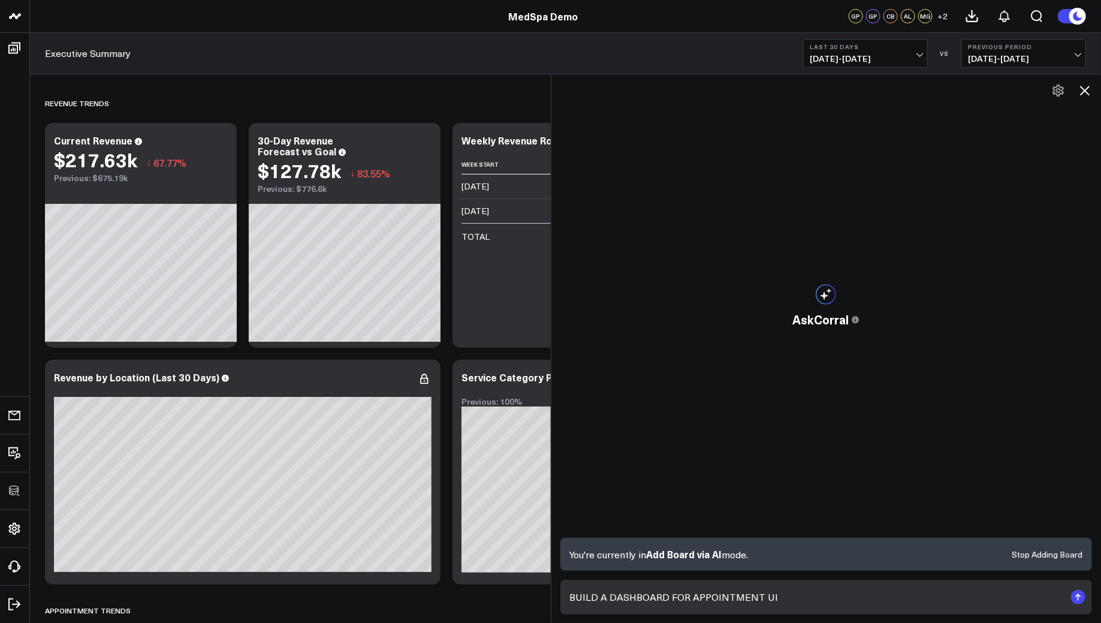
click at [578, 590] on textarea "BUILD A DASHBOARD FOR APPOINTMENT UI" at bounding box center [816, 597] width 499 height 22
click at [1085, 86] on icon at bounding box center [1084, 90] width 14 height 14
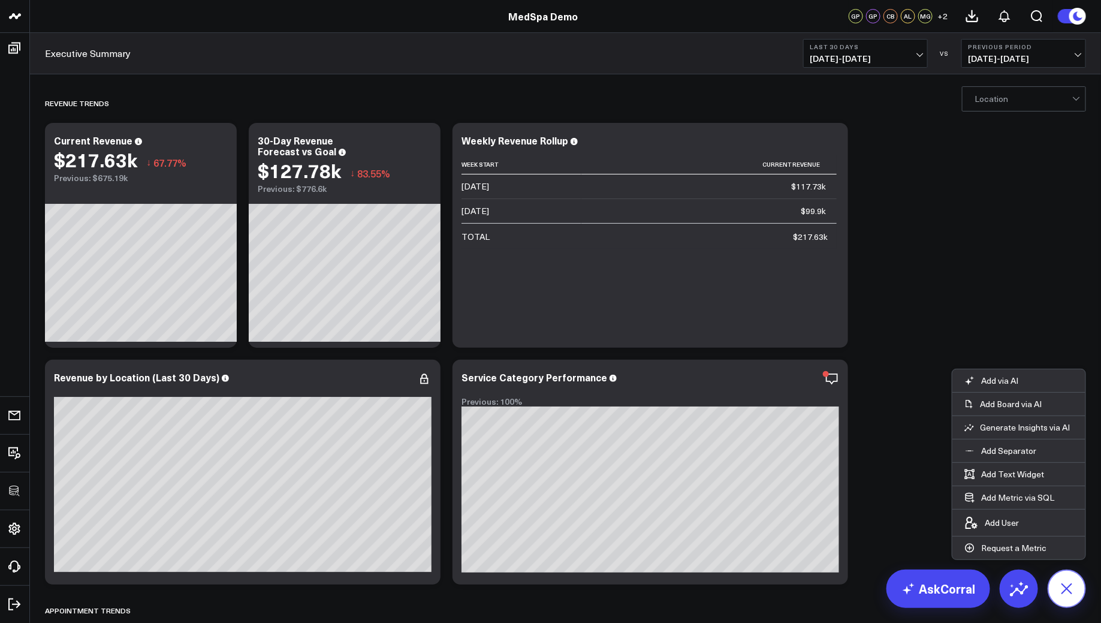
click at [1055, 577] on button at bounding box center [1066, 588] width 38 height 38
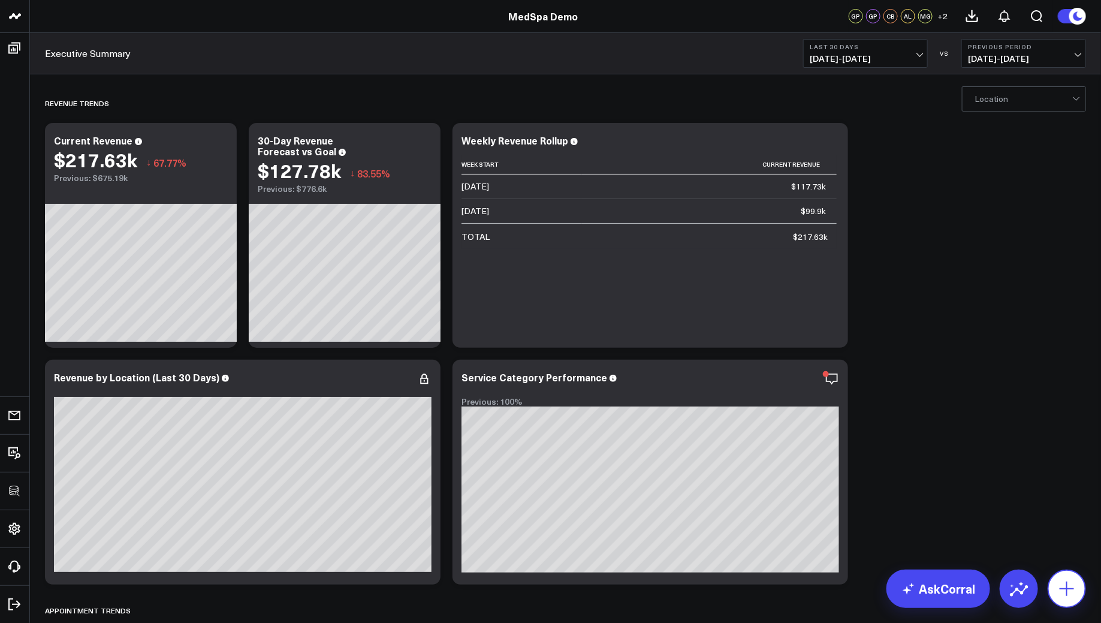
click at [1063, 588] on icon at bounding box center [1066, 588] width 14 height 14
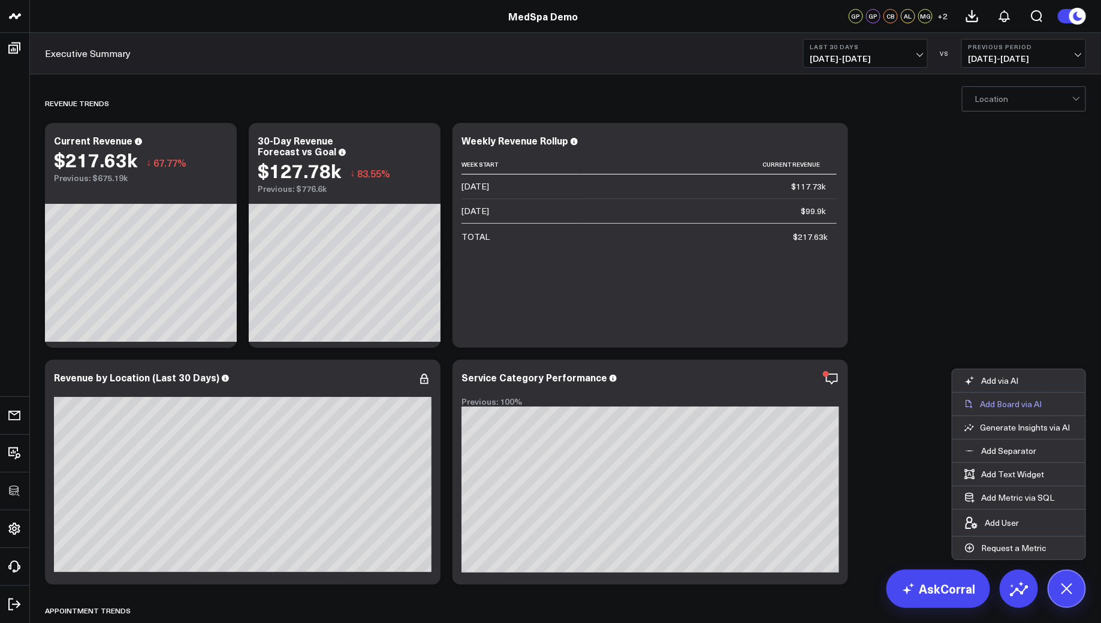
click at [994, 405] on p "Add Board via AI" at bounding box center [1011, 403] width 62 height 11
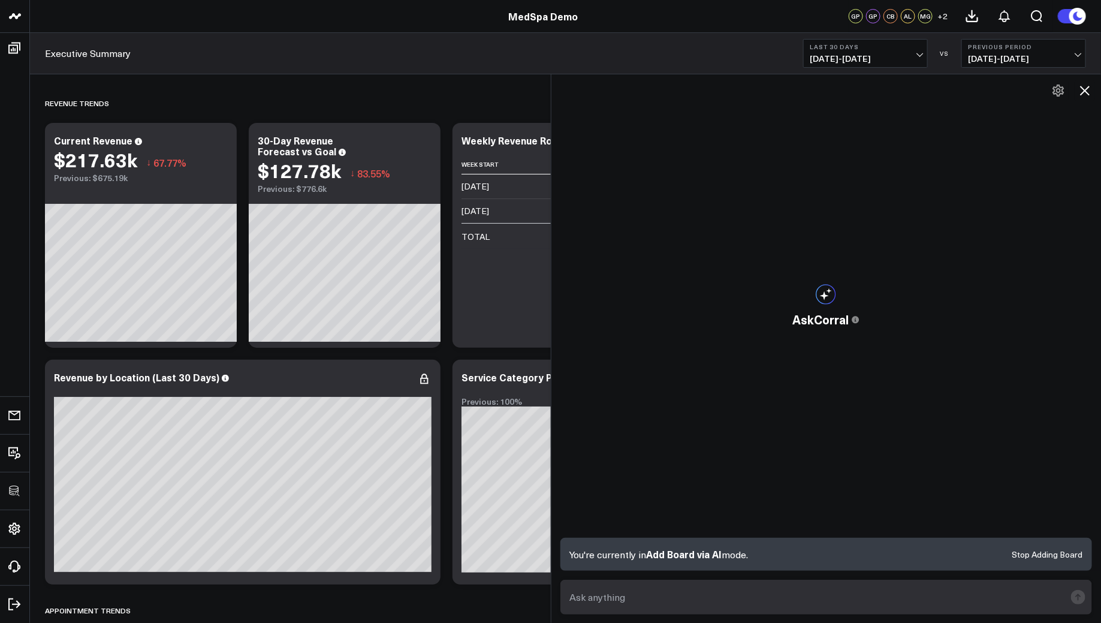
click at [599, 591] on textarea at bounding box center [816, 597] width 499 height 22
type textarea "build a dashboard for appointment utilization"
click at [1094, 90] on button at bounding box center [1084, 90] width 20 height 20
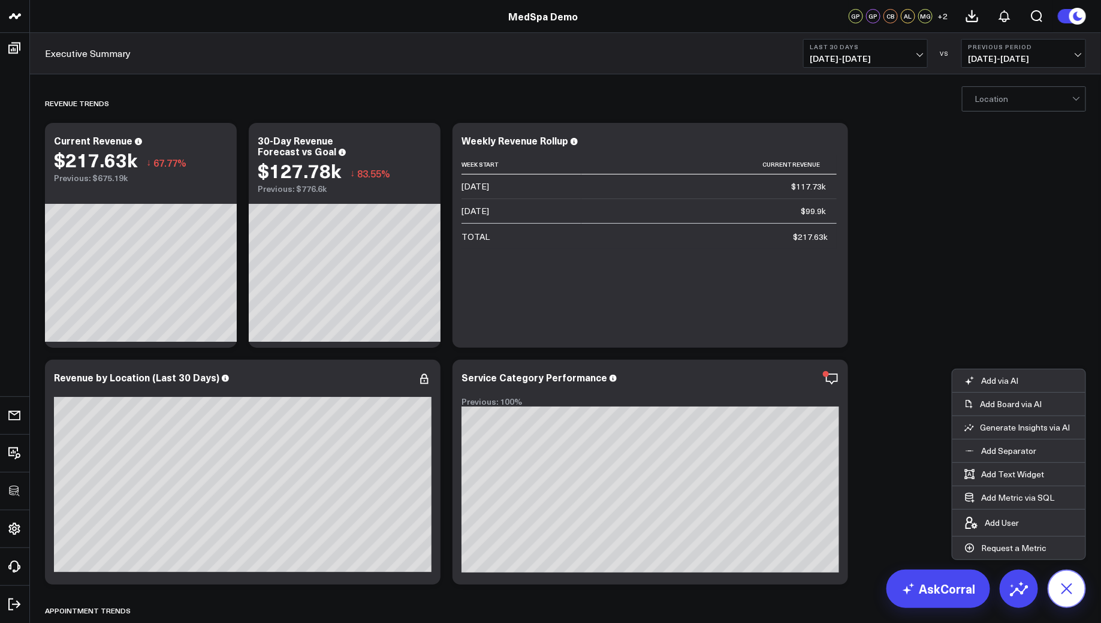
click at [1078, 601] on button at bounding box center [1066, 588] width 38 height 38
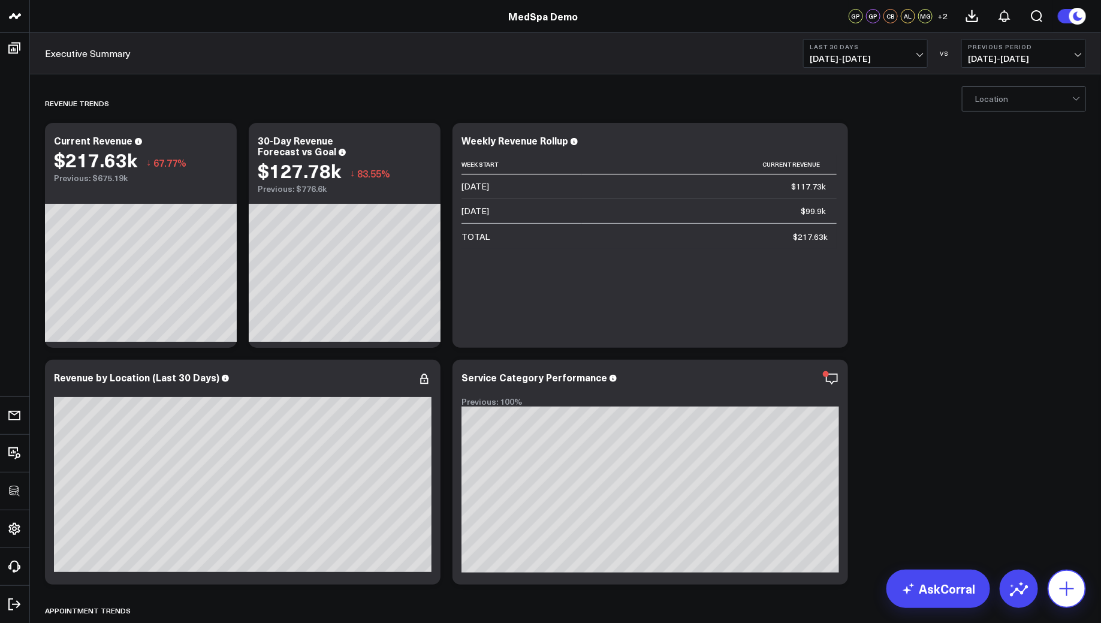
click at [1064, 590] on icon at bounding box center [1066, 588] width 19 height 19
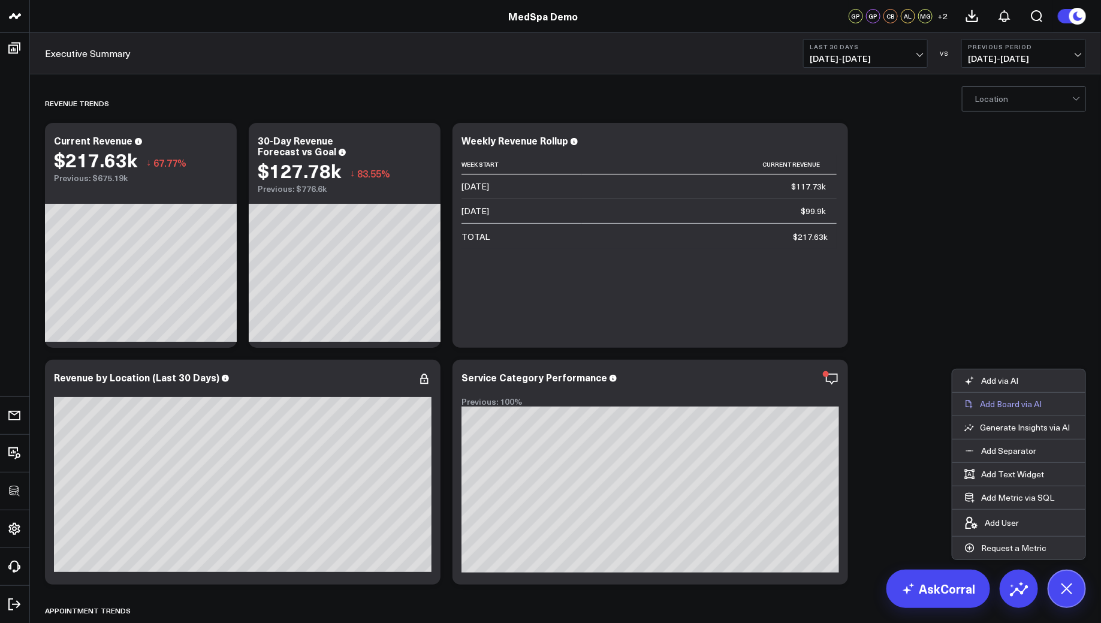
click at [995, 401] on p "Add Board via AI" at bounding box center [1011, 403] width 62 height 11
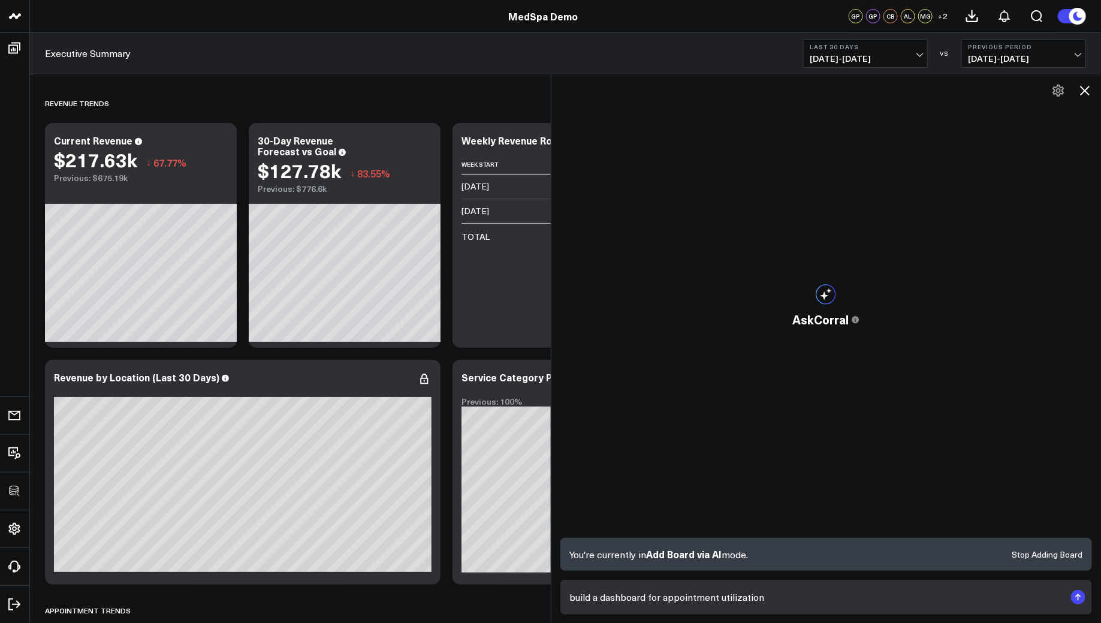
click at [700, 595] on textarea "build a dashboard for appointment utilization" at bounding box center [816, 597] width 499 height 22
click at [1086, 89] on icon at bounding box center [1085, 91] width 10 height 10
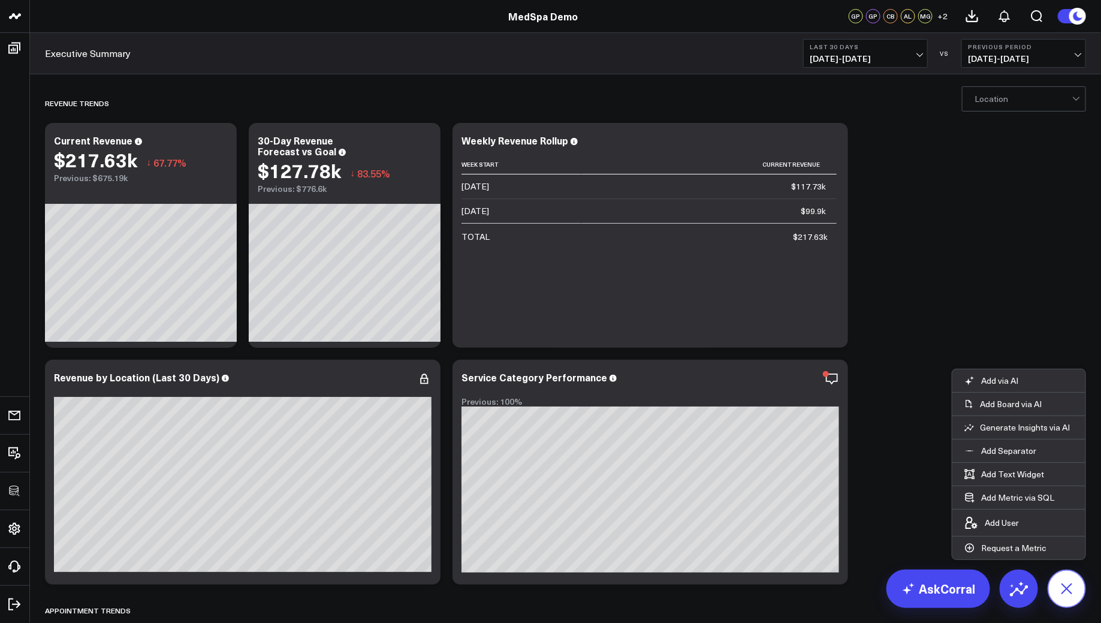
click at [1070, 582] on icon at bounding box center [1066, 588] width 27 height 27
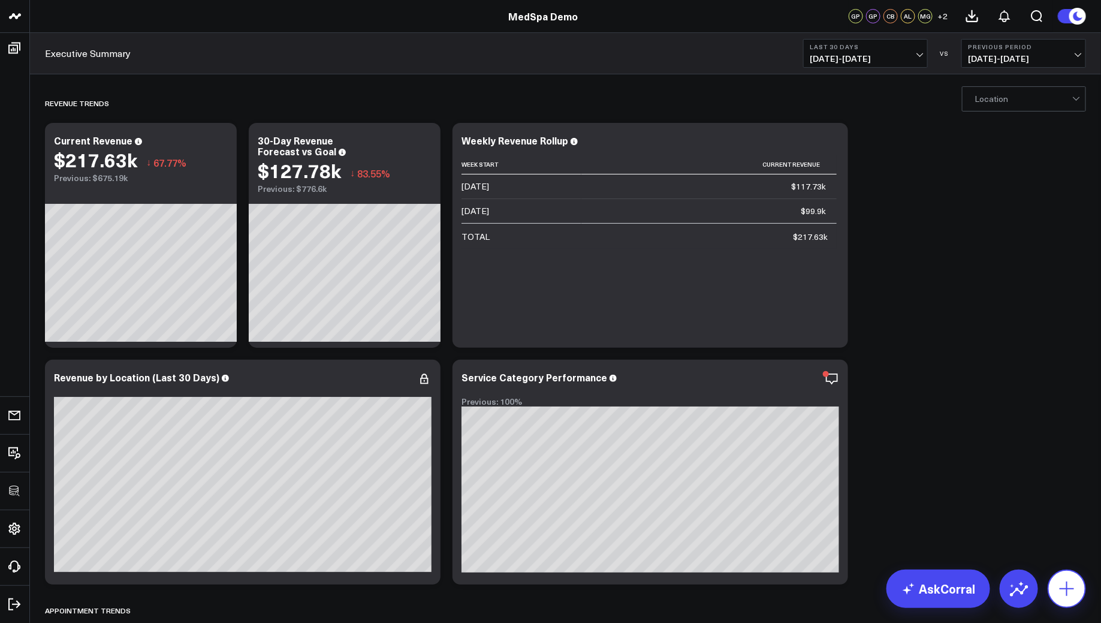
click at [1069, 585] on icon at bounding box center [1066, 588] width 19 height 19
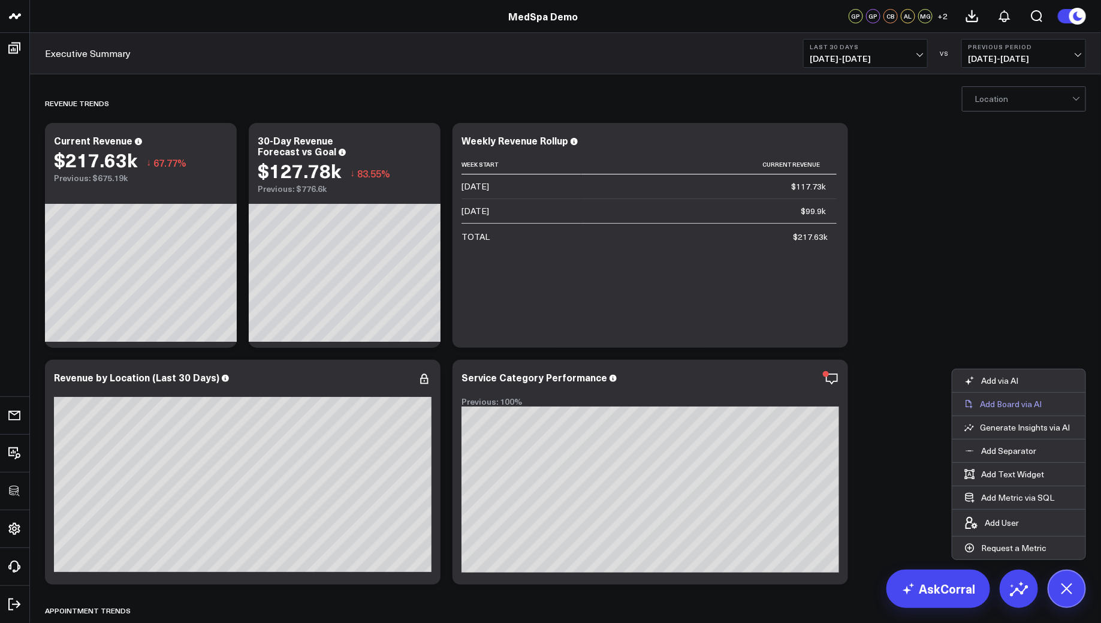
click at [1010, 408] on p "Add Board via AI" at bounding box center [1011, 403] width 62 height 11
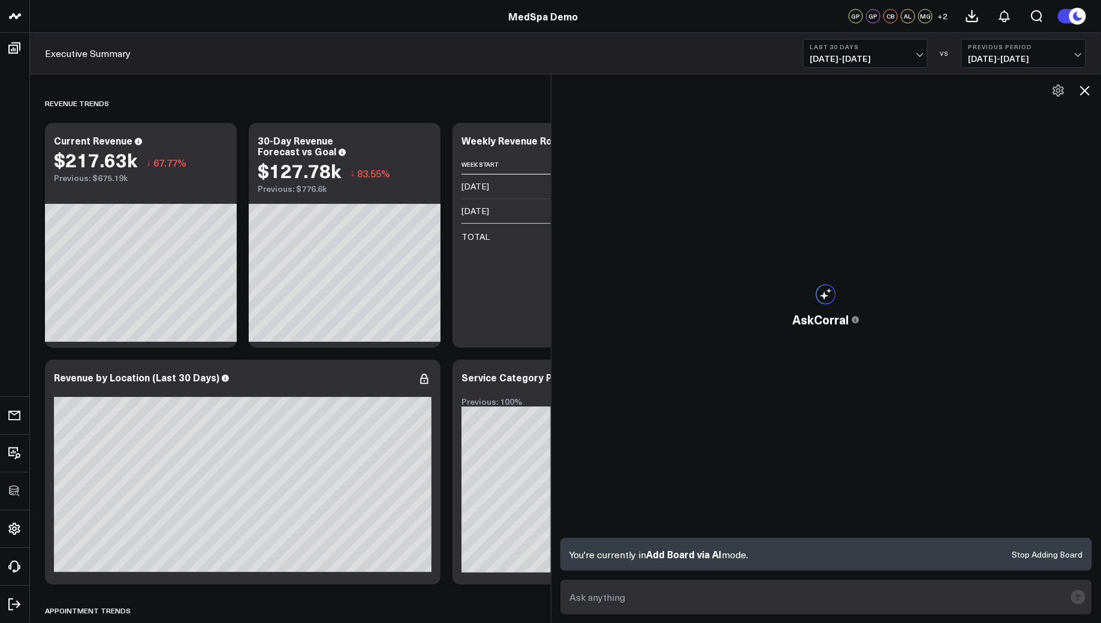
click at [605, 588] on textarea at bounding box center [816, 597] width 499 height 22
type textarea "build a dashboard for appointment utilization rates per provider"
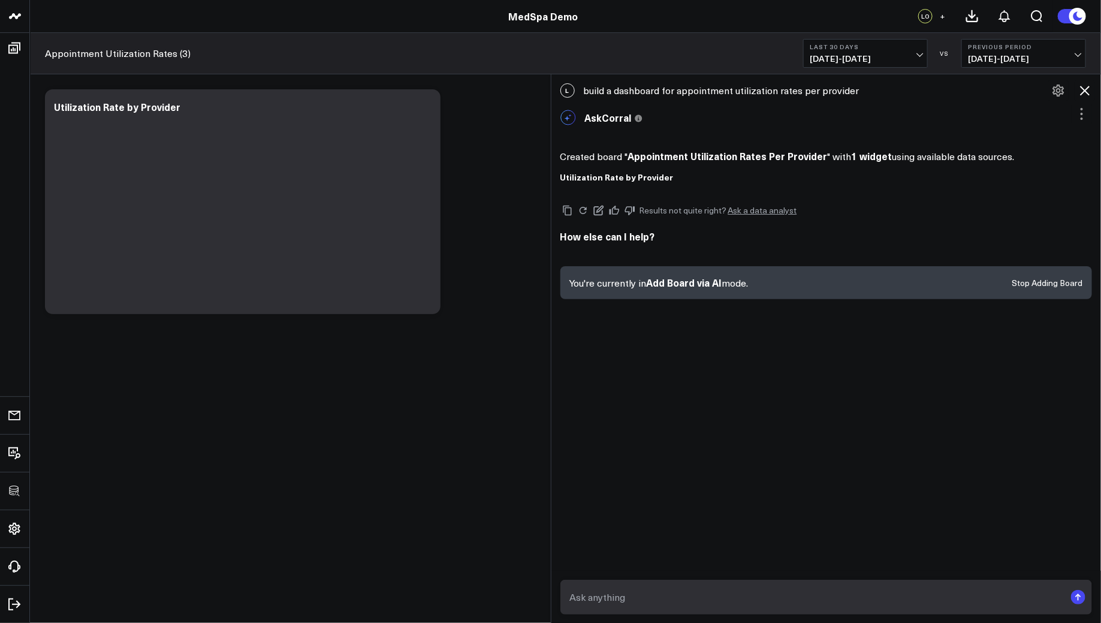
click at [1081, 90] on icon at bounding box center [1084, 90] width 14 height 14
